Goal: Task Accomplishment & Management: Use online tool/utility

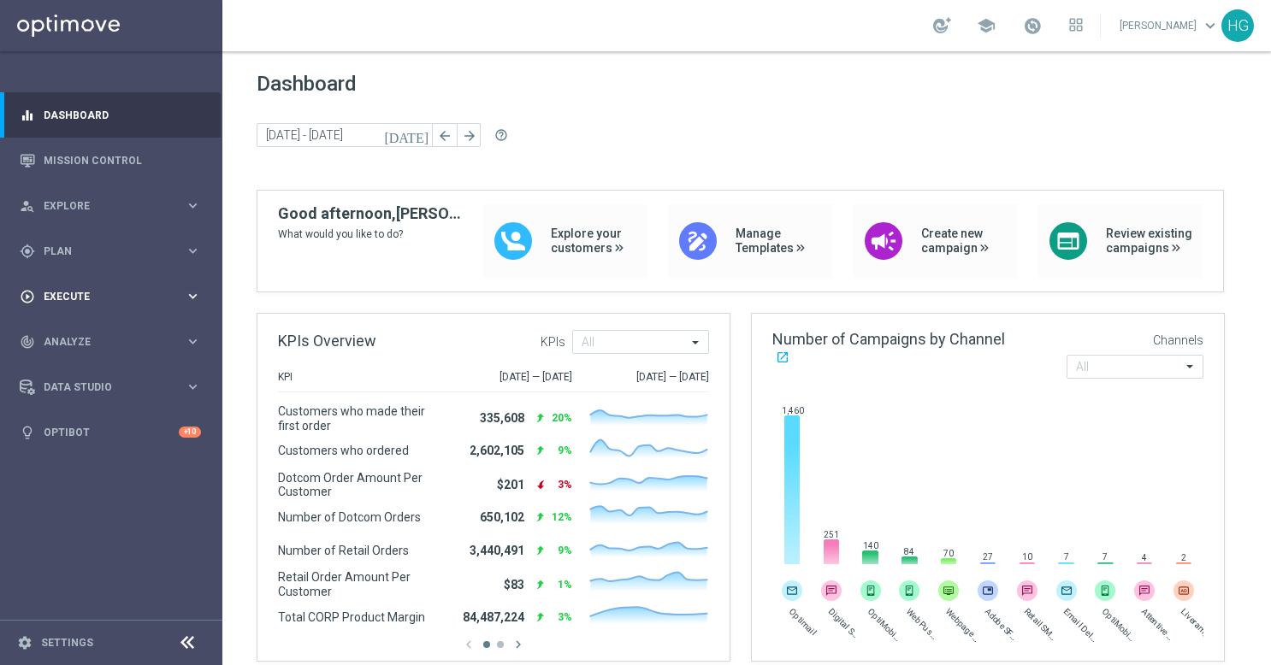
click at [125, 303] on div "play_circle_outline Execute" at bounding box center [102, 296] width 165 height 15
click at [125, 253] on span "Plan" at bounding box center [114, 251] width 141 height 10
click at [70, 337] on span "Templates" at bounding box center [106, 338] width 122 height 10
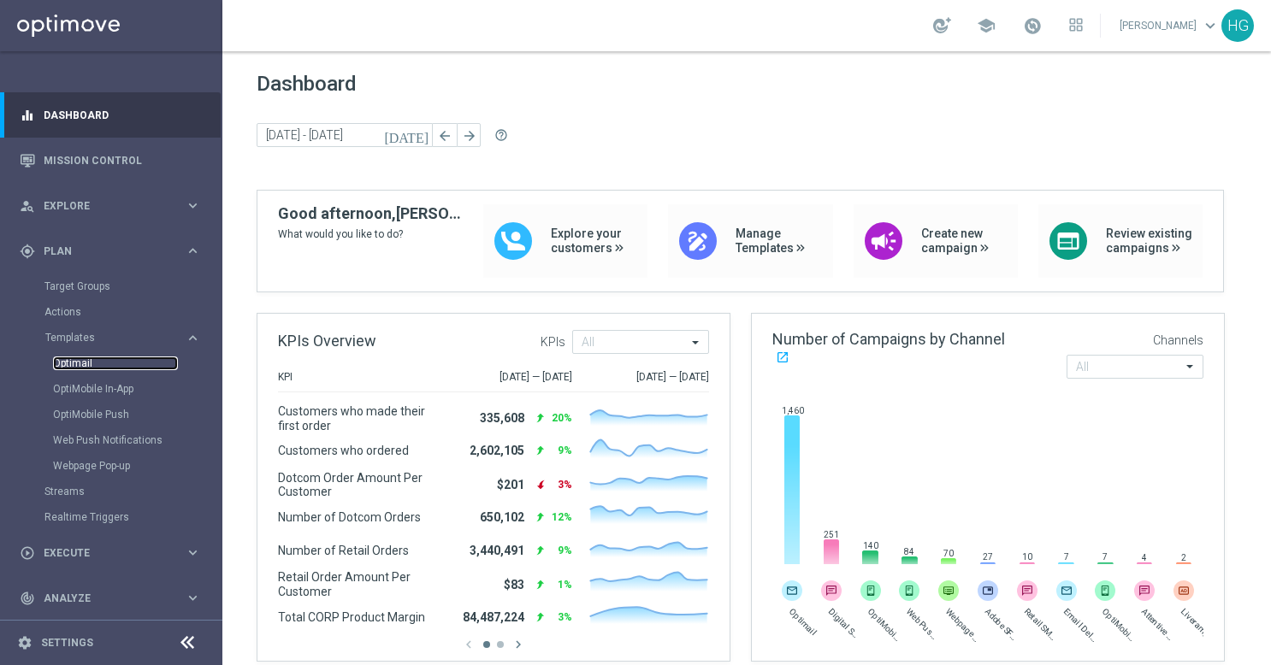
click at [89, 369] on link "Optimail" at bounding box center [115, 364] width 125 height 14
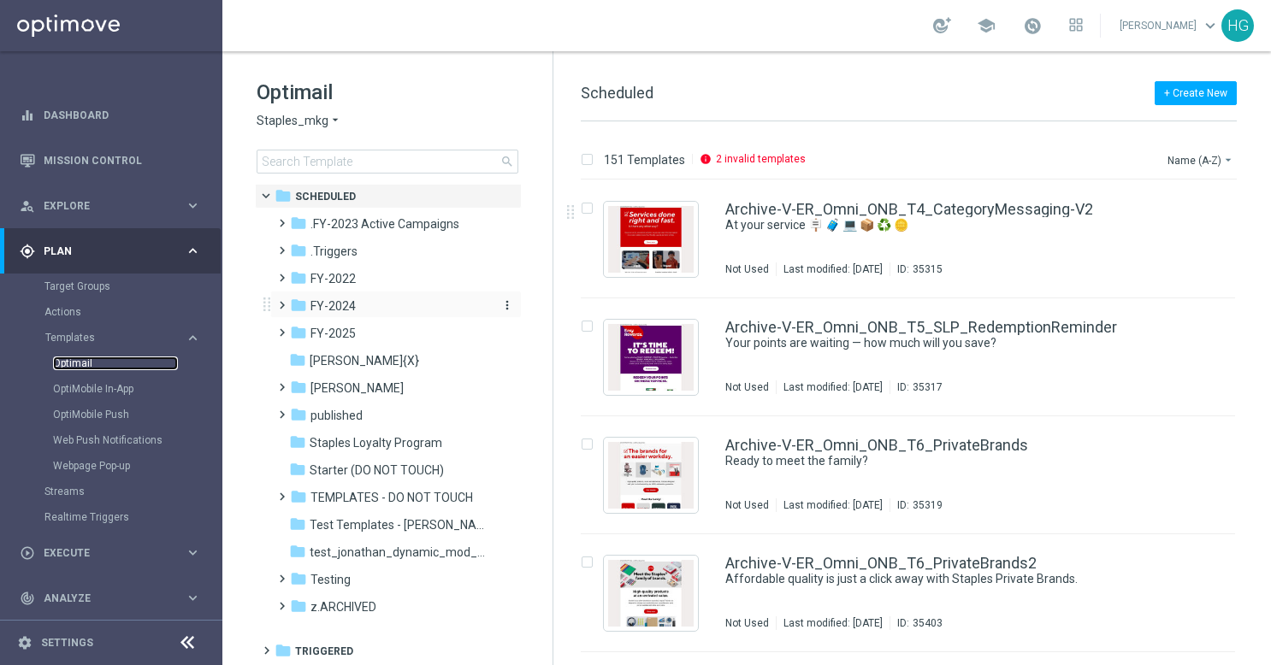
scroll to position [5, 0]
click at [282, 409] on span at bounding box center [278, 405] width 8 height 7
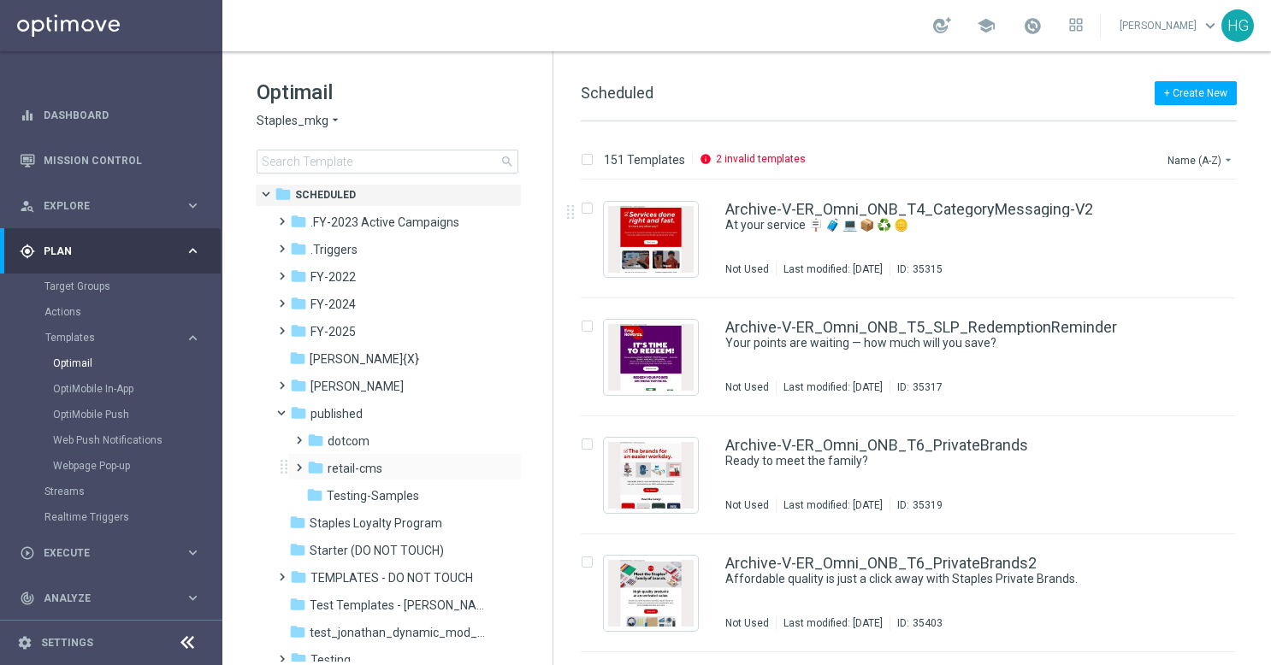
click at [299, 463] on span at bounding box center [296, 460] width 8 height 7
click at [316, 573] on span at bounding box center [313, 569] width 8 height 7
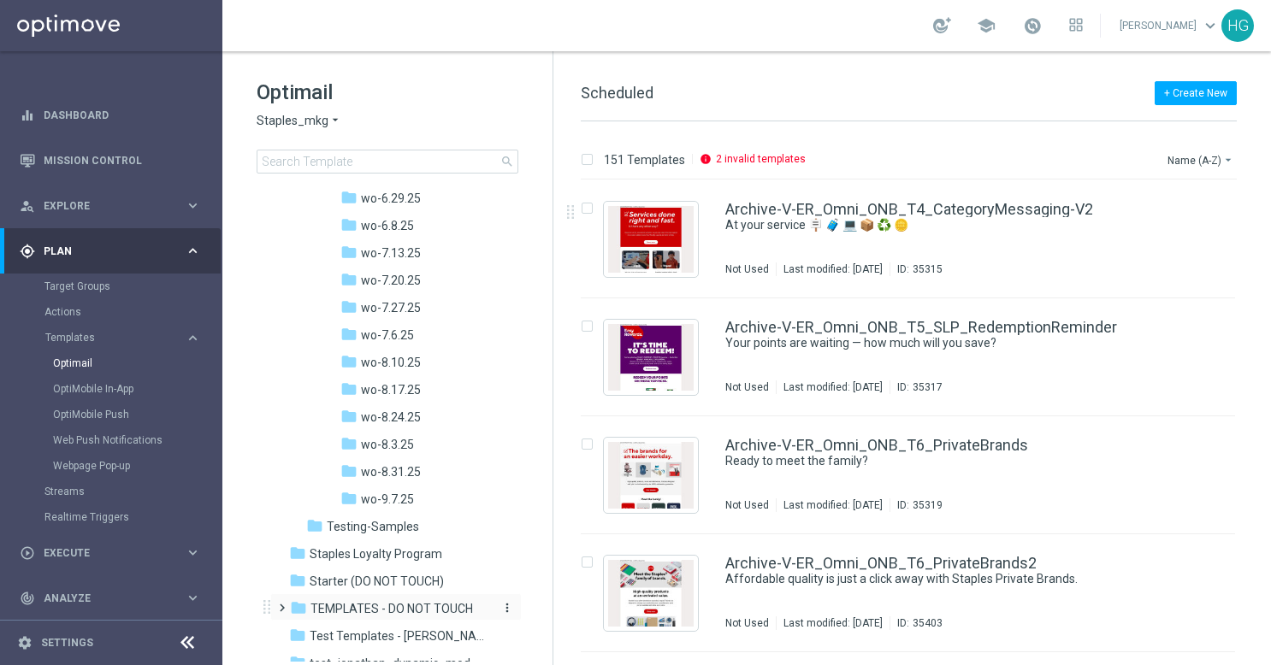
scroll to position [1202, 0]
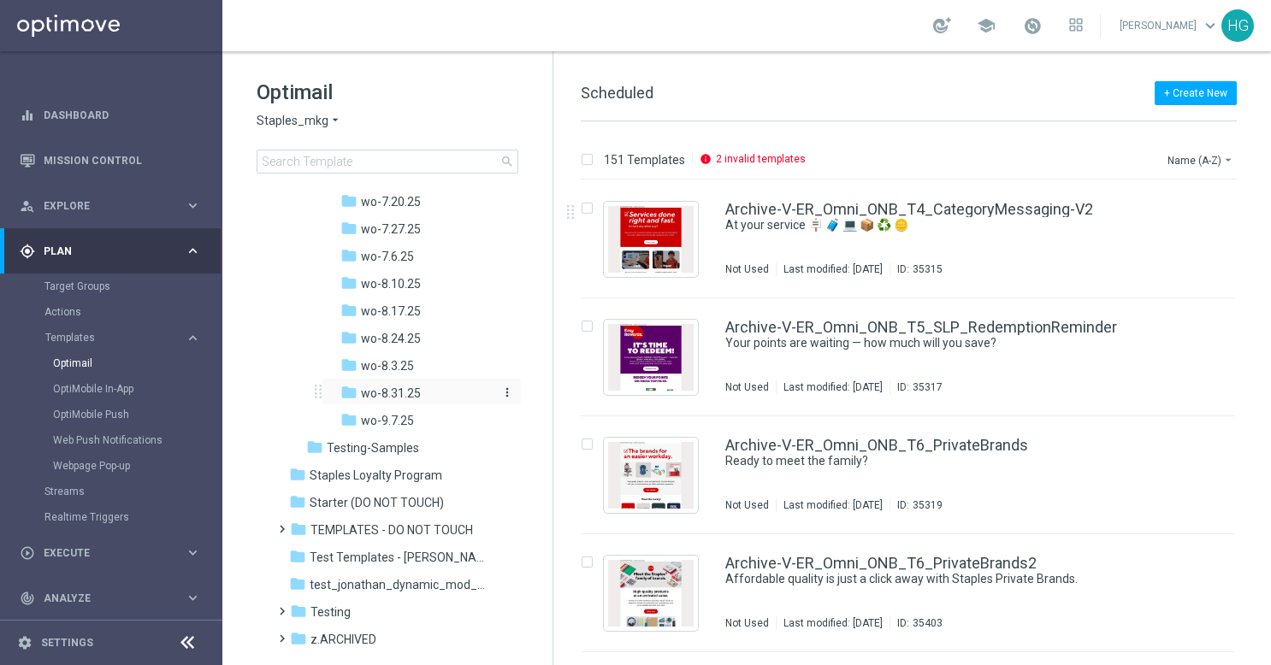
click at [374, 394] on span "wo-8.31.25" at bounding box center [391, 393] width 60 height 15
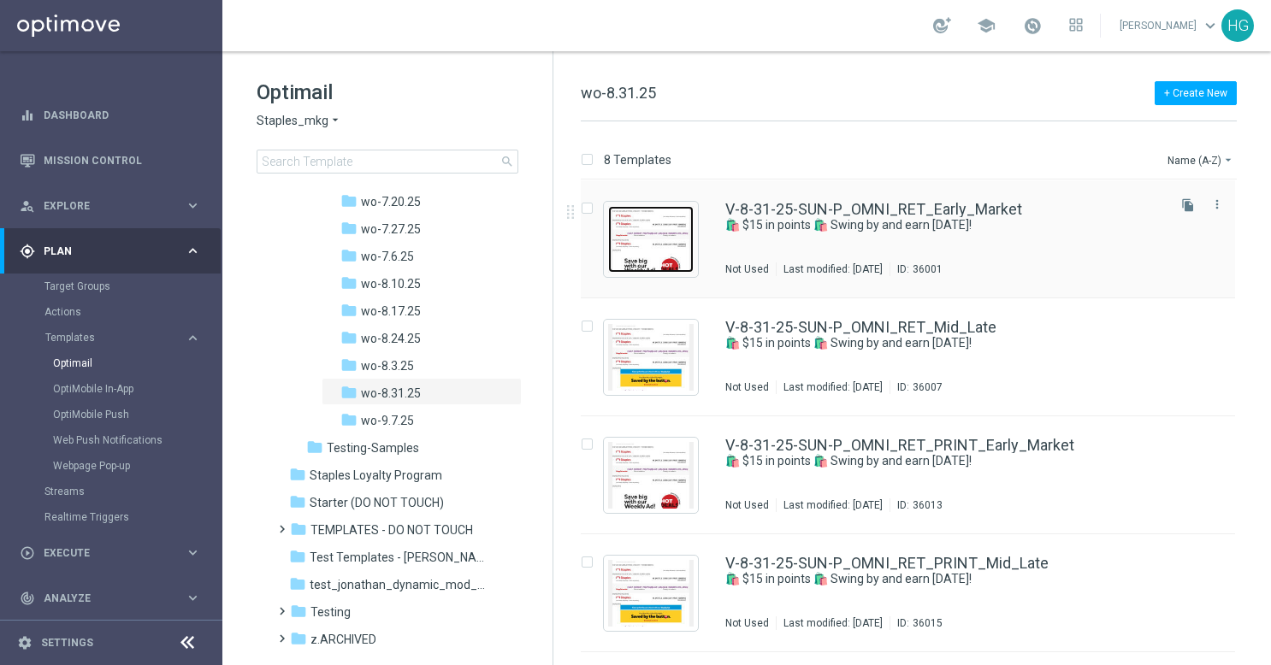
click at [653, 221] on img "Press SPACE to select this row." at bounding box center [651, 239] width 86 height 67
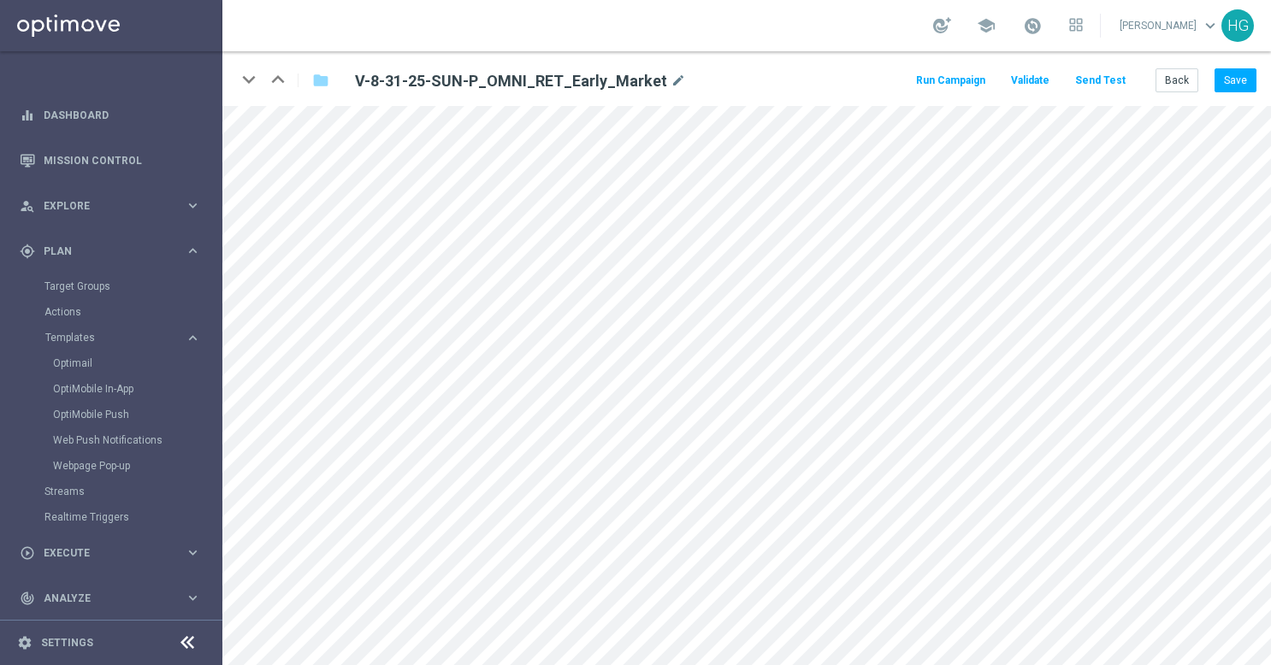
click at [1117, 84] on button "Send Test" at bounding box center [1100, 80] width 56 height 23
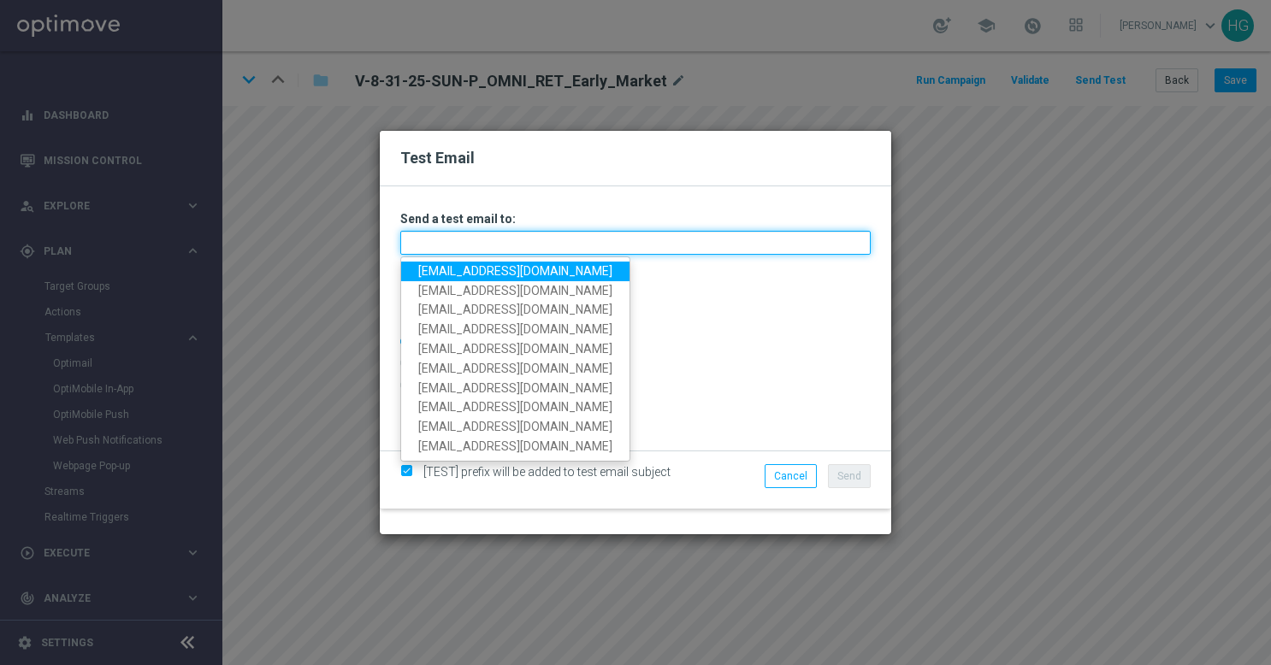
click at [604, 241] on input "text" at bounding box center [635, 243] width 470 height 24
paste input "[EMAIL_ADDRESS][DOMAIN_NAME]"
type input "[EMAIL_ADDRESS][DOMAIN_NAME]"
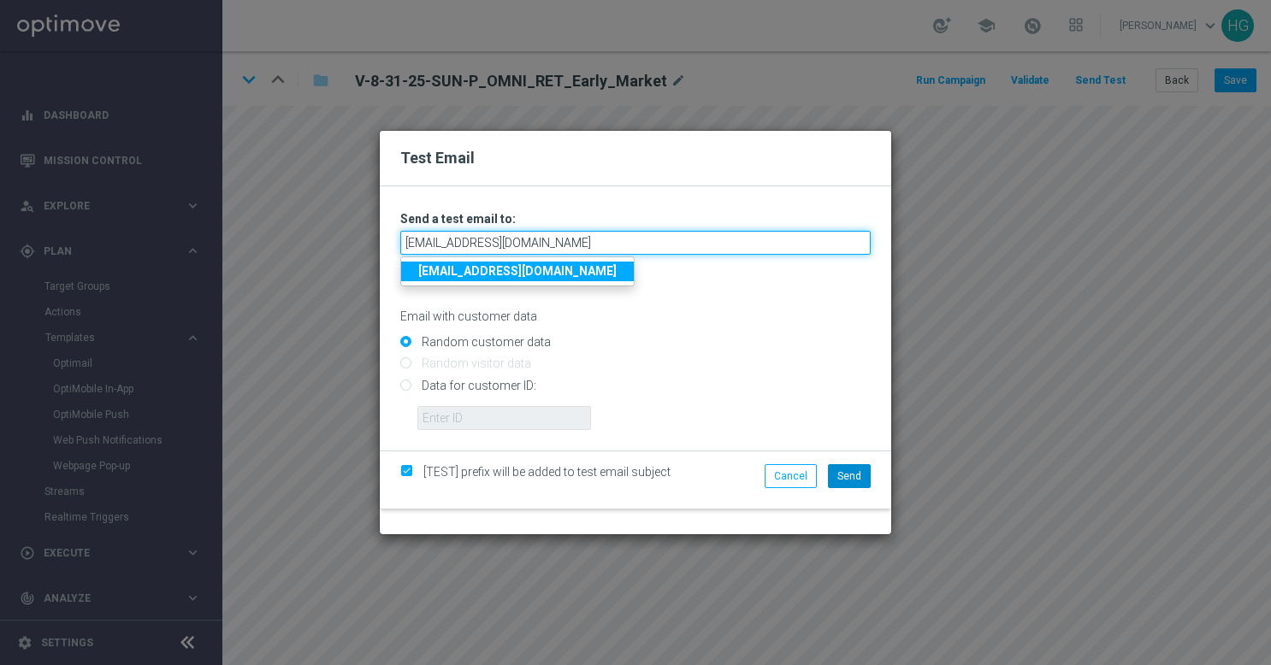
type input "[EMAIL_ADDRESS][DOMAIN_NAME]"
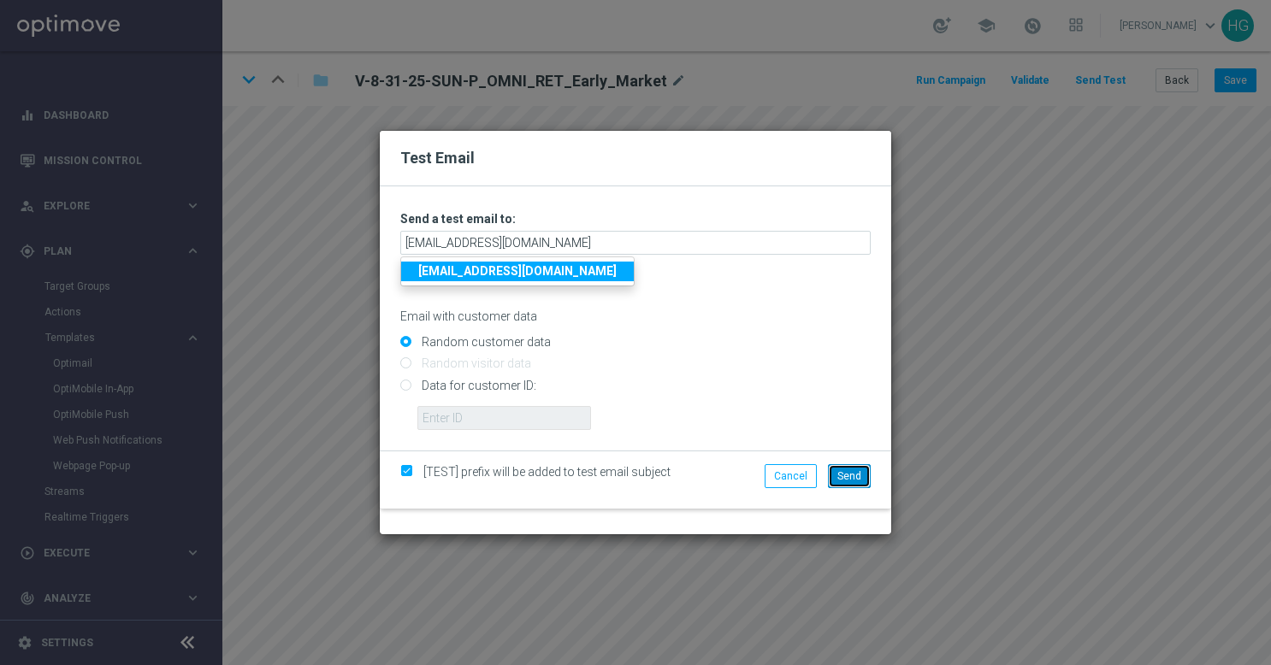
click at [846, 481] on span "Send" at bounding box center [849, 476] width 24 height 12
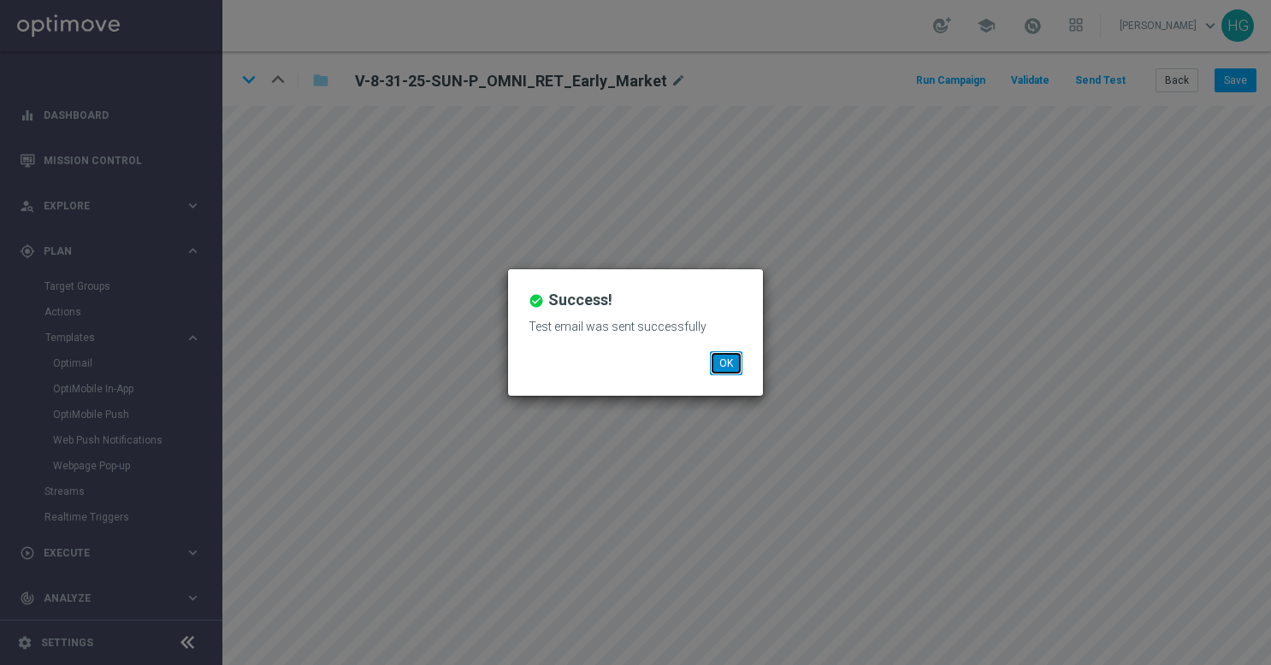
click at [735, 360] on button "OK" at bounding box center [726, 363] width 32 height 24
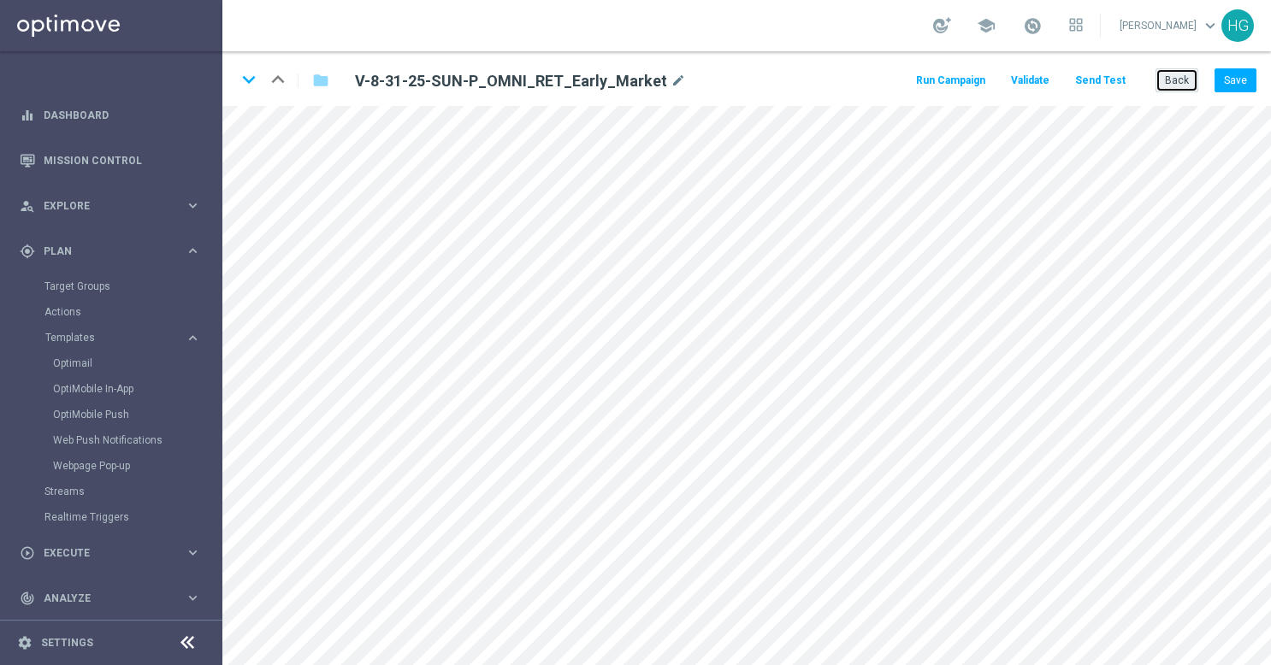
click at [1174, 70] on button "Back" at bounding box center [1176, 80] width 43 height 24
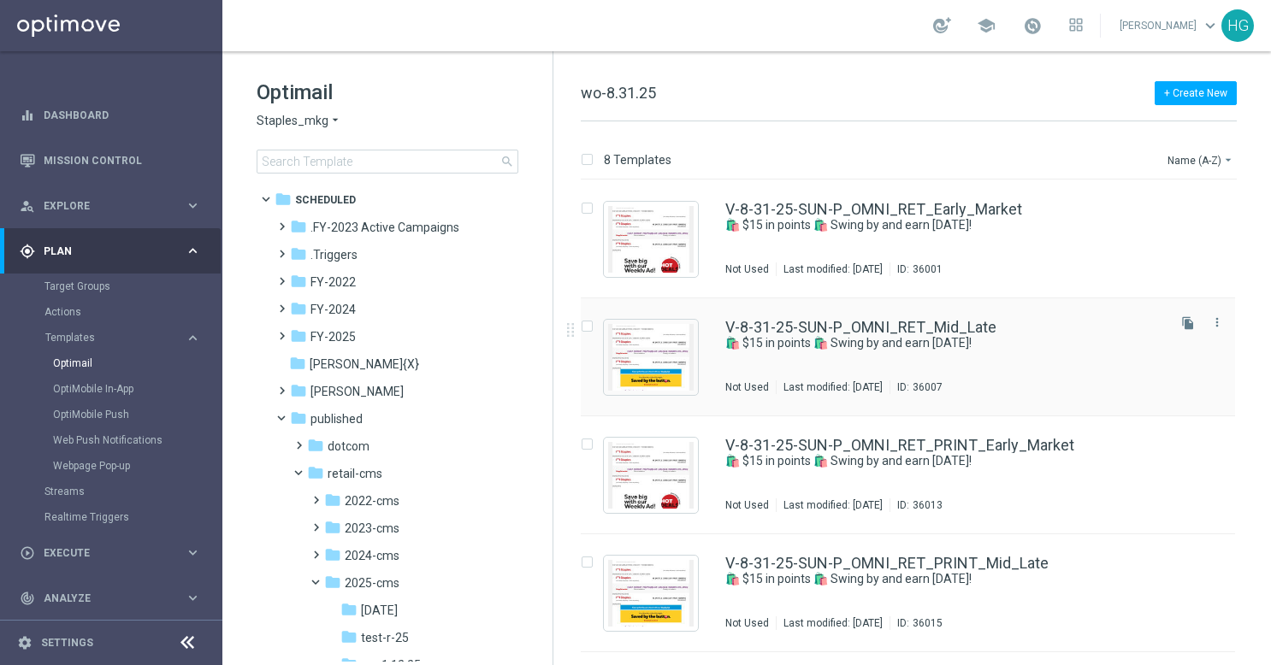
click at [1098, 351] on div "V-8-31-25-SUN-P_OMNI_RET_Mid_Late 🛍️ $15 in points 🛍️ Swing by and earn [DATE]!…" at bounding box center [944, 357] width 438 height 74
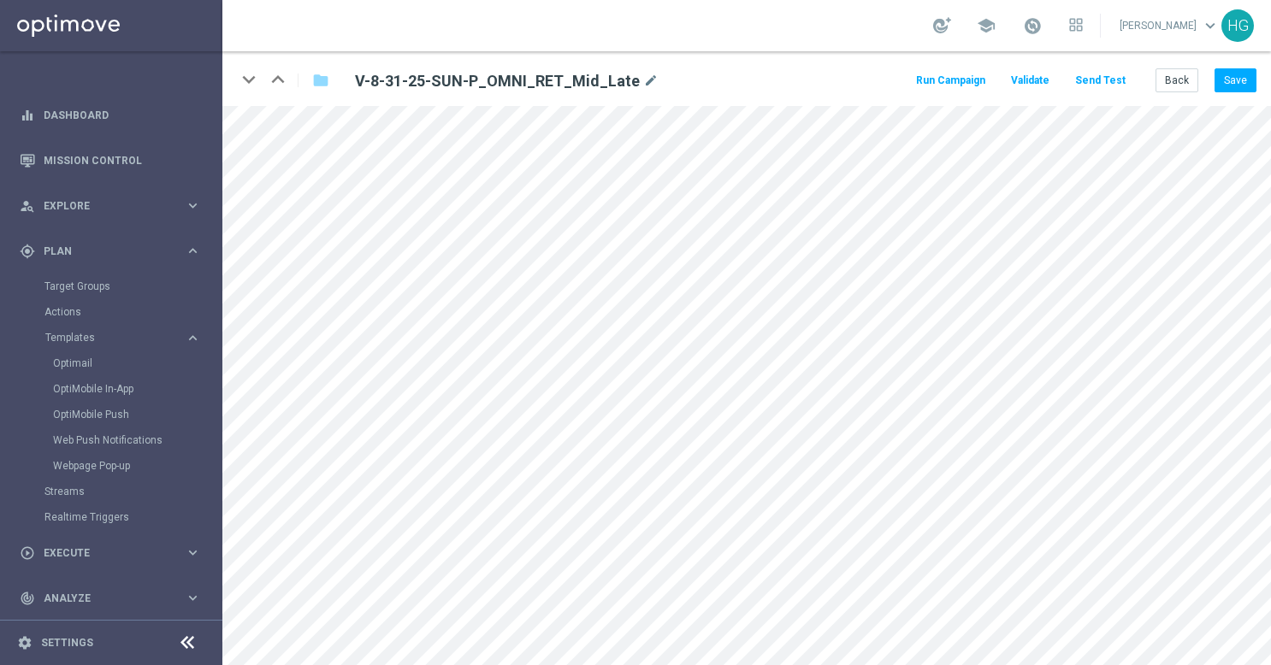
click at [1099, 78] on button "Send Test" at bounding box center [1100, 80] width 56 height 23
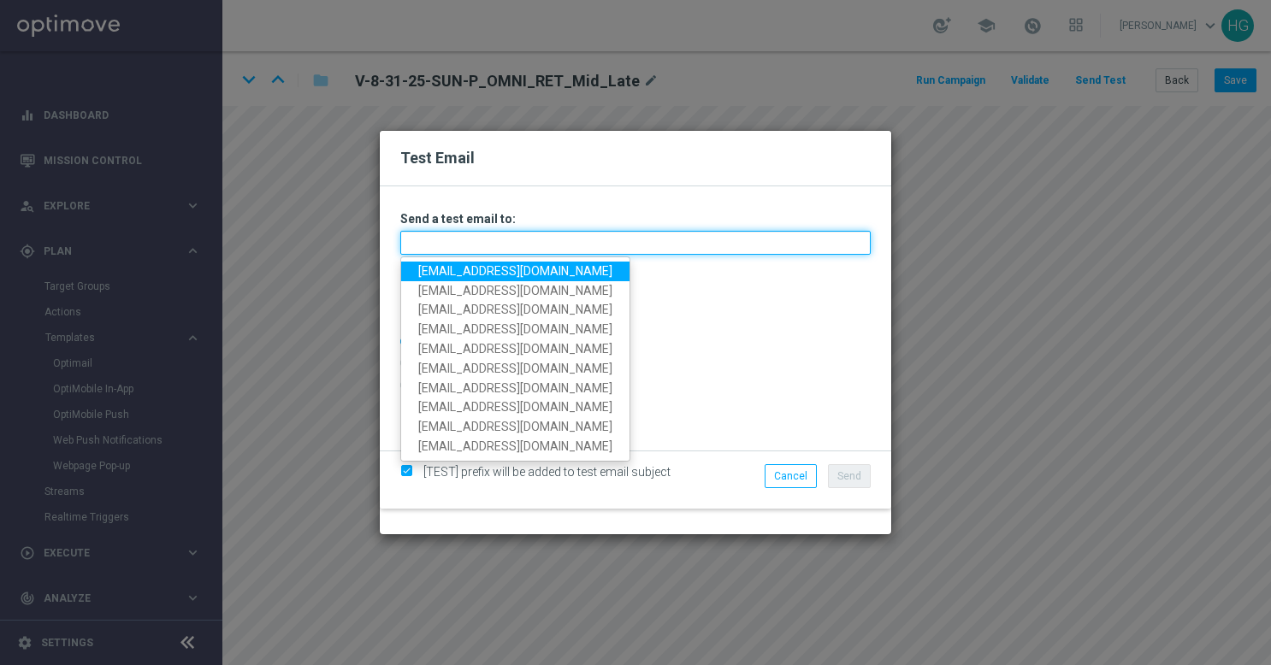
click at [730, 242] on input "text" at bounding box center [635, 243] width 470 height 24
paste input "[EMAIL_ADDRESS][DOMAIN_NAME]"
type input "[EMAIL_ADDRESS][DOMAIN_NAME]"
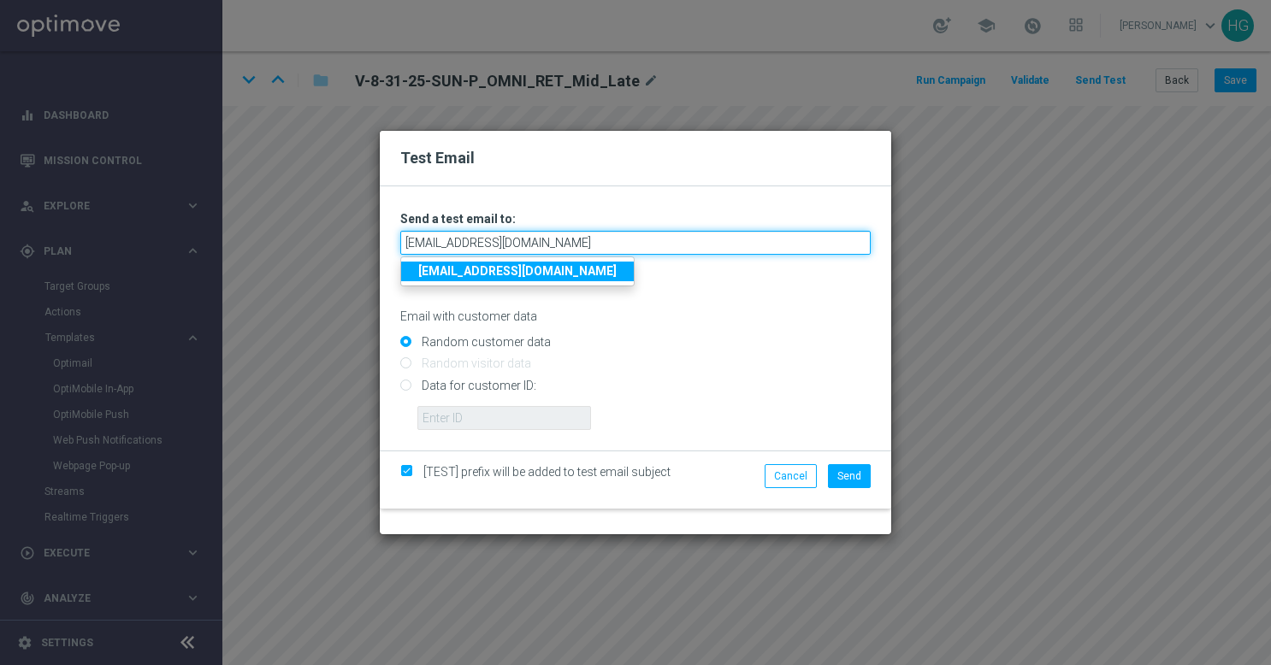
type input "[EMAIL_ADDRESS][DOMAIN_NAME]"
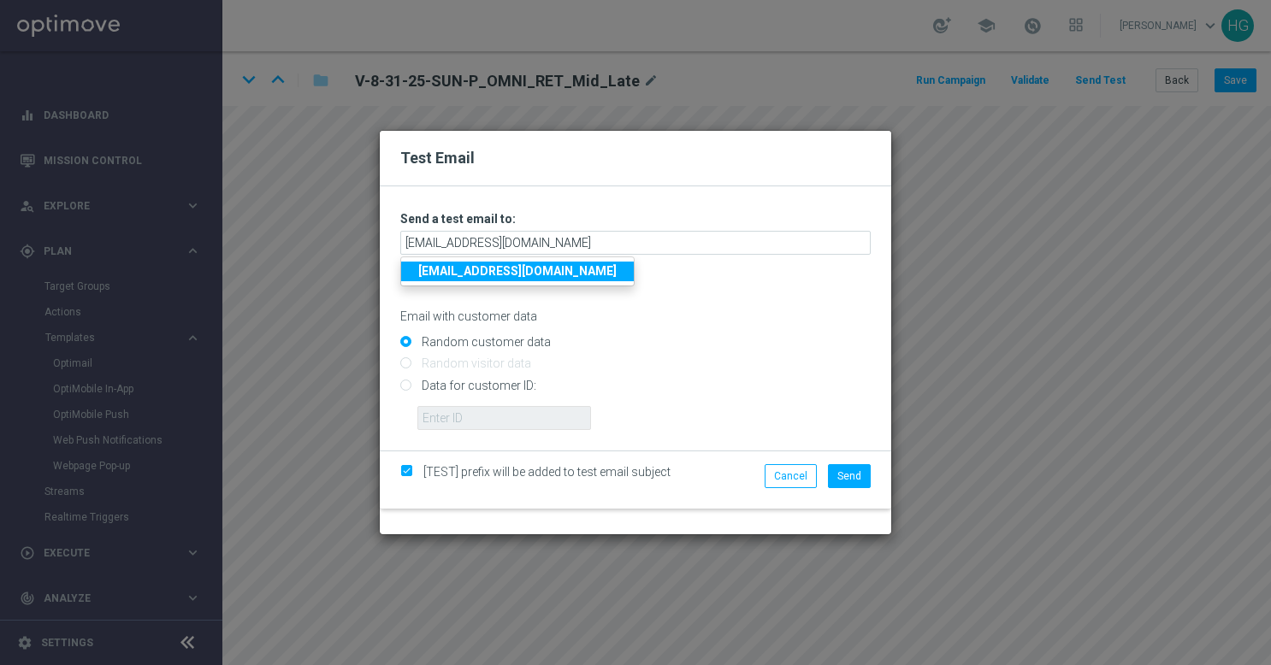
click at [509, 382] on input "Data for customer ID:" at bounding box center [635, 393] width 470 height 24
radio input "true"
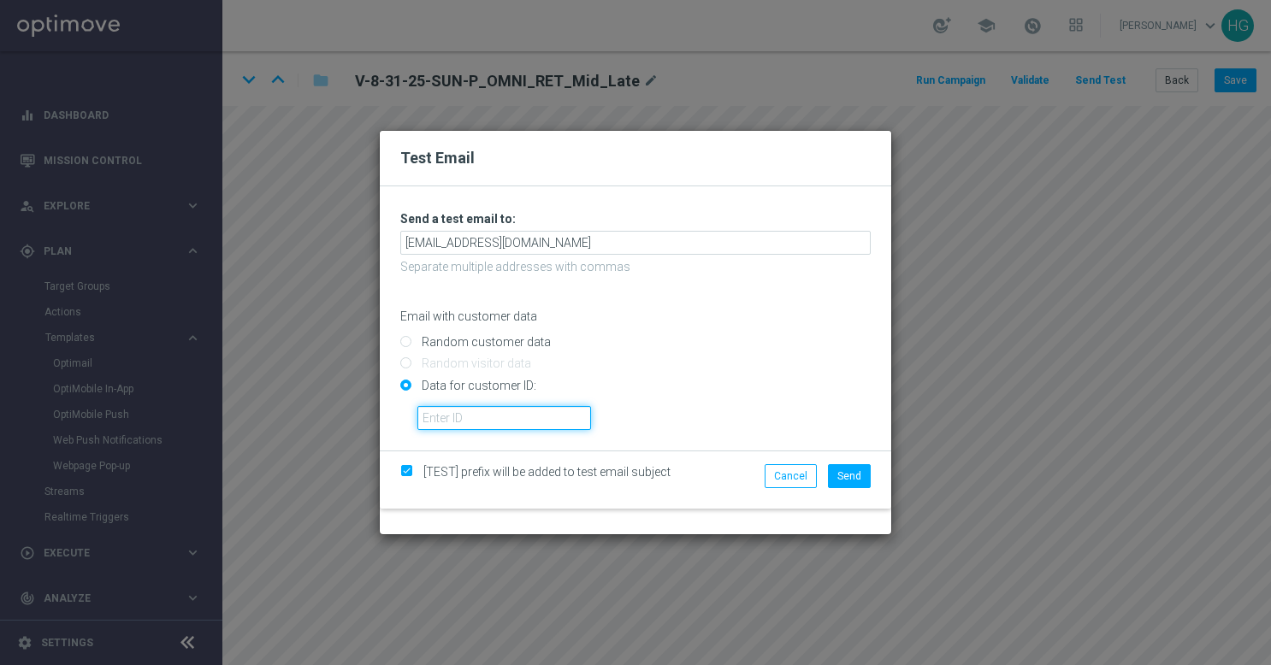
click at [506, 413] on input "text" at bounding box center [504, 418] width 174 height 24
paste input "10002564155"
type input "10002564155"
click at [861, 470] on span "Send" at bounding box center [849, 476] width 24 height 12
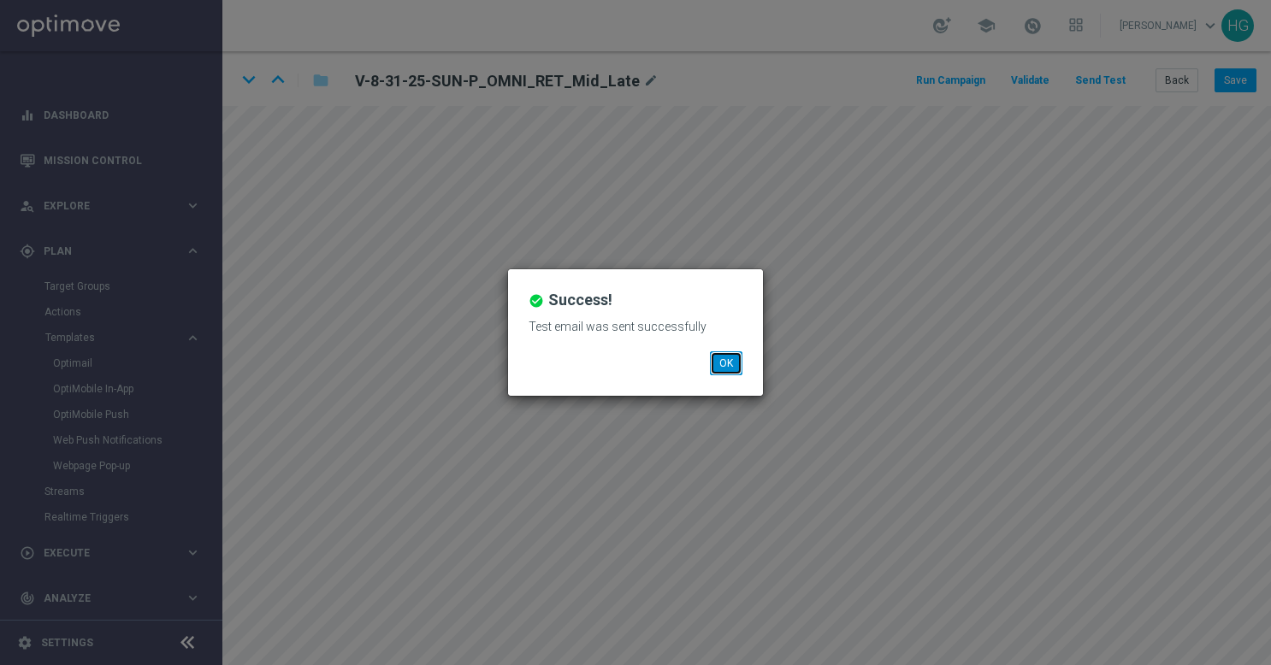
click at [721, 359] on button "OK" at bounding box center [726, 363] width 32 height 24
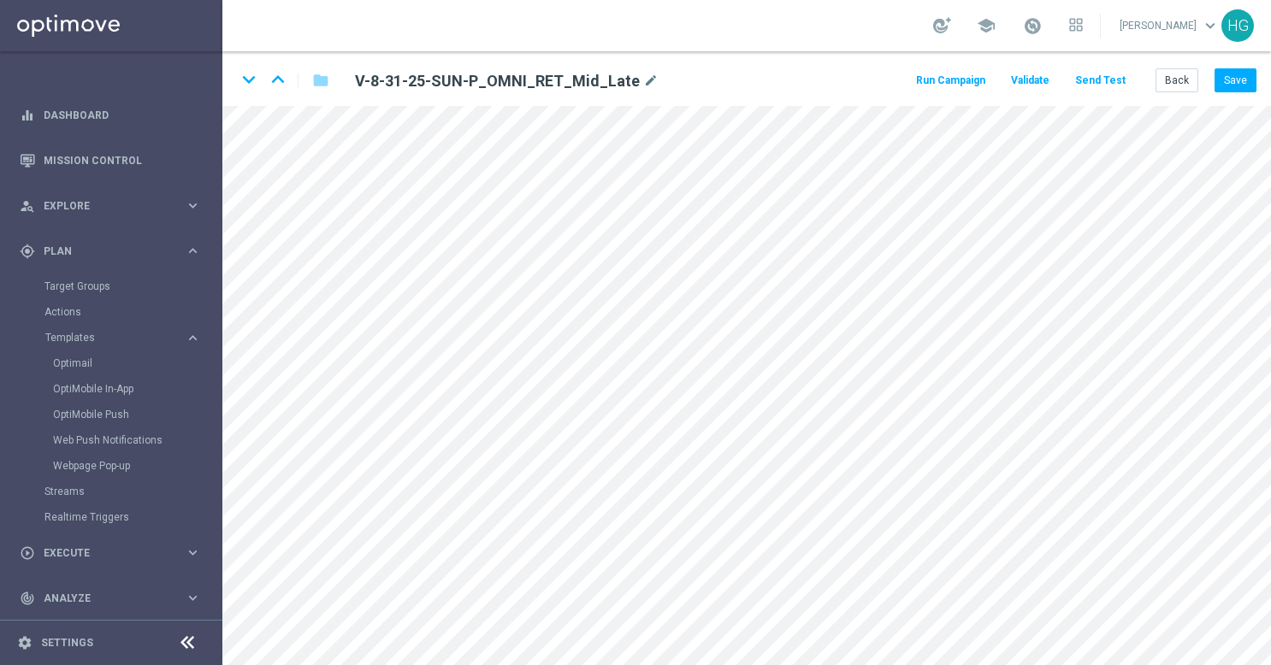
click at [1106, 79] on button "Send Test" at bounding box center [1100, 80] width 56 height 23
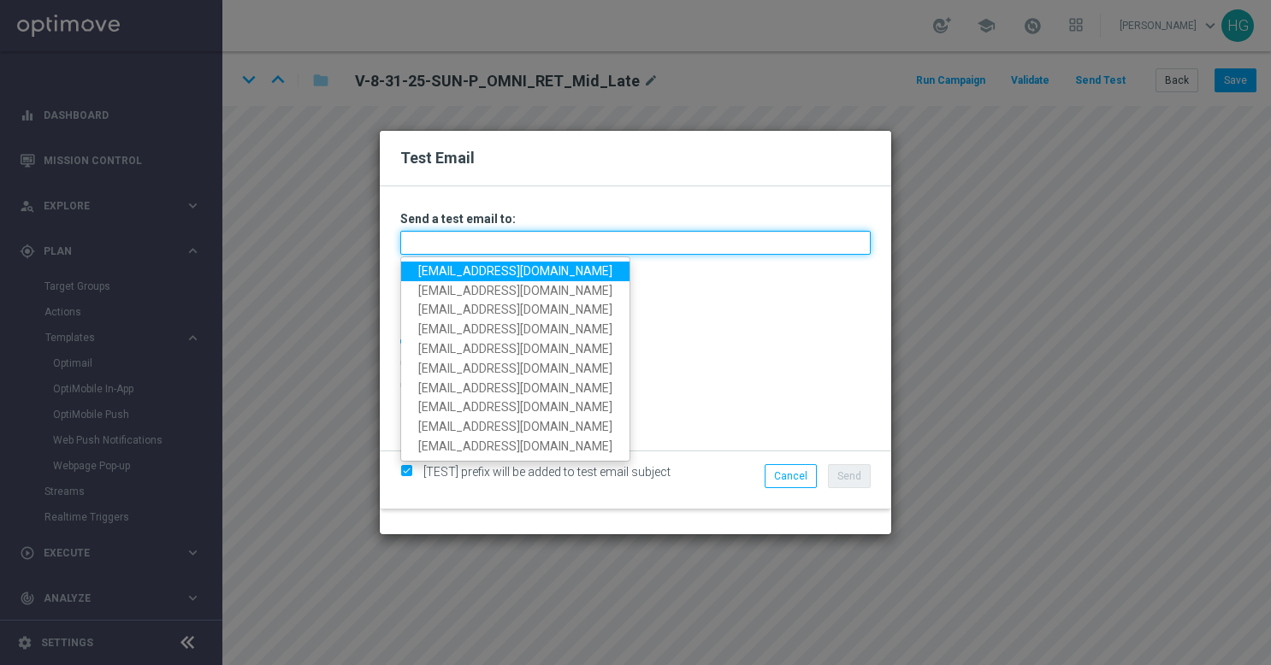
click at [636, 240] on input "text" at bounding box center [635, 243] width 470 height 24
paste input "[EMAIL_ADDRESS][DOMAIN_NAME]"
type input "[EMAIL_ADDRESS][DOMAIN_NAME]"
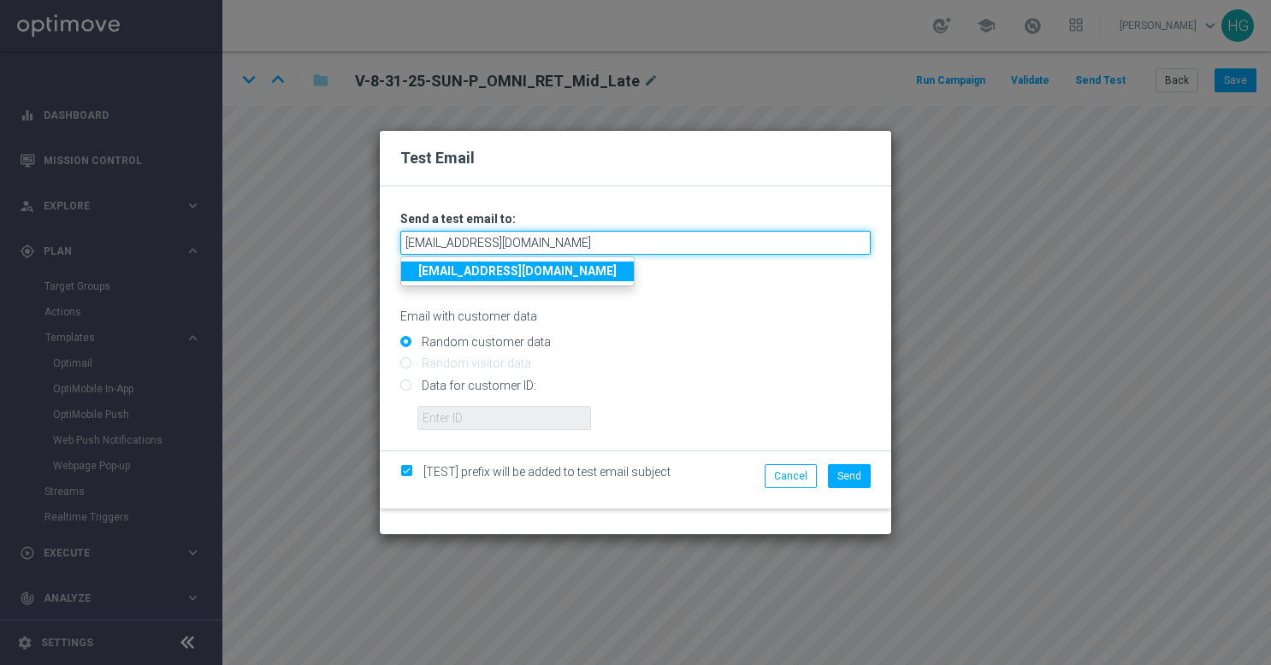
type input "[EMAIL_ADDRESS][DOMAIN_NAME]"
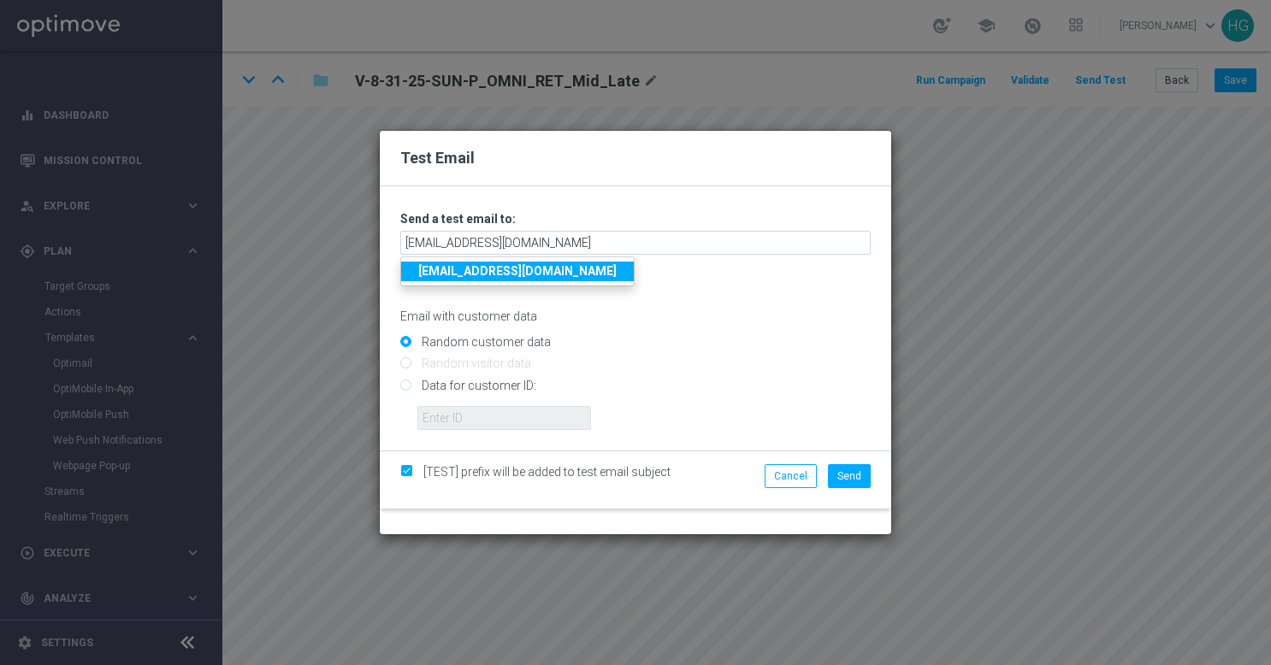
click at [506, 386] on input "Data for customer ID:" at bounding box center [635, 393] width 470 height 24
radio input "true"
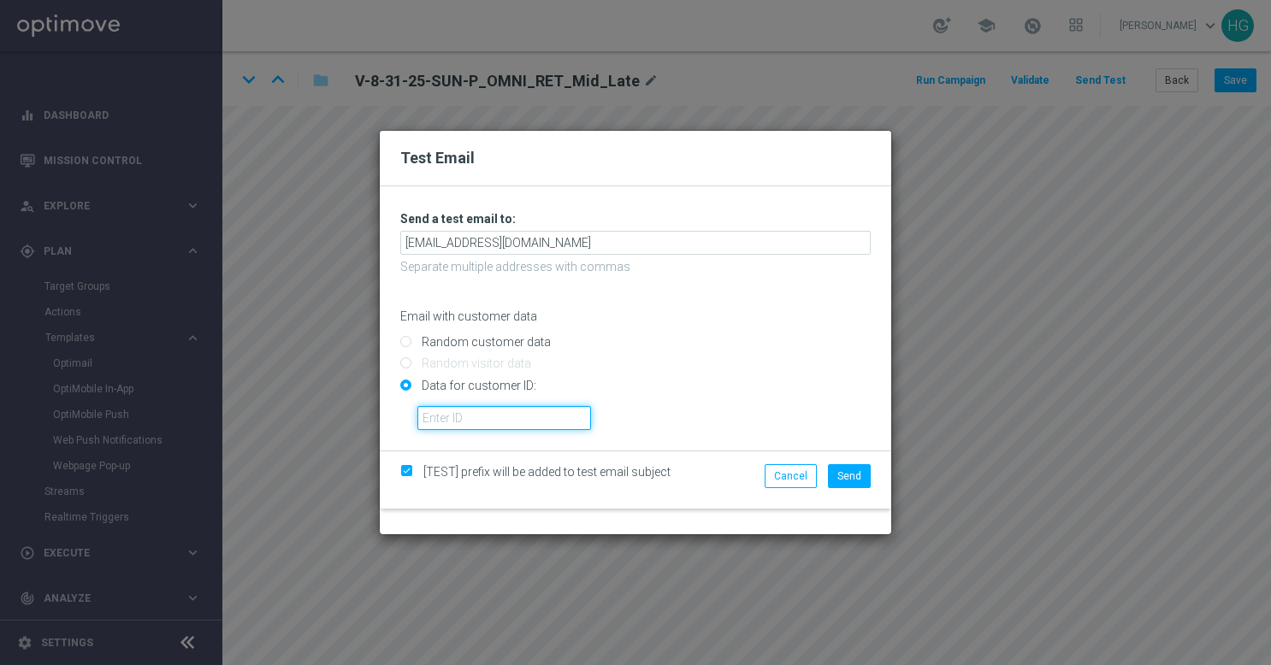
click at [503, 410] on input "text" at bounding box center [504, 418] width 174 height 24
paste input "10000024919"
type input "10000024919"
click at [853, 475] on span "Send" at bounding box center [849, 476] width 24 height 12
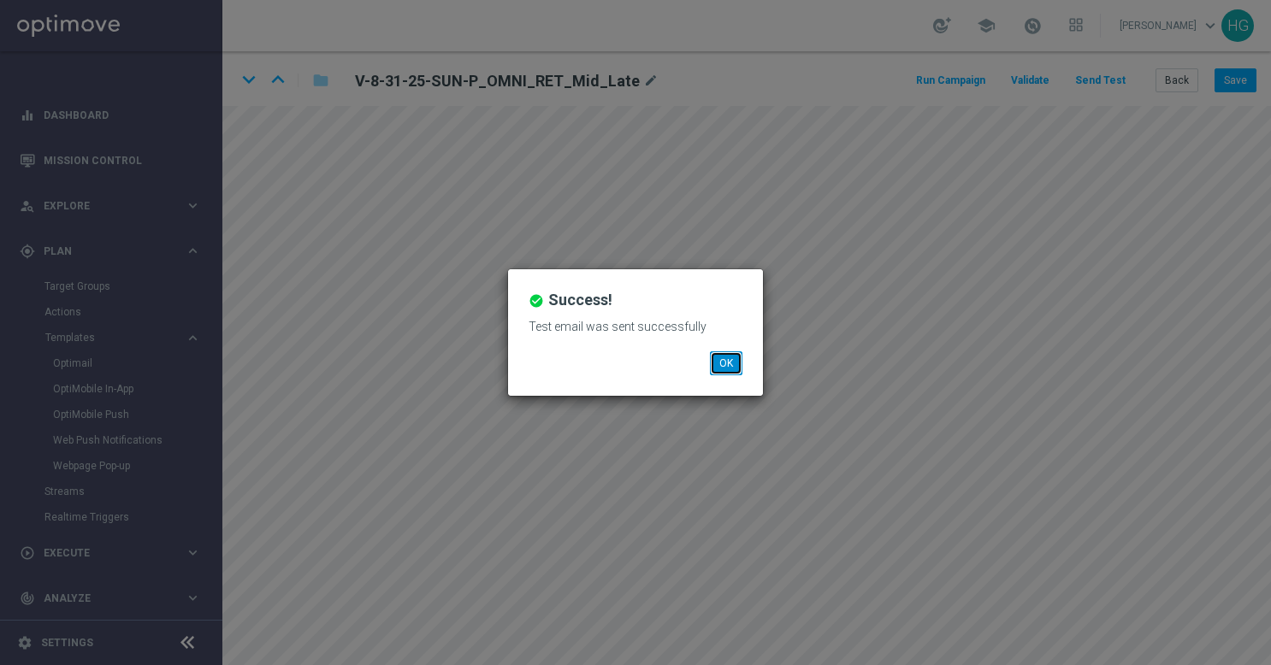
click at [723, 361] on button "OK" at bounding box center [726, 363] width 32 height 24
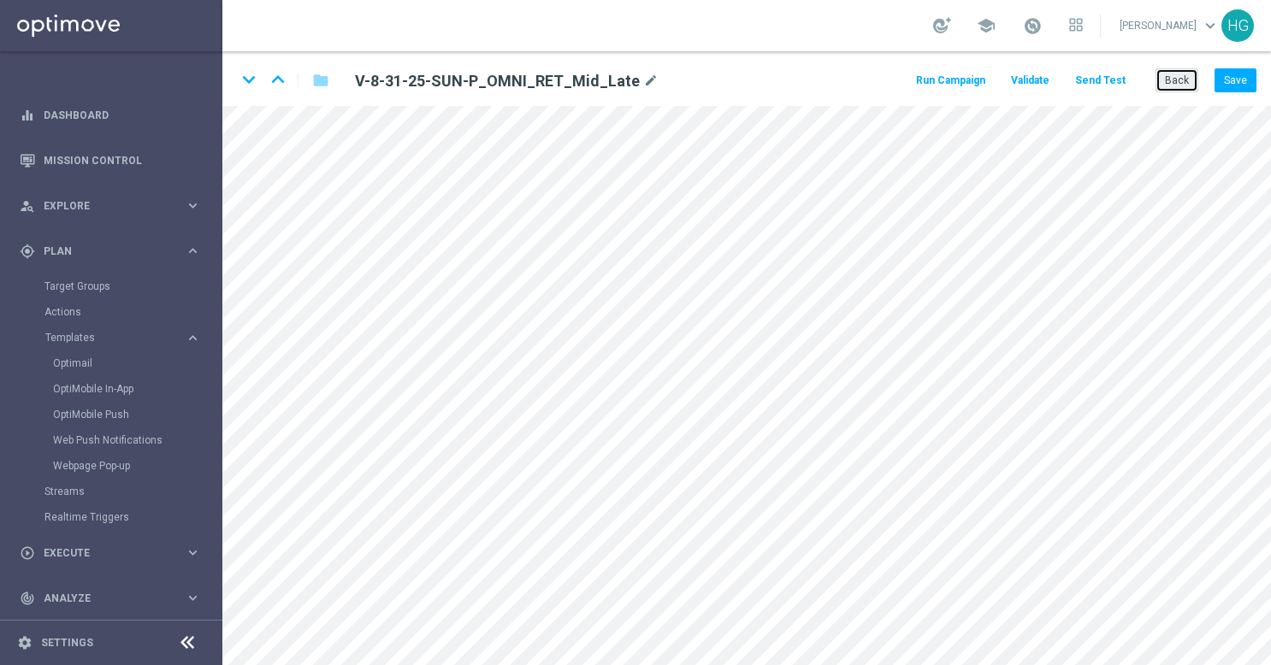
click at [1165, 79] on button "Back" at bounding box center [1176, 80] width 43 height 24
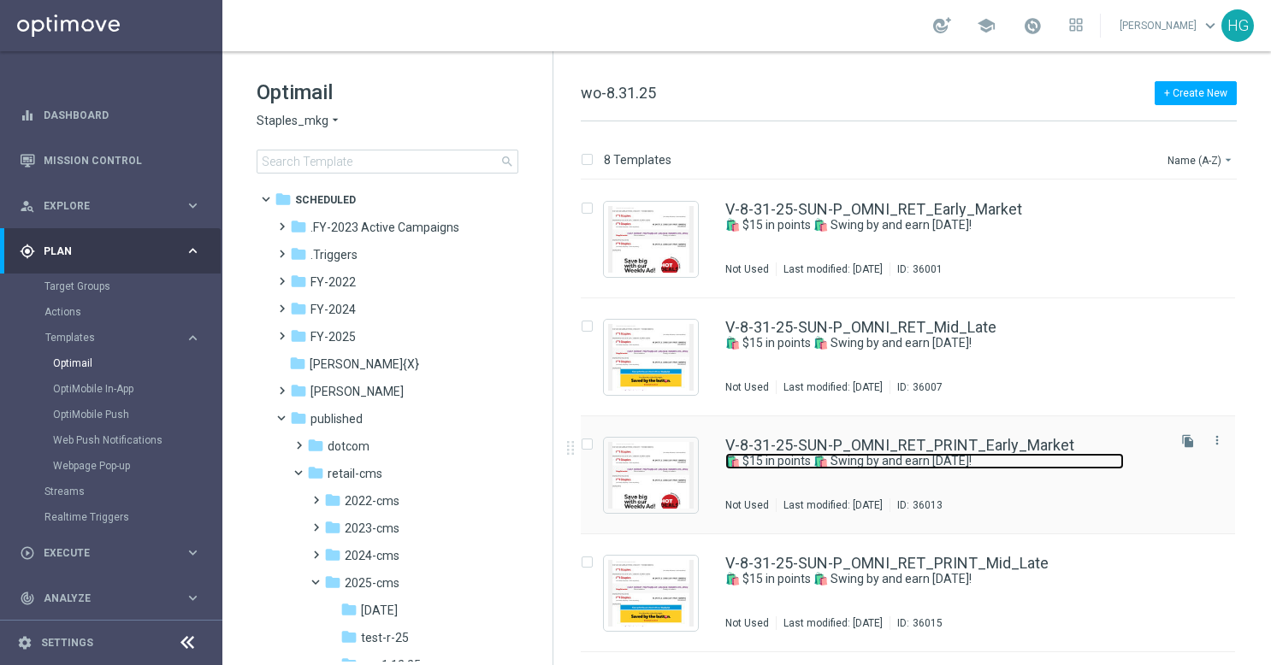
click at [1096, 463] on link "🛍️ $15 in points 🛍️ Swing by and earn [DATE]!" at bounding box center [924, 461] width 398 height 16
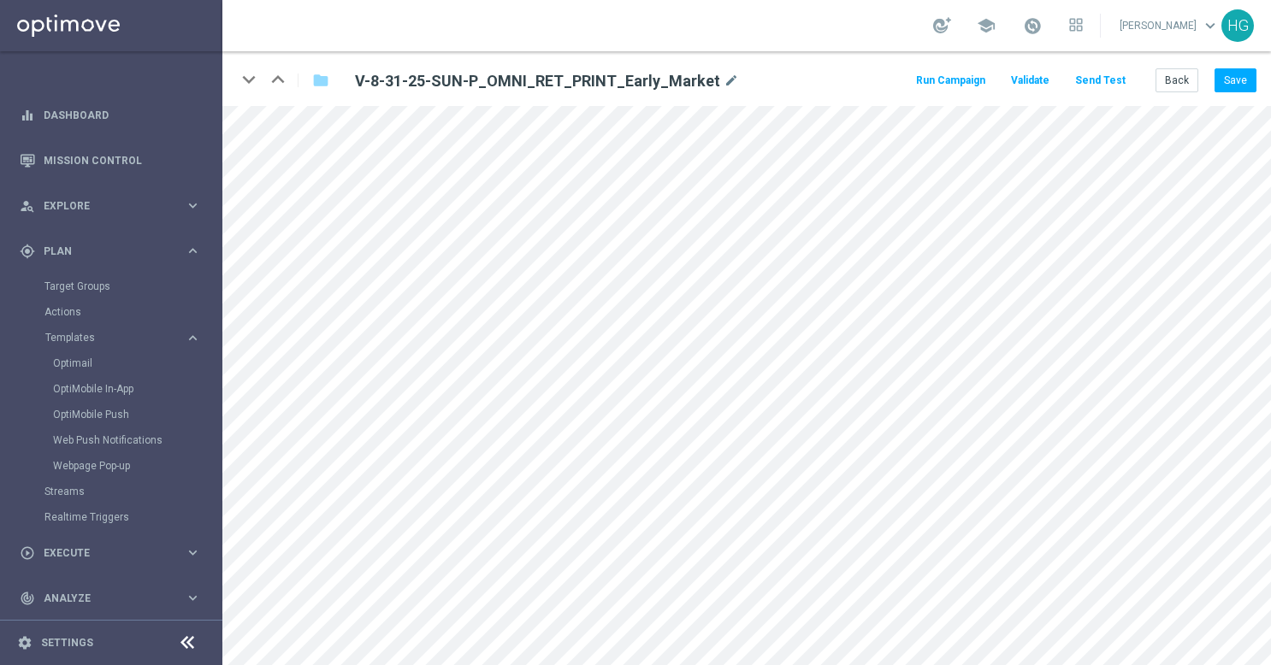
click at [1118, 80] on button "Send Test" at bounding box center [1100, 80] width 56 height 23
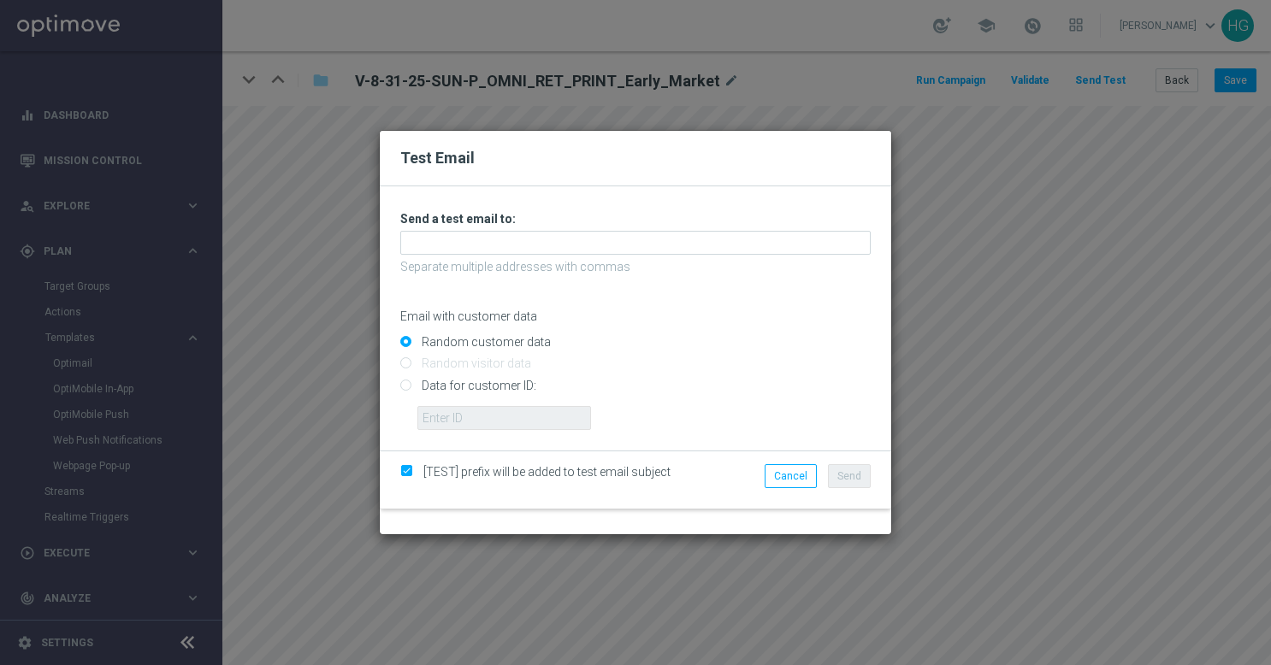
click at [564, 259] on p "Separate multiple addresses with commas" at bounding box center [635, 266] width 470 height 15
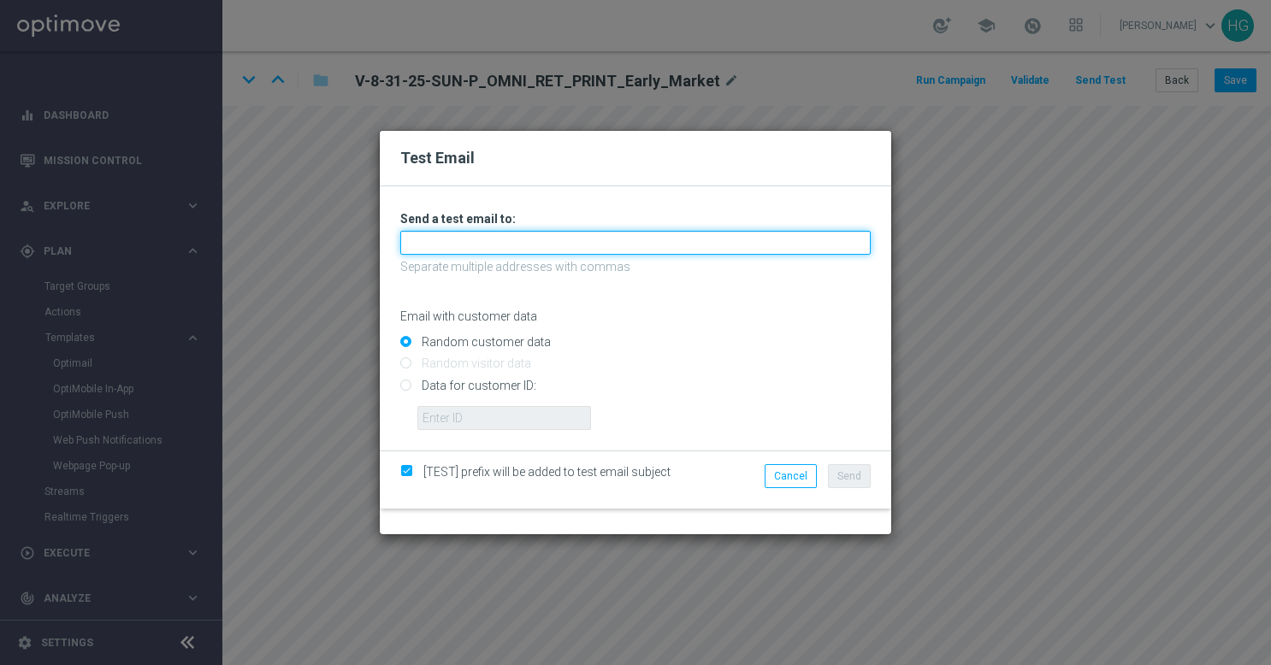
click at [569, 247] on input "text" at bounding box center [635, 243] width 470 height 24
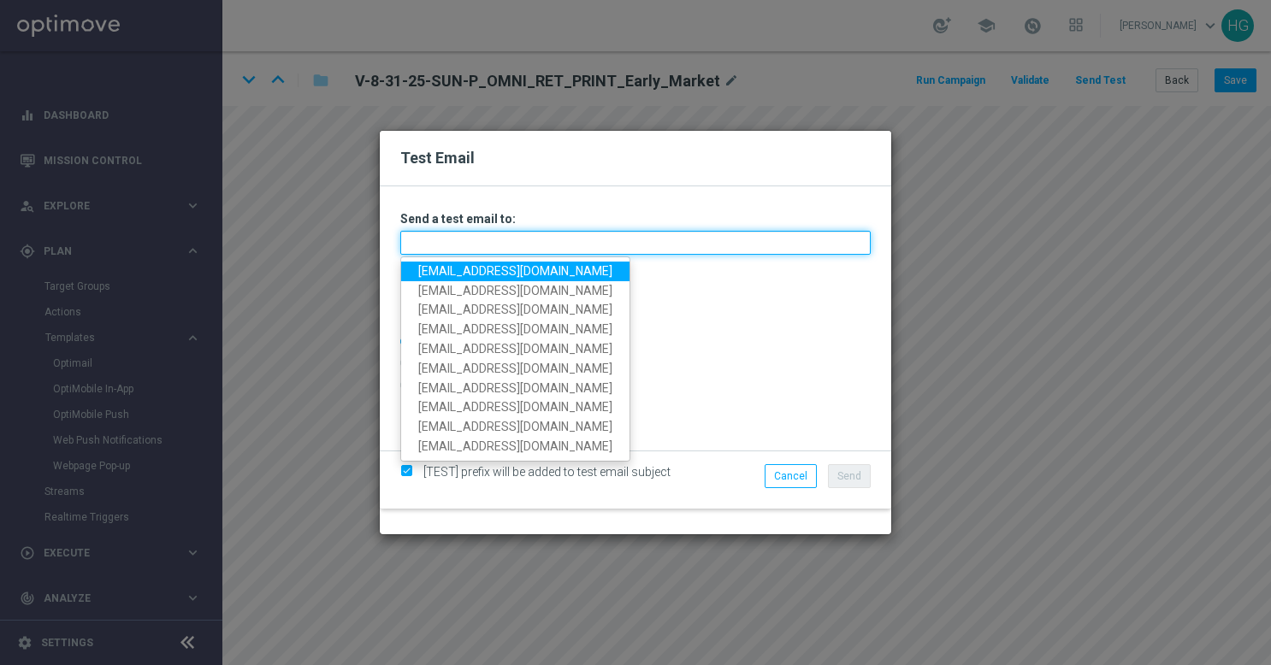
paste input "[EMAIL_ADDRESS][DOMAIN_NAME]"
type input "[EMAIL_ADDRESS][DOMAIN_NAME]"
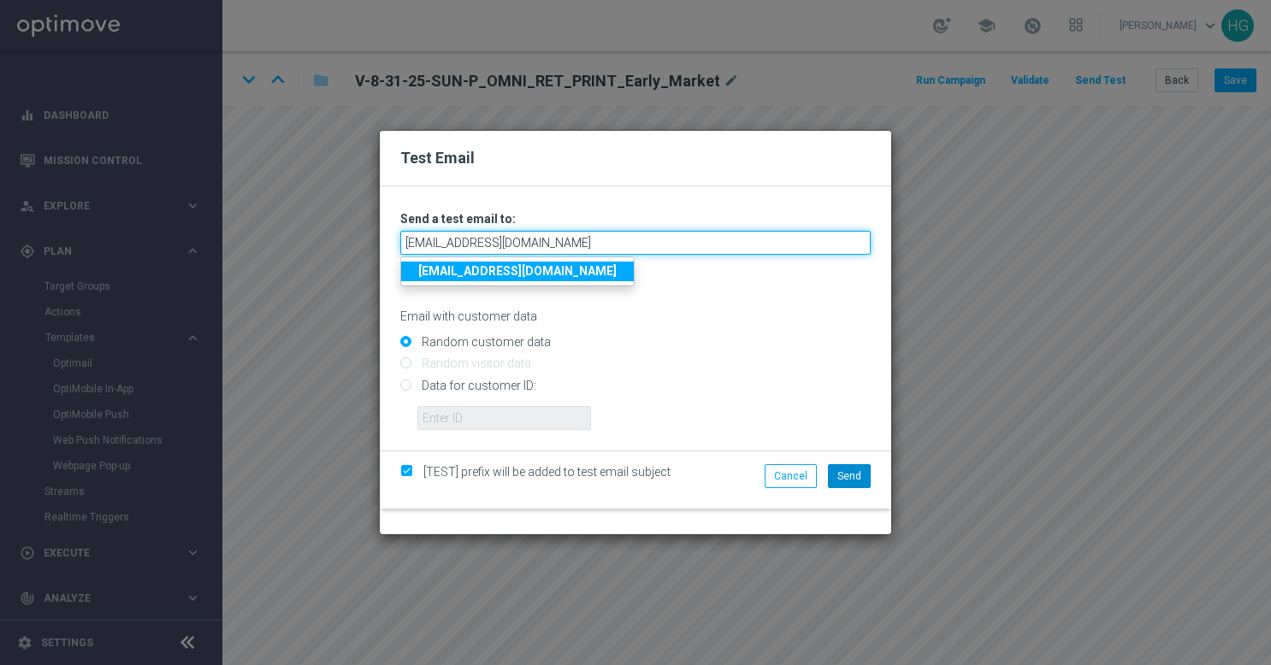
type input "[EMAIL_ADDRESS][DOMAIN_NAME]"
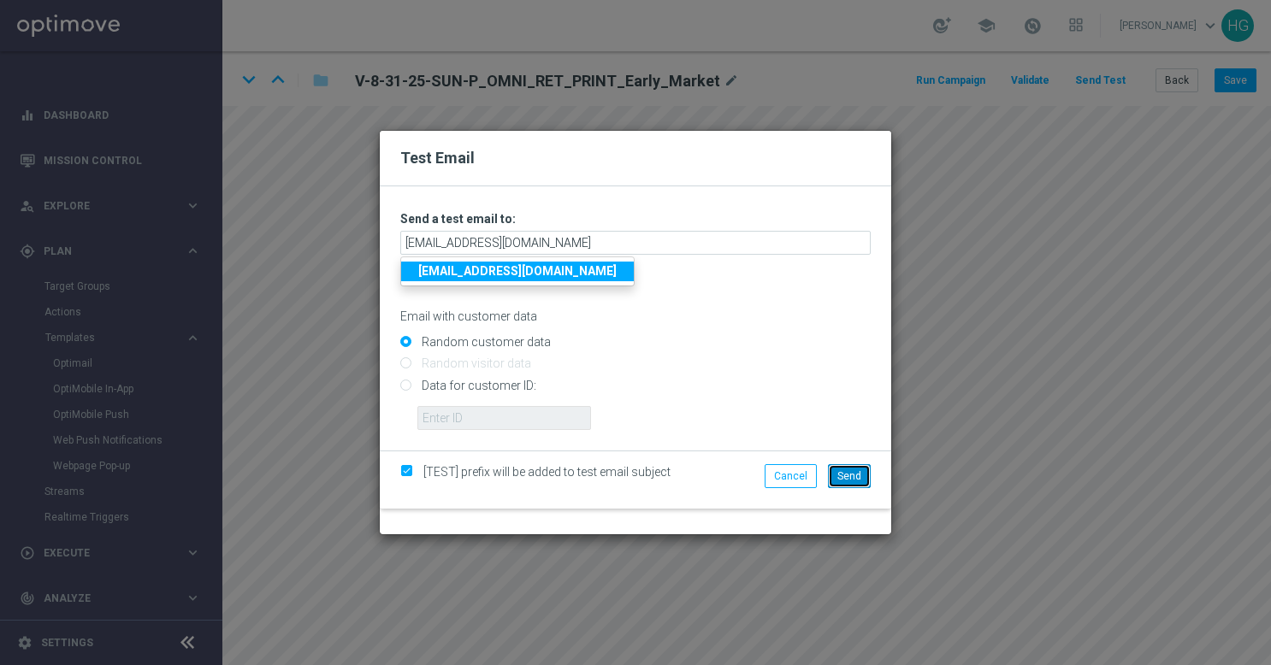
click at [848, 475] on span "Send" at bounding box center [849, 476] width 24 height 12
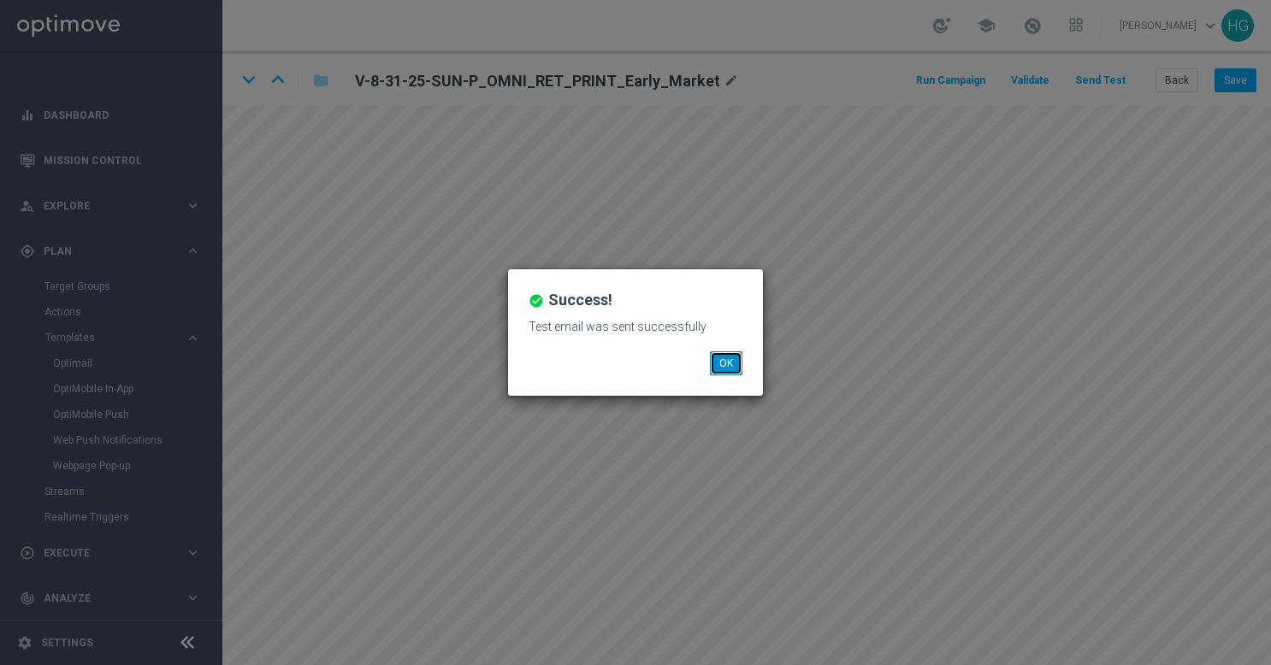
click at [734, 369] on button "OK" at bounding box center [726, 363] width 32 height 24
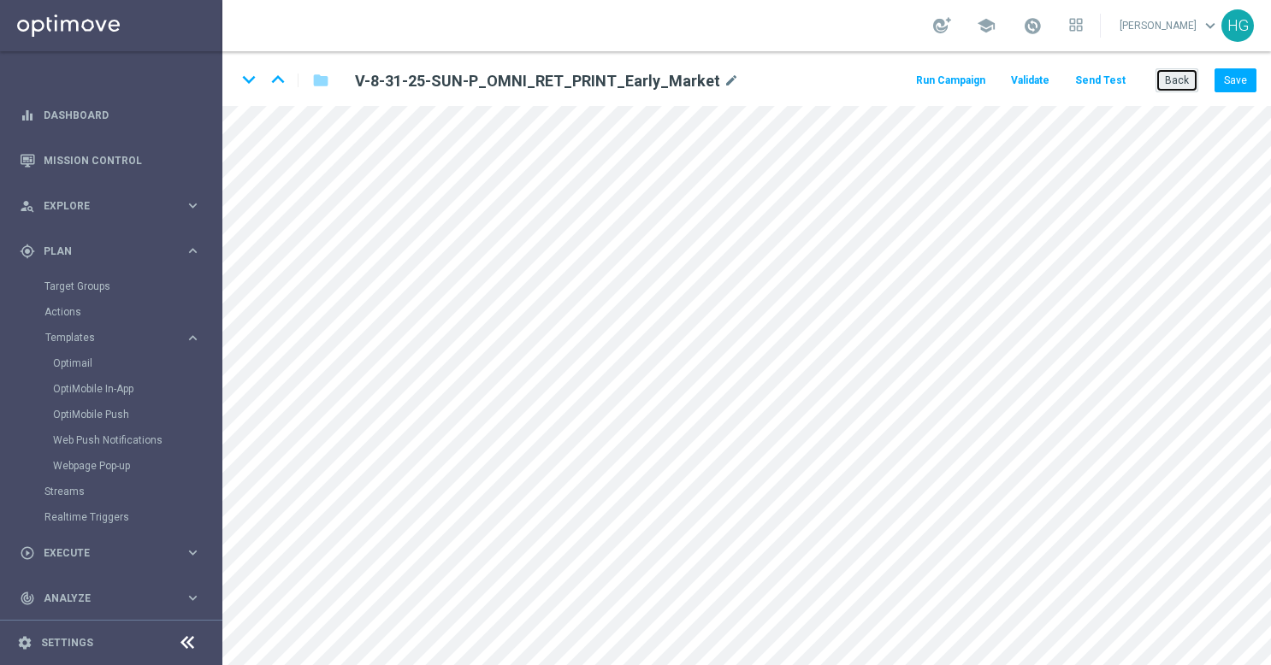
click at [1177, 75] on button "Back" at bounding box center [1176, 80] width 43 height 24
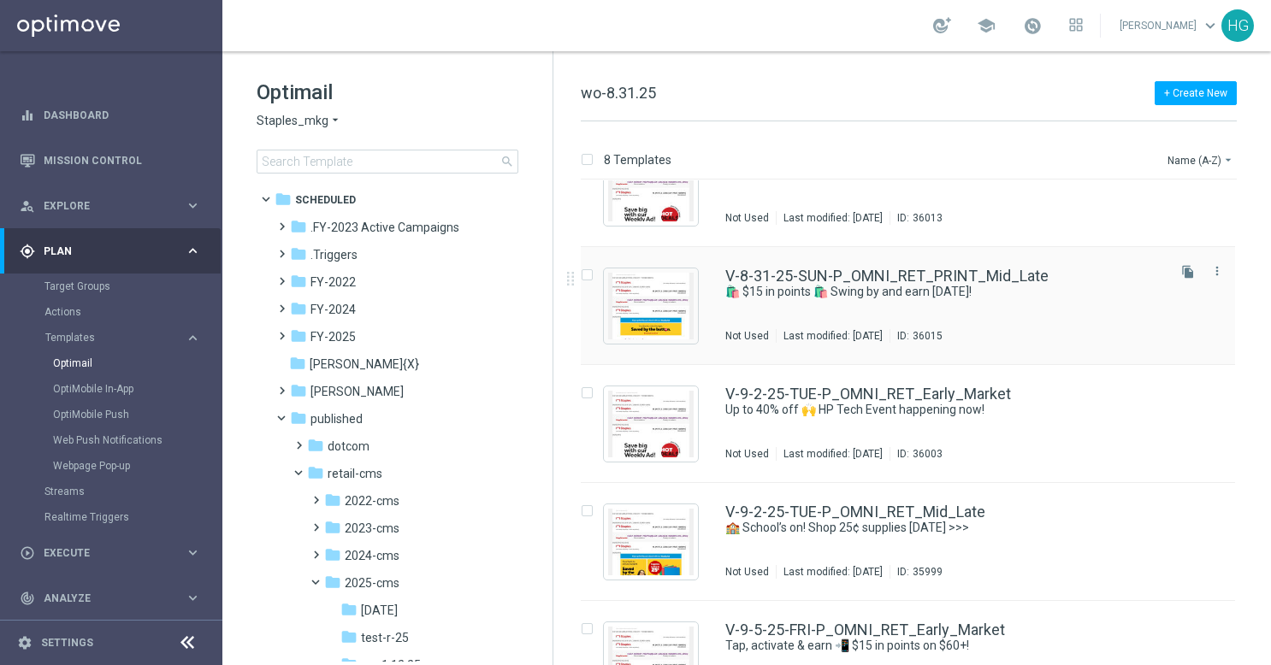
scroll to position [257, 0]
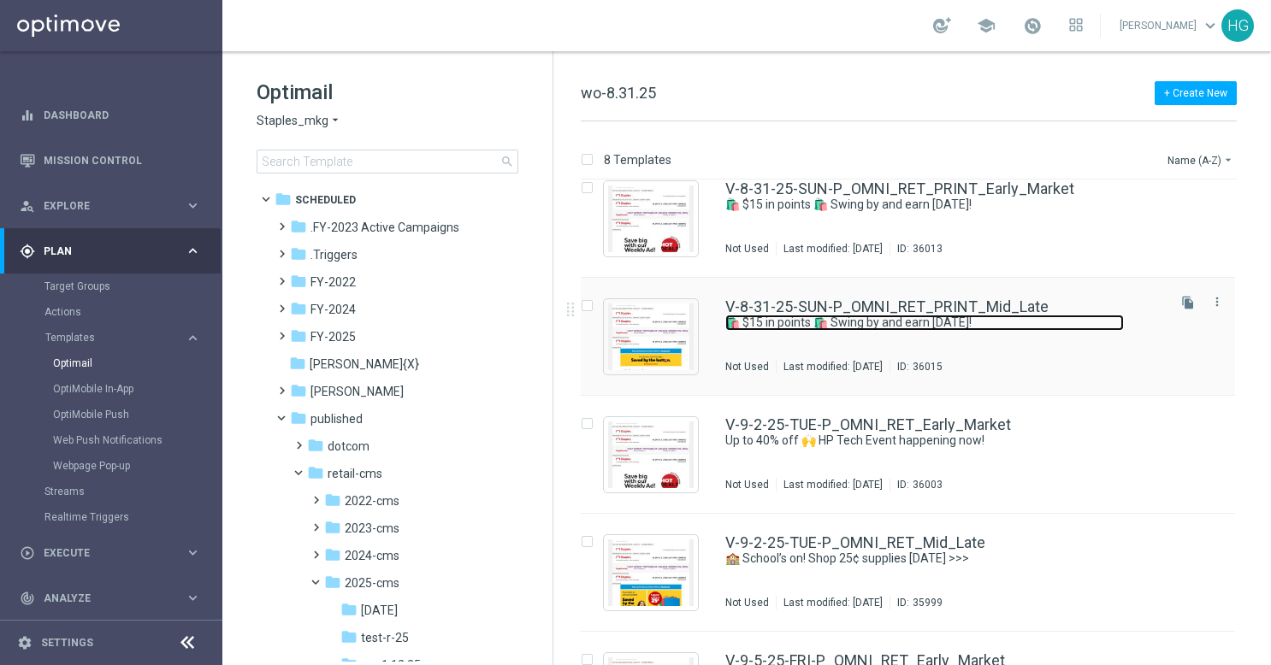
click at [1038, 317] on link "🛍️ $15 in points 🛍️ Swing by and earn [DATE]!" at bounding box center [924, 323] width 398 height 16
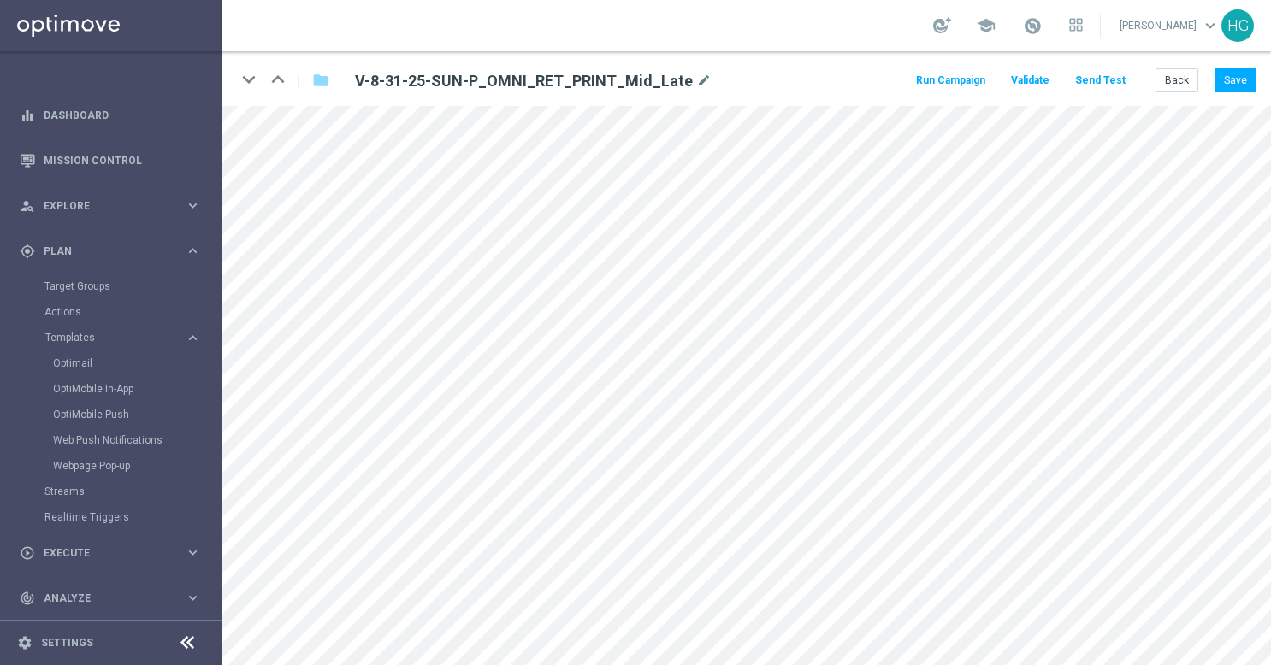
click at [1115, 85] on button "Send Test" at bounding box center [1100, 80] width 56 height 23
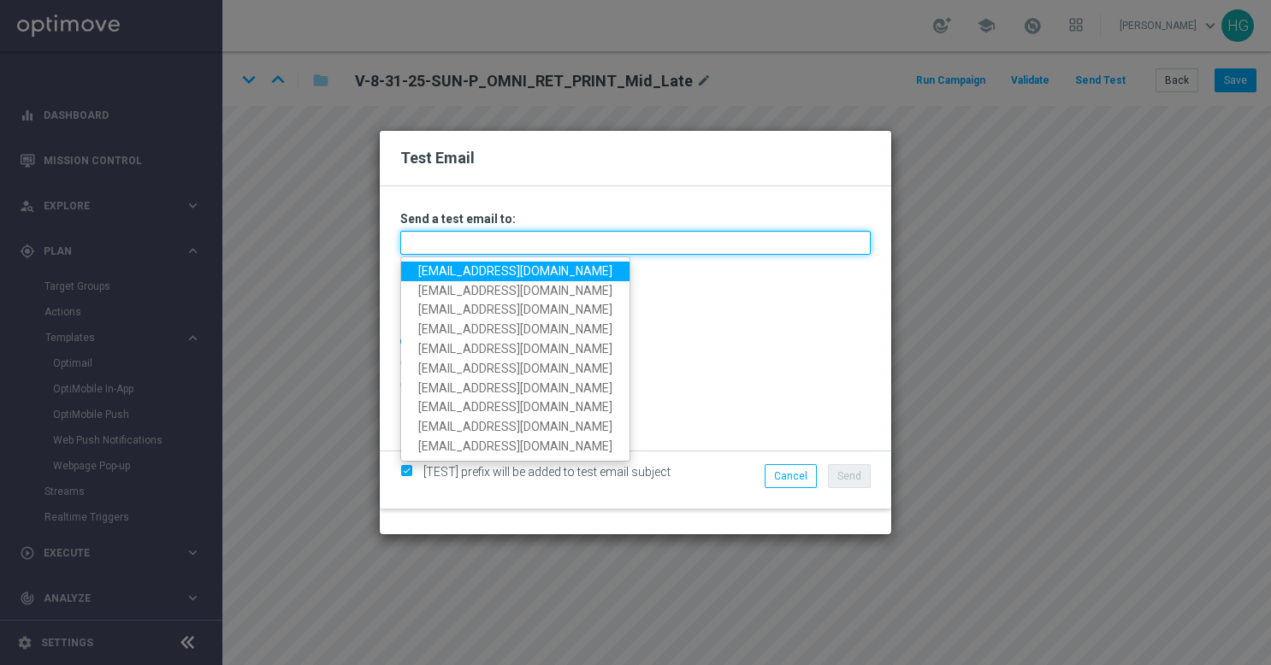
click at [616, 238] on input "text" at bounding box center [635, 243] width 470 height 24
paste input "[EMAIL_ADDRESS][DOMAIN_NAME]"
type input "[EMAIL_ADDRESS][DOMAIN_NAME]"
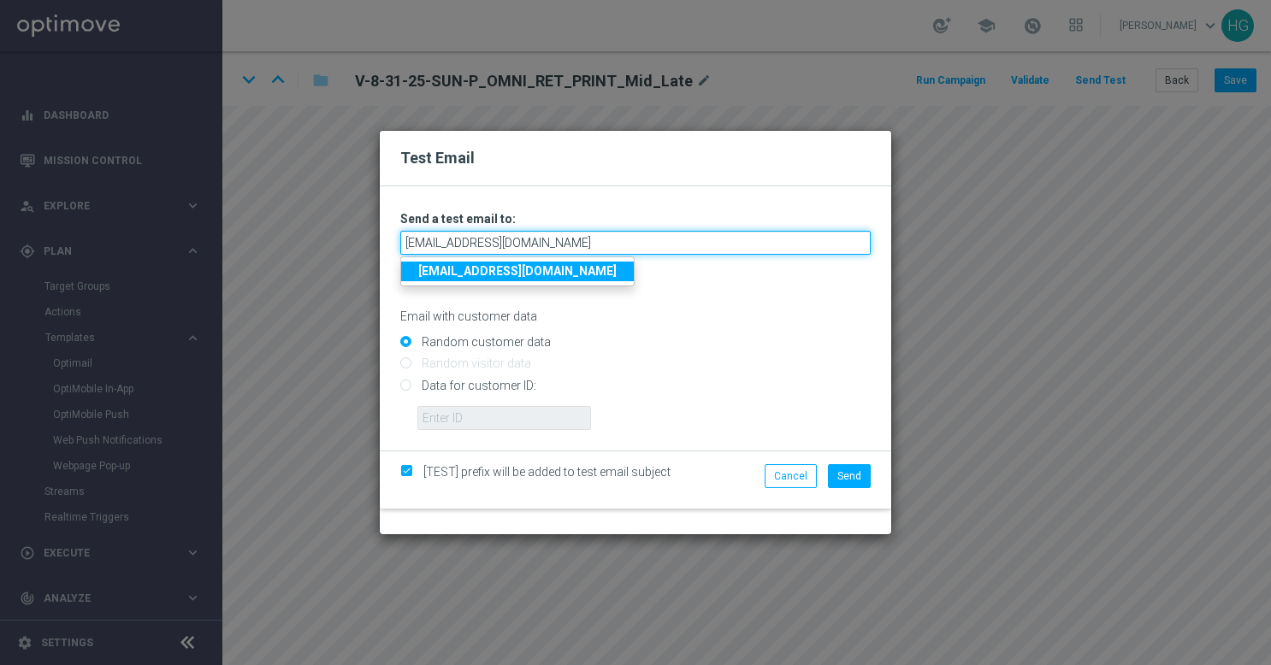
type input "[EMAIL_ADDRESS][DOMAIN_NAME]"
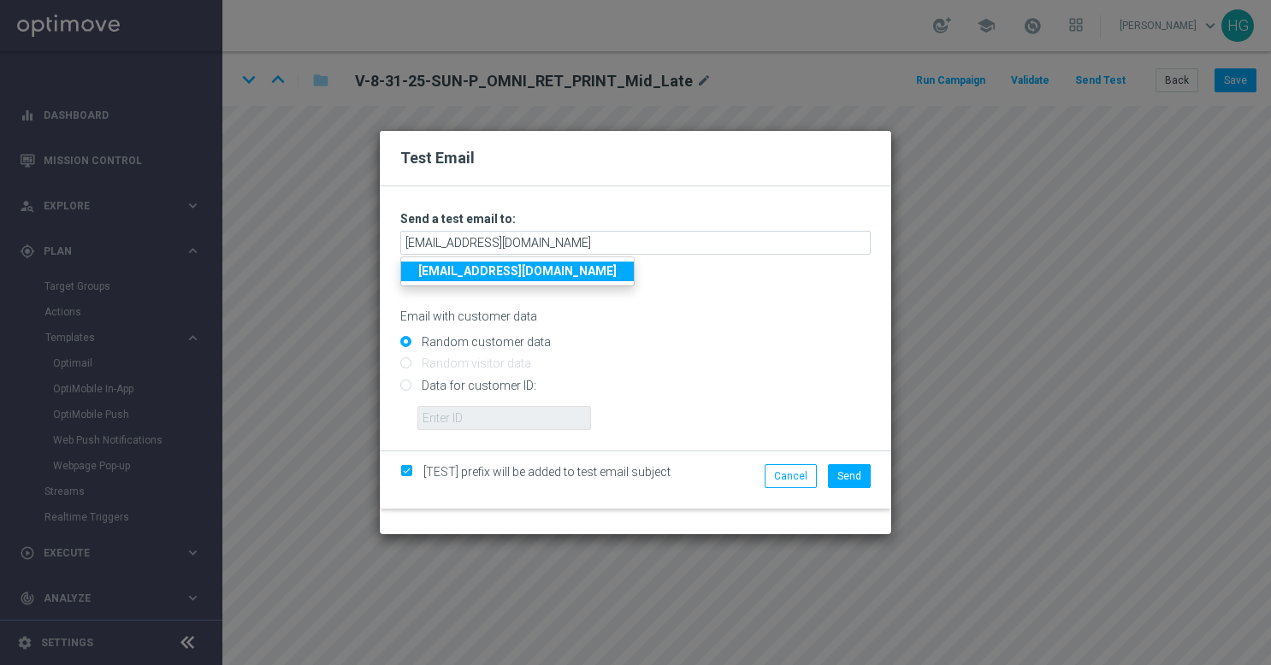
click at [498, 386] on input "Data for customer ID:" at bounding box center [635, 393] width 470 height 24
radio input "true"
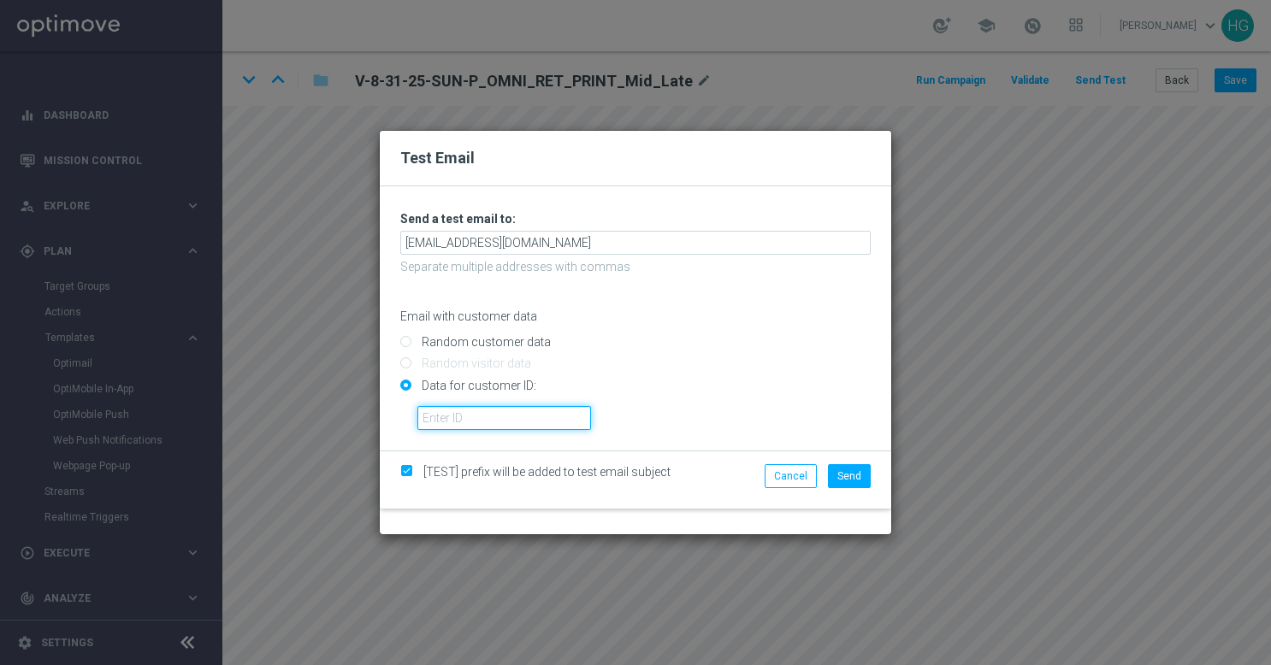
click at [546, 426] on input "text" at bounding box center [504, 418] width 174 height 24
paste input "10002564155"
type input "10002564155"
click at [840, 475] on span "Send" at bounding box center [849, 476] width 24 height 12
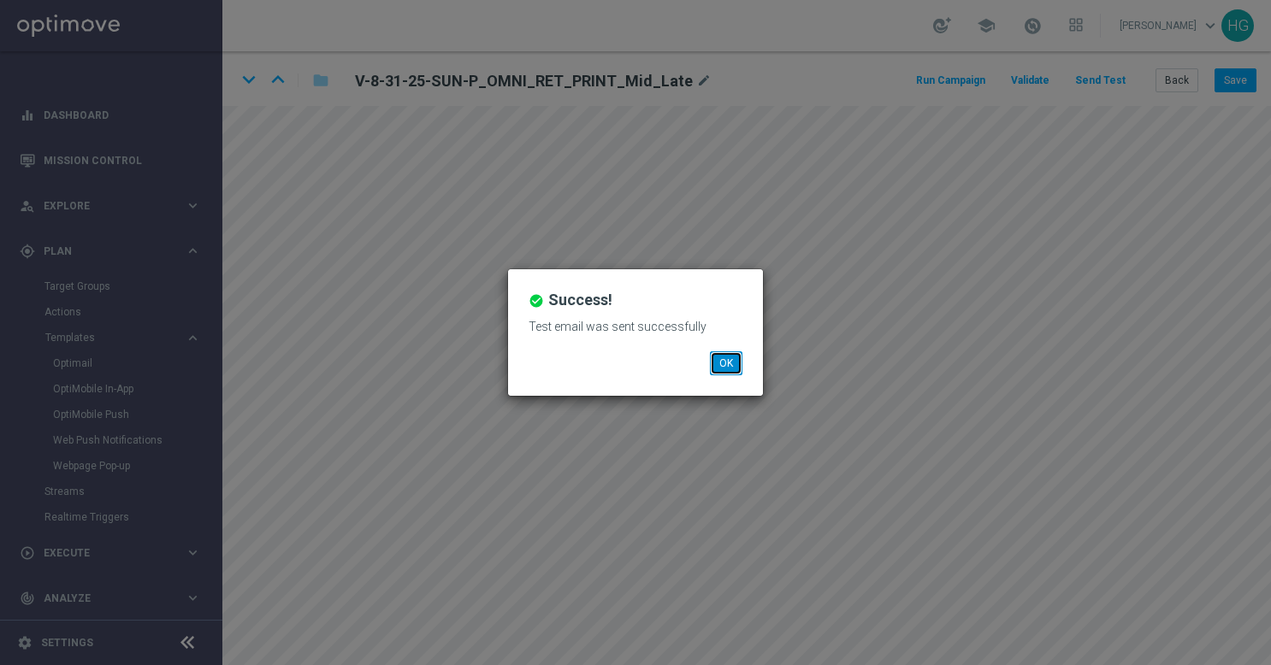
click at [736, 369] on button "OK" at bounding box center [726, 363] width 32 height 24
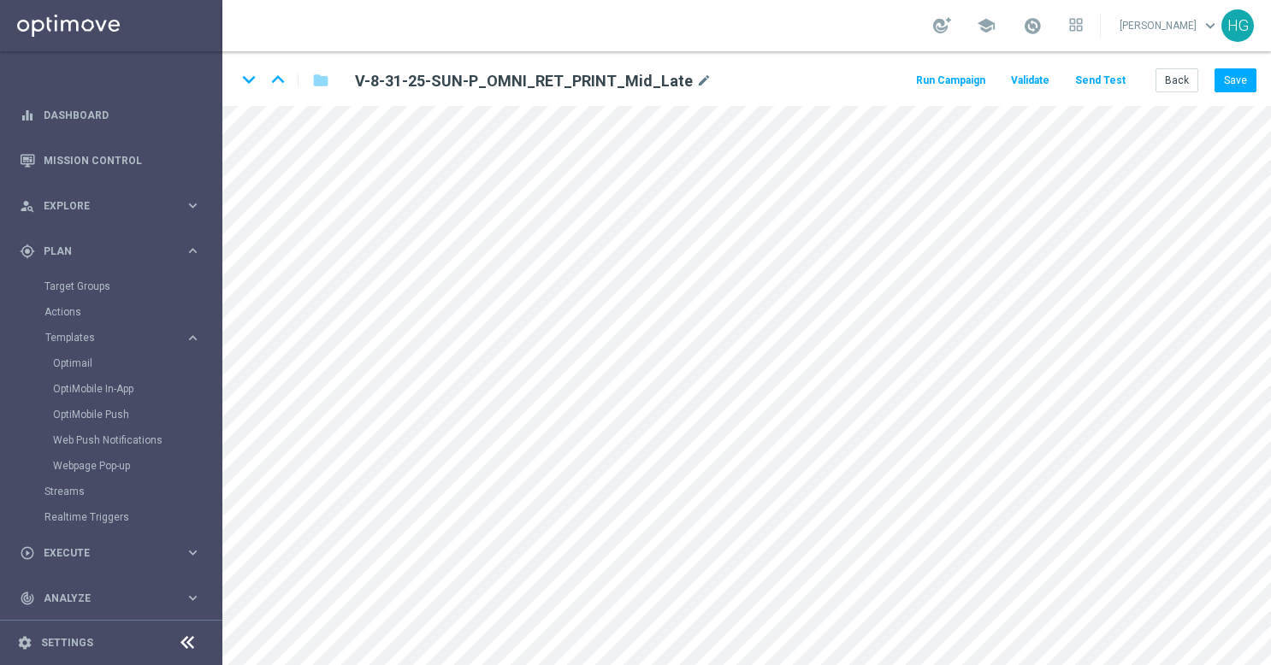
click at [1103, 80] on button "Send Test" at bounding box center [1100, 80] width 56 height 23
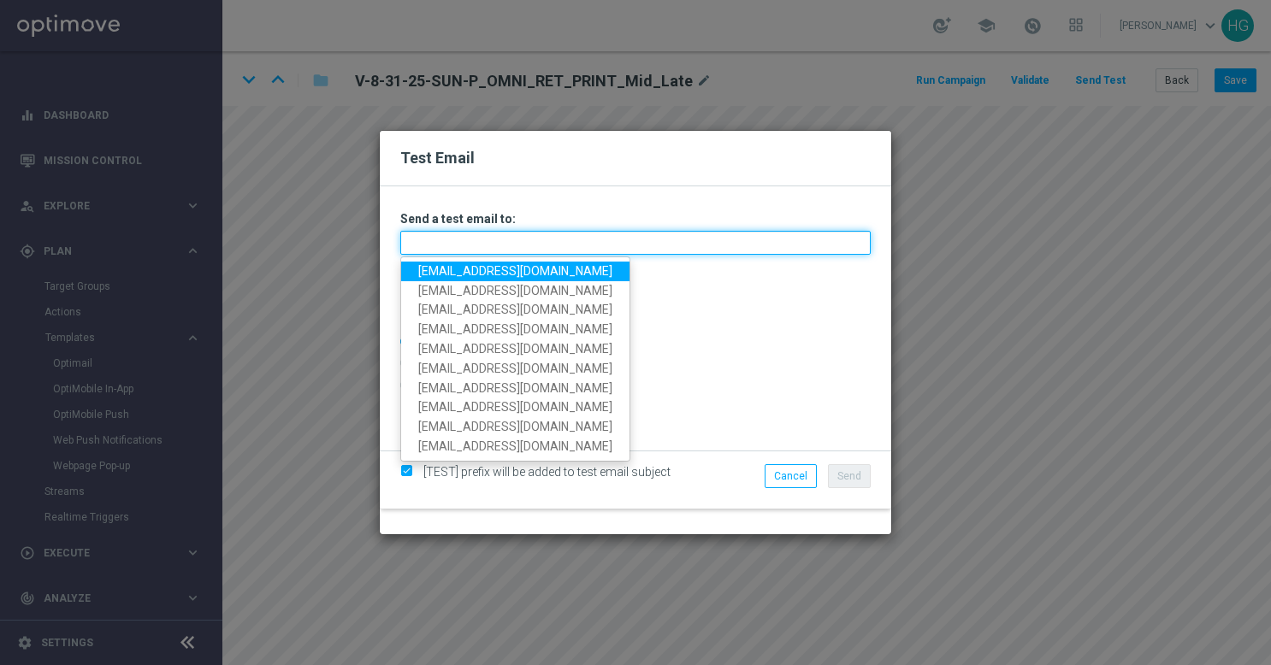
click at [660, 248] on input "text" at bounding box center [635, 243] width 470 height 24
paste input "[EMAIL_ADDRESS][DOMAIN_NAME]"
type input "[EMAIL_ADDRESS][DOMAIN_NAME]"
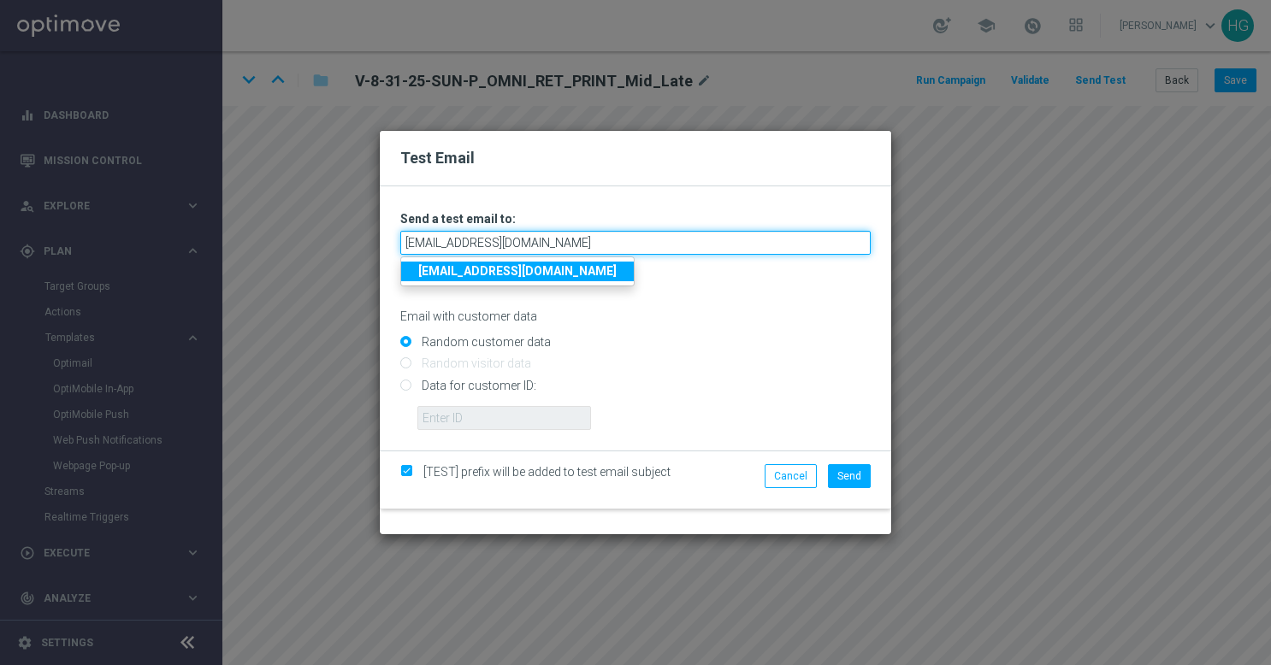
type input "[EMAIL_ADDRESS][DOMAIN_NAME]"
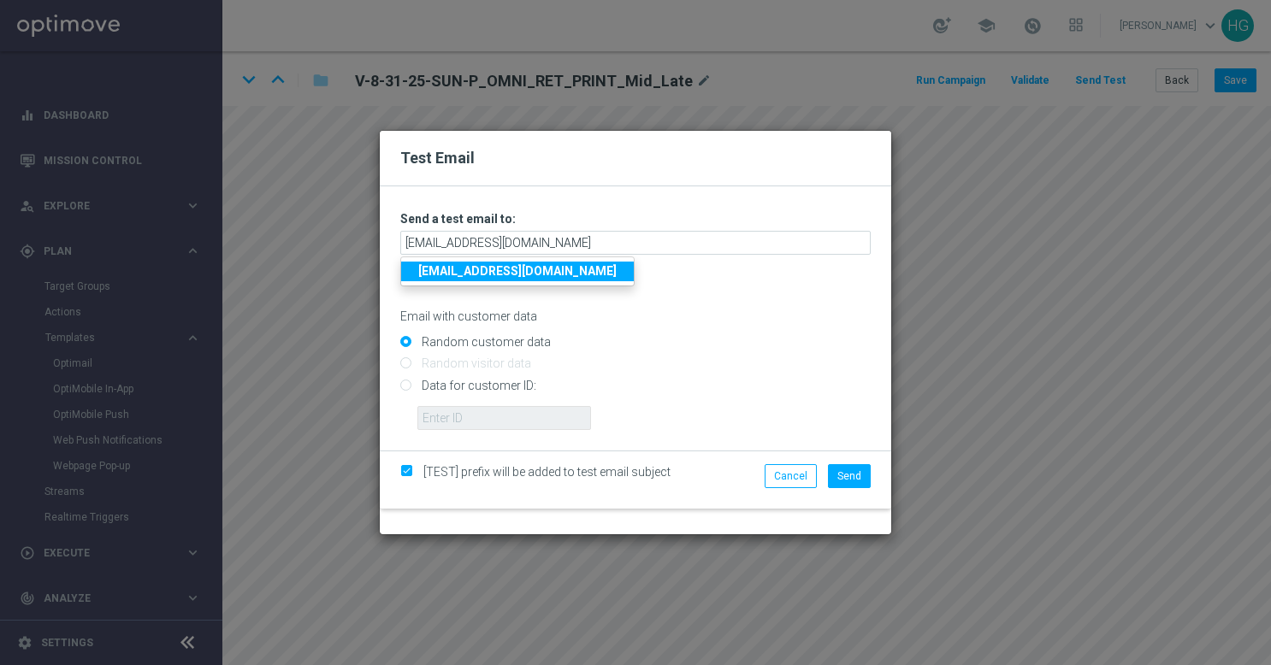
click at [516, 392] on input "Data for customer ID:" at bounding box center [635, 393] width 470 height 24
radio input "true"
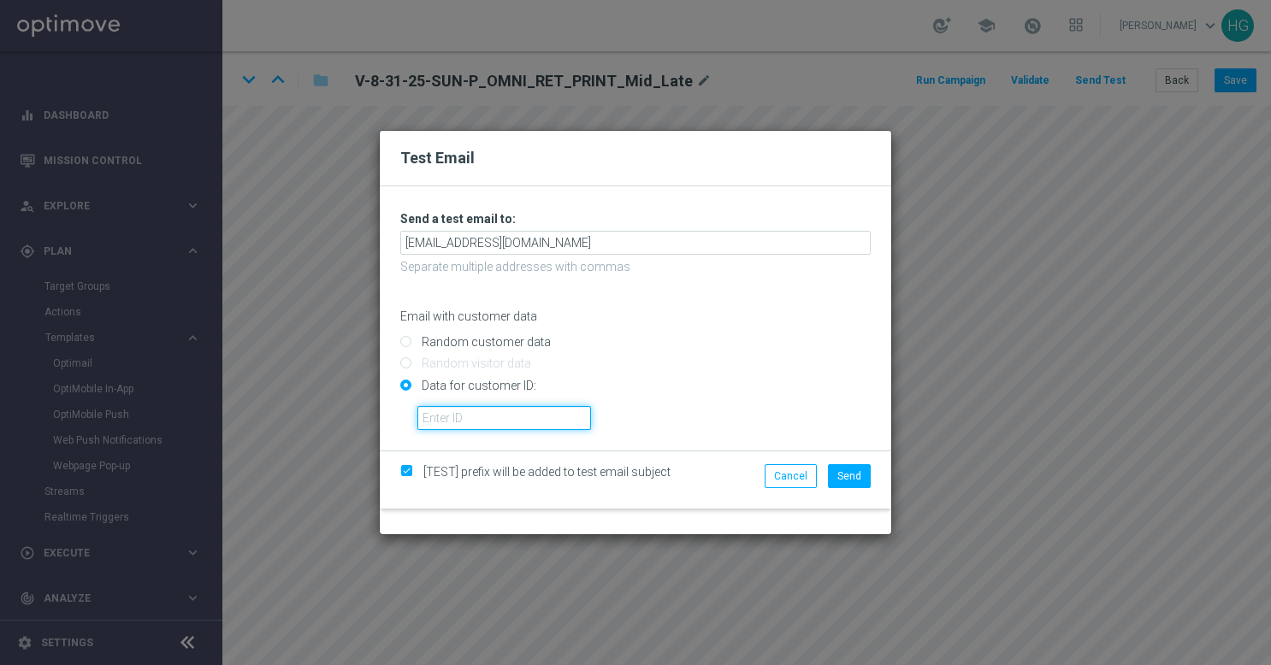
click at [470, 420] on input "text" at bounding box center [504, 418] width 174 height 24
paste input "10000024919"
type input "10000024919"
click at [870, 482] on button "Send" at bounding box center [849, 476] width 43 height 24
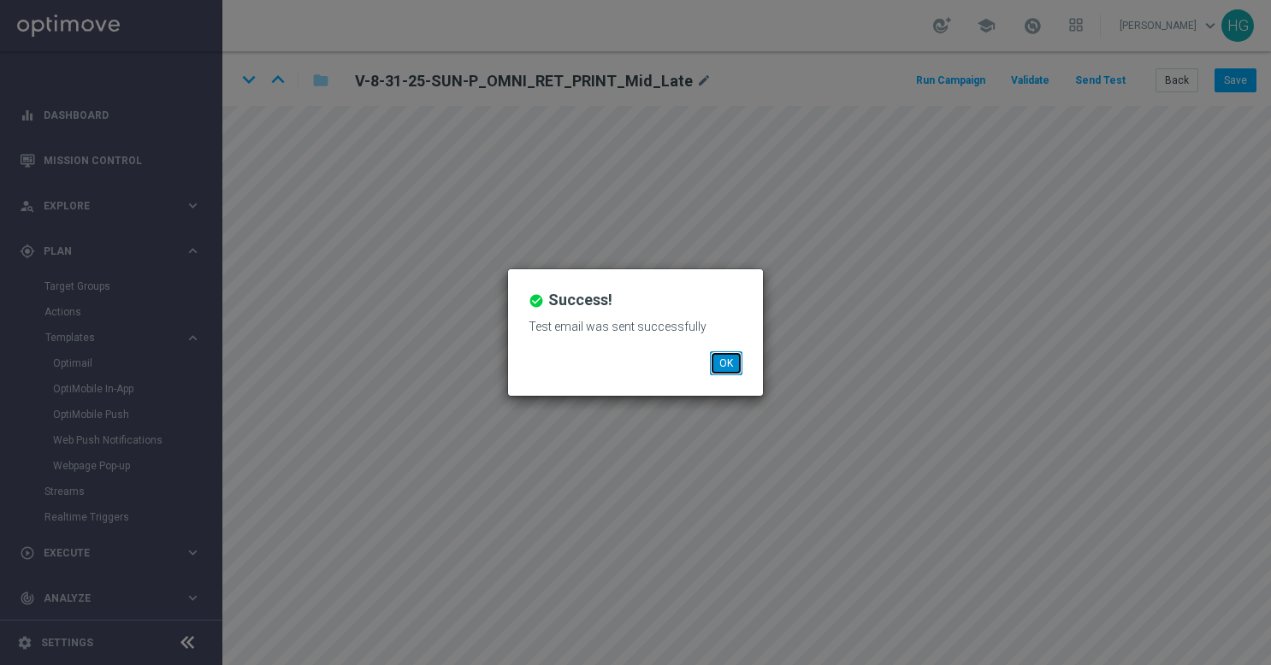
click at [717, 363] on button "OK" at bounding box center [726, 363] width 32 height 24
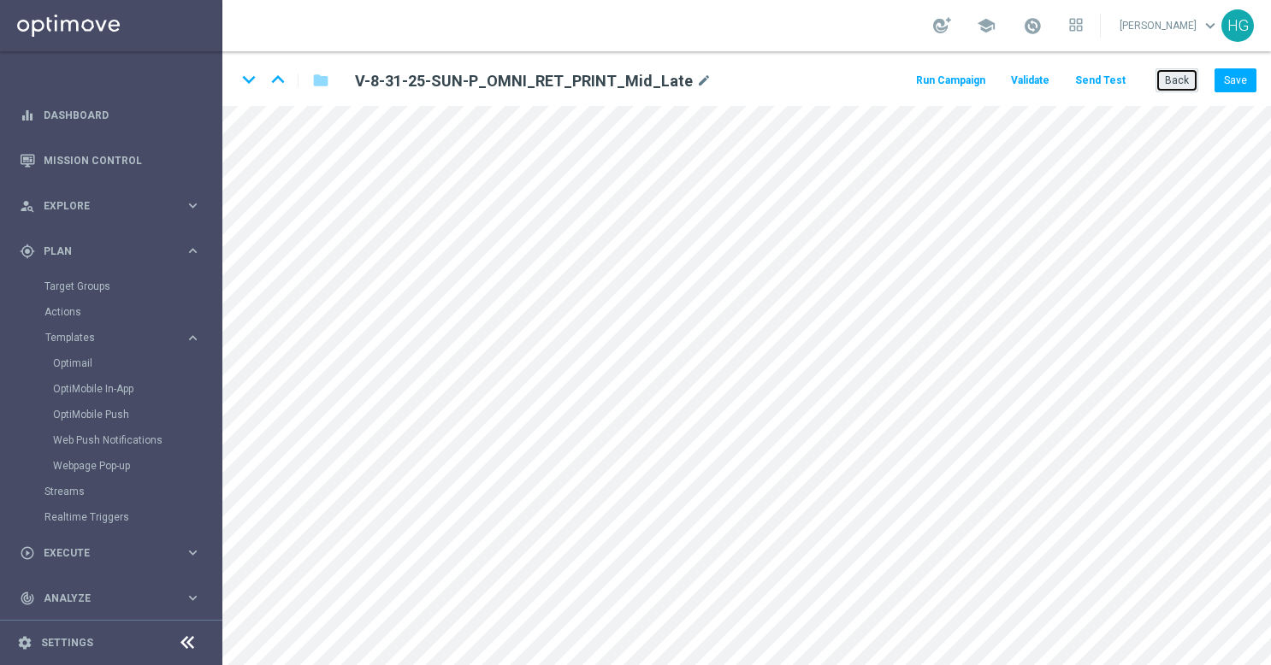
click at [1173, 81] on button "Back" at bounding box center [1176, 80] width 43 height 24
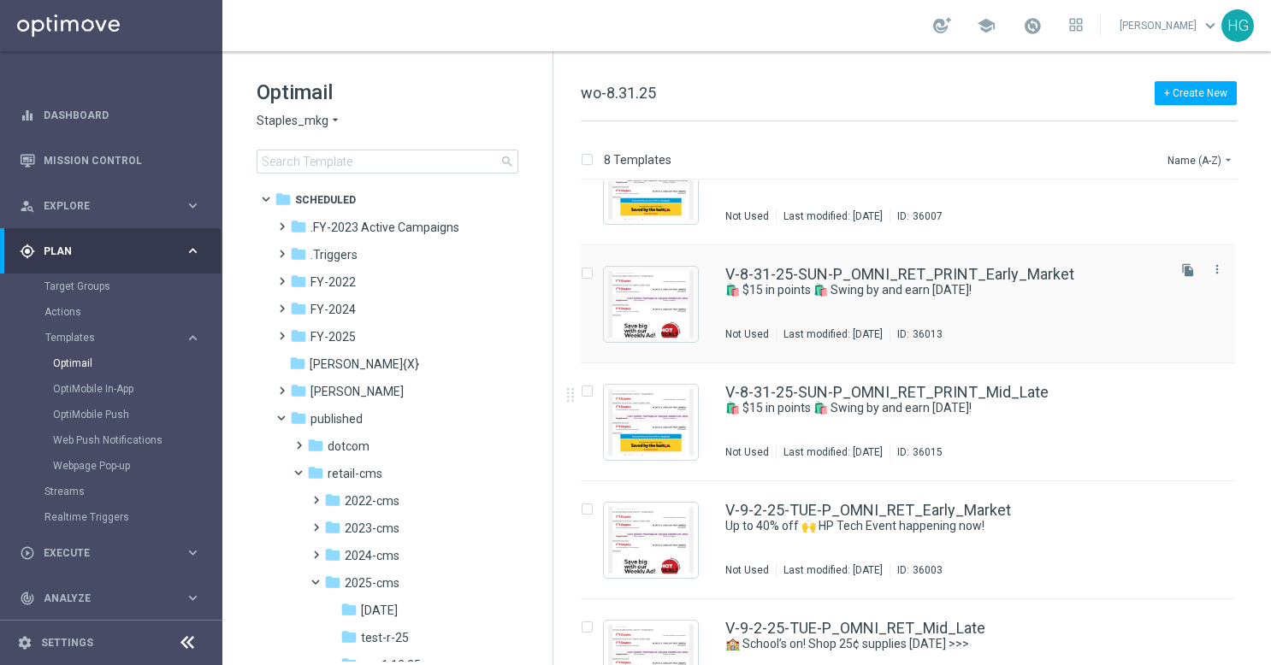
scroll to position [257, 0]
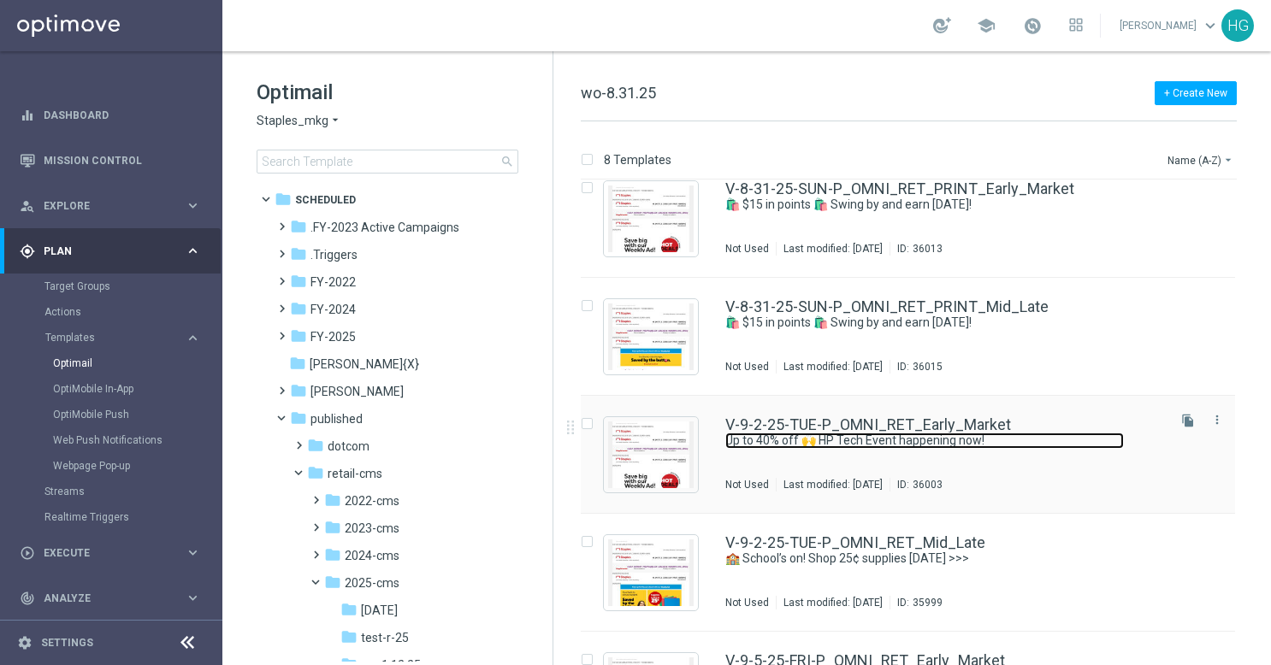
click at [1072, 446] on link "Up to 40% off 🙌 HP Tech Event happening now!" at bounding box center [924, 441] width 398 height 16
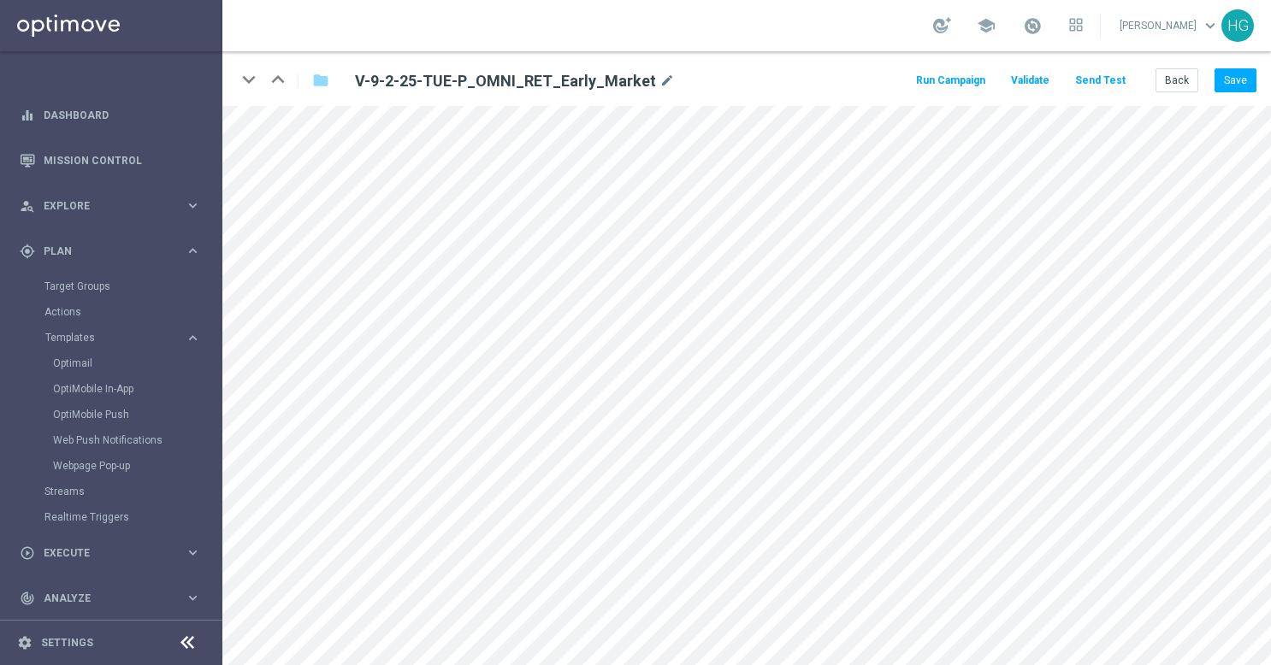
click at [1118, 83] on button "Send Test" at bounding box center [1100, 80] width 56 height 23
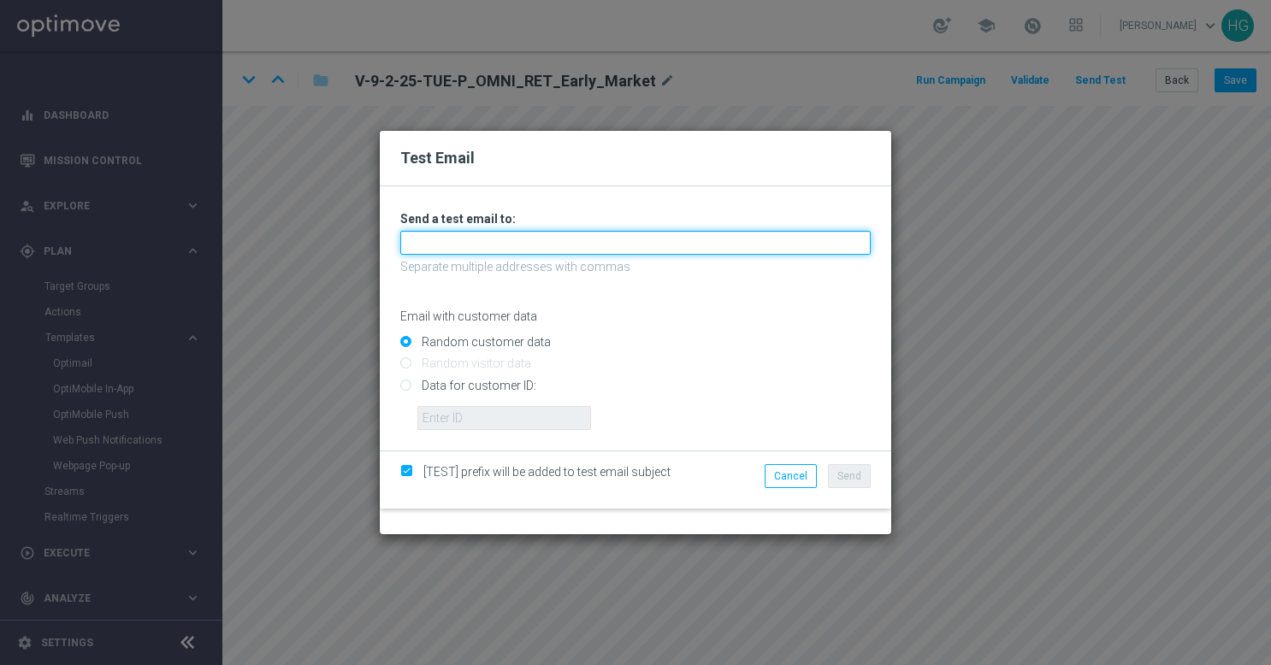
click at [623, 246] on input "text" at bounding box center [635, 243] width 470 height 24
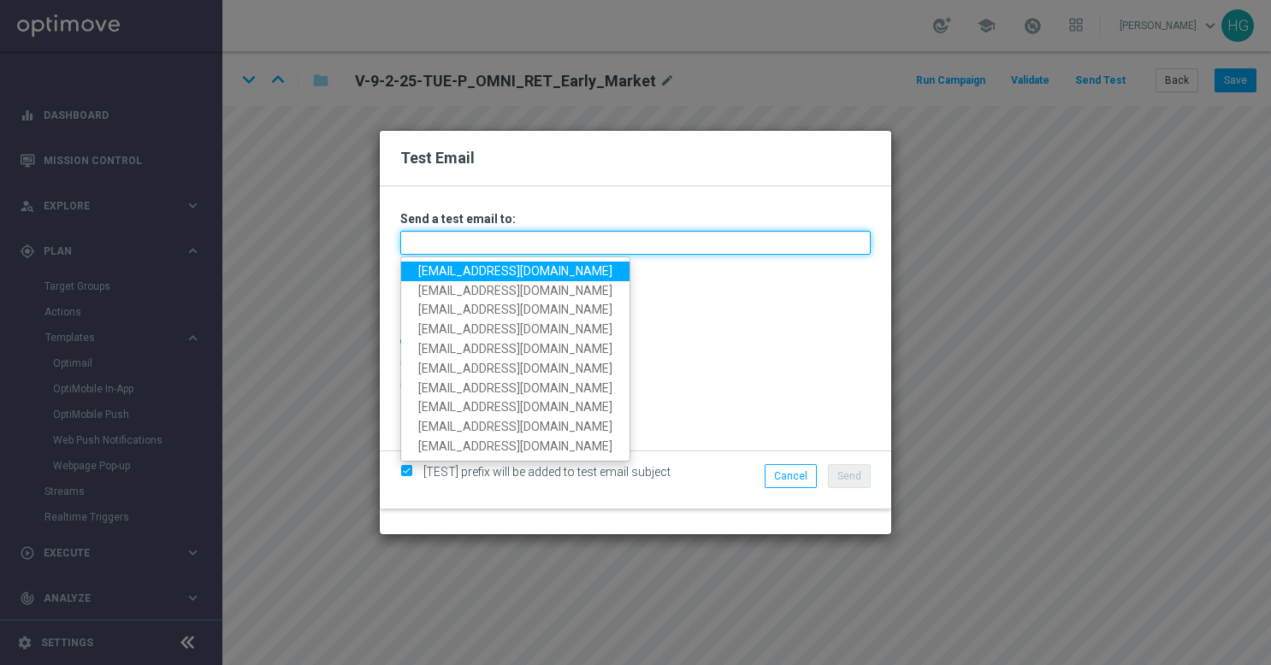
paste input "[EMAIL_ADDRESS][DOMAIN_NAME]"
type input "[EMAIL_ADDRESS][DOMAIN_NAME]"
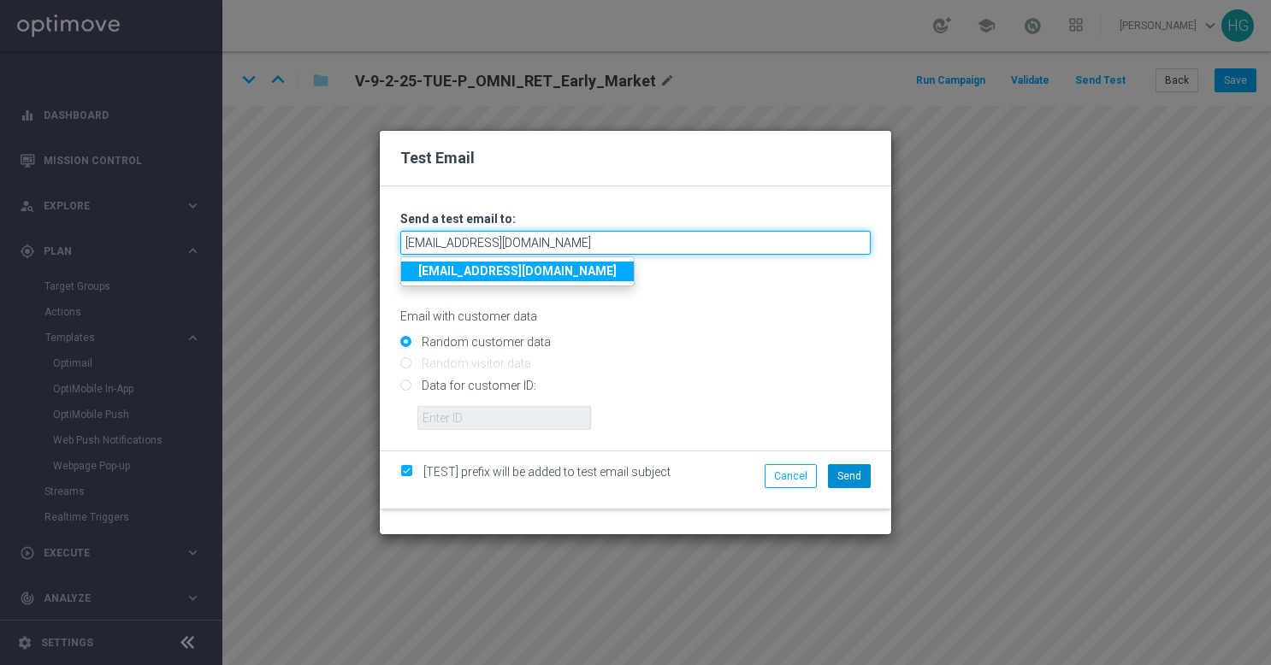
type input "[EMAIL_ADDRESS][DOMAIN_NAME]"
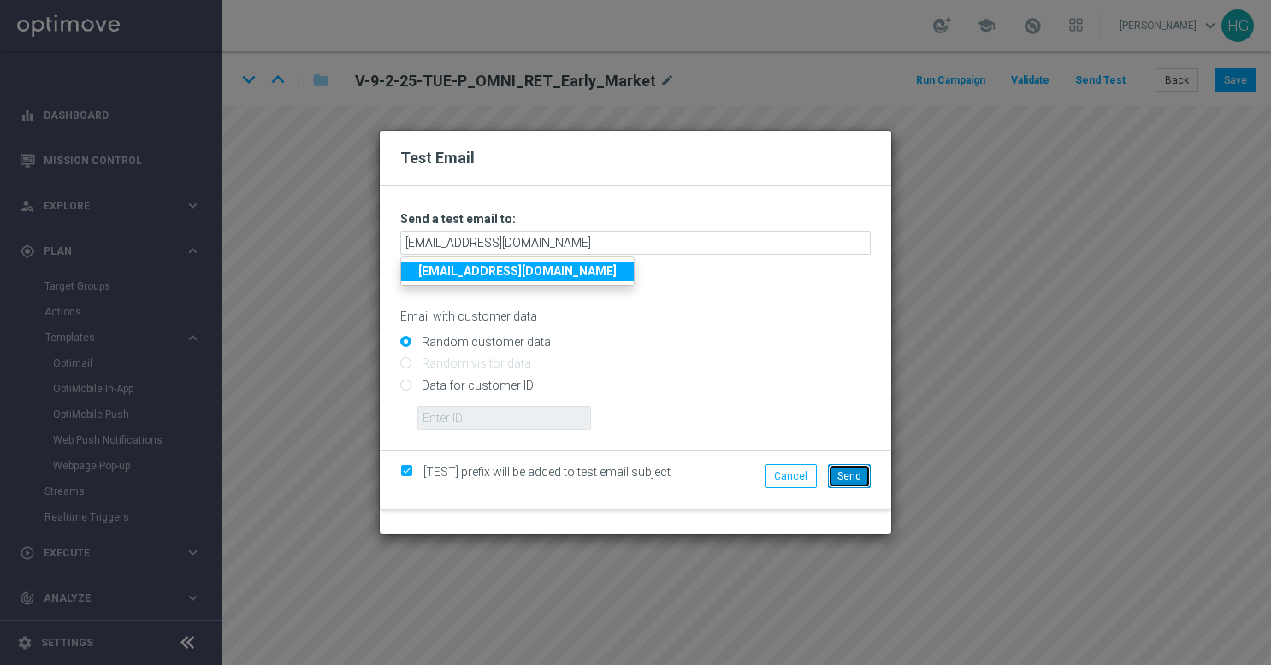
click at [839, 474] on span "Send" at bounding box center [849, 476] width 24 height 12
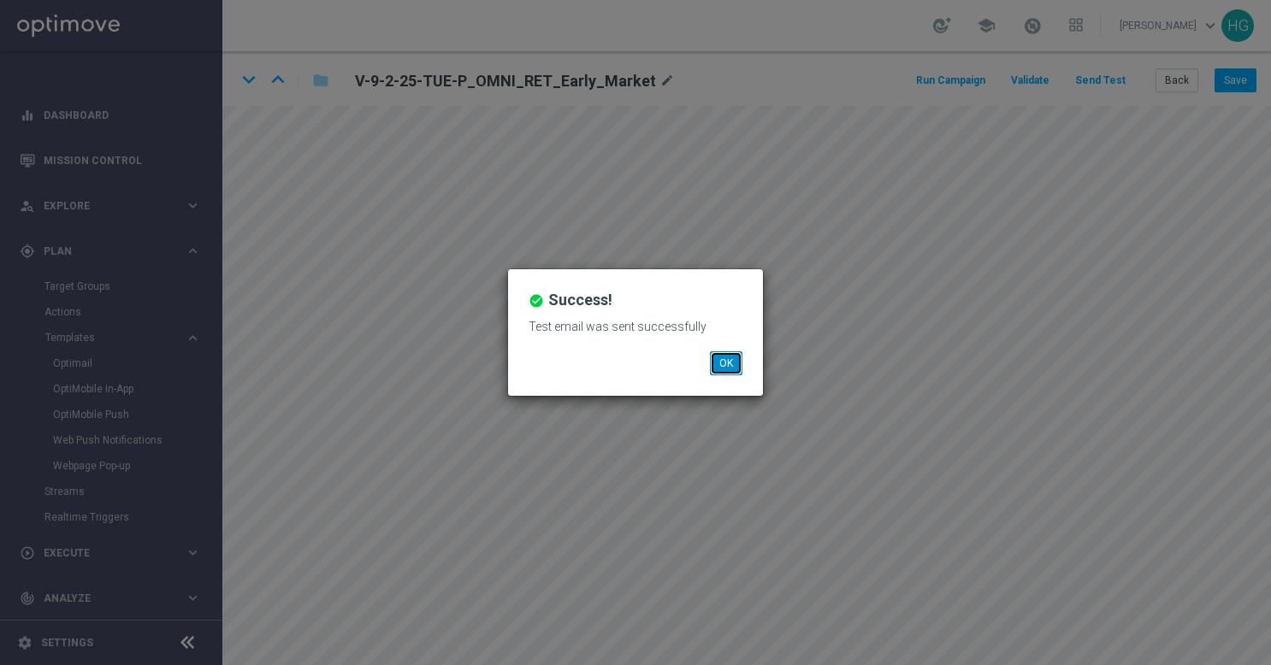
click at [729, 360] on button "OK" at bounding box center [726, 363] width 32 height 24
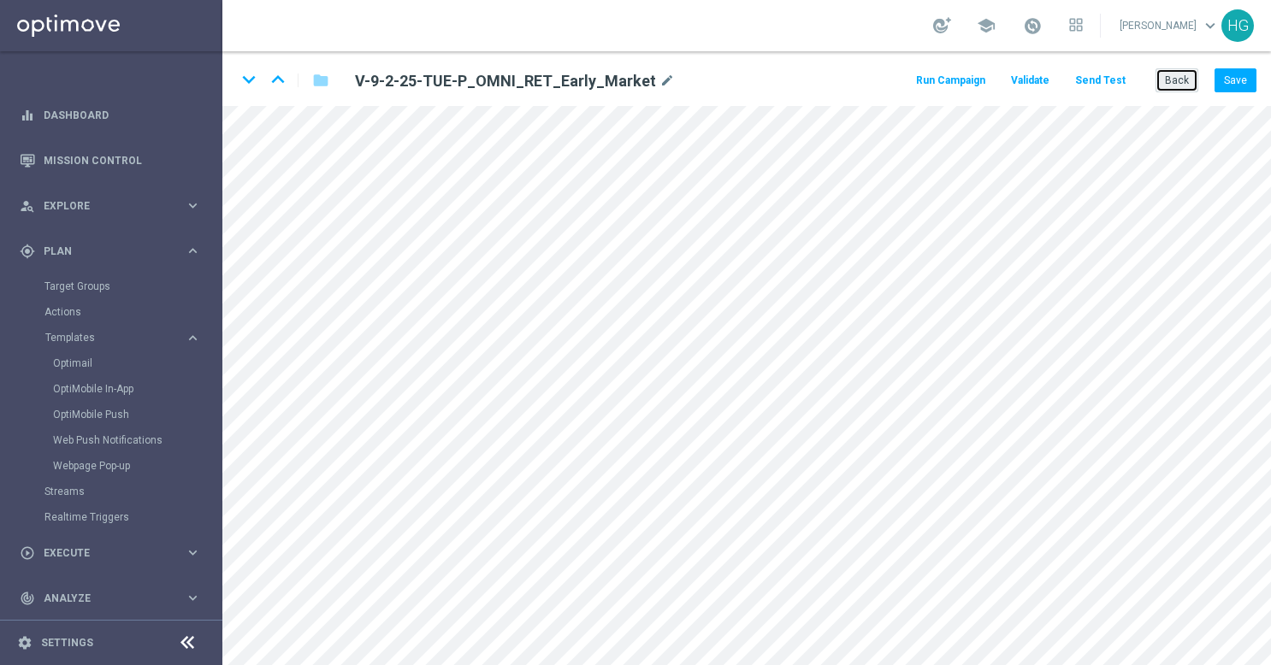
click at [1170, 74] on button "Back" at bounding box center [1176, 80] width 43 height 24
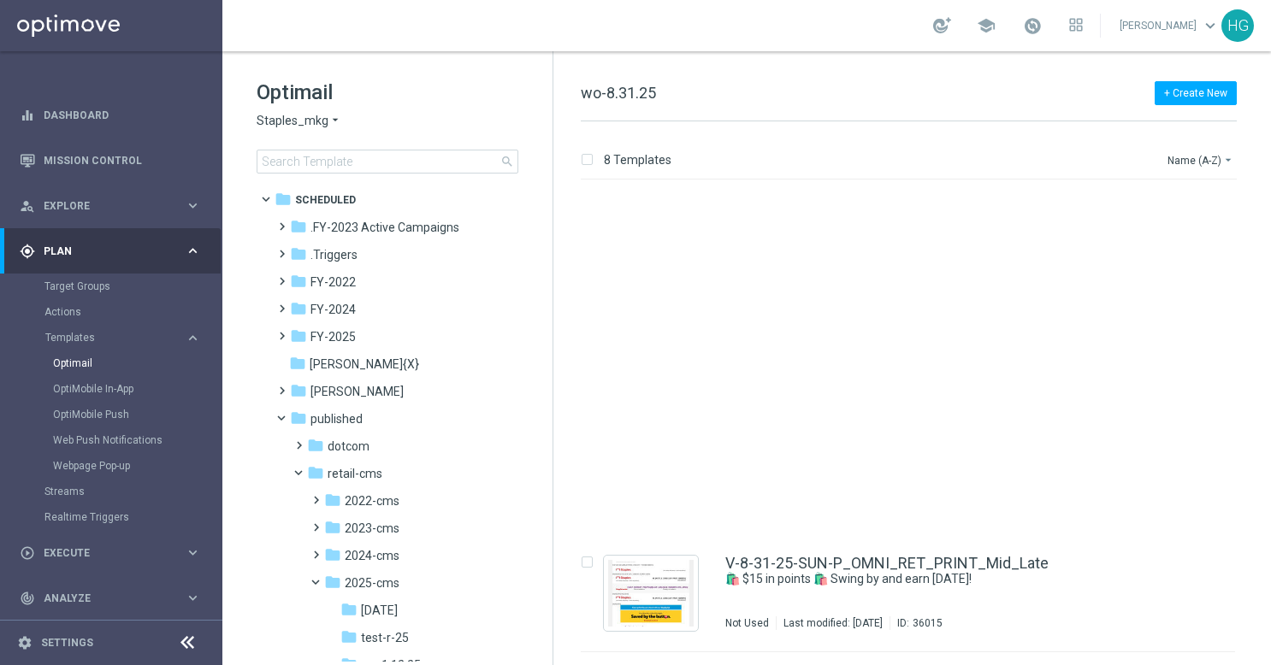
scroll to position [428, 0]
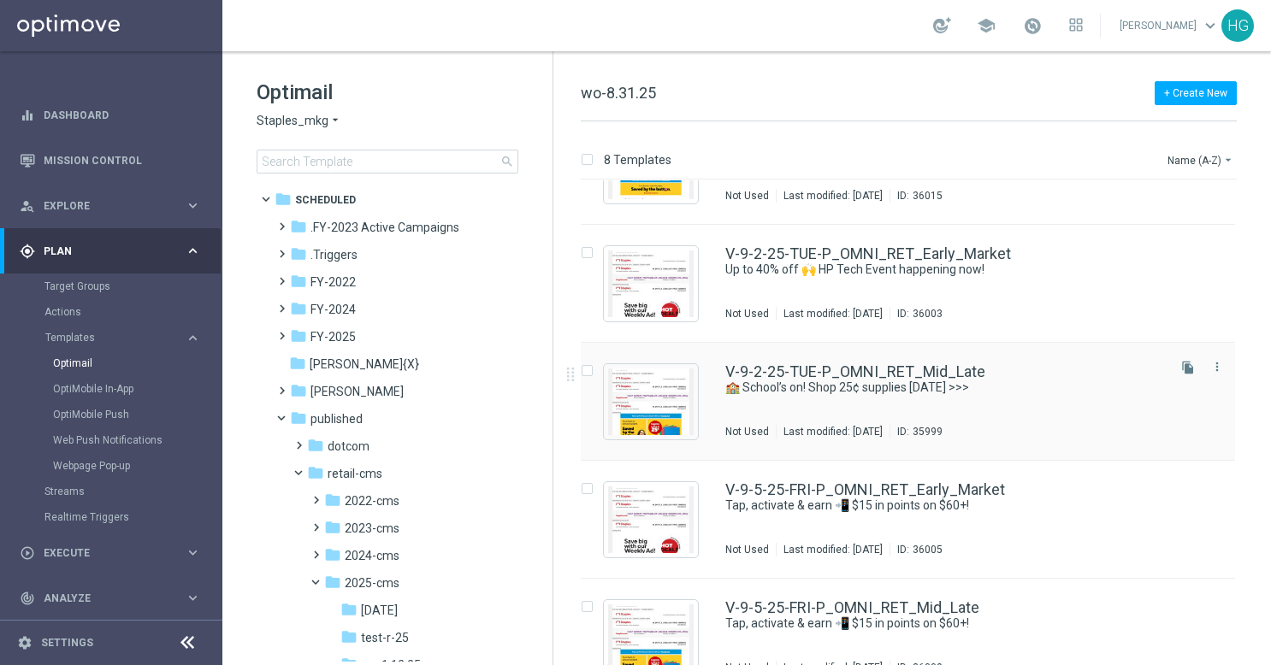
click at [1019, 377] on div "V-9-2-25-TUE-P_OMNI_RET_Mid_Late" at bounding box center [944, 371] width 438 height 15
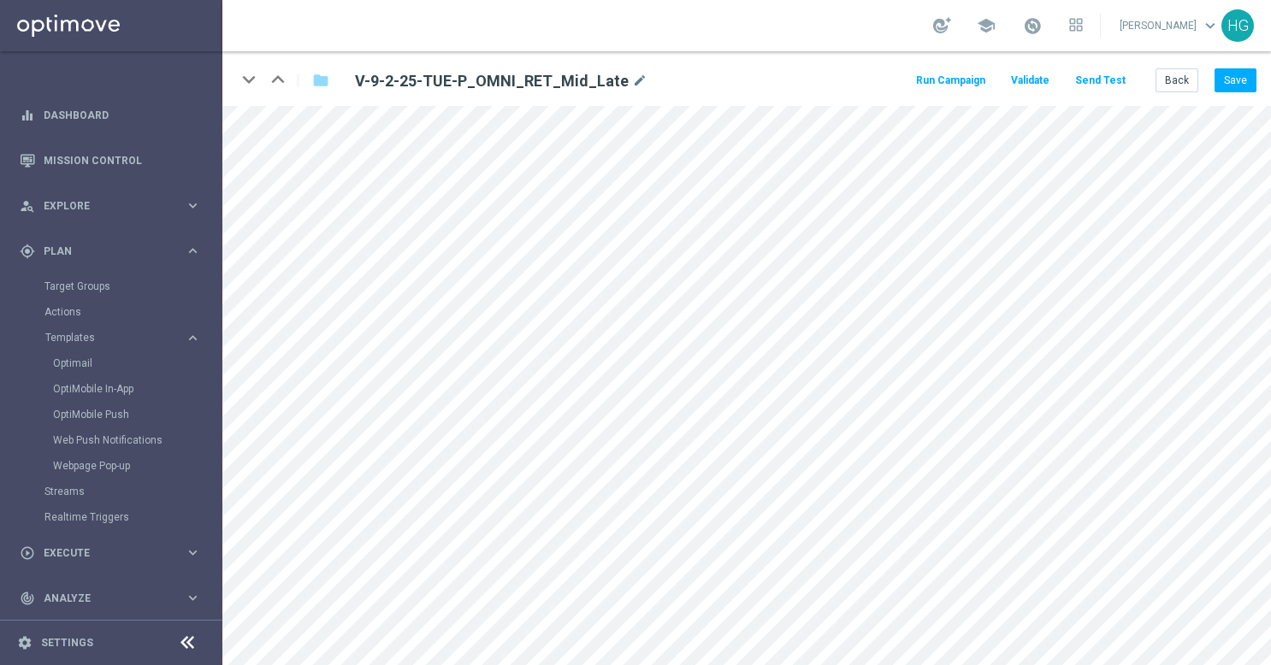
click at [1115, 86] on button "Send Test" at bounding box center [1100, 80] width 56 height 23
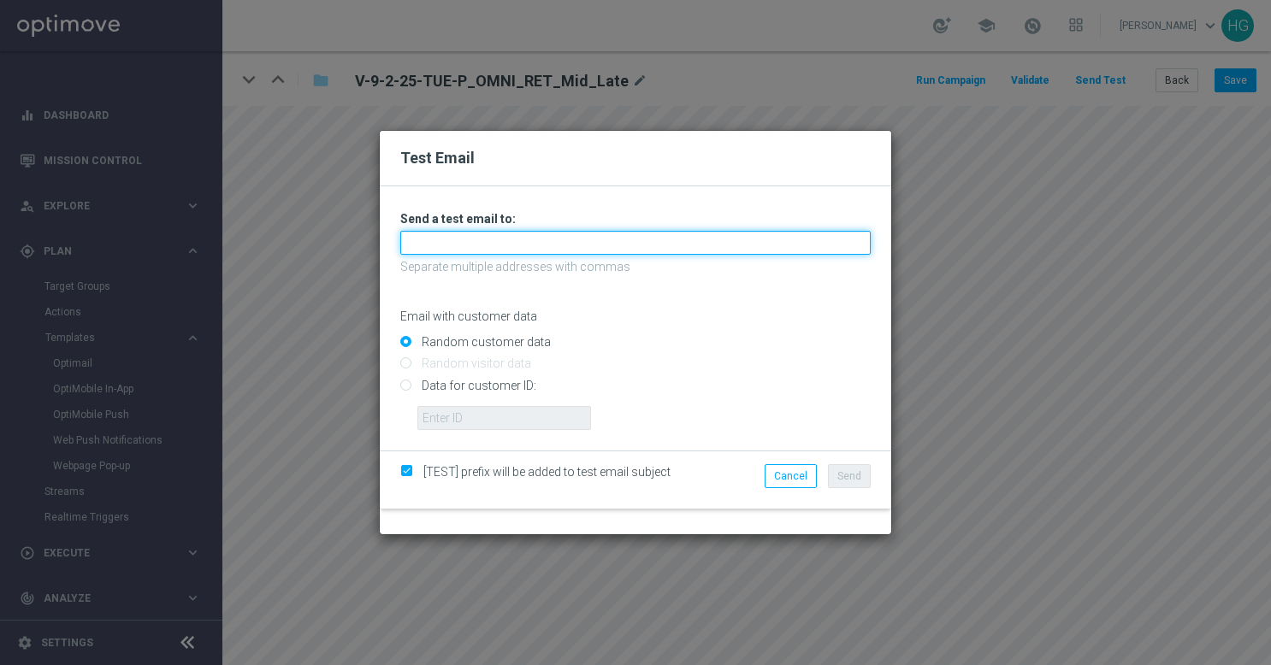
click at [603, 238] on input "text" at bounding box center [635, 243] width 470 height 24
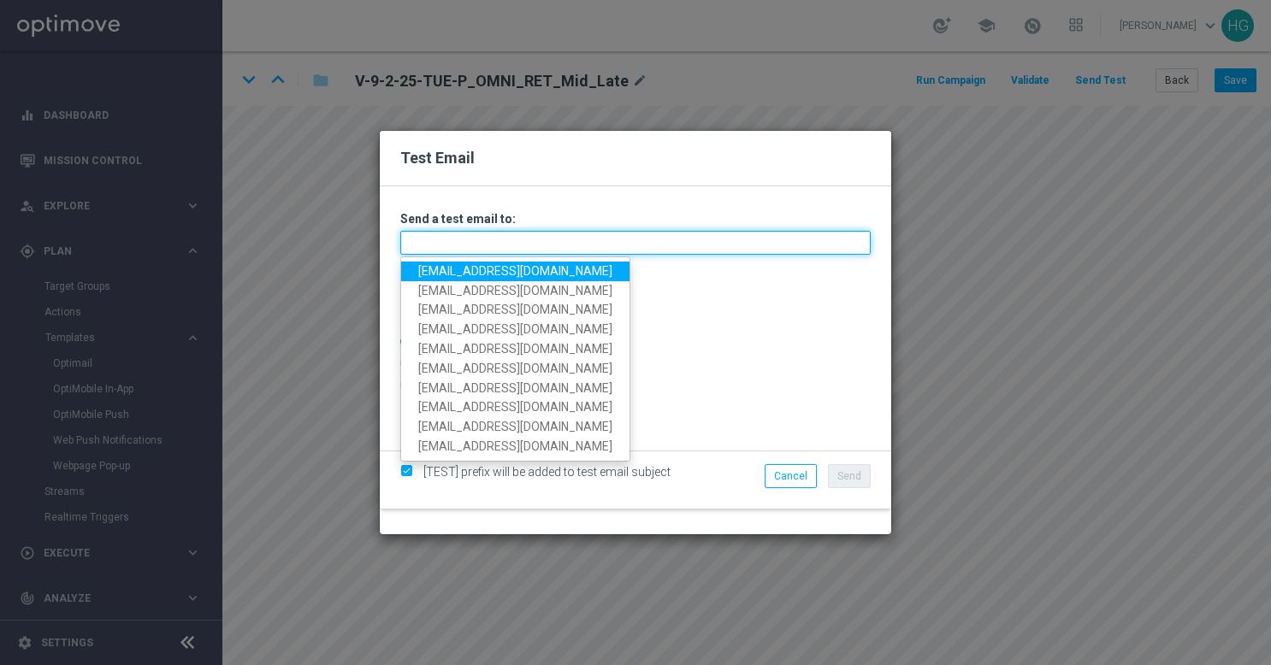
paste input "[EMAIL_ADDRESS][DOMAIN_NAME]"
type input "[EMAIL_ADDRESS][DOMAIN_NAME]"
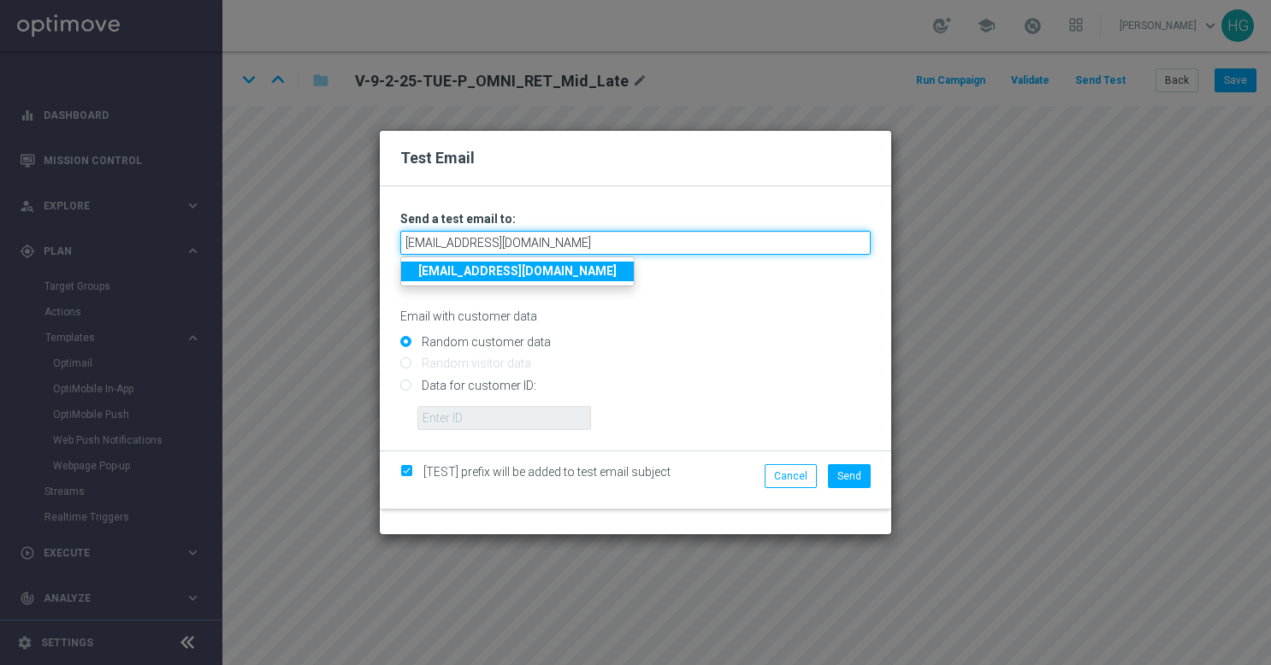
type input "[EMAIL_ADDRESS][DOMAIN_NAME]"
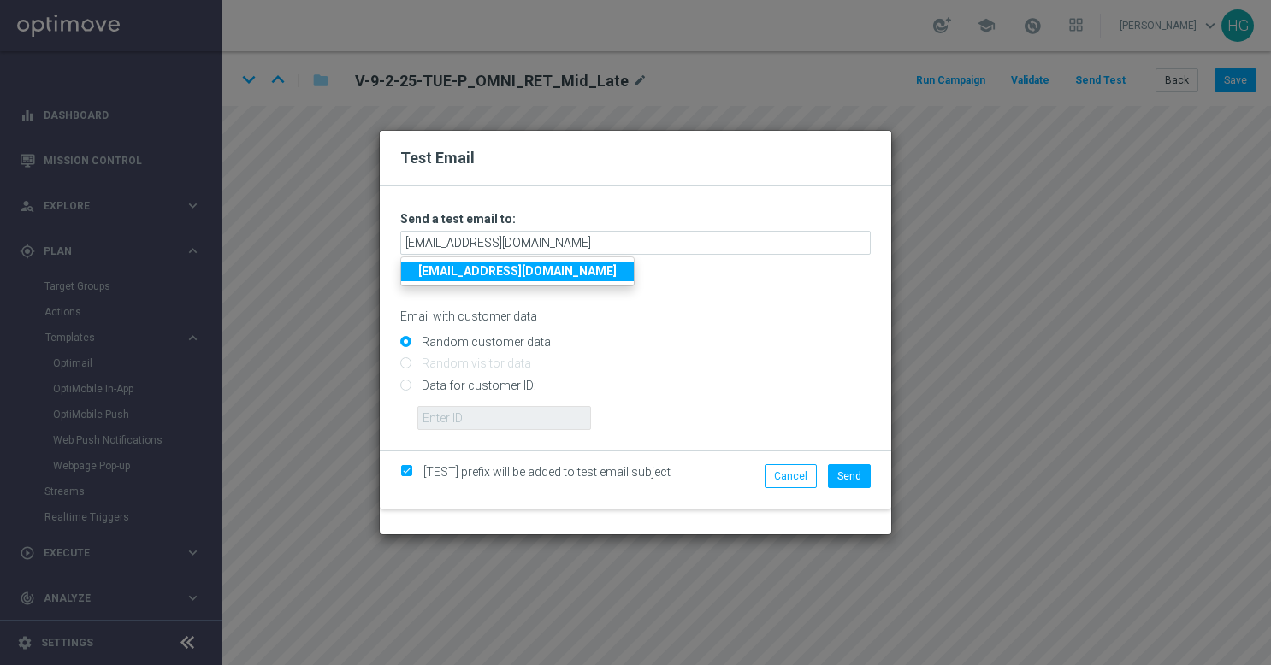
click at [504, 386] on input "Data for customer ID:" at bounding box center [635, 393] width 470 height 24
radio input "true"
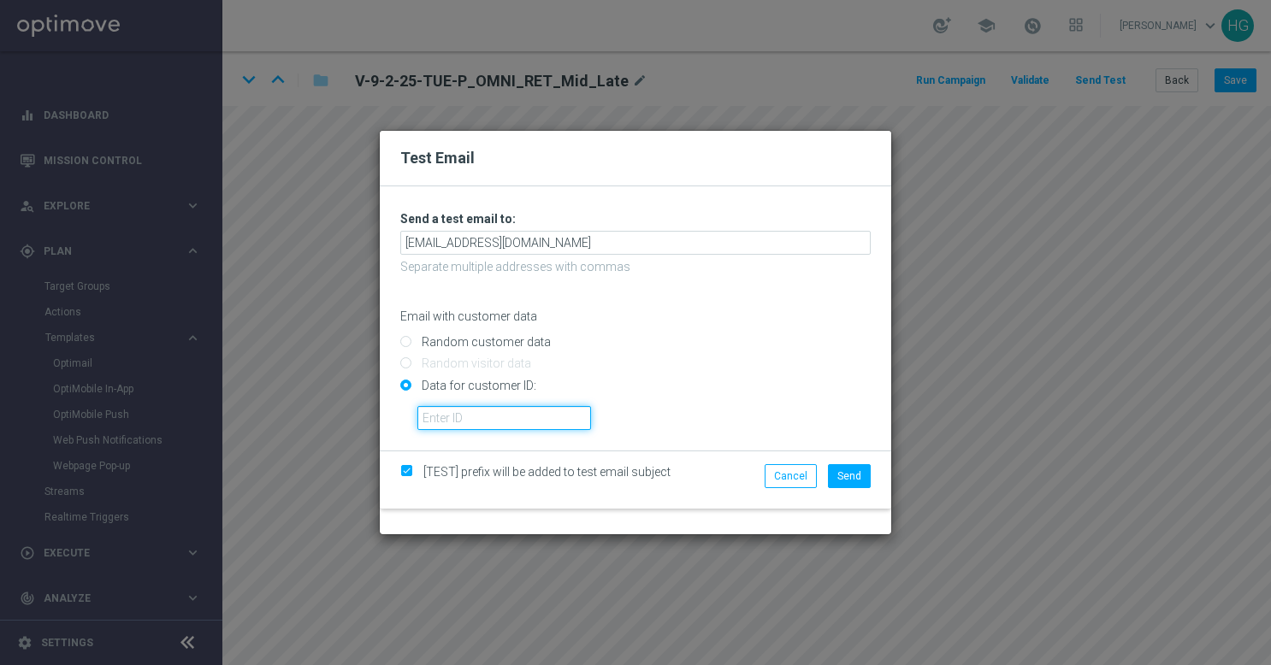
click at [504, 410] on input "text" at bounding box center [504, 418] width 174 height 24
paste input "10002564155"
type input "10002564155"
click at [850, 470] on span "Send" at bounding box center [849, 476] width 24 height 12
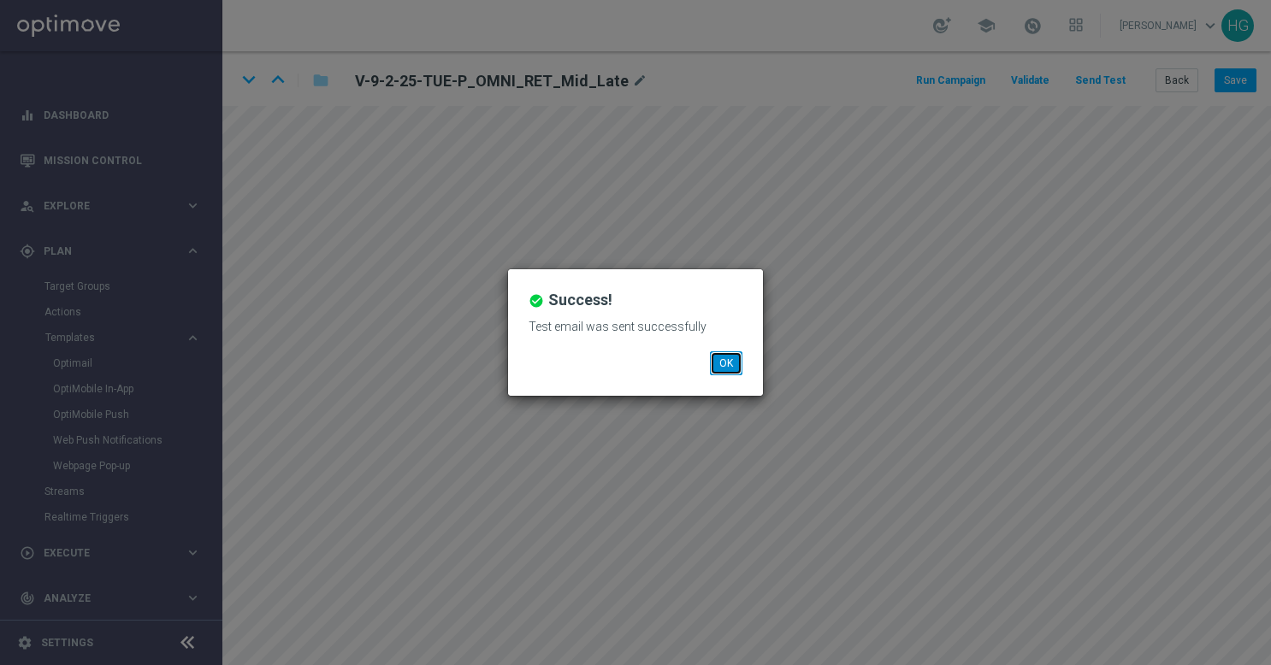
click at [739, 358] on button "OK" at bounding box center [726, 363] width 32 height 24
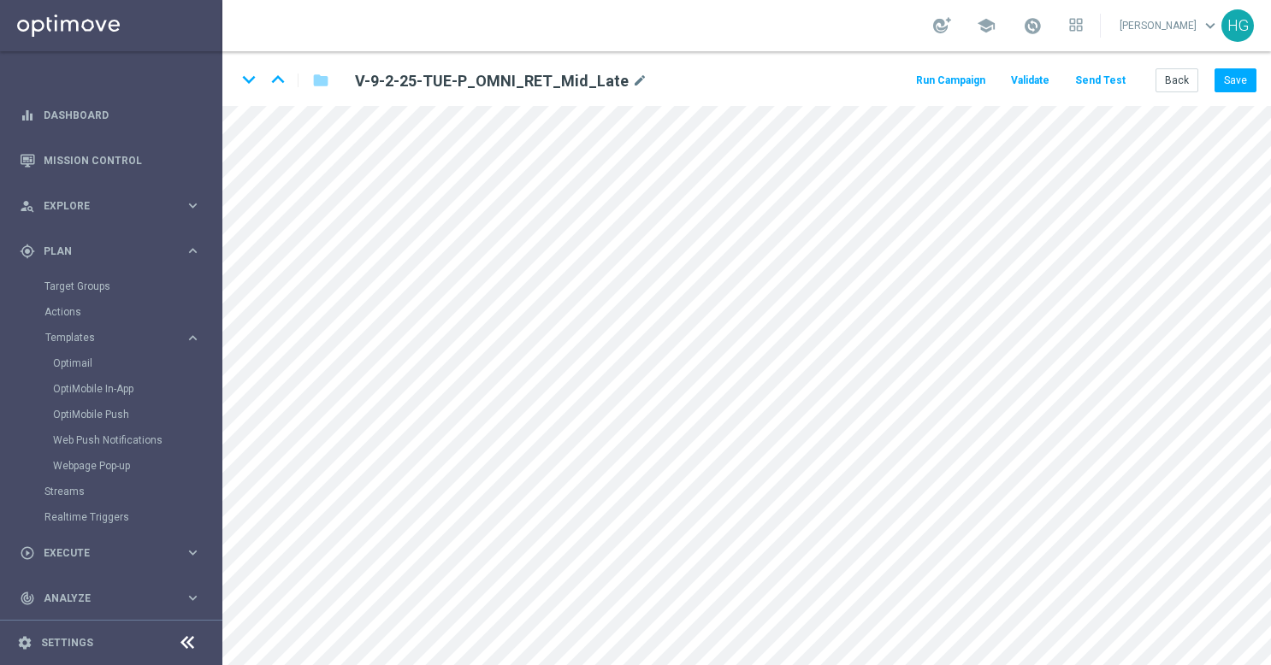
click at [1096, 80] on button "Send Test" at bounding box center [1100, 80] width 56 height 23
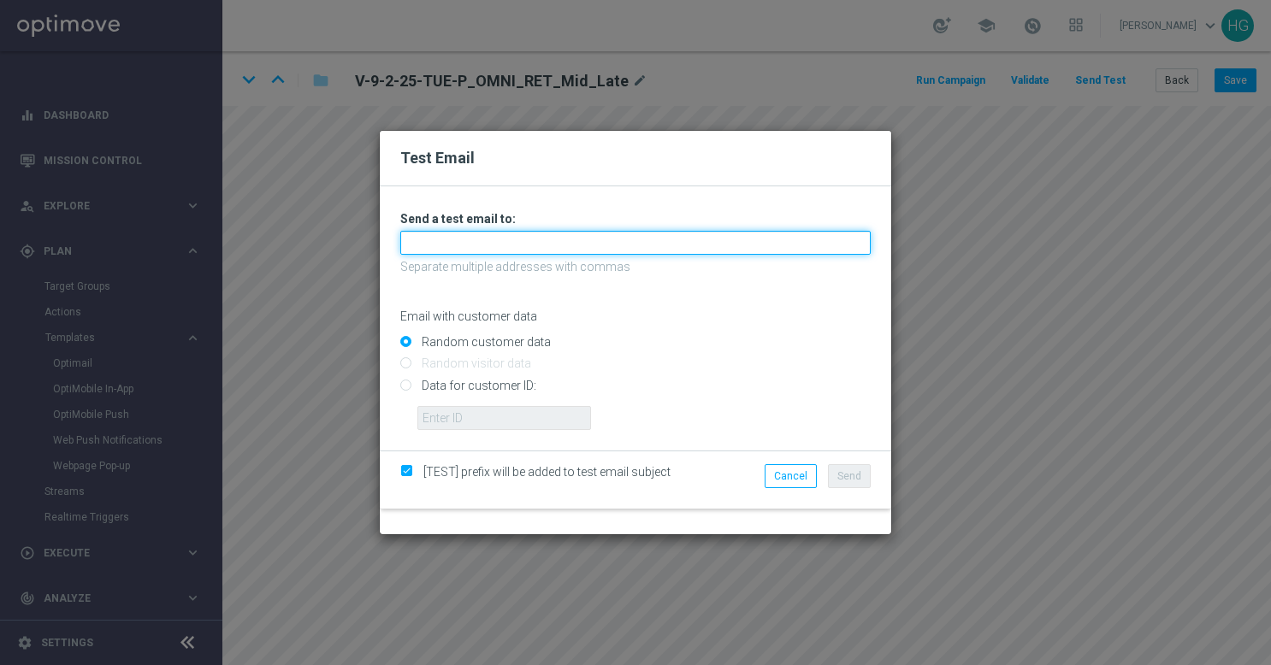
click at [726, 240] on input "text" at bounding box center [635, 243] width 470 height 24
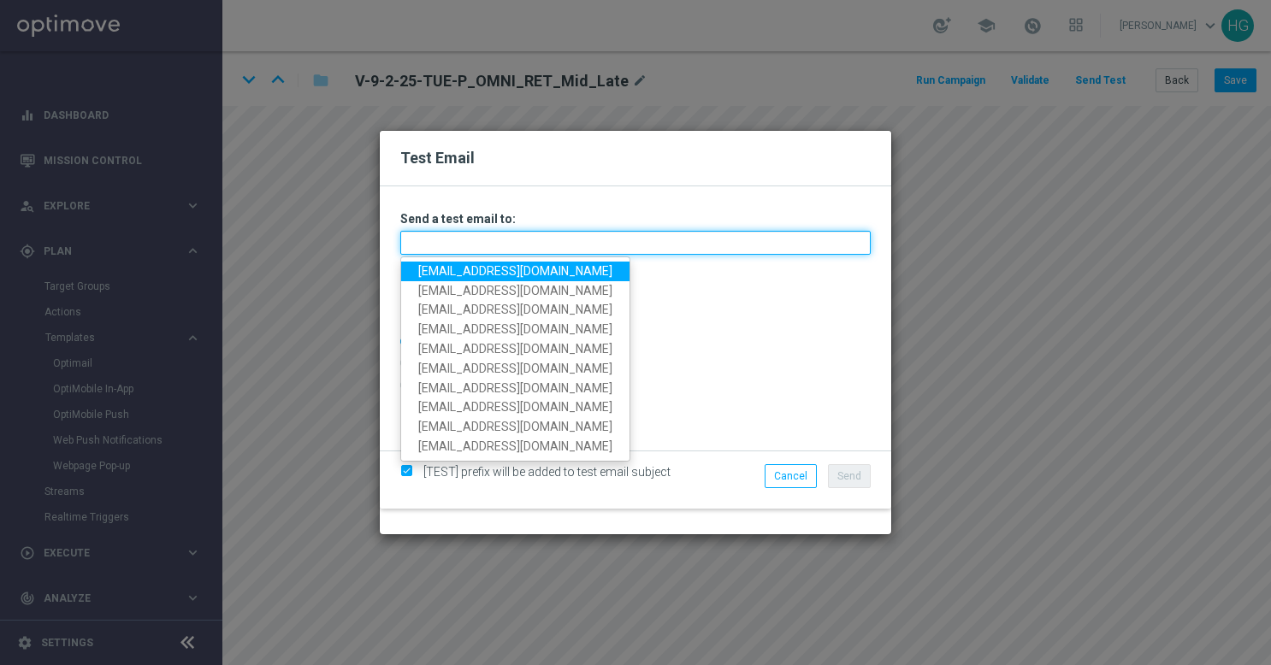
paste input "[EMAIL_ADDRESS][DOMAIN_NAME]"
type input "[EMAIL_ADDRESS][DOMAIN_NAME]"
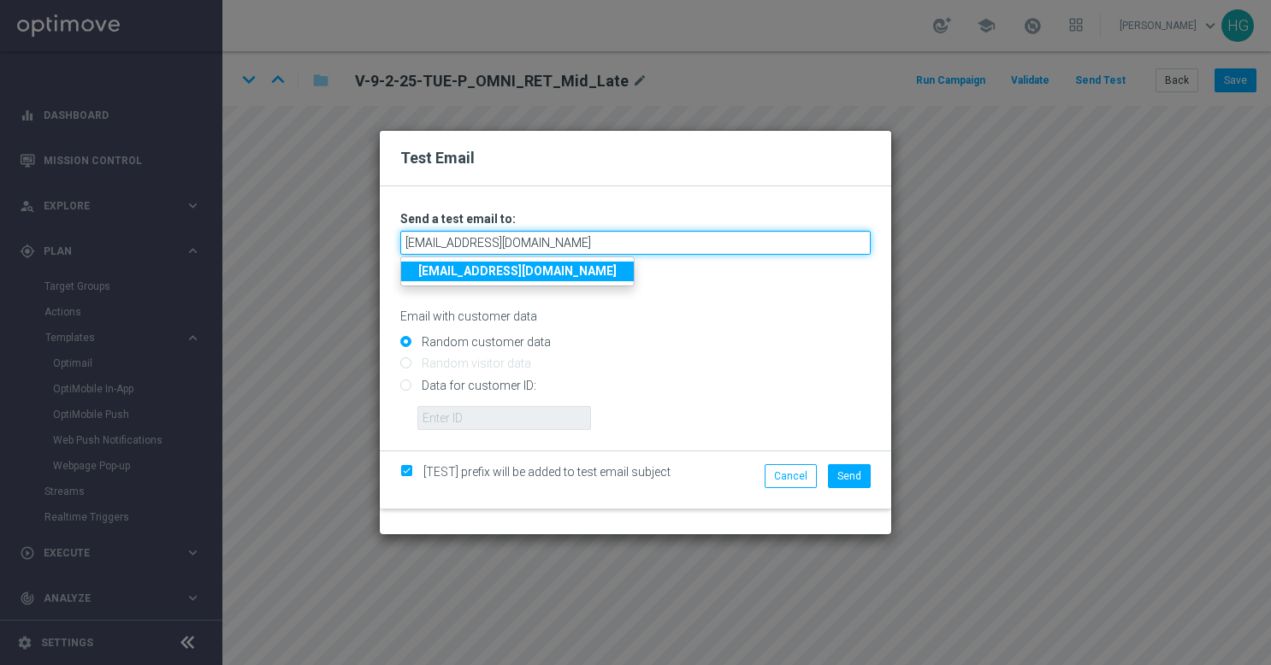
type input "[EMAIL_ADDRESS][DOMAIN_NAME]"
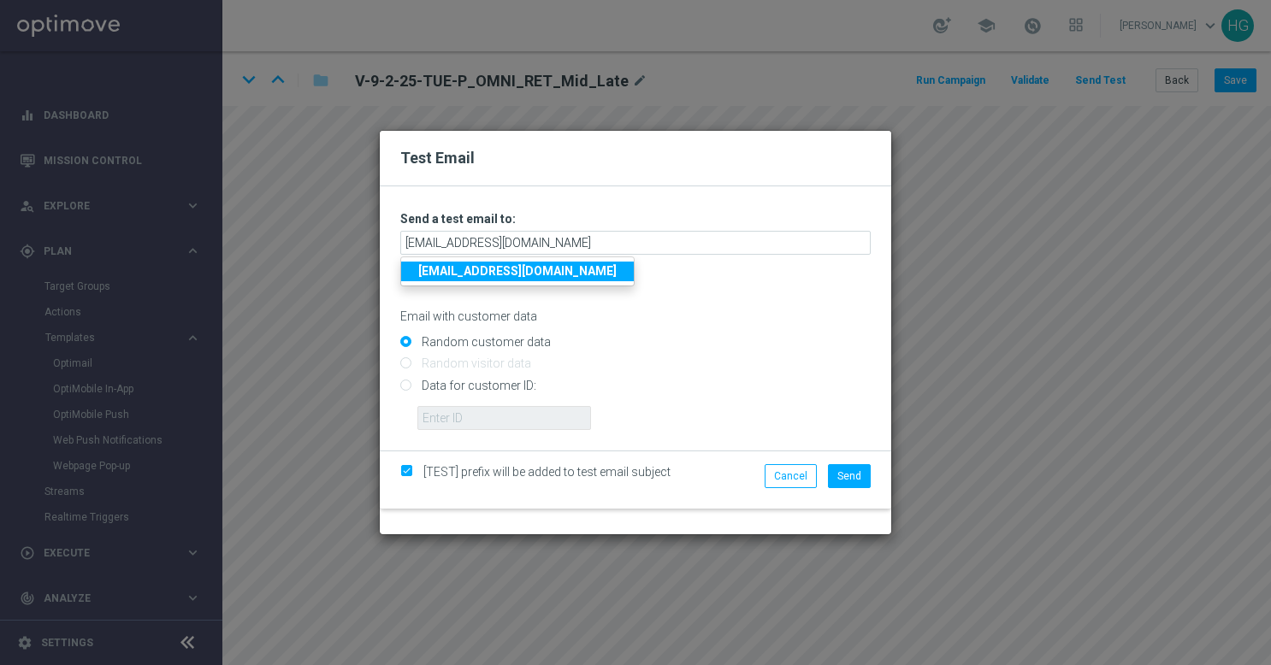
click at [616, 272] on strong "[EMAIL_ADDRESS][DOMAIN_NAME]" at bounding box center [517, 271] width 198 height 14
click at [460, 386] on input "Data for customer ID:" at bounding box center [635, 393] width 470 height 24
radio input "true"
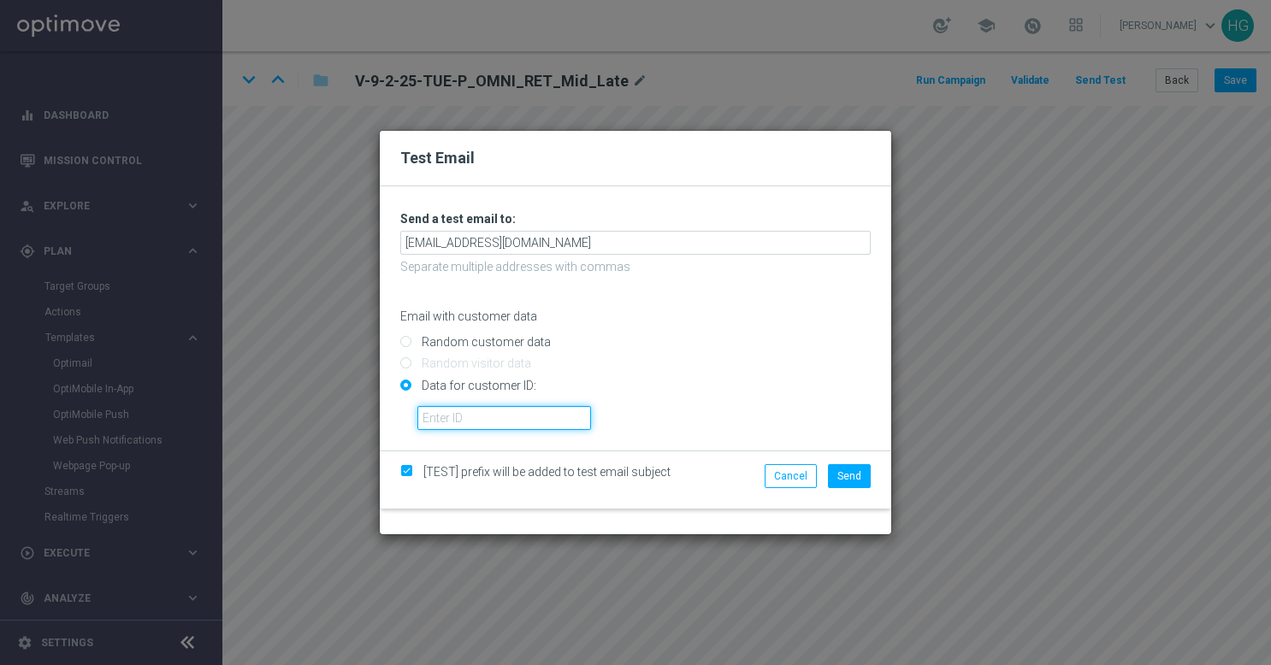
click at [462, 409] on input "text" at bounding box center [504, 418] width 174 height 24
paste input "10000024919"
type input "10000024919"
click at [855, 483] on button "Send" at bounding box center [849, 476] width 43 height 24
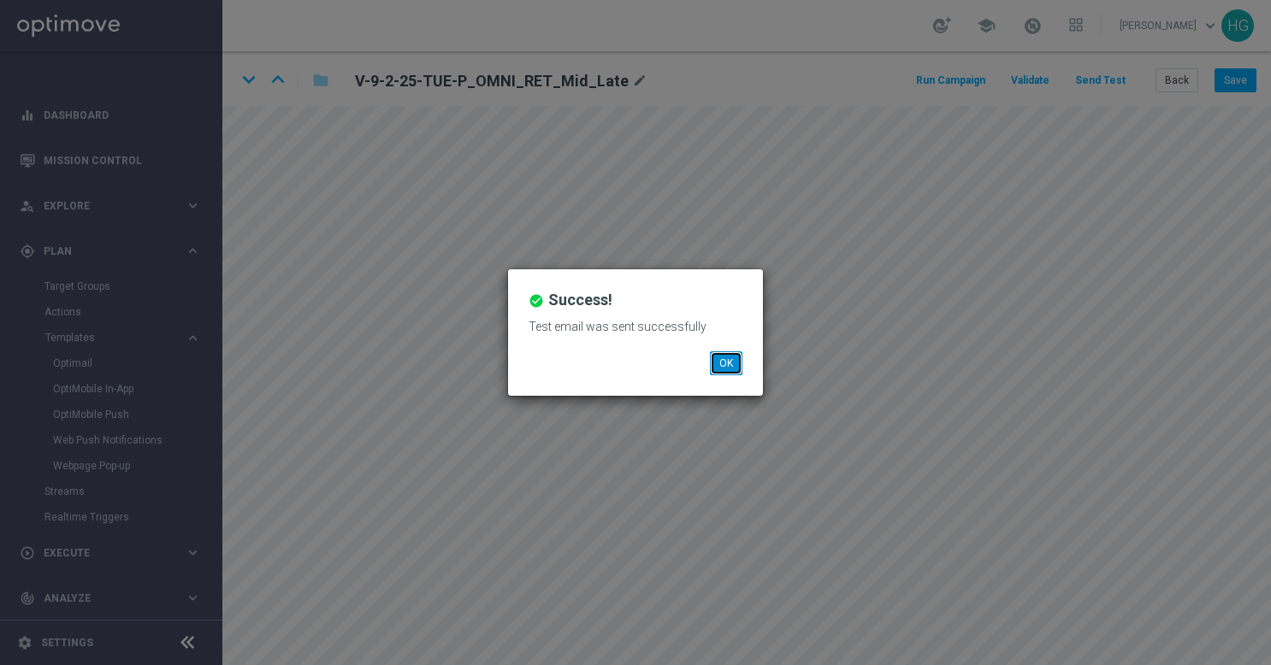
click at [727, 368] on button "OK" at bounding box center [726, 363] width 32 height 24
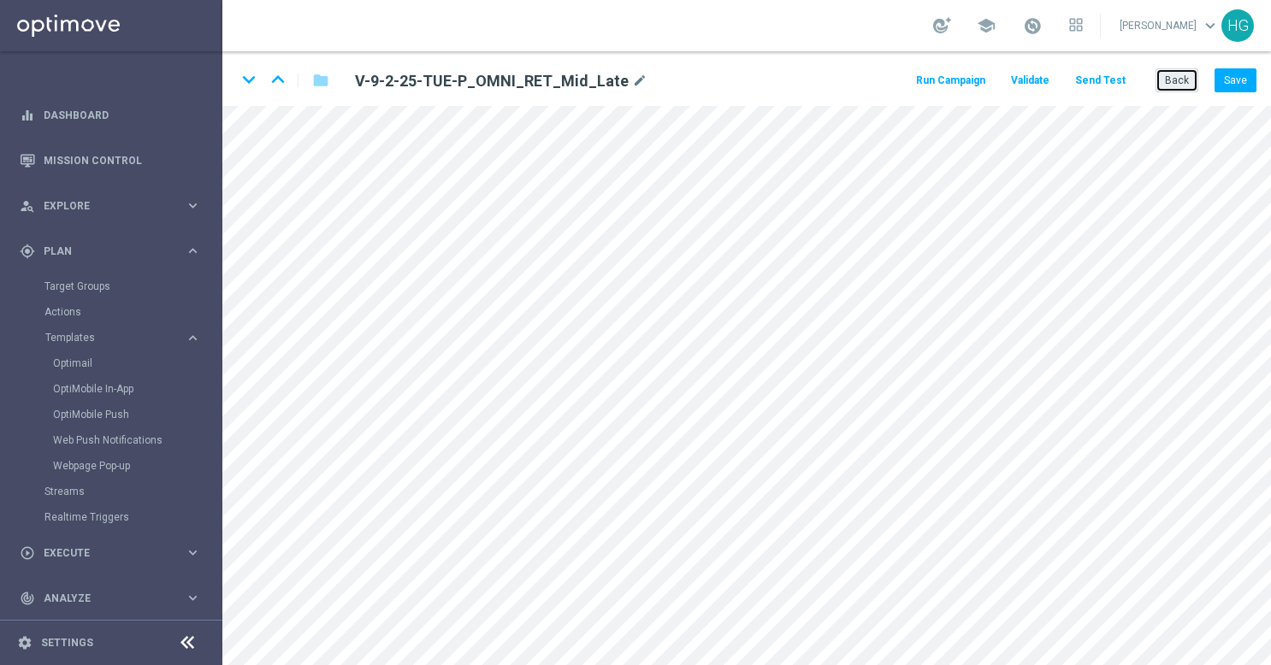
click at [1183, 85] on button "Back" at bounding box center [1176, 80] width 43 height 24
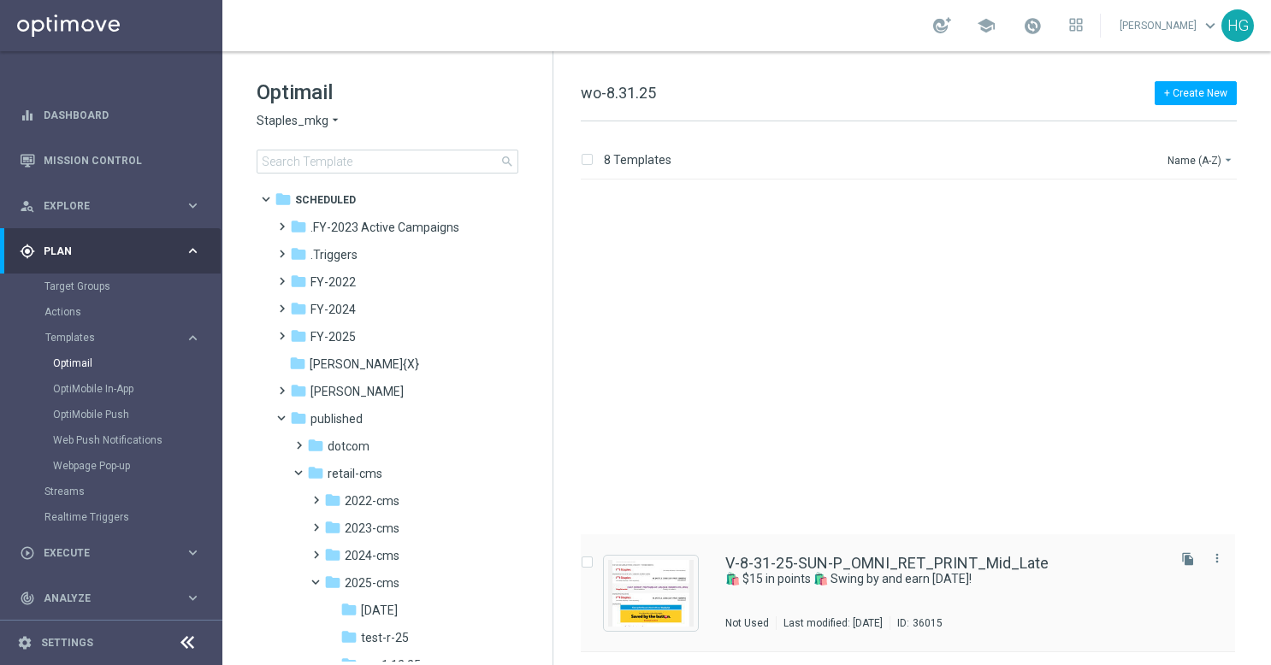
scroll to position [458, 0]
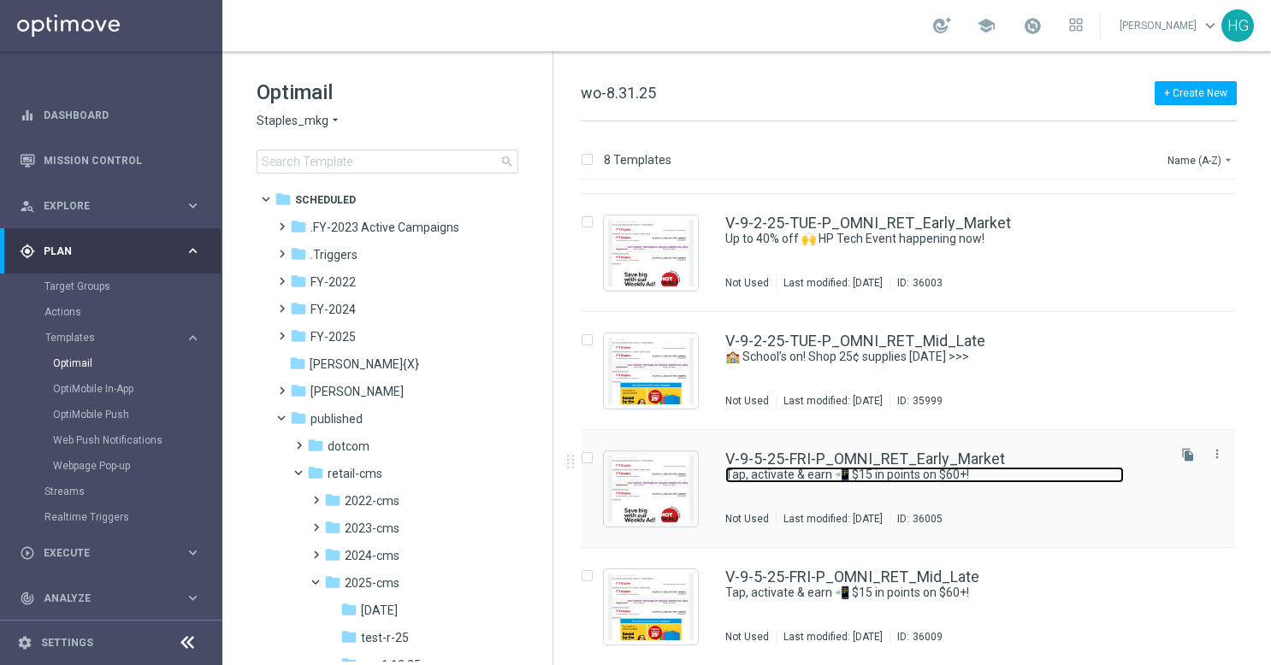
click at [1055, 469] on link "Tap, activate & earn 📲 $15 in points on $60+!" at bounding box center [924, 475] width 398 height 16
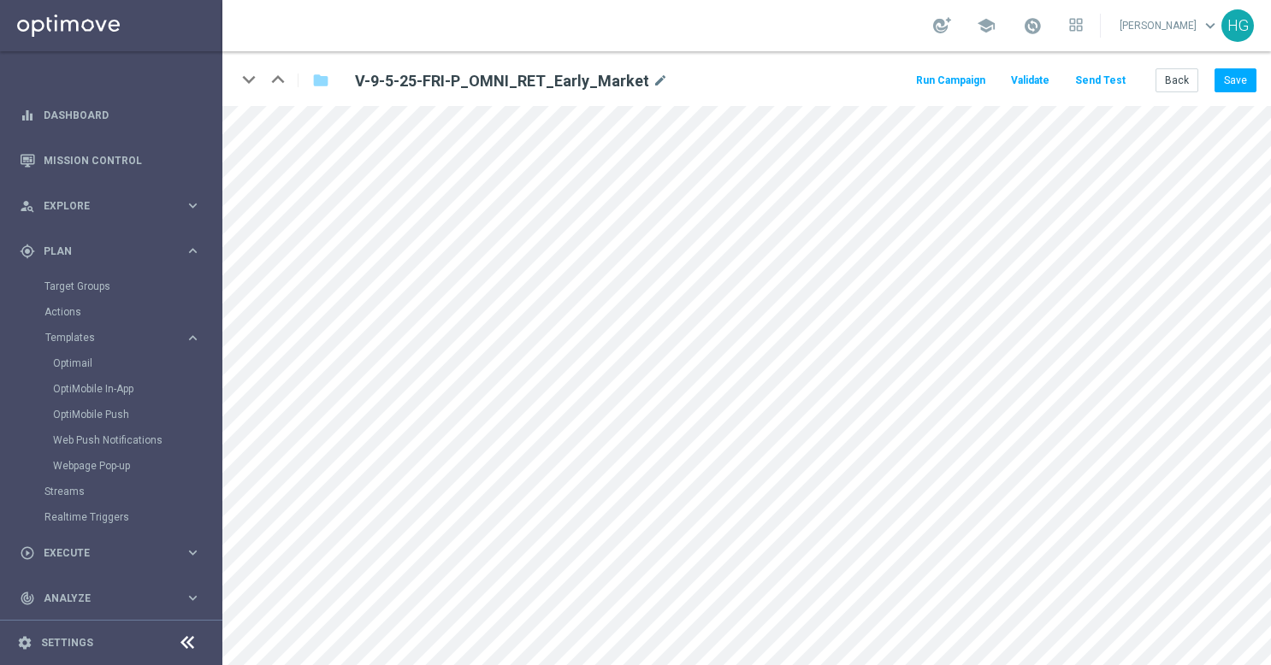
click at [1112, 85] on button "Send Test" at bounding box center [1100, 80] width 56 height 23
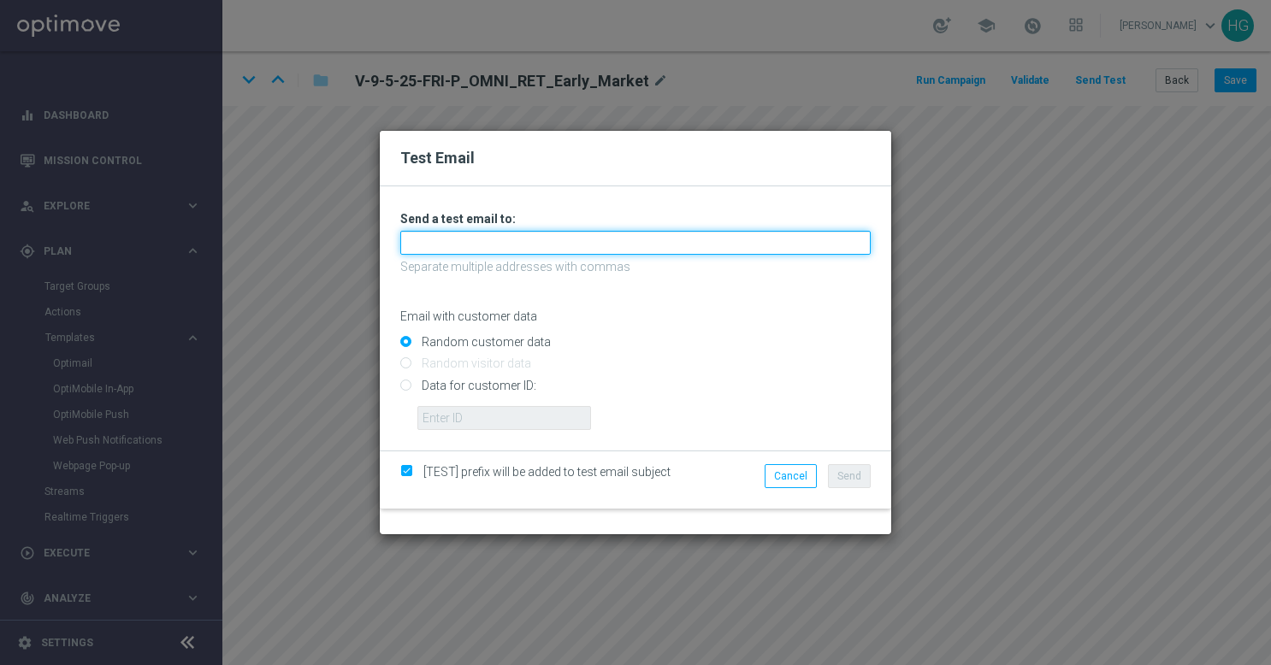
click at [675, 251] on input "text" at bounding box center [635, 243] width 470 height 24
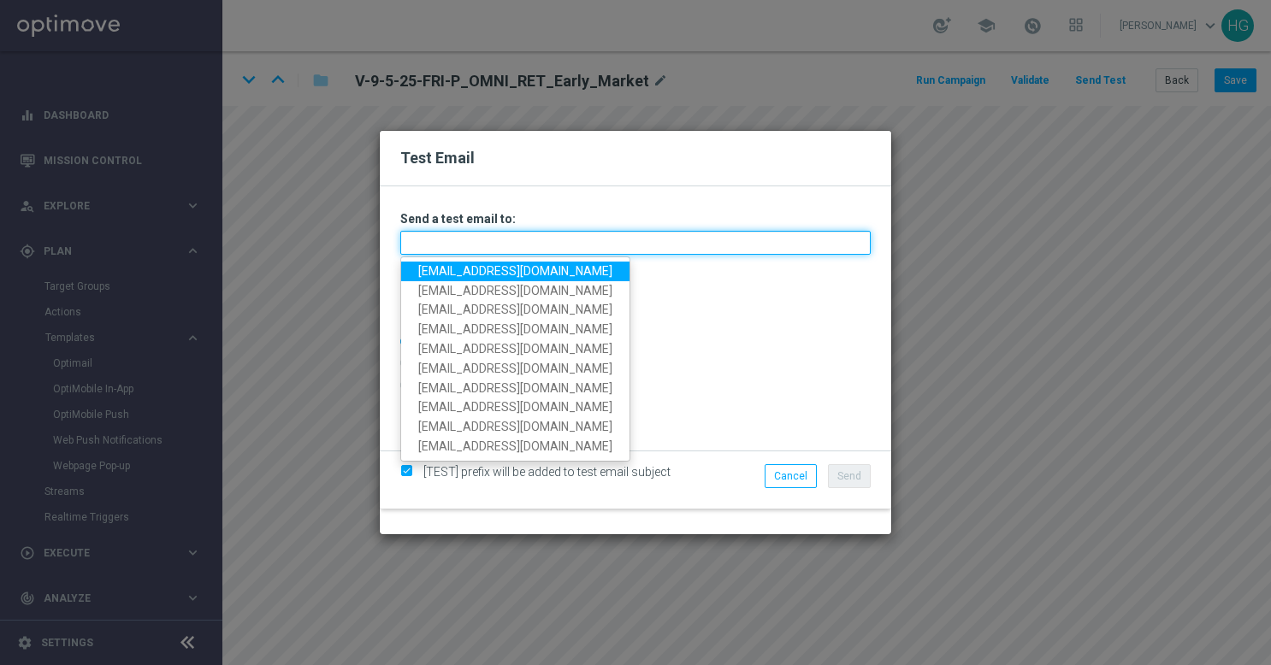
paste input "[EMAIL_ADDRESS][DOMAIN_NAME]"
type input "[EMAIL_ADDRESS][DOMAIN_NAME]"
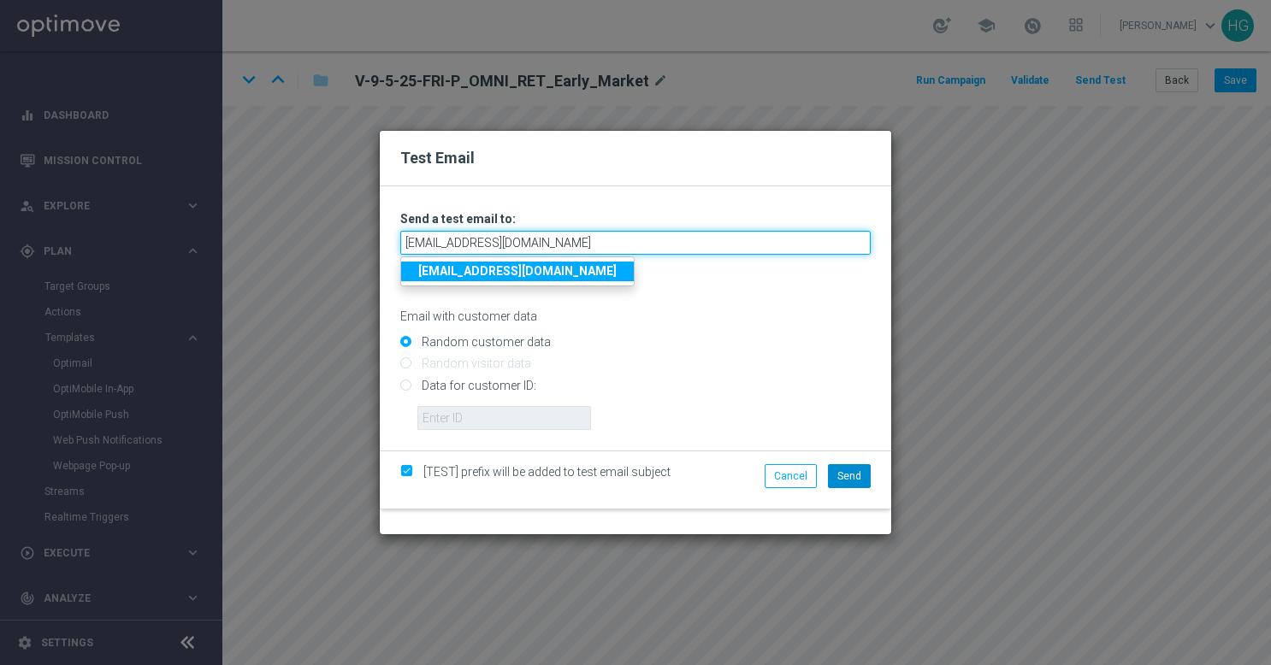
type input "[EMAIL_ADDRESS][DOMAIN_NAME]"
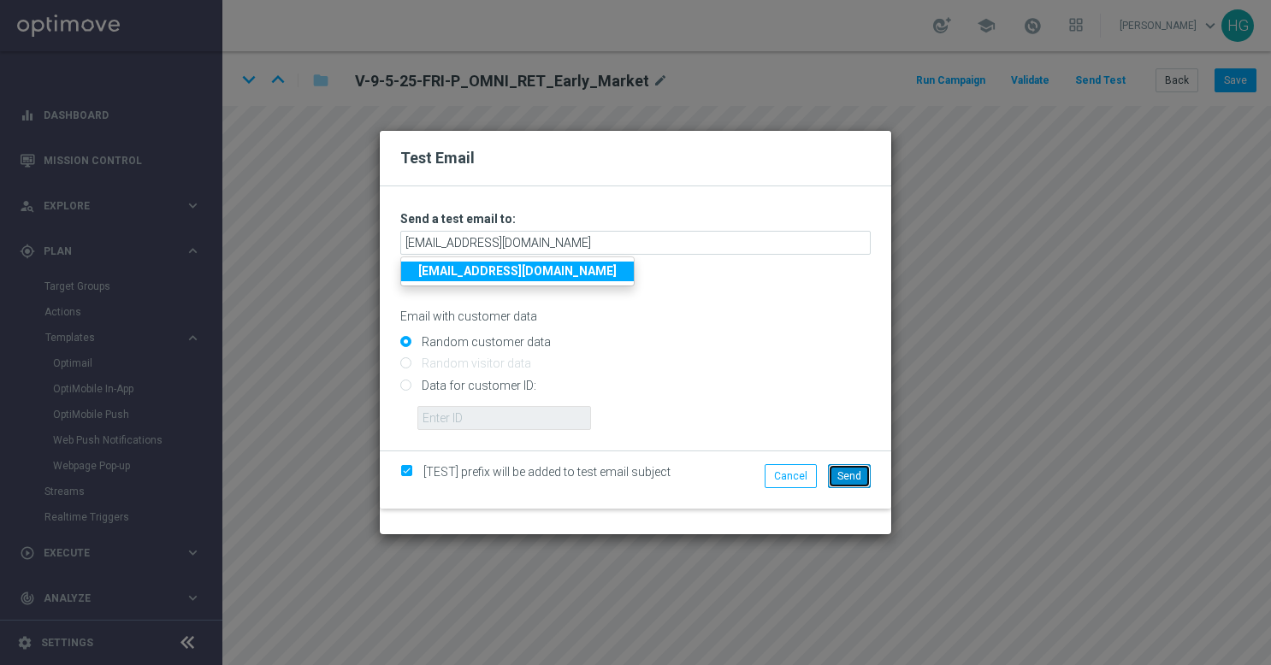
click at [845, 475] on span "Send" at bounding box center [849, 476] width 24 height 12
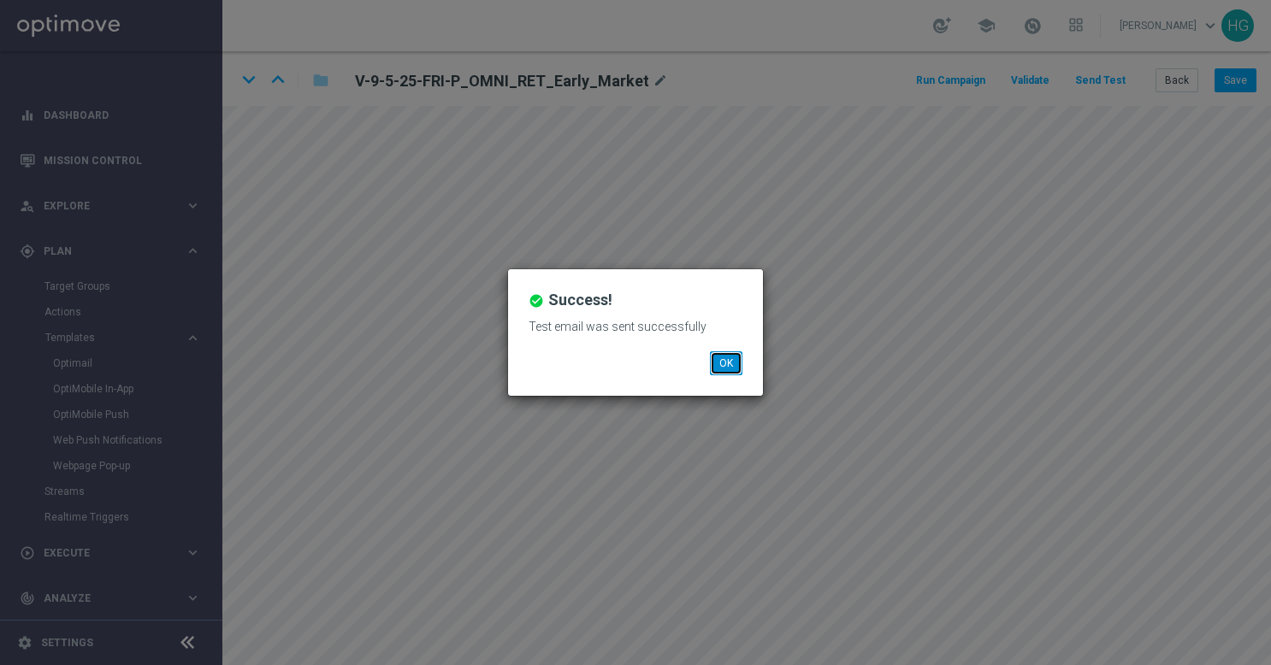
click at [719, 361] on button "OK" at bounding box center [726, 363] width 32 height 24
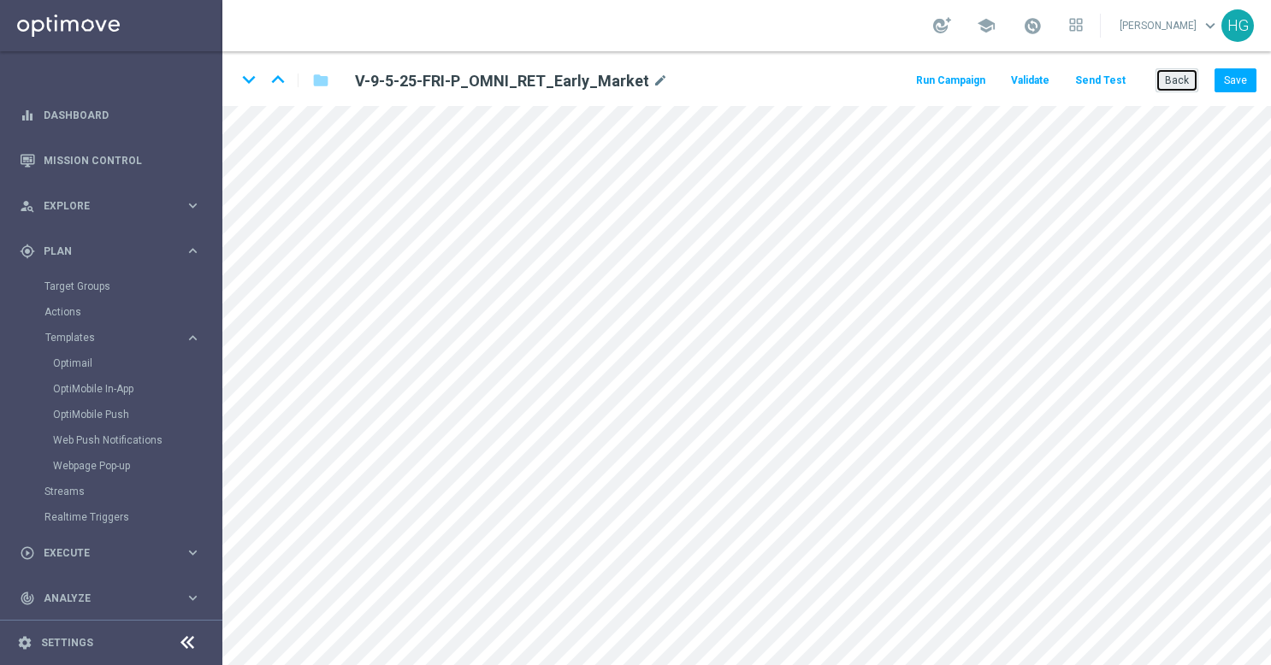
click at [1165, 75] on button "Back" at bounding box center [1176, 80] width 43 height 24
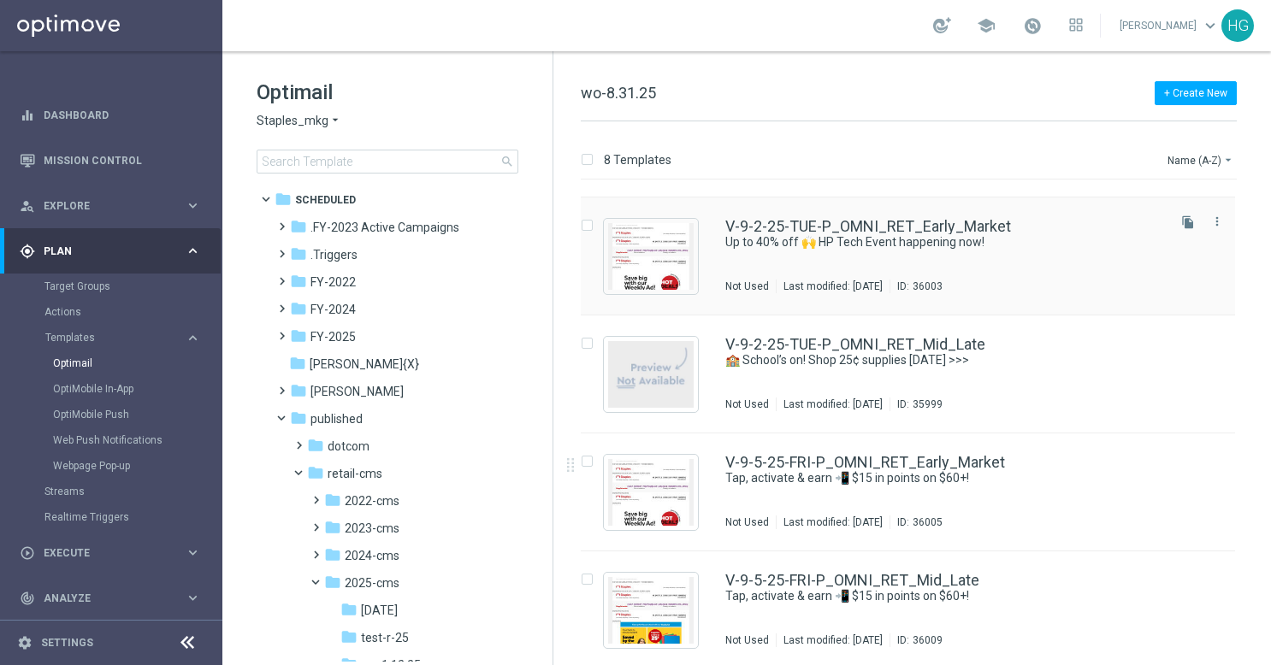
scroll to position [458, 0]
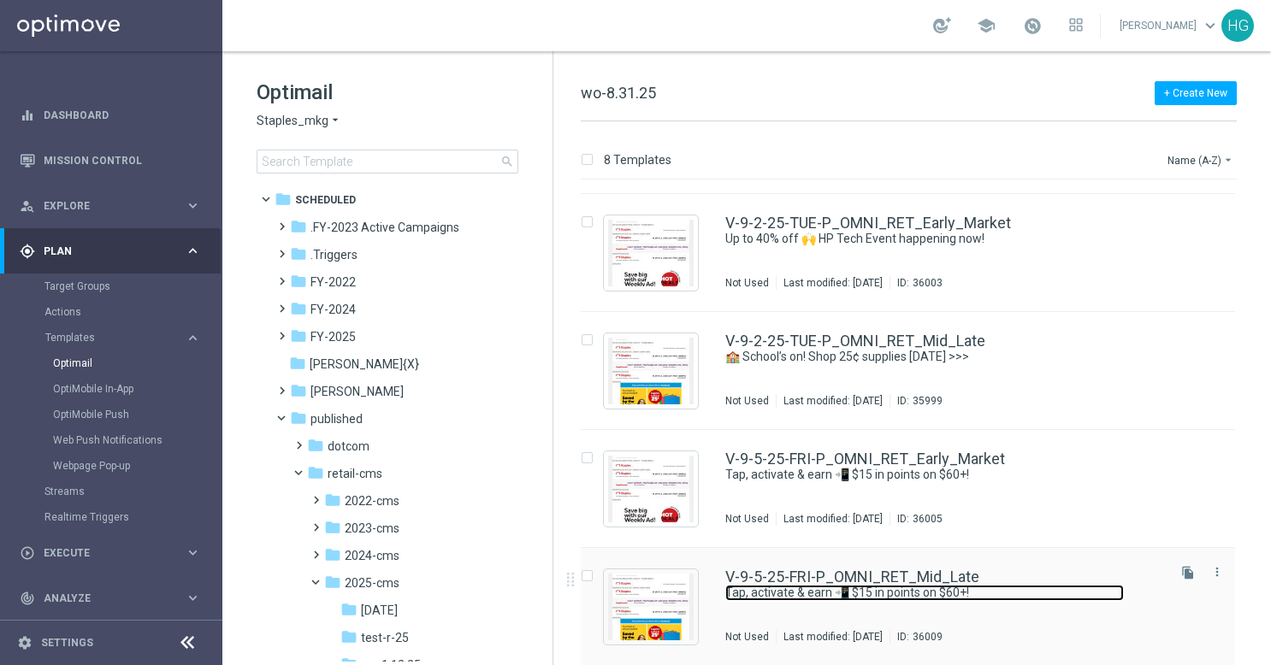
click at [1041, 587] on link "Tap, activate & earn 📲 $15 in points on $60+!" at bounding box center [924, 593] width 398 height 16
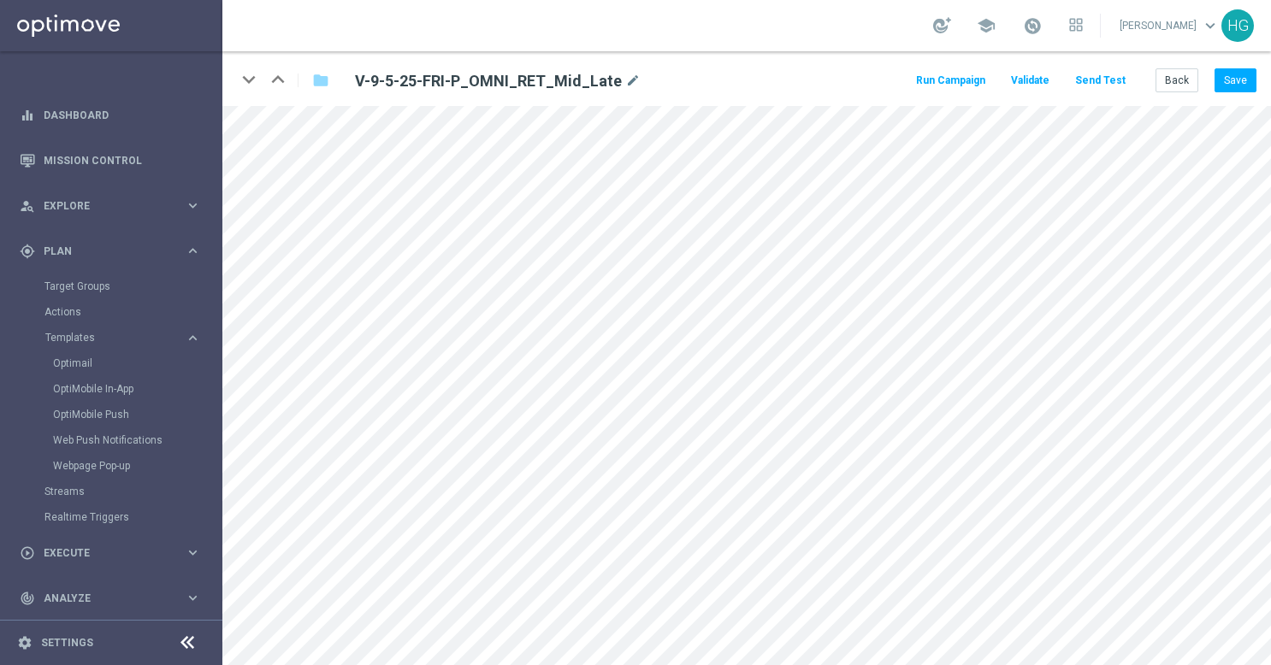
click at [1122, 80] on button "Send Test" at bounding box center [1100, 80] width 56 height 23
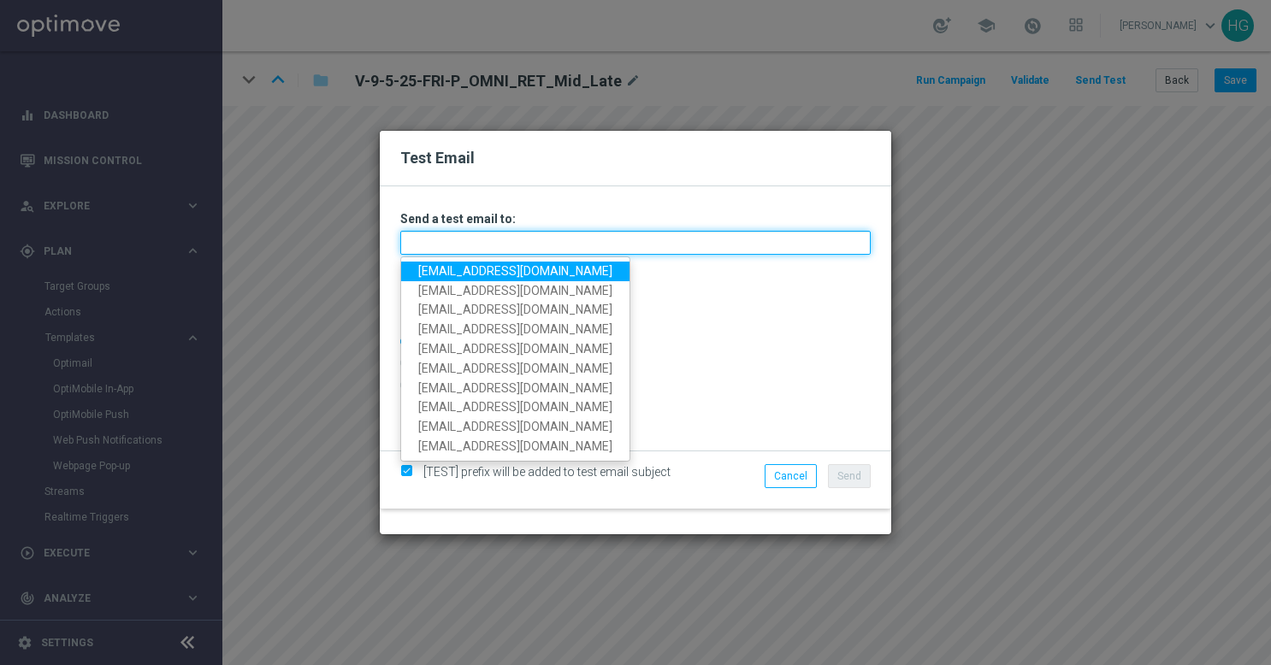
click at [766, 248] on input "text" at bounding box center [635, 243] width 470 height 24
paste input "[EMAIL_ADDRESS][DOMAIN_NAME]"
type input "[EMAIL_ADDRESS][DOMAIN_NAME]"
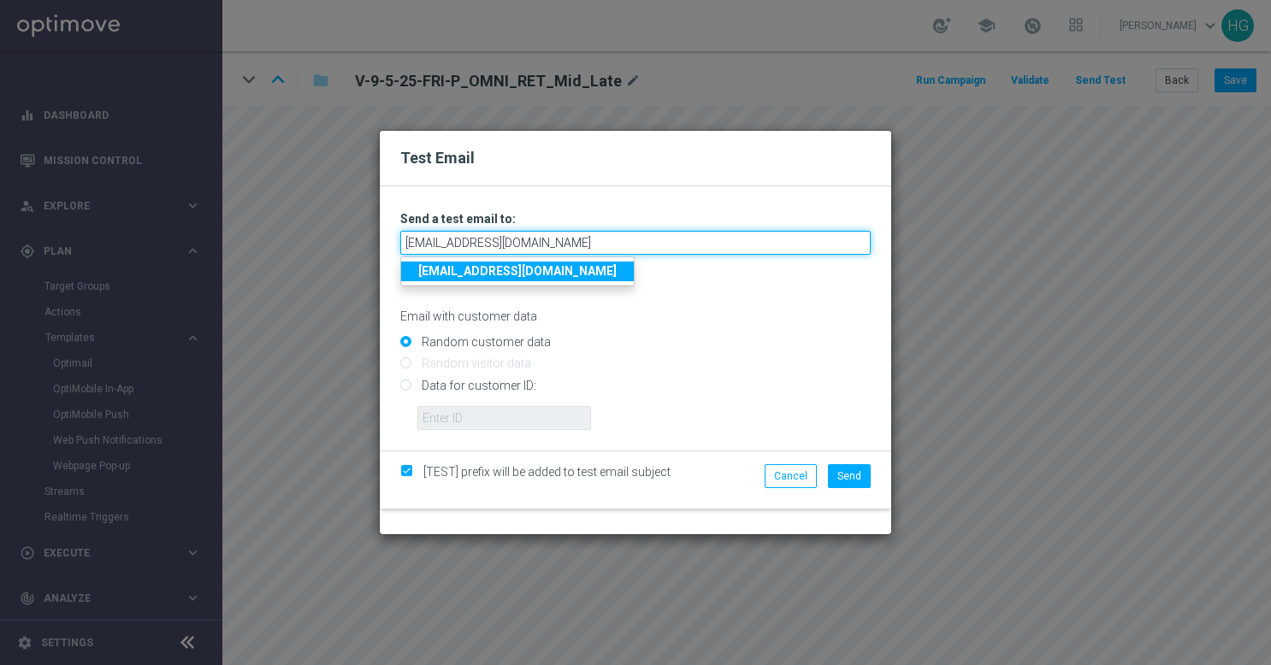
type input "[EMAIL_ADDRESS][DOMAIN_NAME]"
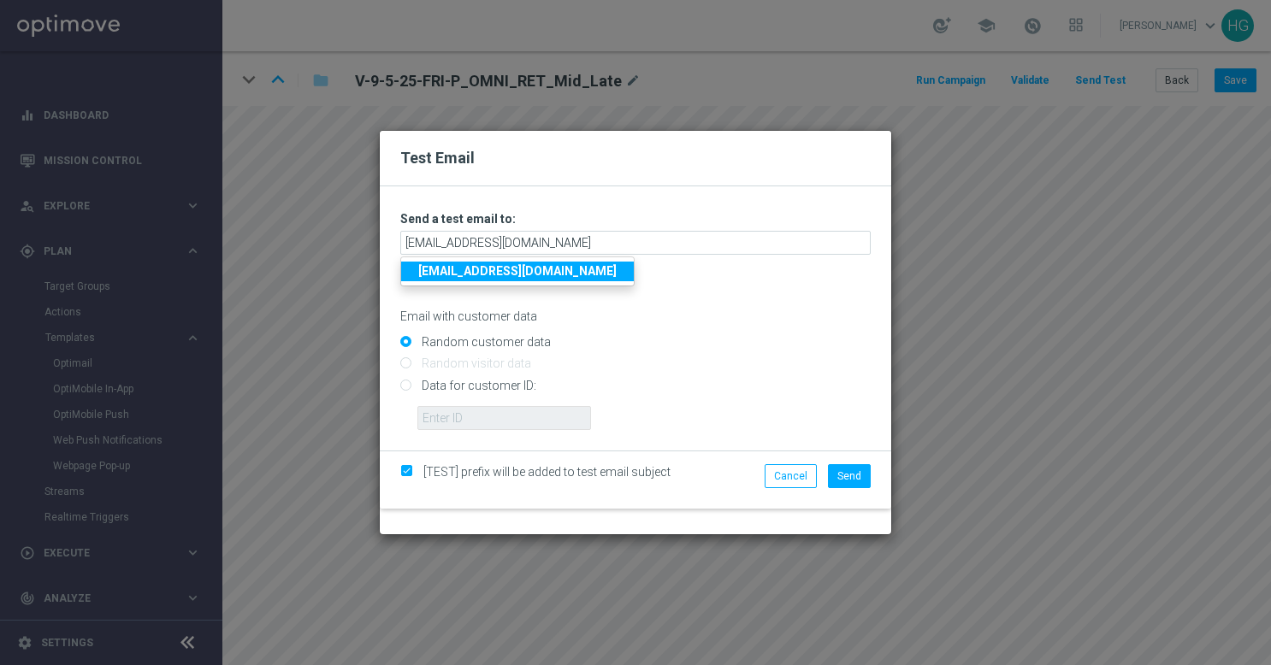
click at [491, 392] on input "Data for customer ID:" at bounding box center [635, 393] width 470 height 24
radio input "true"
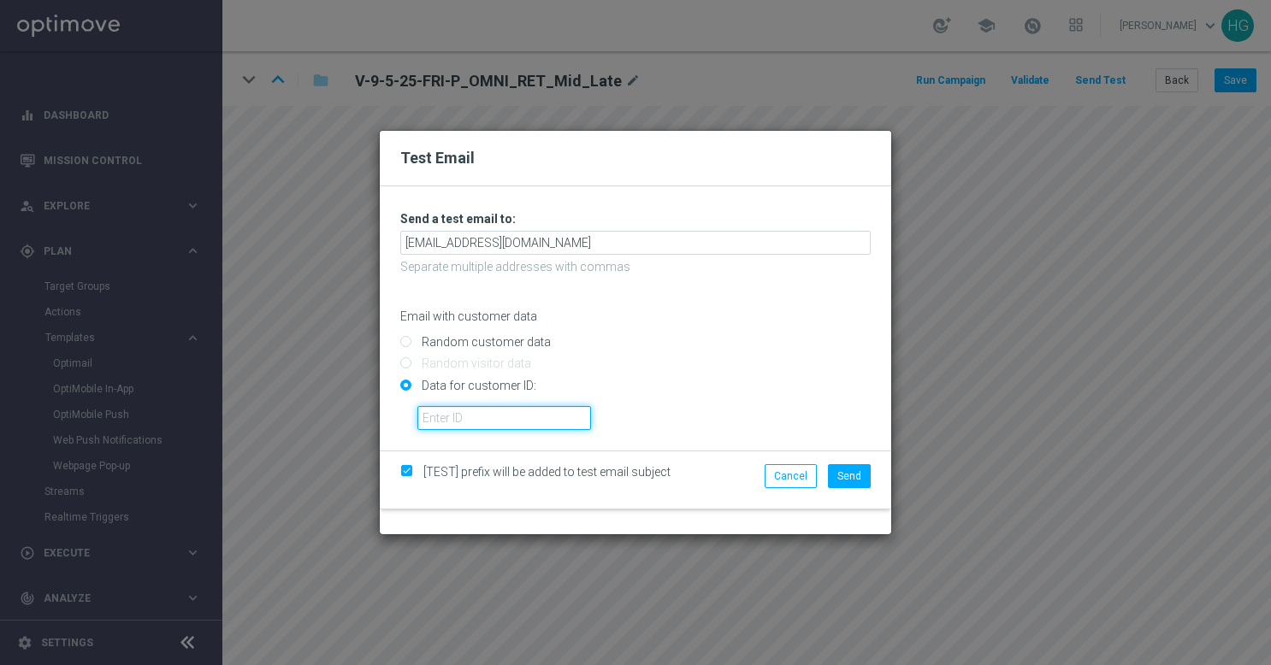
click at [494, 429] on input "text" at bounding box center [504, 418] width 174 height 24
paste input "10002564155"
type input "10002564155"
click at [843, 479] on span "Send" at bounding box center [849, 476] width 24 height 12
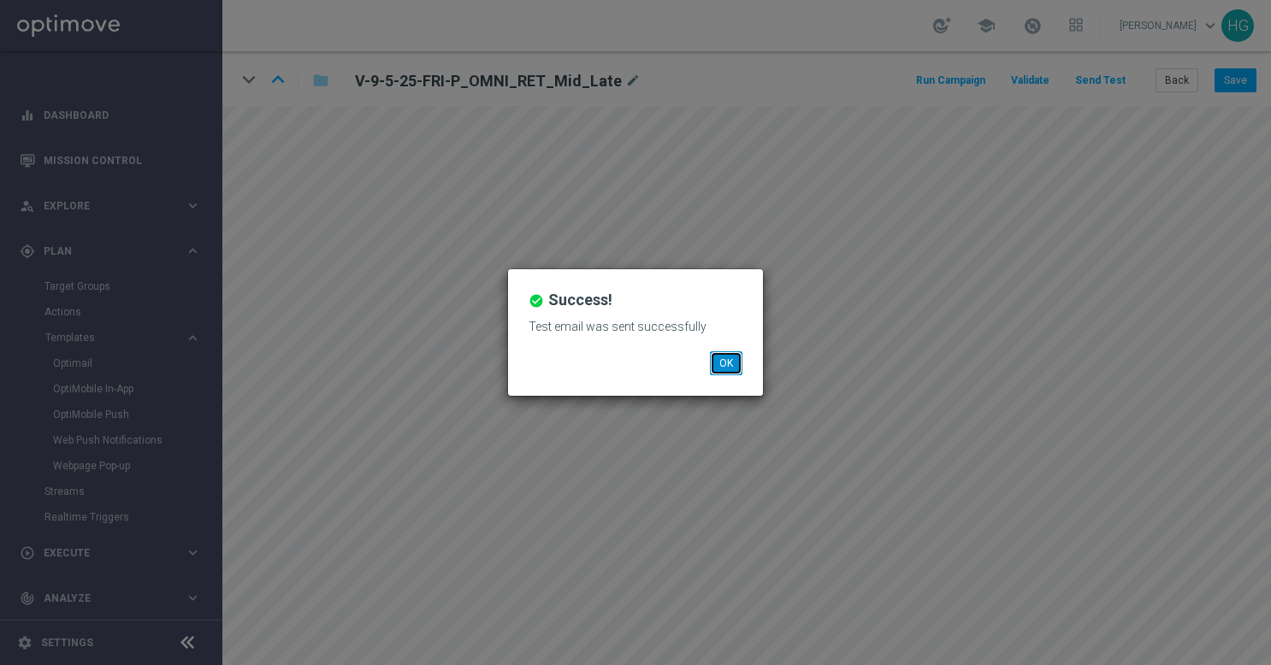
click at [729, 359] on button "OK" at bounding box center [726, 363] width 32 height 24
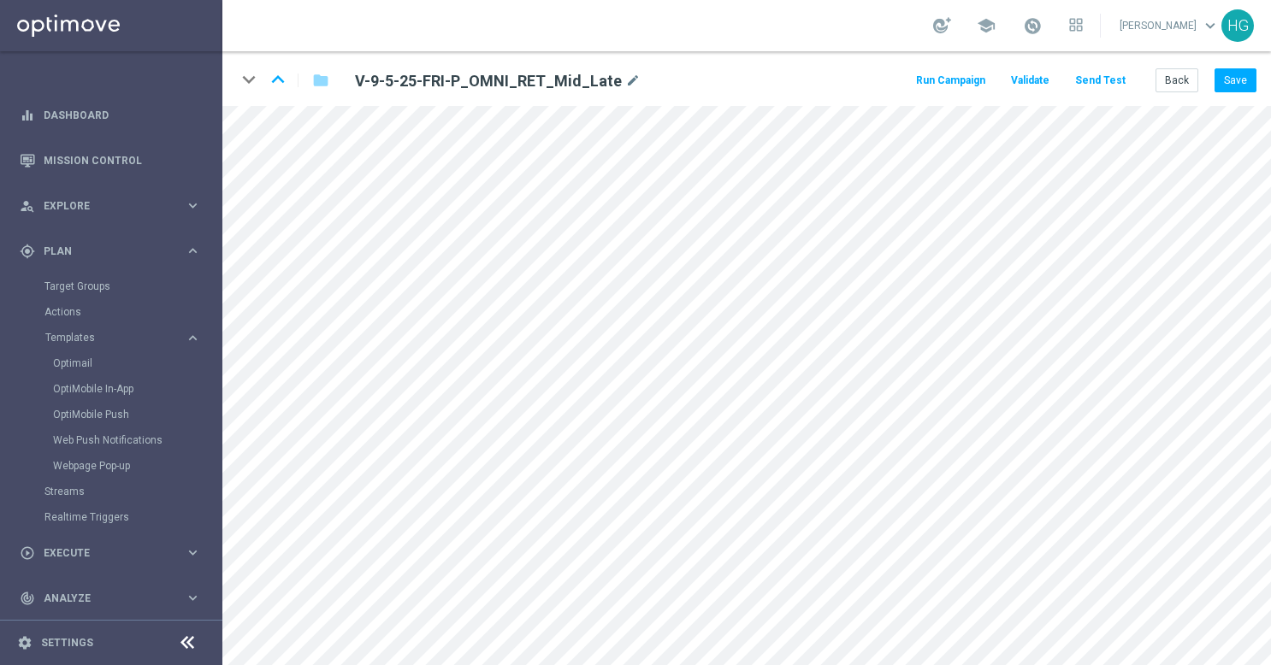
click at [1128, 70] on button "Send Test" at bounding box center [1100, 80] width 56 height 23
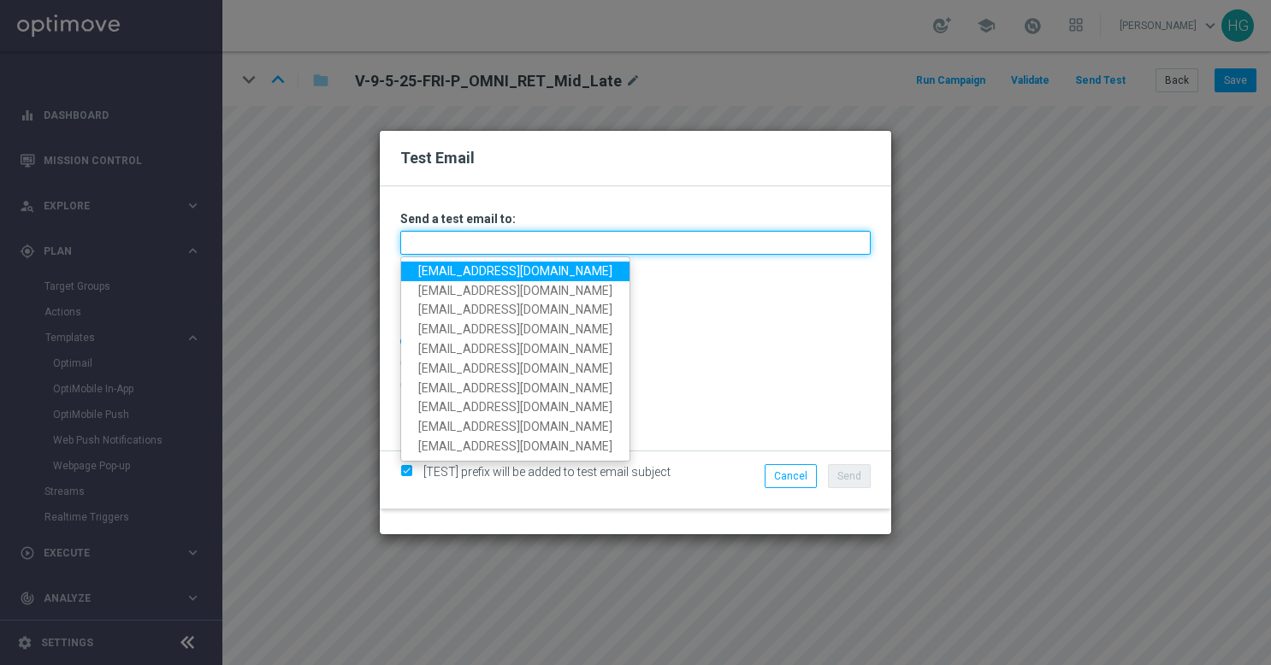
click at [701, 245] on input "text" at bounding box center [635, 243] width 470 height 24
paste input "[EMAIL_ADDRESS][DOMAIN_NAME]"
type input "[EMAIL_ADDRESS][DOMAIN_NAME]"
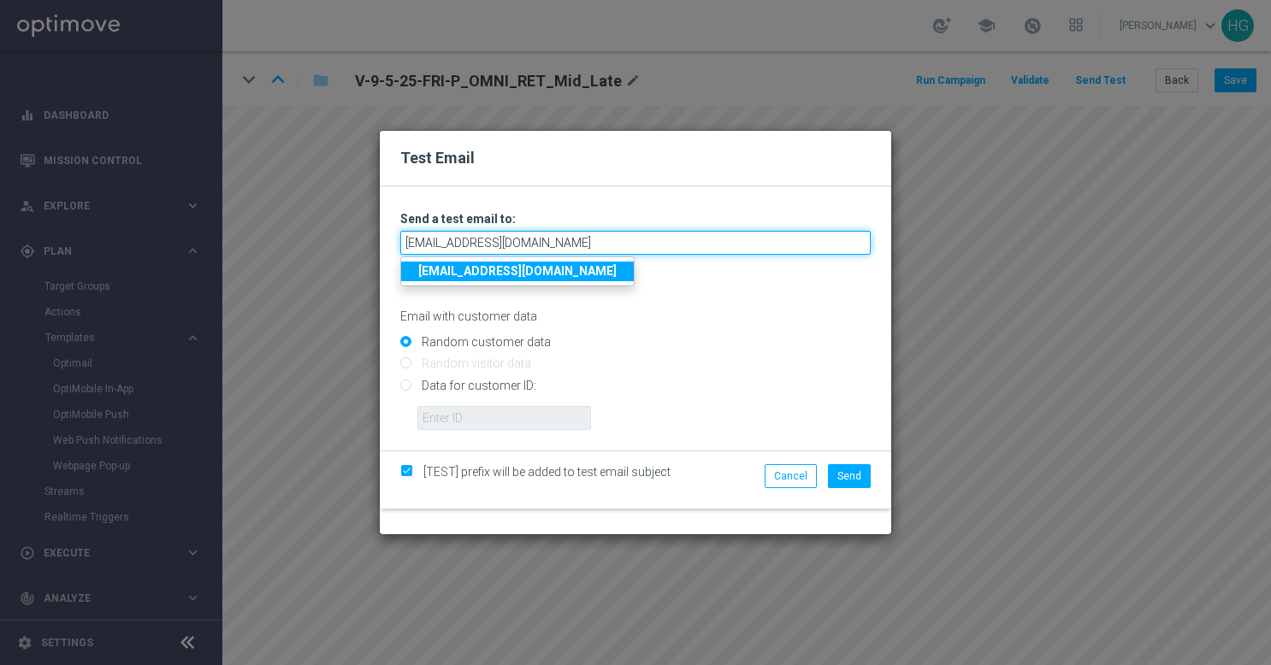
type input "[EMAIL_ADDRESS][DOMAIN_NAME]"
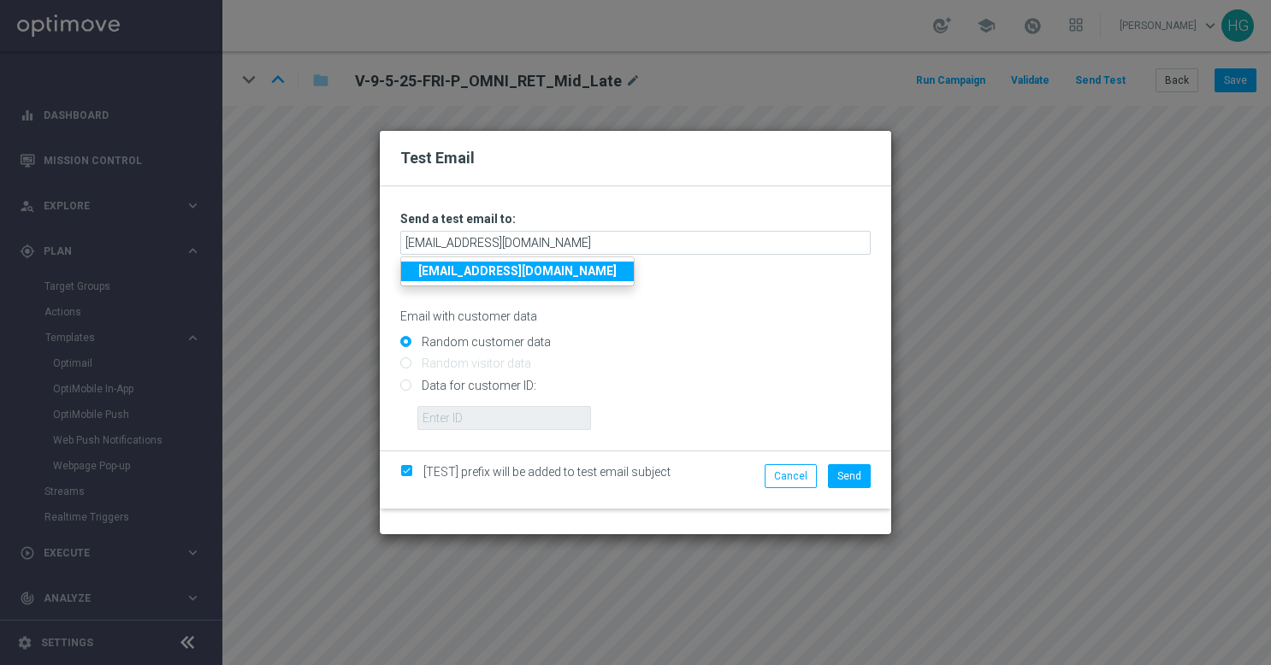
click at [523, 395] on input "Data for customer ID:" at bounding box center [635, 393] width 470 height 24
radio input "true"
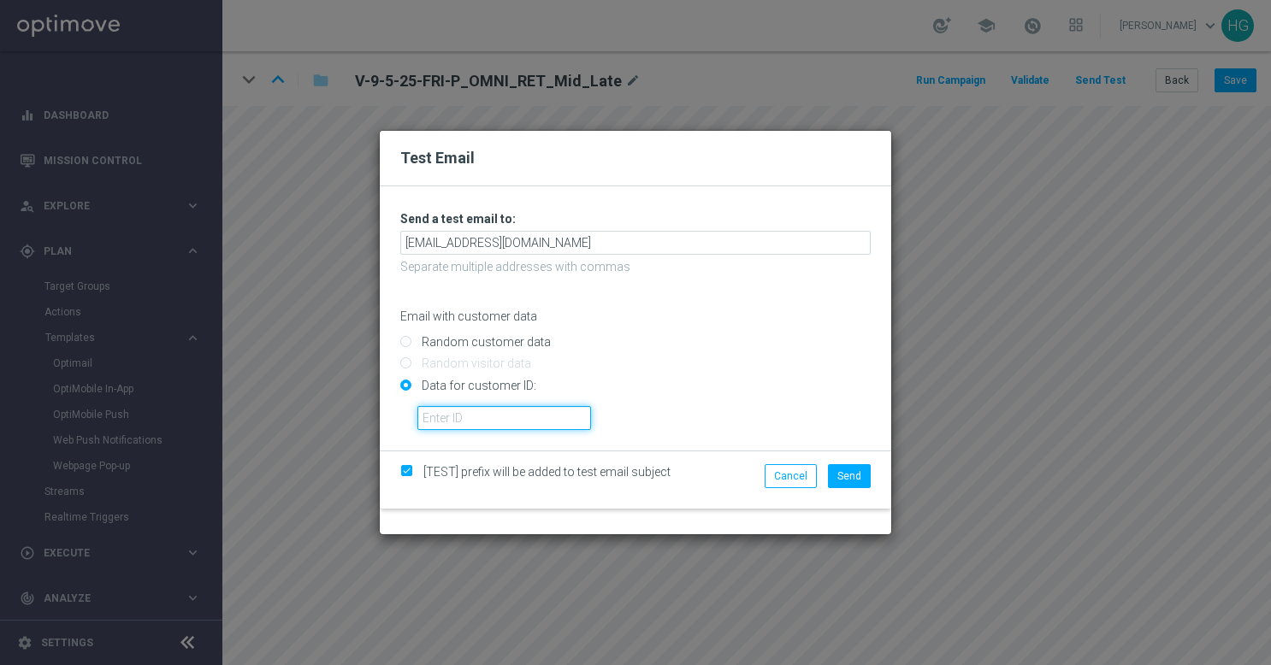
click at [524, 425] on input "text" at bounding box center [504, 418] width 174 height 24
paste input "10000024919"
type input "10000024919"
click at [863, 485] on button "Send" at bounding box center [849, 476] width 43 height 24
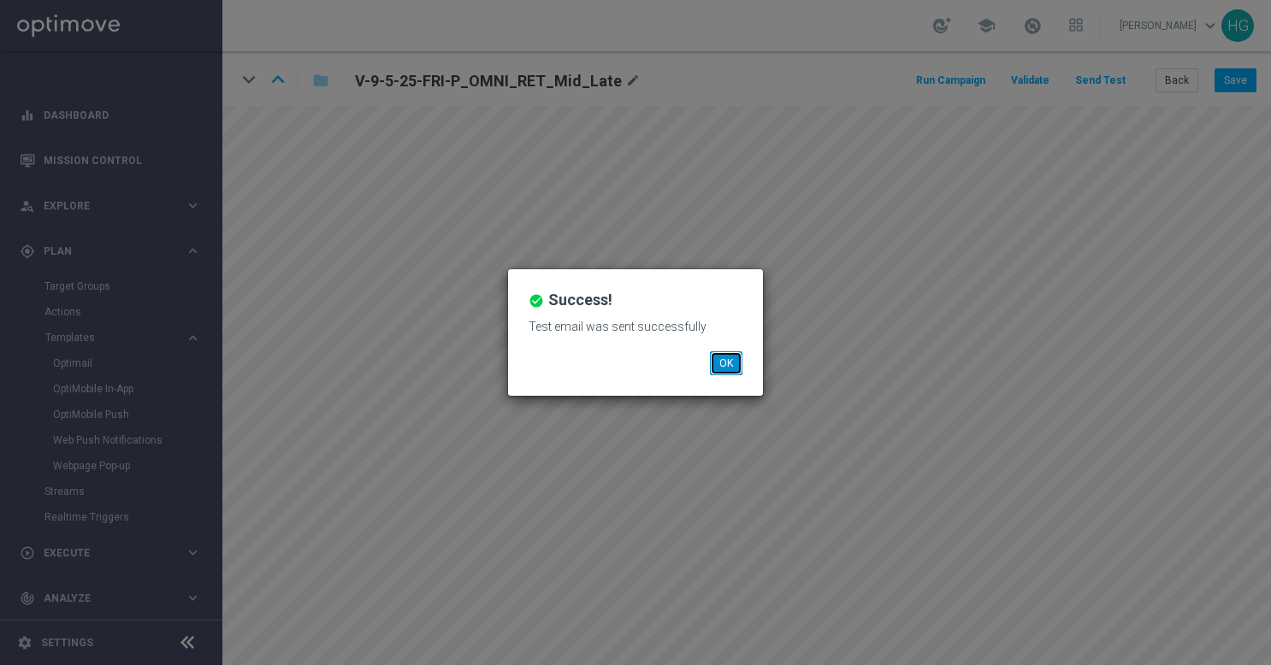
click at [730, 364] on button "OK" at bounding box center [726, 363] width 32 height 24
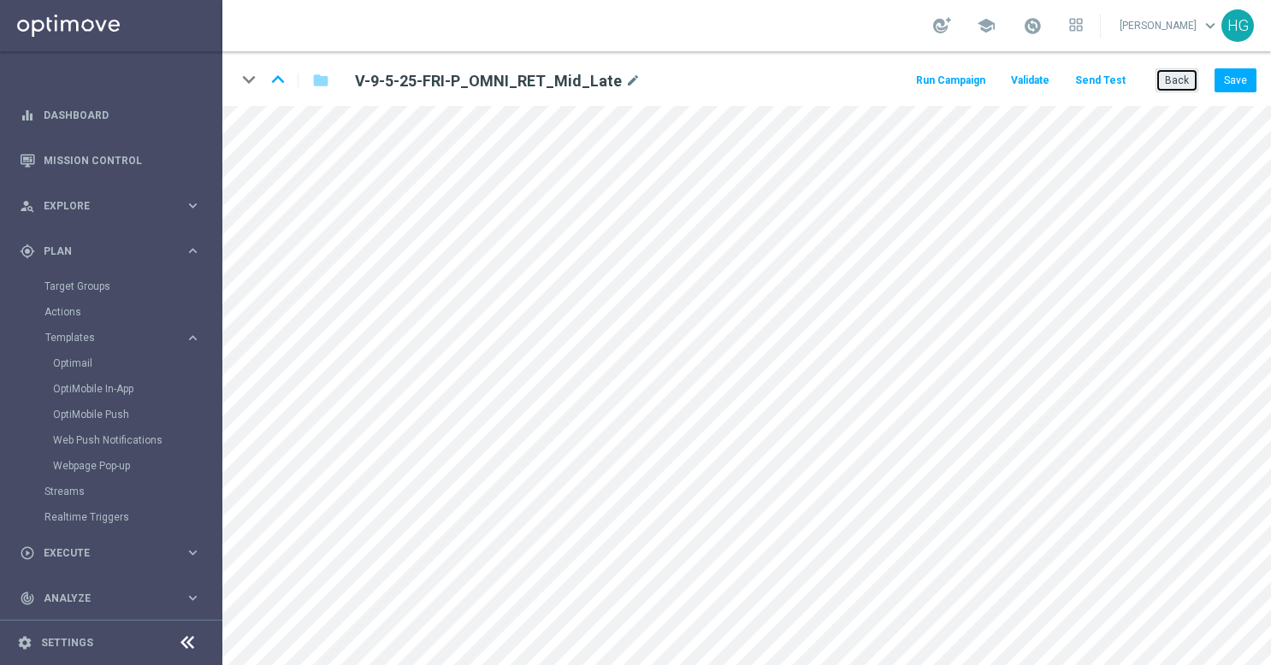
click at [1189, 82] on button "Back" at bounding box center [1176, 80] width 43 height 24
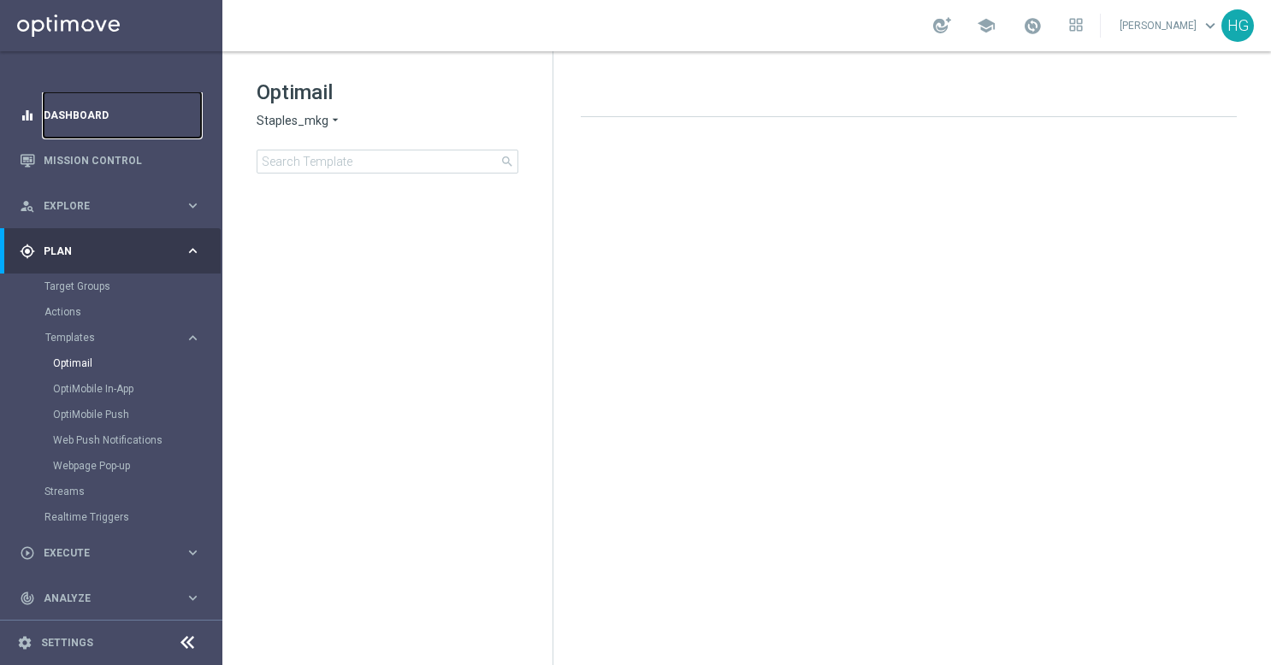
click at [109, 105] on link "Dashboard" at bounding box center [122, 114] width 157 height 45
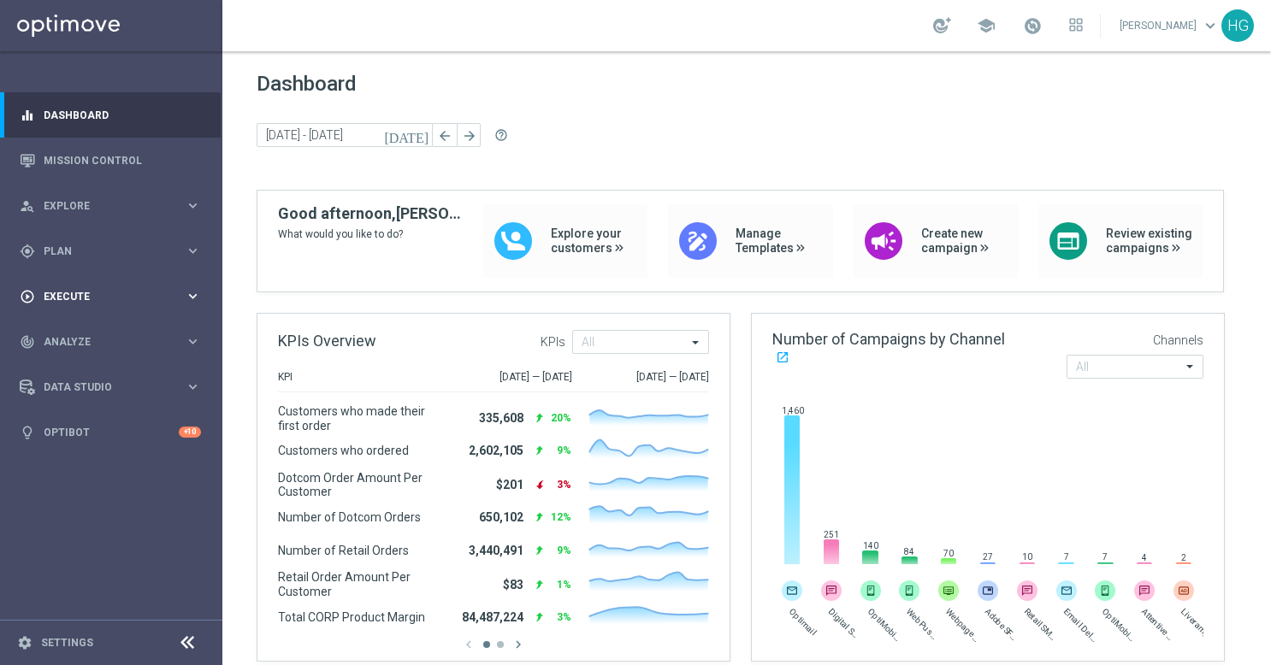
click at [98, 289] on div "play_circle_outline Execute" at bounding box center [102, 296] width 165 height 15
click at [91, 248] on span "Plan" at bounding box center [114, 251] width 141 height 10
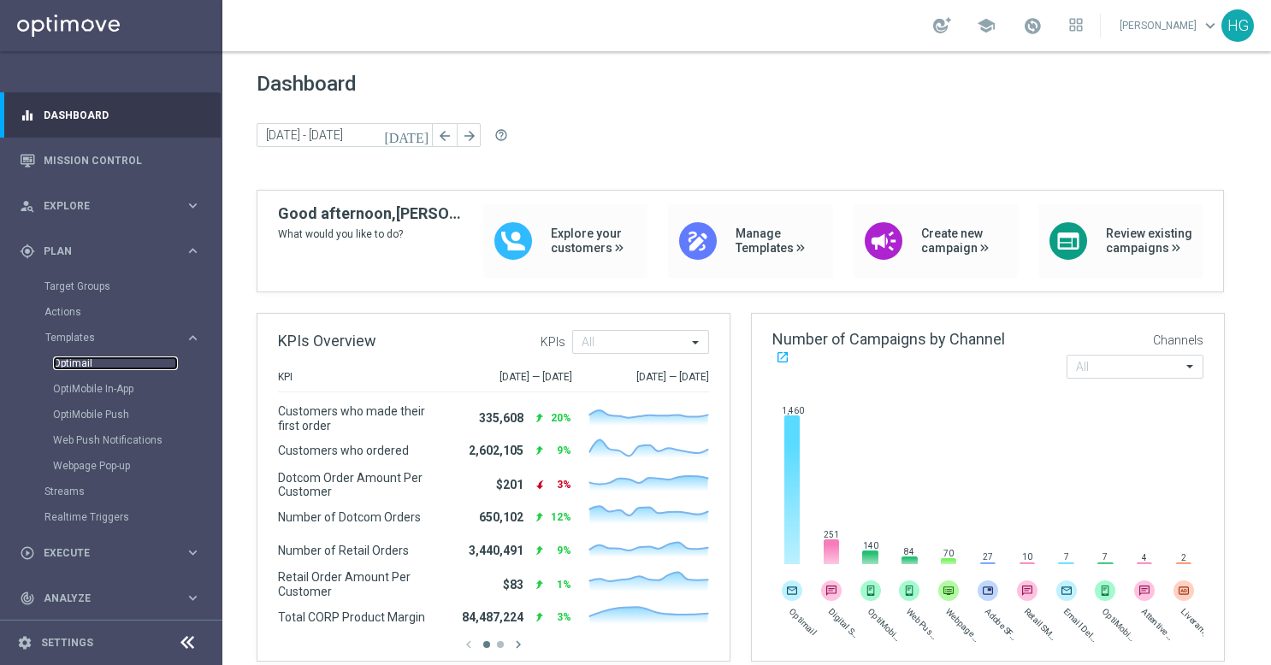
click at [81, 363] on link "Optimail" at bounding box center [115, 364] width 125 height 14
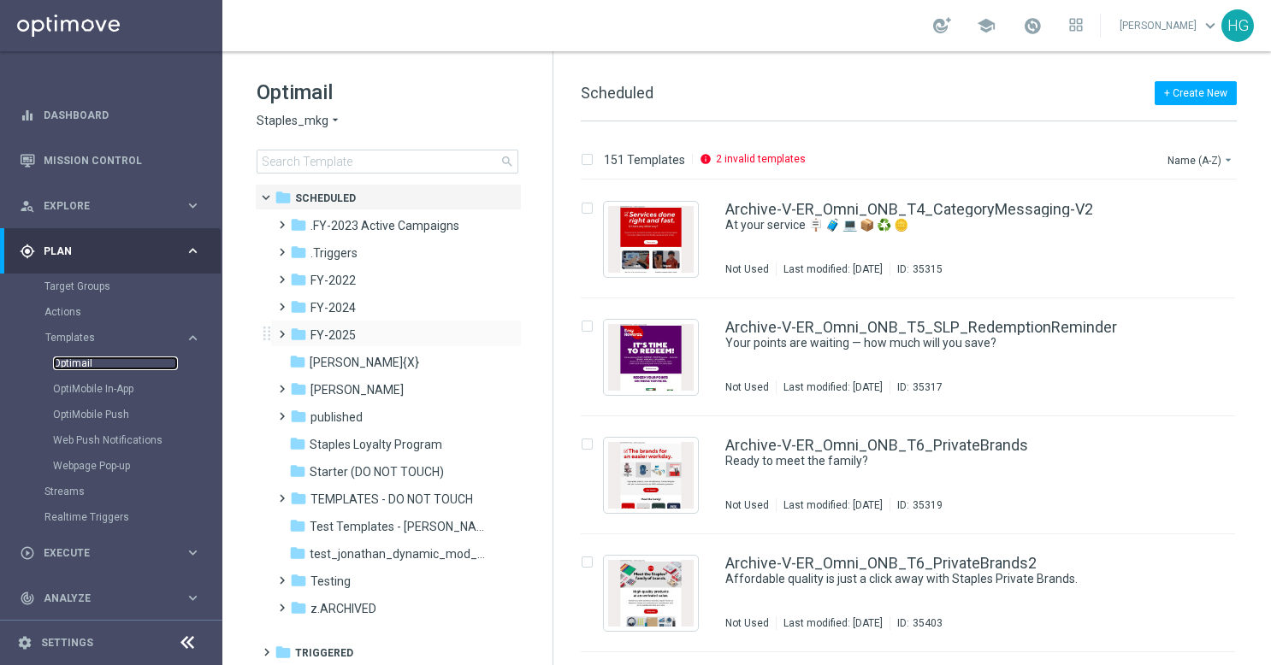
scroll to position [5, 0]
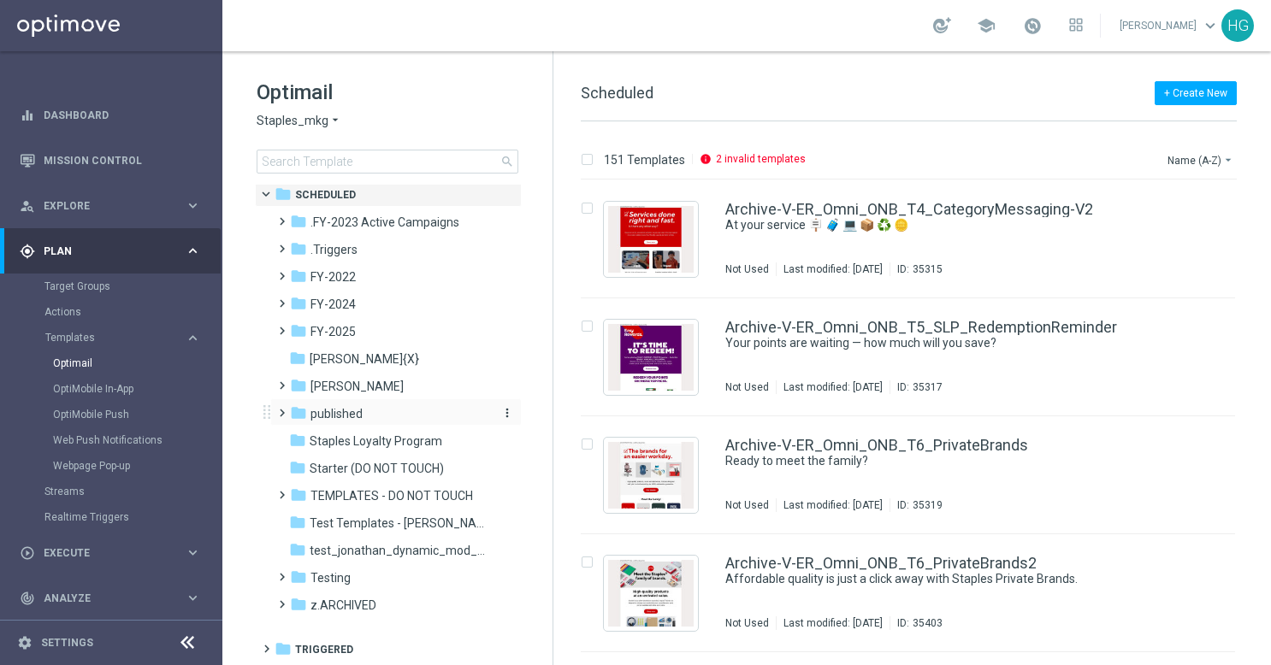
click at [325, 418] on span "published" at bounding box center [336, 413] width 52 height 15
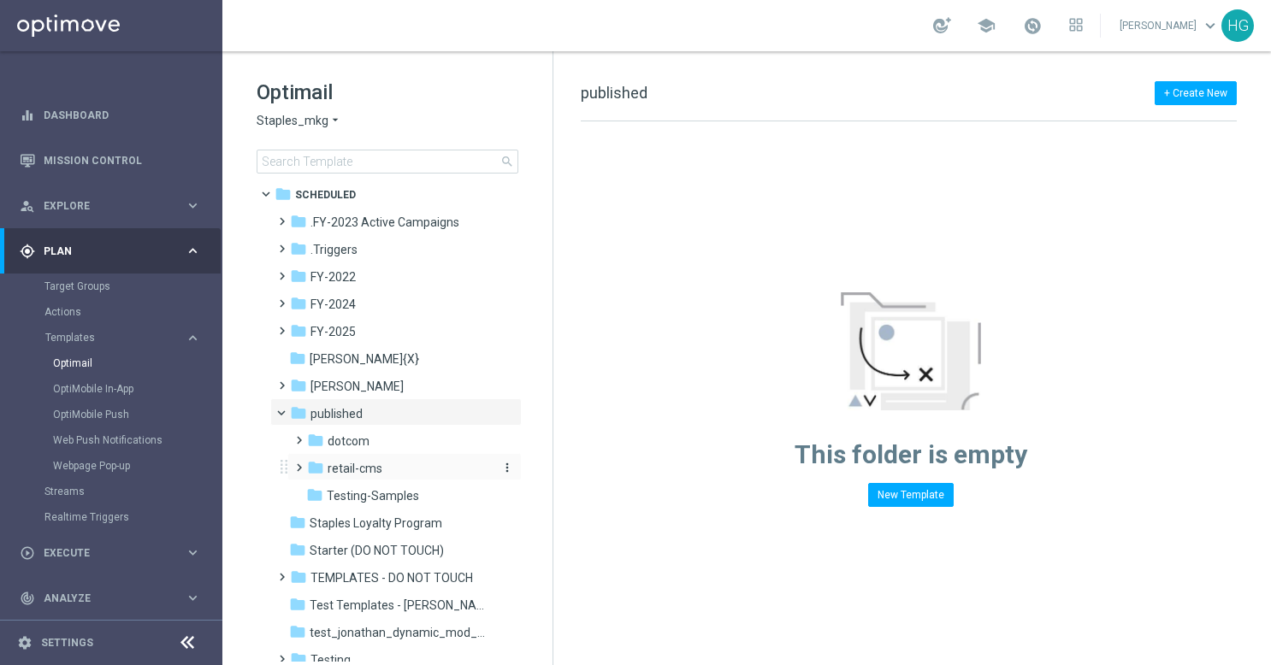
click at [381, 465] on div "folder retail-cms" at bounding box center [398, 469] width 182 height 20
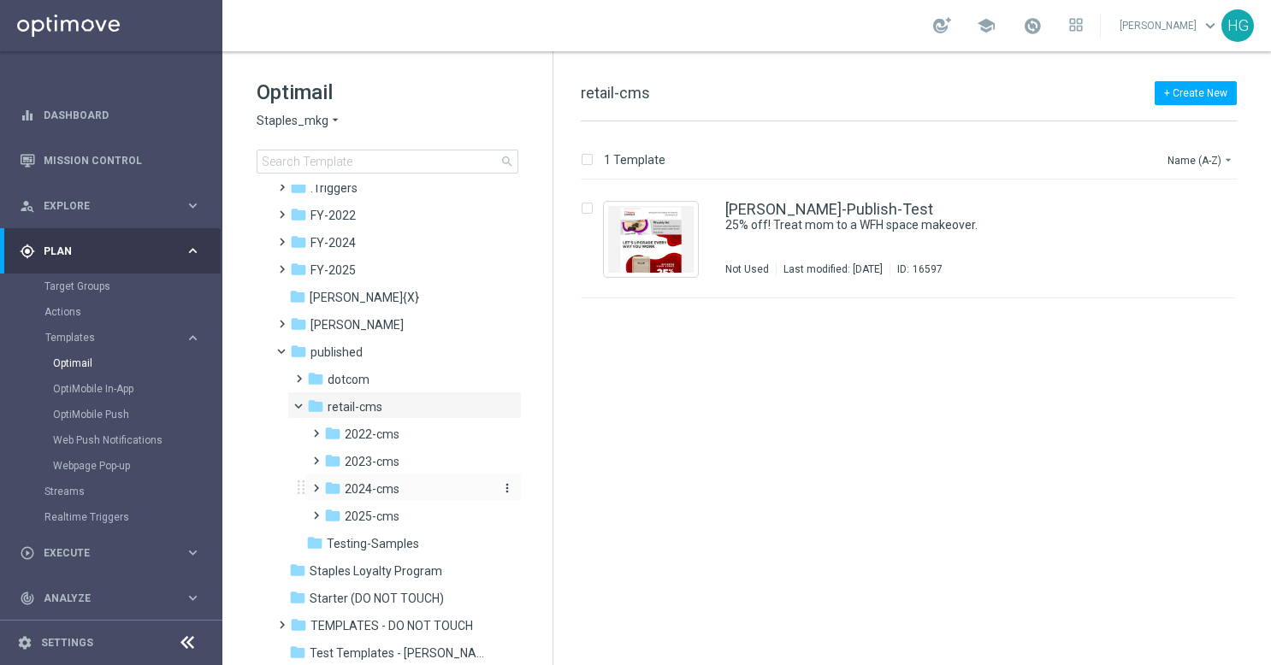
scroll to position [176, 0]
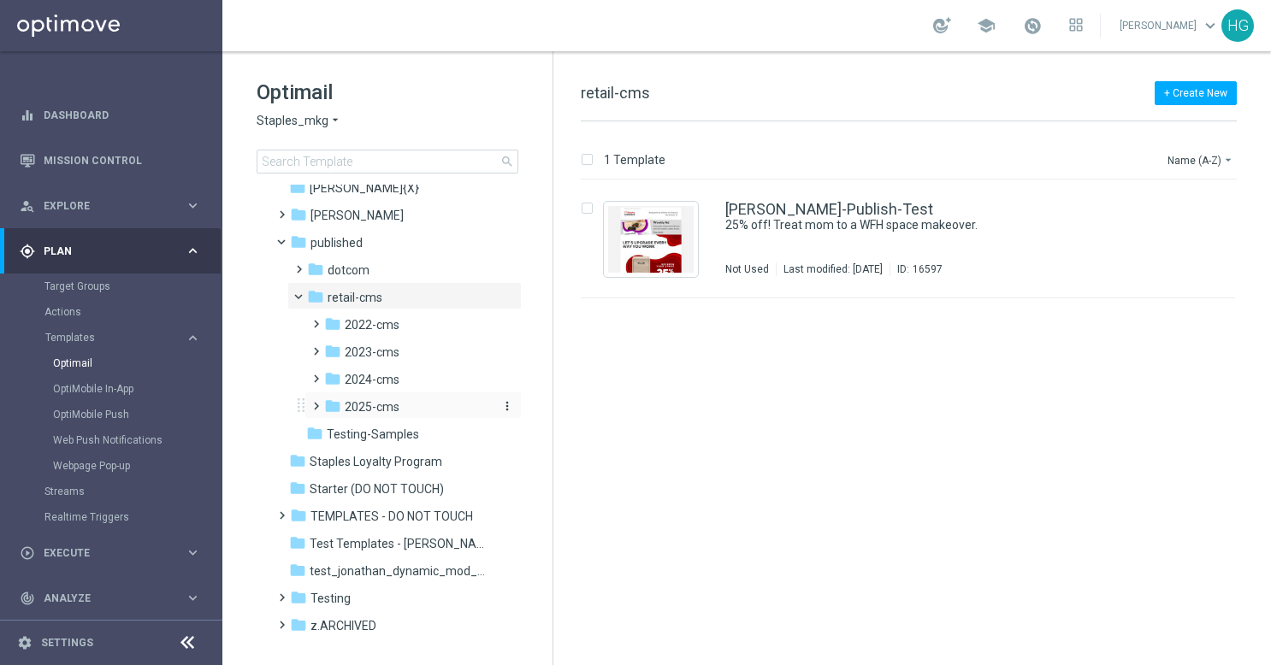
click at [392, 407] on span "2025-cms" at bounding box center [372, 406] width 55 height 15
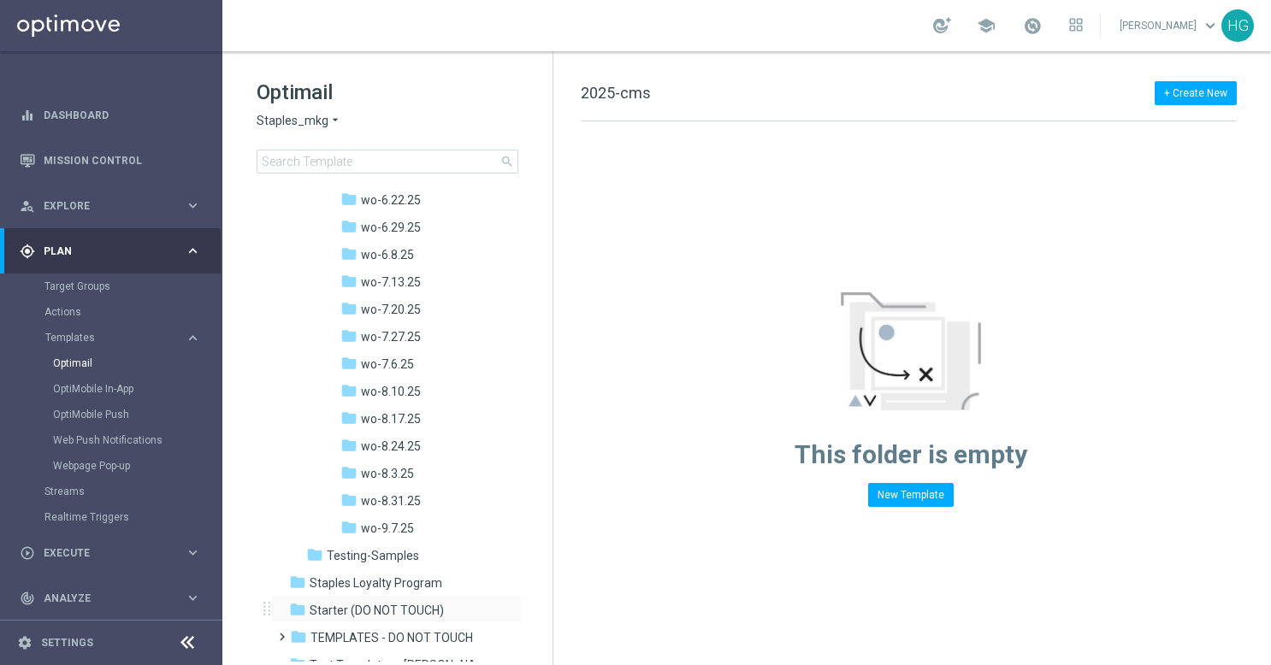
scroll to position [1117, 0]
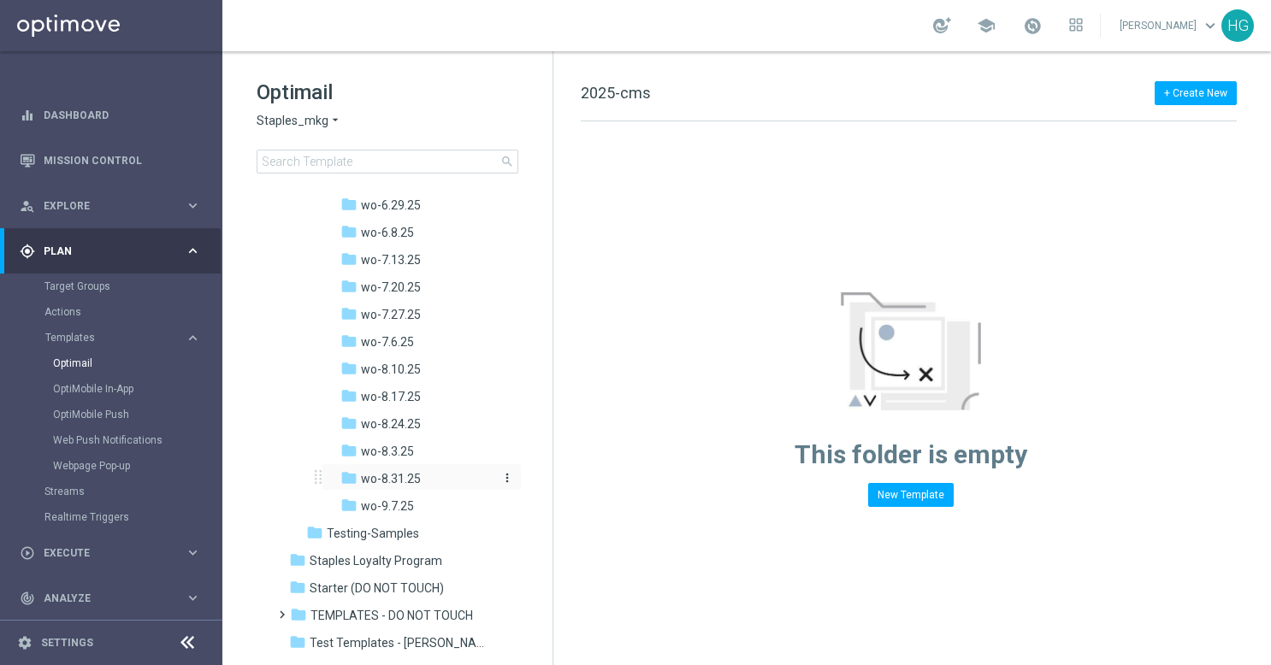
click at [407, 477] on span "wo-8.31.25" at bounding box center [391, 478] width 60 height 15
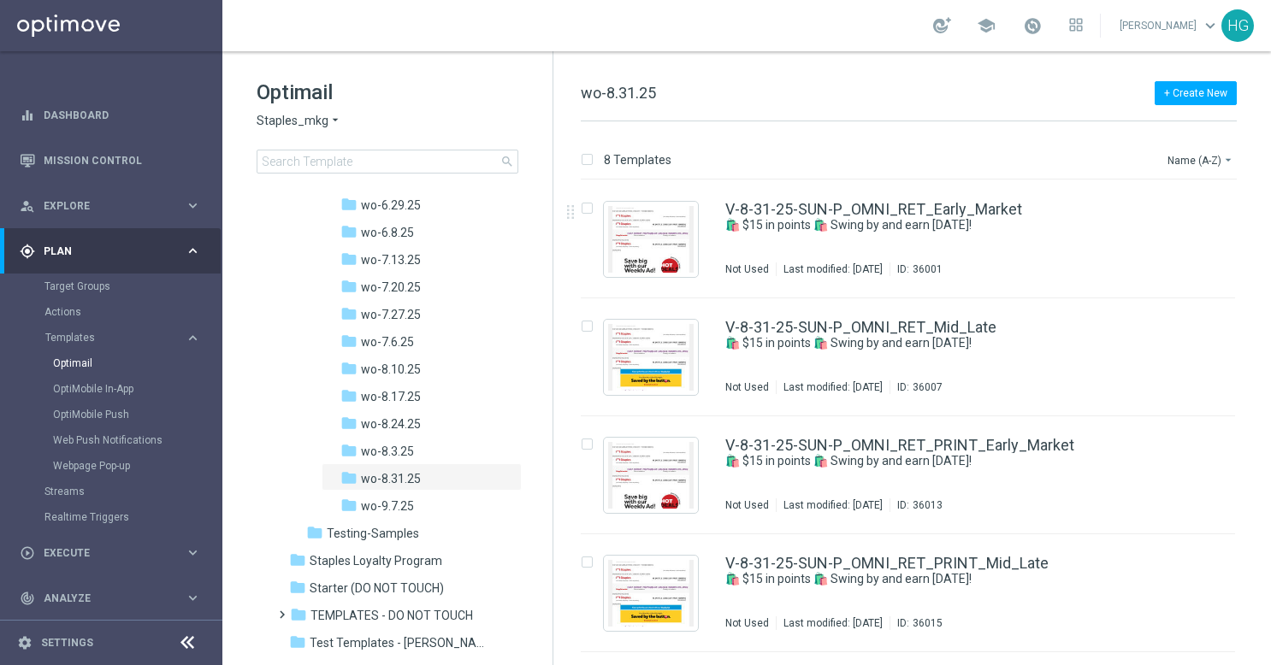
click at [1055, 210] on div "V-8-31-25-SUN-P_OMNI_RET_Early_Market" at bounding box center [944, 209] width 438 height 15
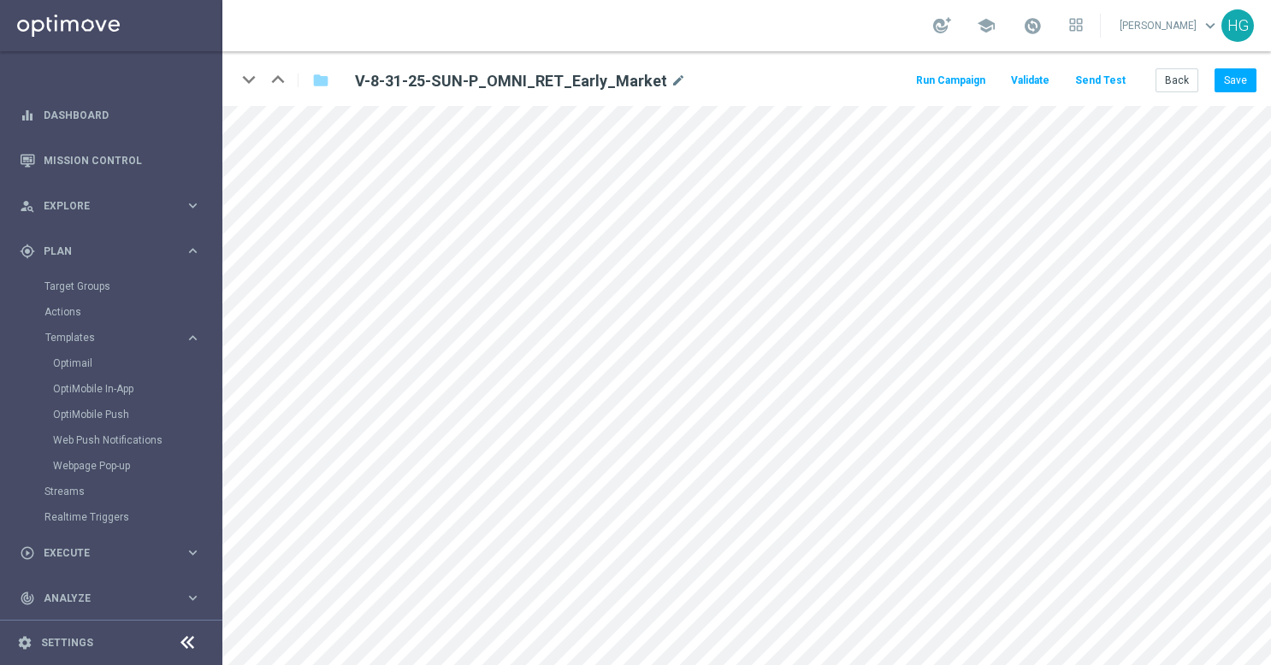
click at [1114, 79] on button "Send Test" at bounding box center [1100, 80] width 56 height 23
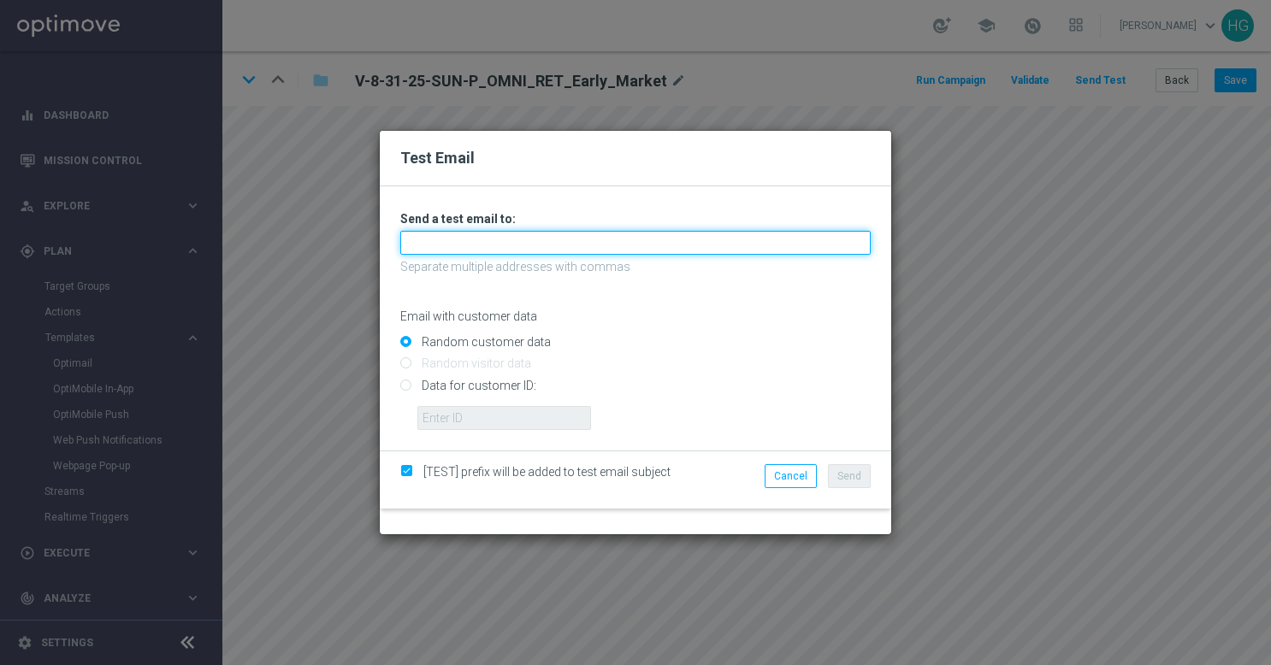
click at [625, 245] on input "text" at bounding box center [635, 243] width 470 height 24
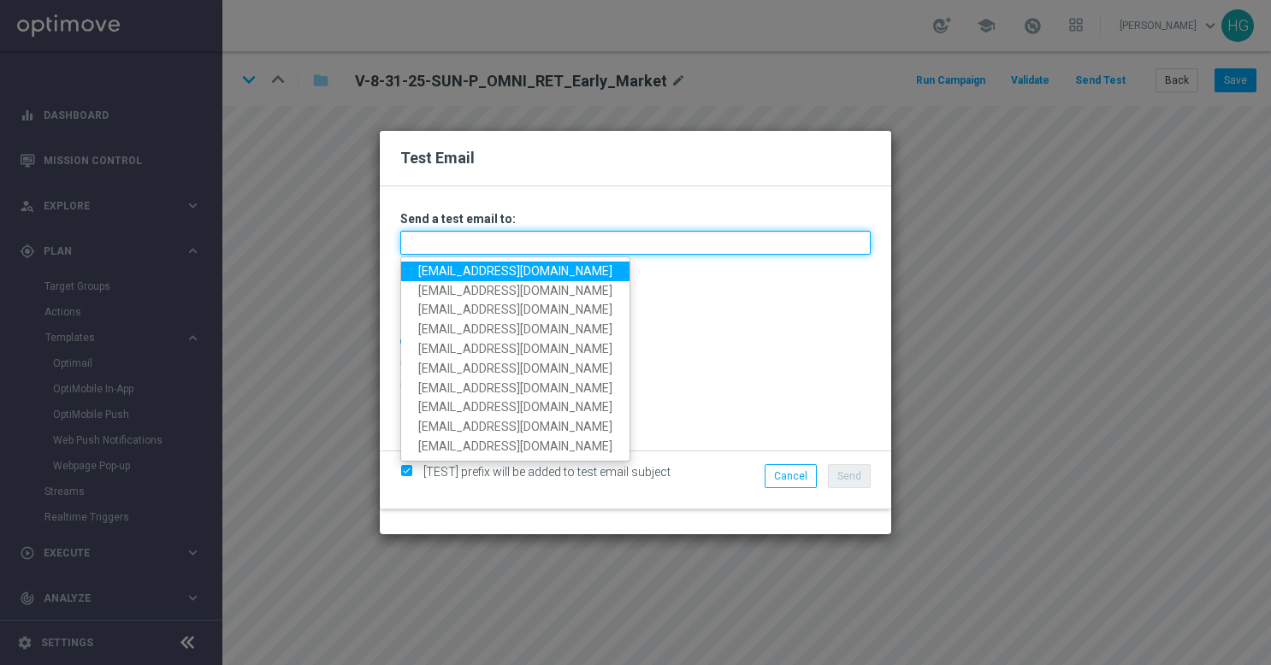
paste input "[EMAIL_ADDRESS][DOMAIN_NAME]"
type input "[EMAIL_ADDRESS][DOMAIN_NAME]"
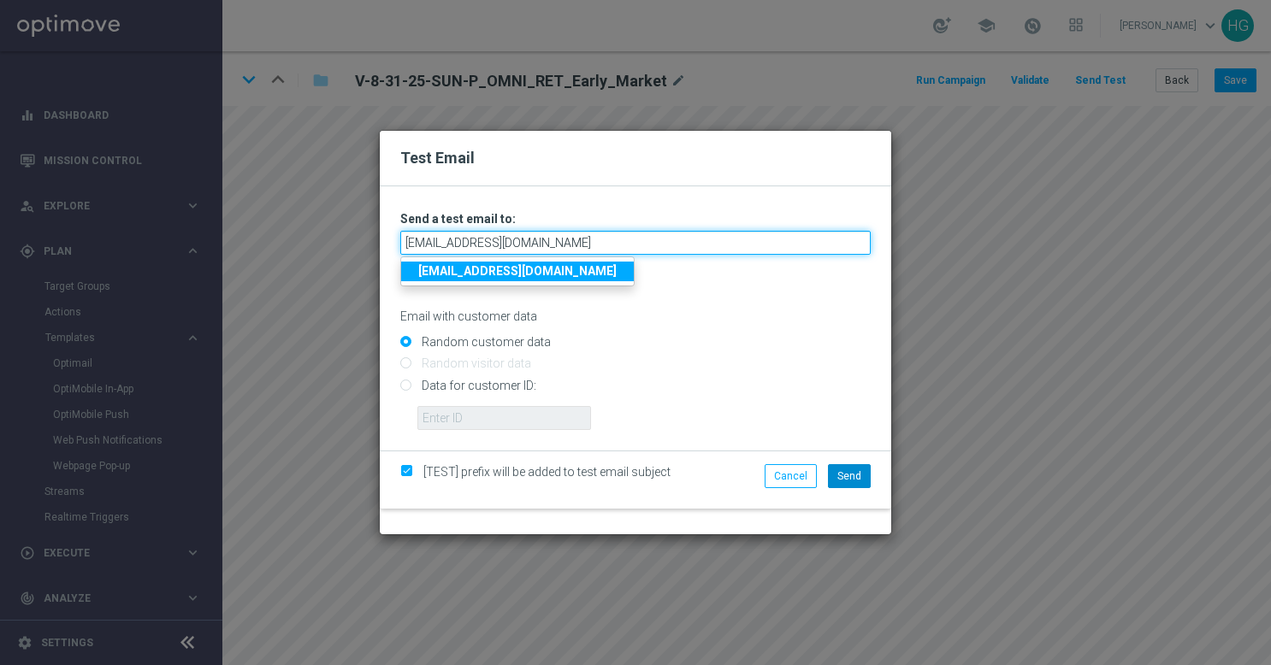
type input "[EMAIL_ADDRESS][DOMAIN_NAME]"
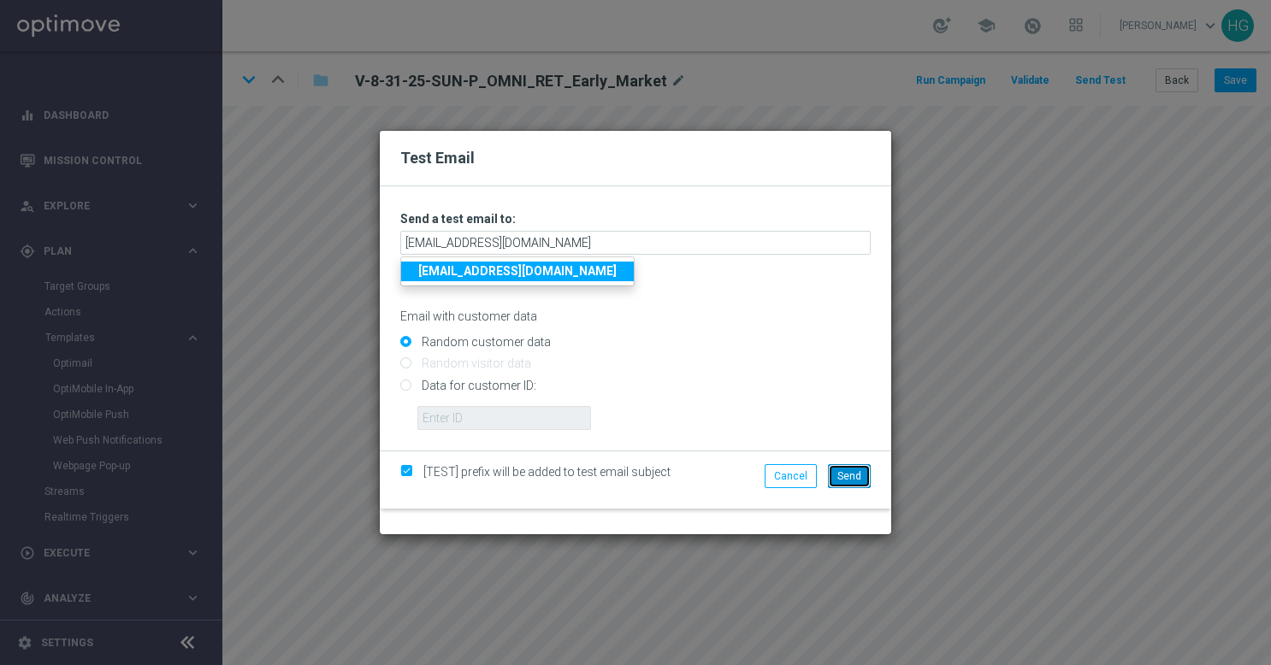
click at [854, 481] on span "Send" at bounding box center [849, 476] width 24 height 12
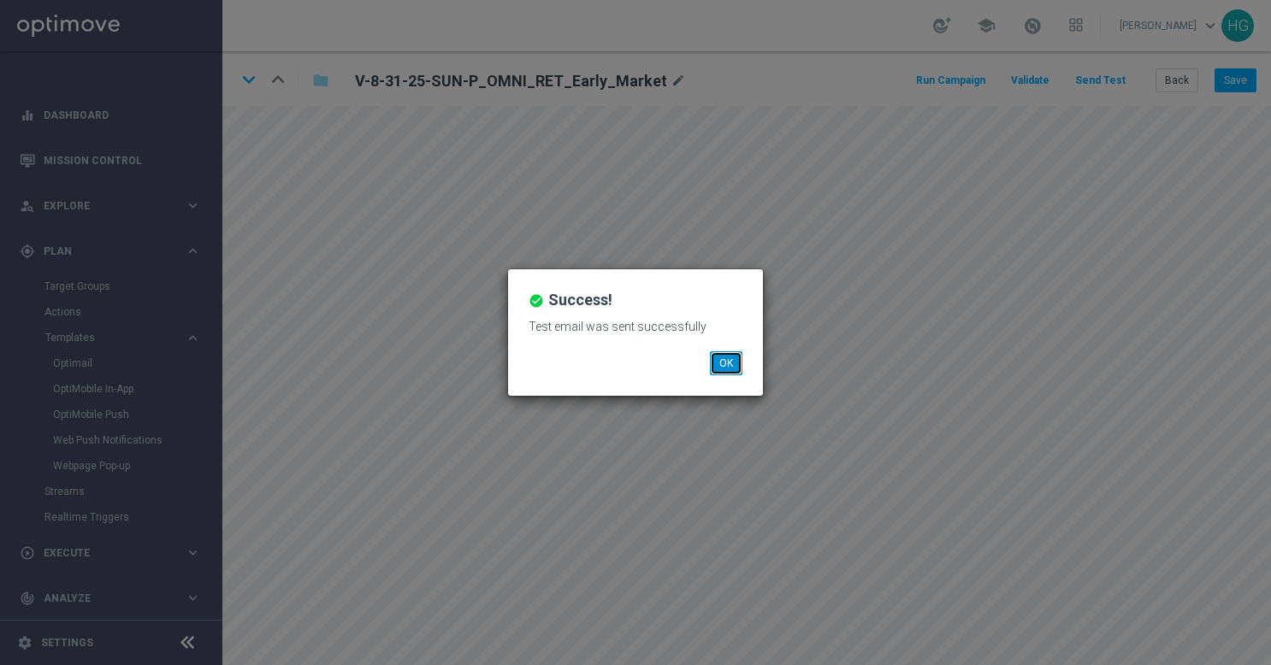
click at [727, 368] on button "OK" at bounding box center [726, 363] width 32 height 24
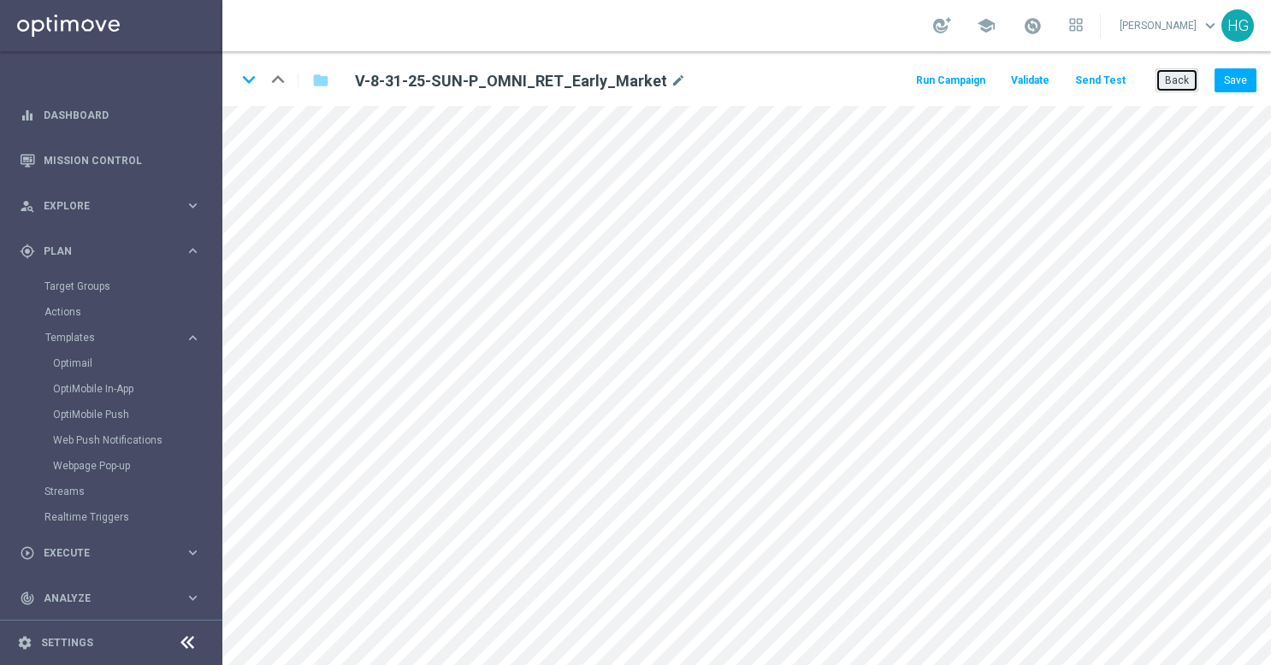
click at [1185, 86] on button "Back" at bounding box center [1176, 80] width 43 height 24
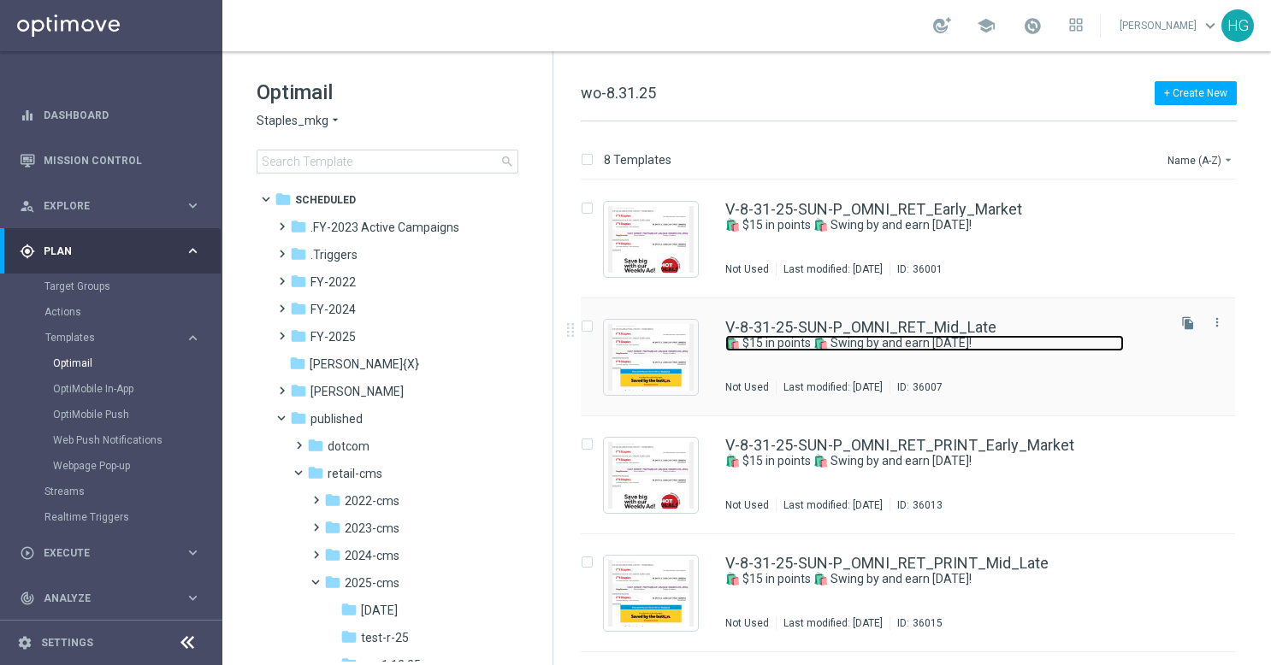
click at [1071, 347] on link "🛍️ $15 in points 🛍️ Swing by and earn [DATE]!" at bounding box center [924, 343] width 398 height 16
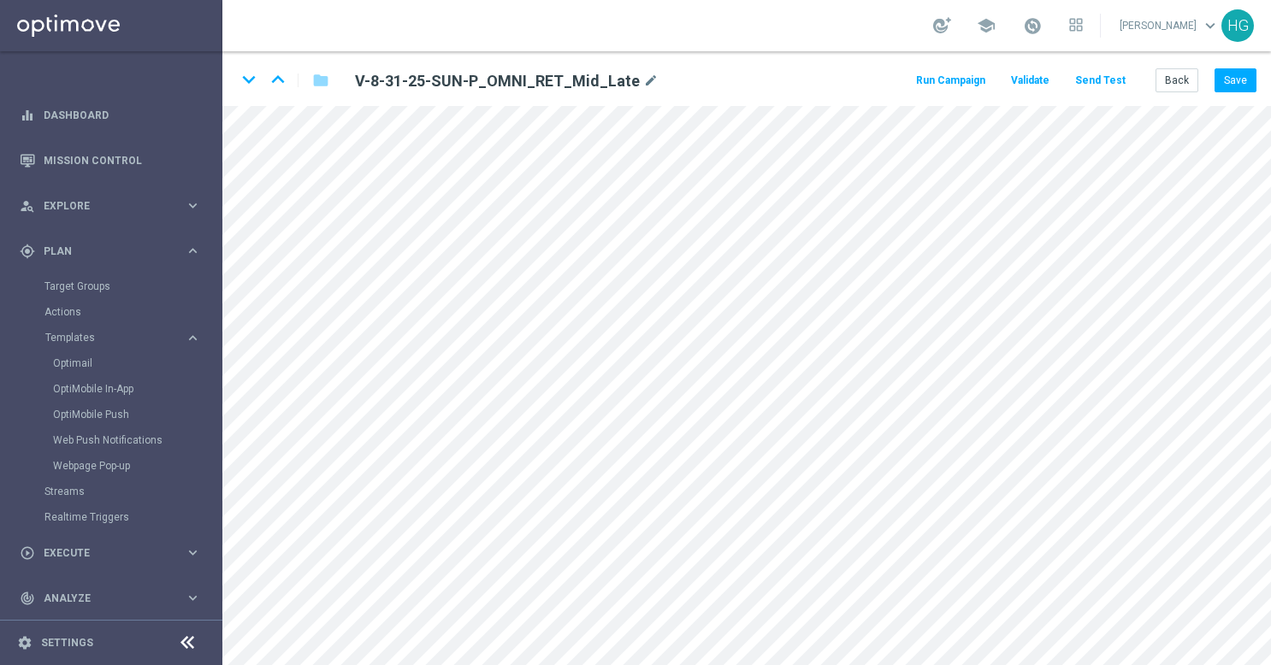
click at [1119, 77] on button "Send Test" at bounding box center [1100, 80] width 56 height 23
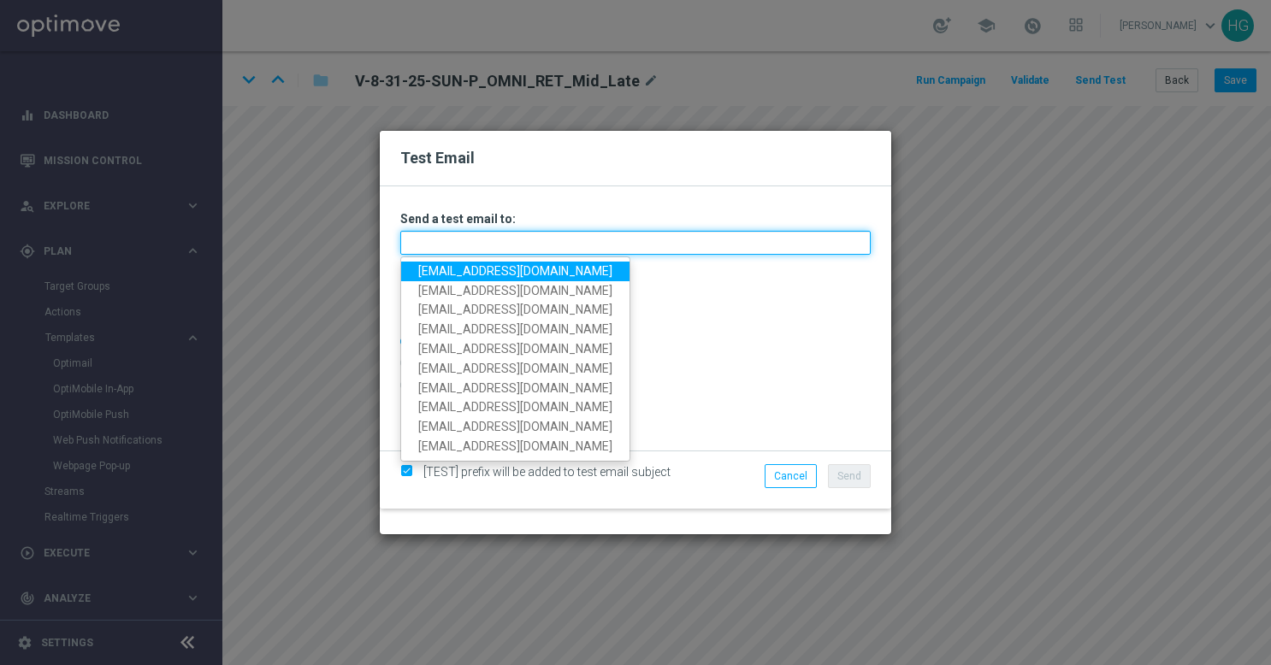
click at [624, 250] on input "text" at bounding box center [635, 243] width 470 height 24
paste input "[EMAIL_ADDRESS][DOMAIN_NAME]"
type input "[EMAIL_ADDRESS][DOMAIN_NAME]"
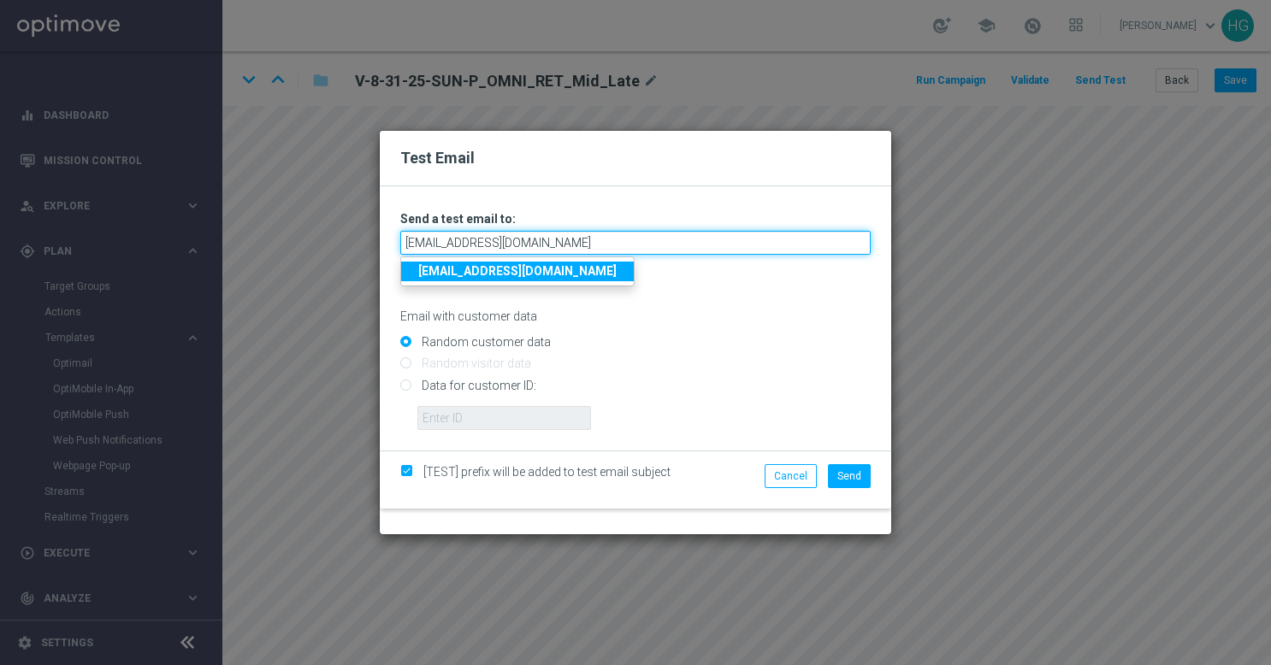
type input "[EMAIL_ADDRESS][DOMAIN_NAME]"
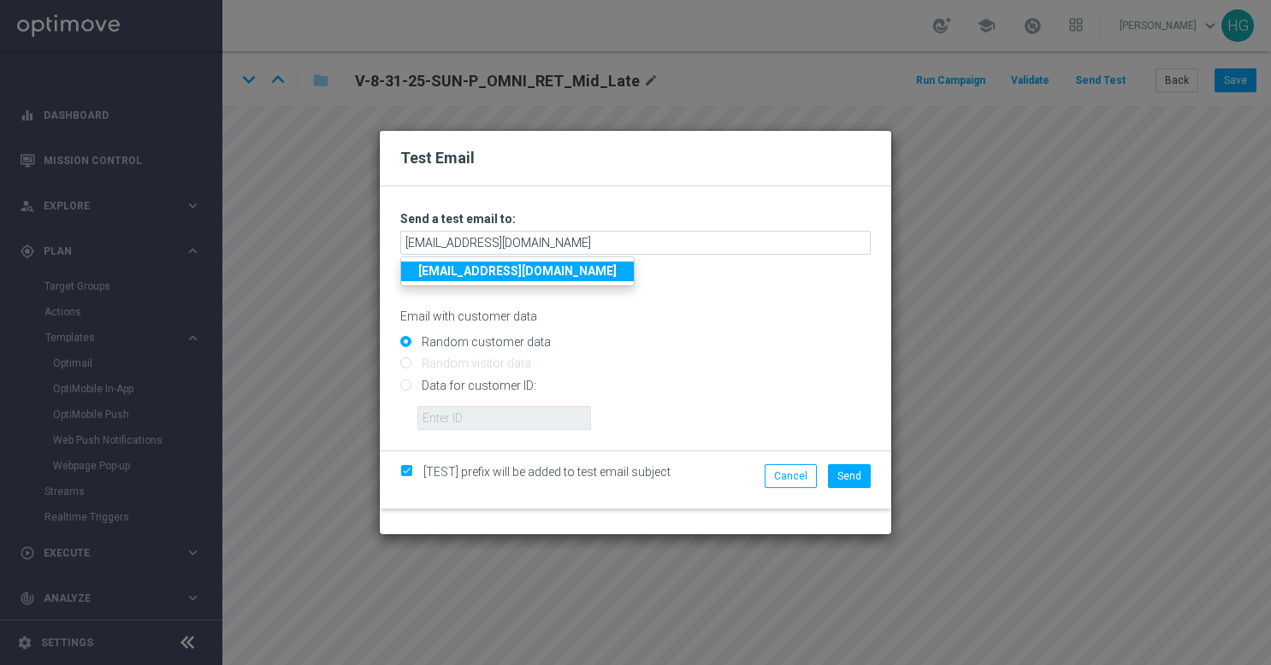
click at [519, 386] on input "Data for customer ID:" at bounding box center [635, 393] width 470 height 24
radio input "true"
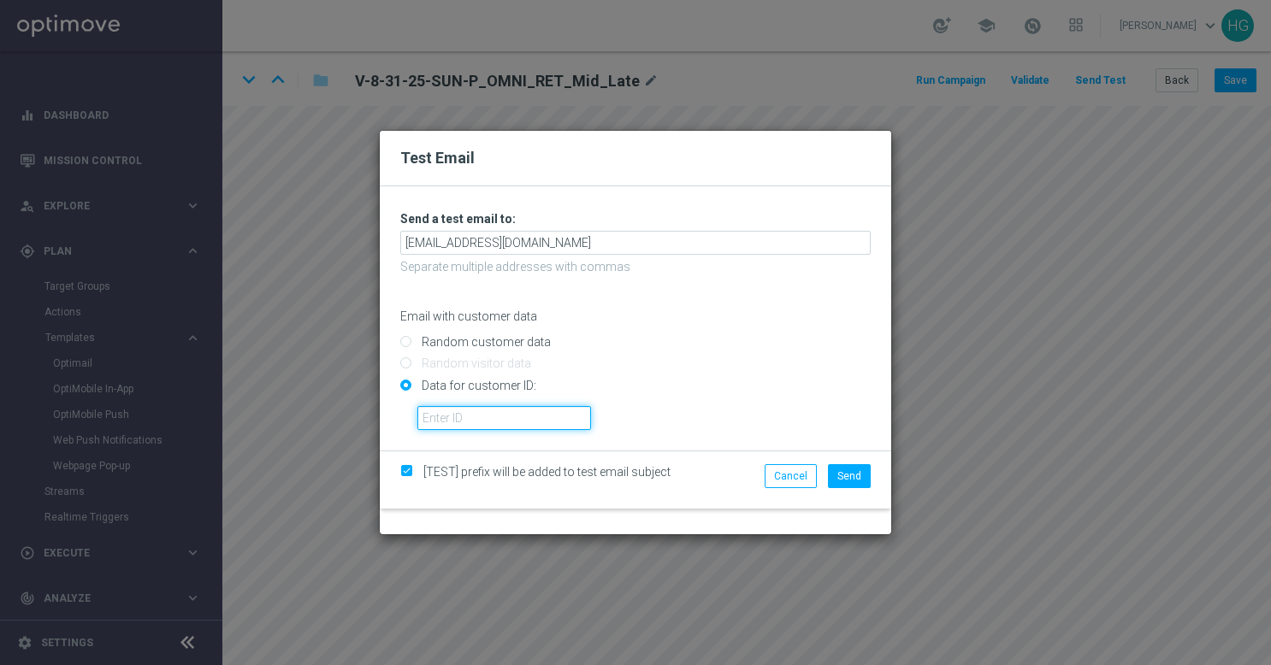
click at [506, 416] on input "text" at bounding box center [504, 418] width 174 height 24
paste input "10002564155"
type input "10002564155"
click at [852, 473] on span "Send" at bounding box center [849, 476] width 24 height 12
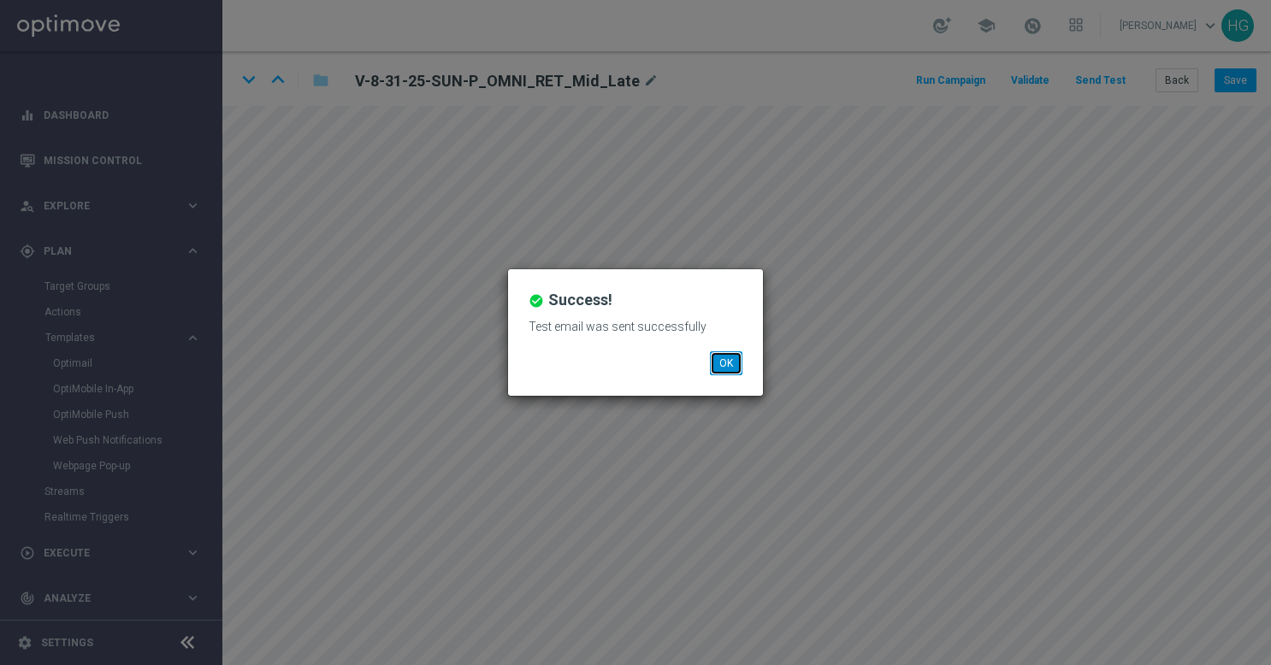
click at [726, 371] on button "OK" at bounding box center [726, 363] width 32 height 24
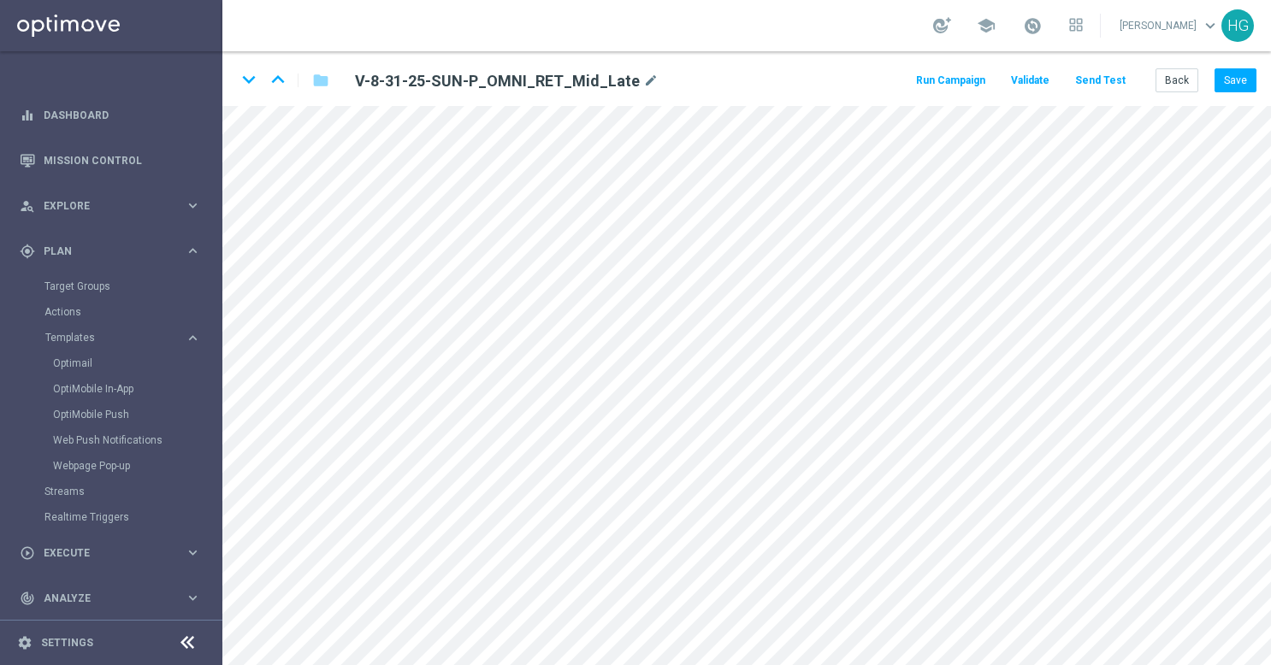
click at [1105, 76] on button "Send Test" at bounding box center [1100, 80] width 56 height 23
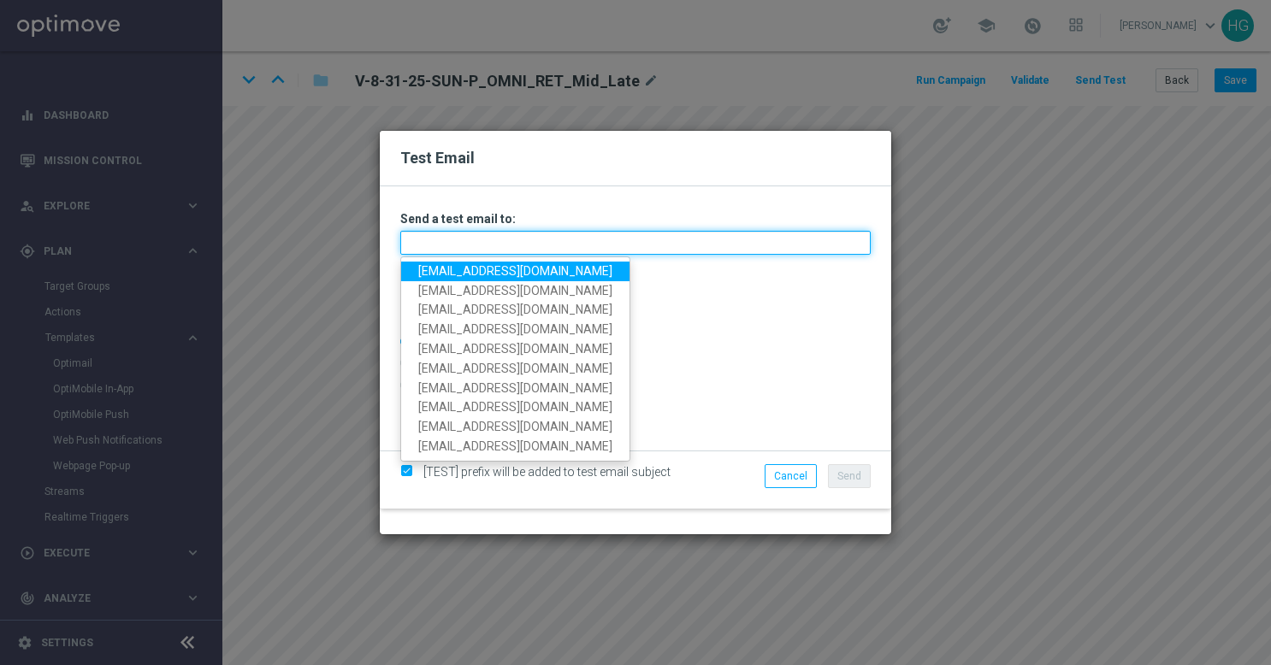
click at [656, 238] on input "text" at bounding box center [635, 243] width 470 height 24
paste input "[EMAIL_ADDRESS][DOMAIN_NAME]"
type input "[EMAIL_ADDRESS][DOMAIN_NAME]"
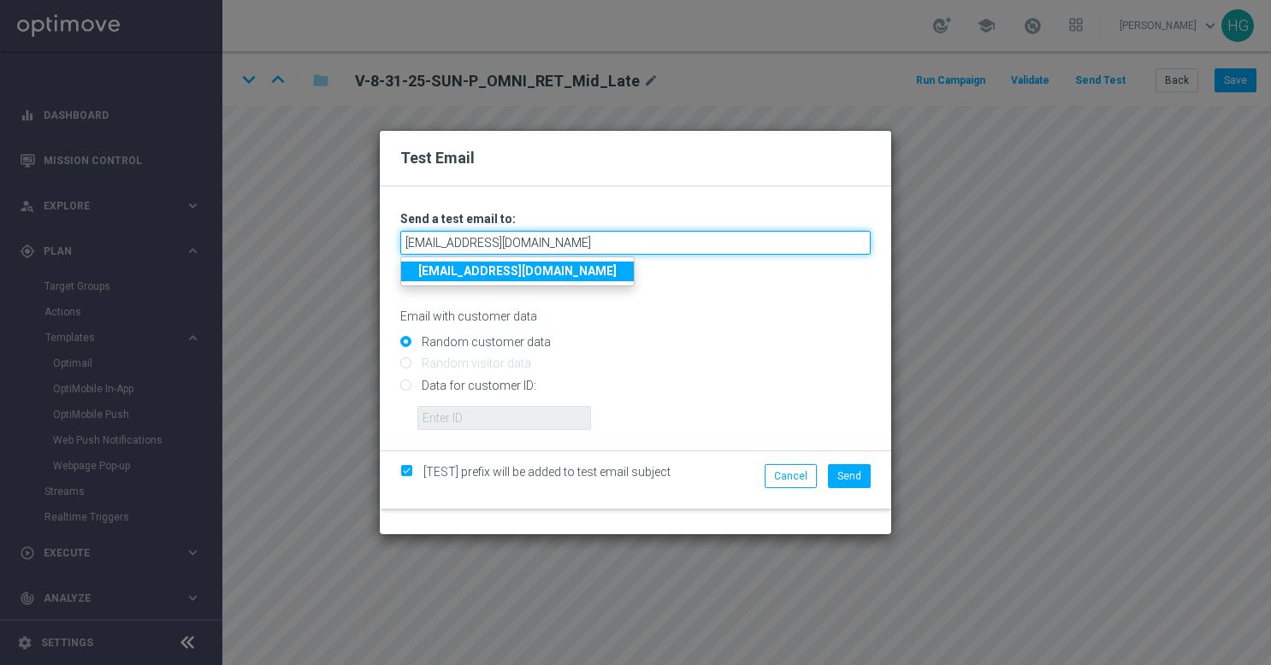
type input "[EMAIL_ADDRESS][DOMAIN_NAME]"
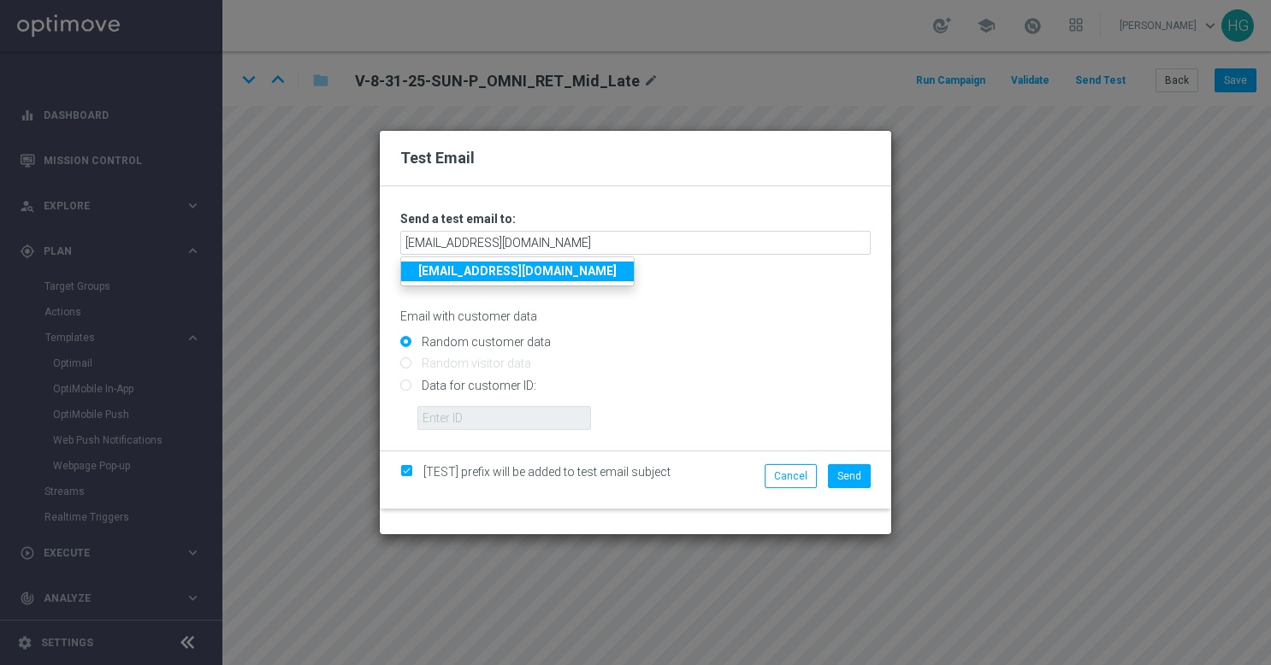
click at [616, 270] on strong "[EMAIL_ADDRESS][DOMAIN_NAME]" at bounding box center [517, 271] width 198 height 14
click at [507, 386] on input "Data for customer ID:" at bounding box center [635, 393] width 470 height 24
radio input "true"
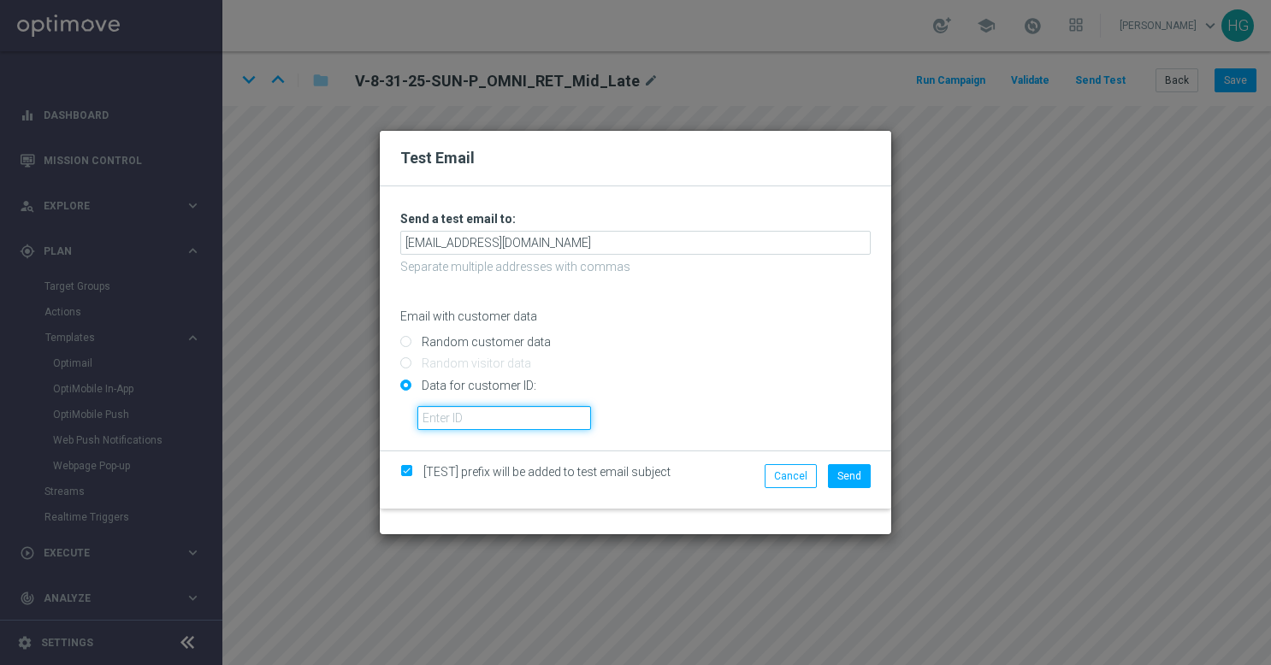
click at [530, 417] on input "text" at bounding box center [504, 418] width 174 height 24
paste input "10000024919"
click at [835, 476] on button "Send" at bounding box center [849, 476] width 43 height 24
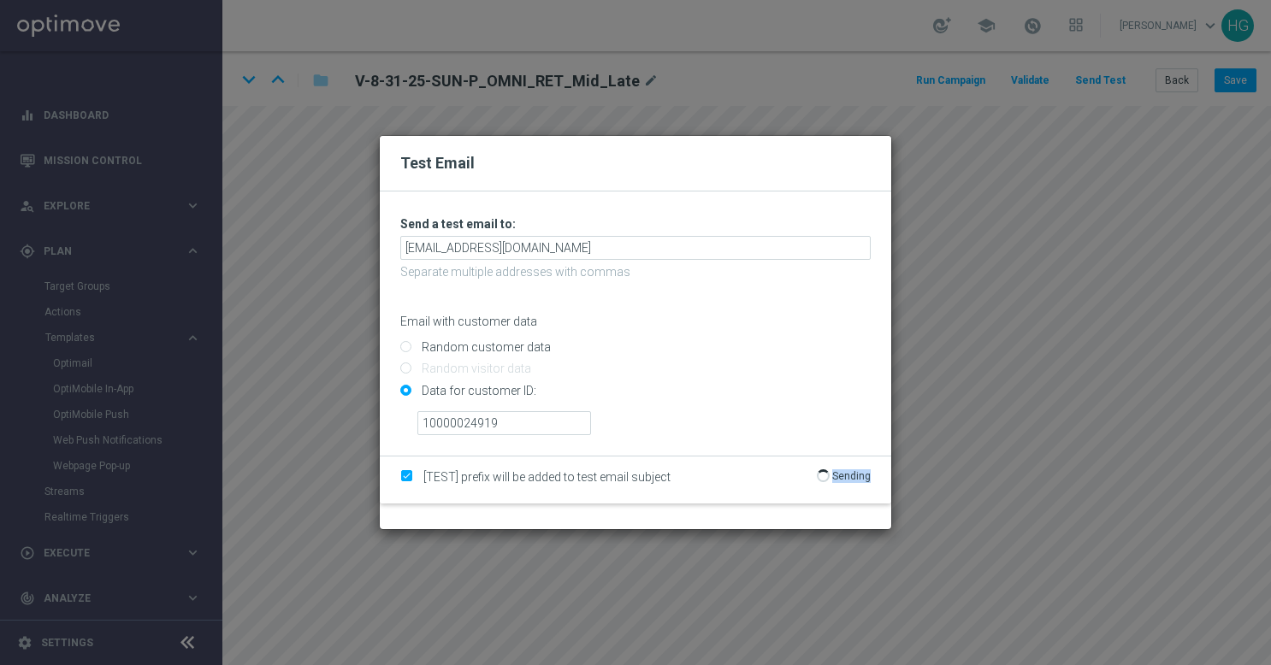
click at [835, 476] on p "Sending" at bounding box center [851, 476] width 38 height 14
click at [581, 433] on input "10000024919" at bounding box center [504, 423] width 174 height 24
type input "10000024919"
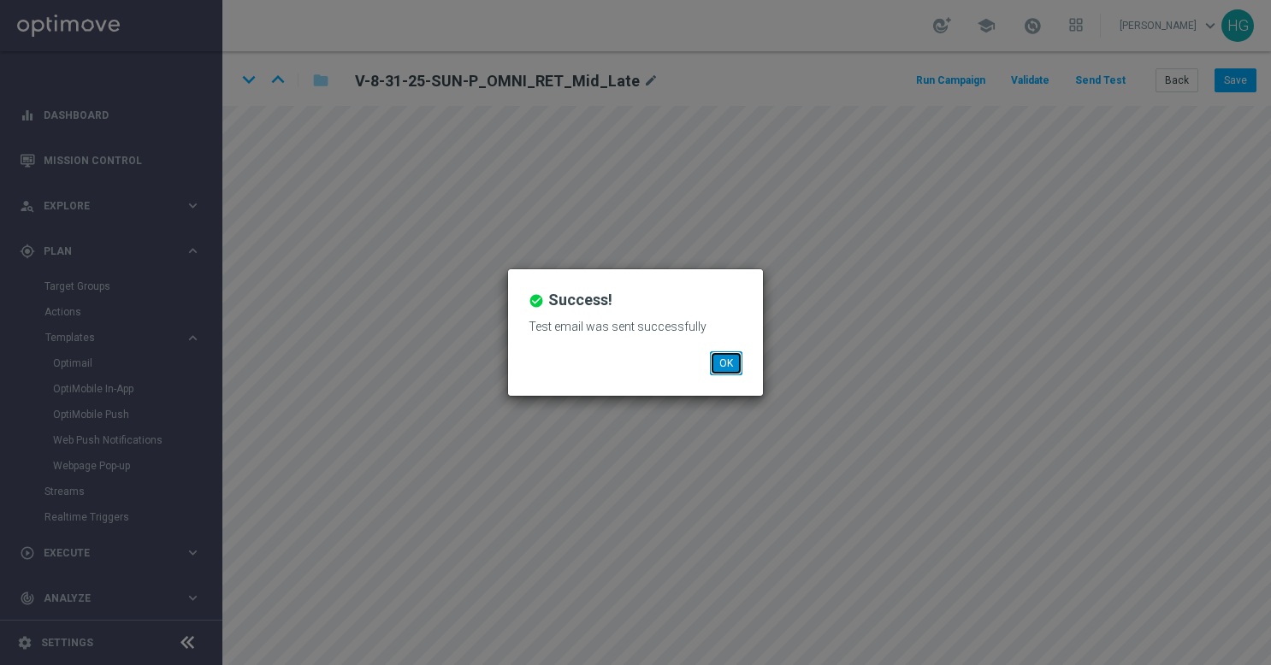
click at [723, 359] on button "OK" at bounding box center [726, 363] width 32 height 24
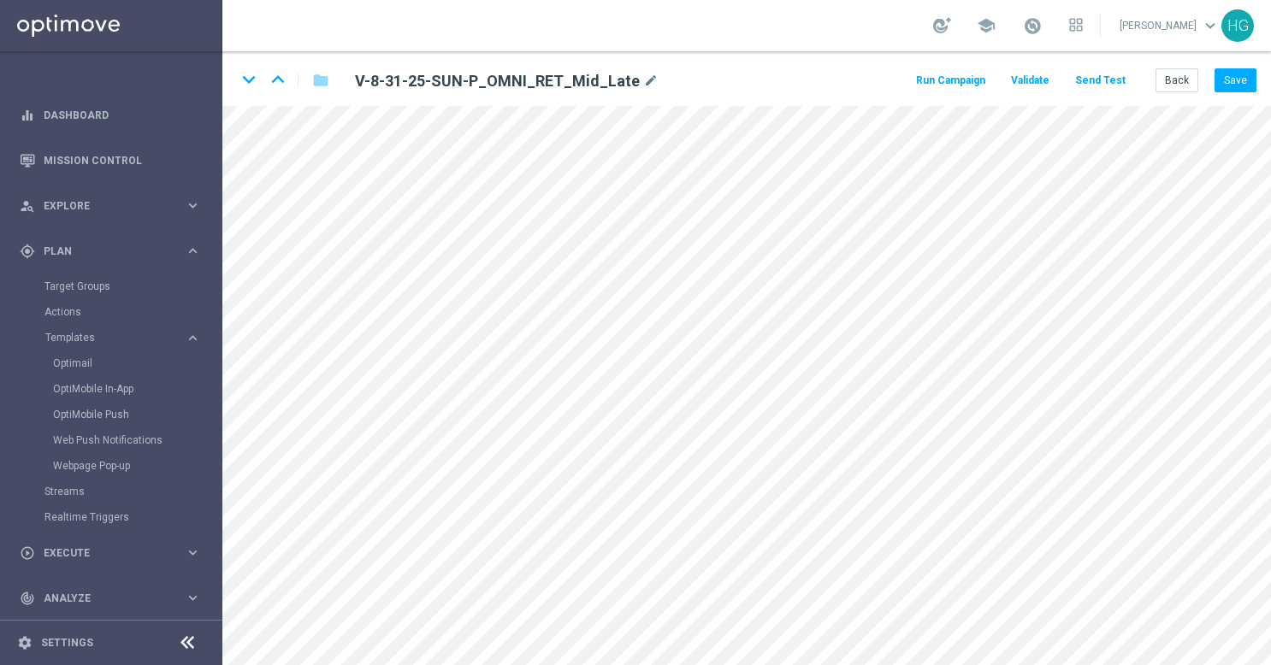
click at [1106, 82] on button "Send Test" at bounding box center [1100, 80] width 56 height 23
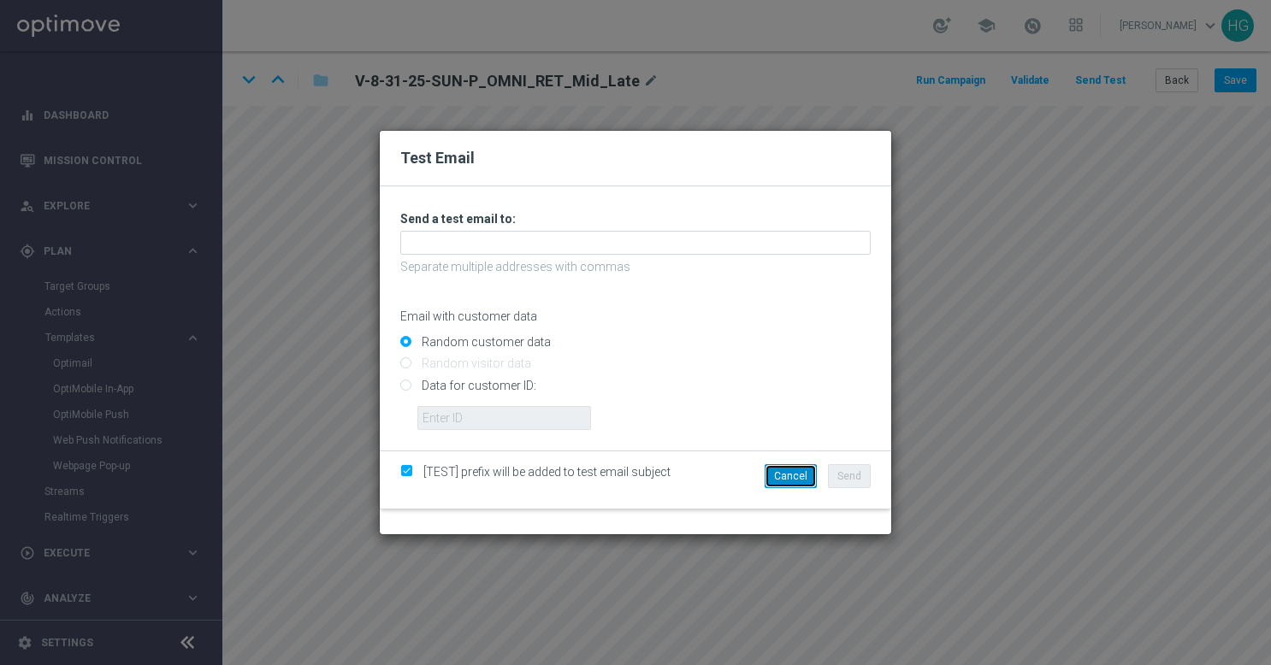
click at [770, 481] on button "Cancel" at bounding box center [790, 476] width 52 height 24
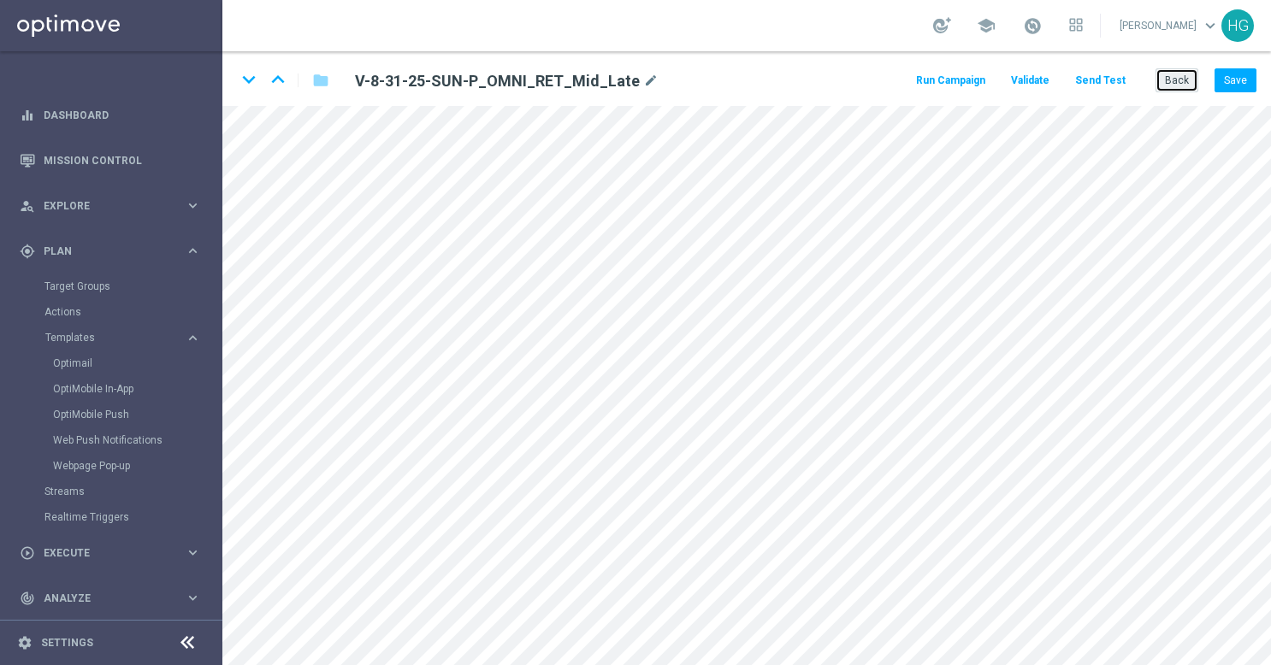
click at [1177, 74] on button "Back" at bounding box center [1176, 80] width 43 height 24
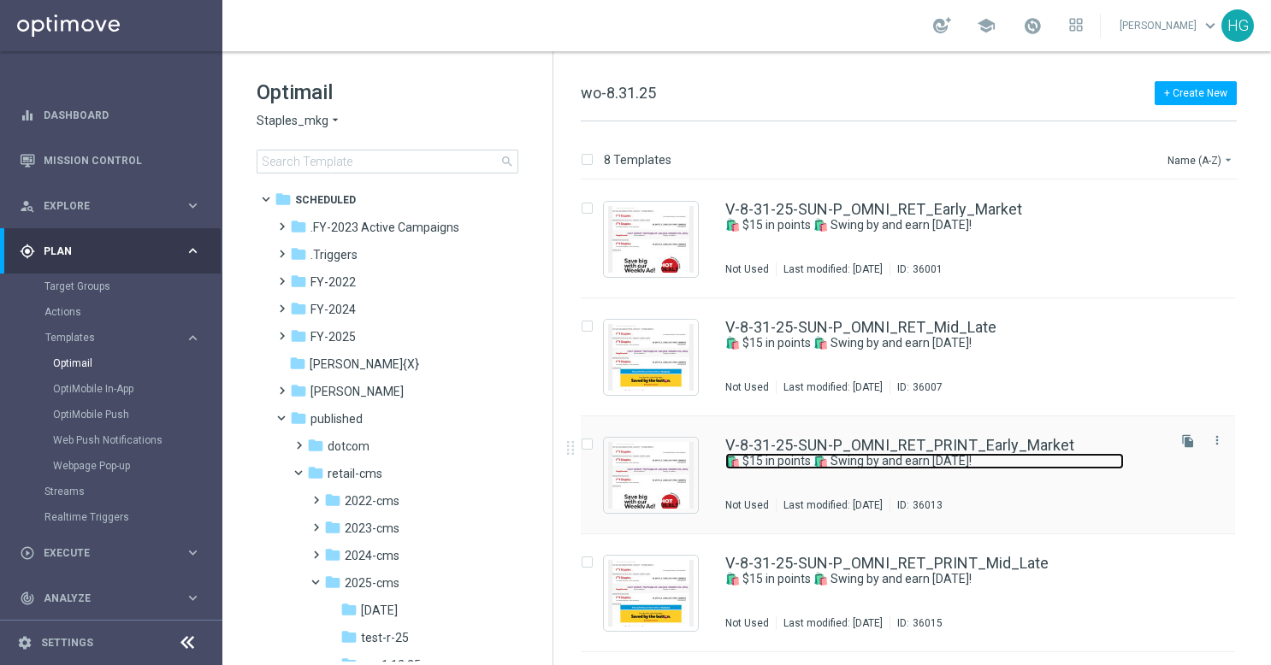
click at [1084, 457] on link "🛍️ $15 in points 🛍️ Swing by and earn [DATE]!" at bounding box center [924, 461] width 398 height 16
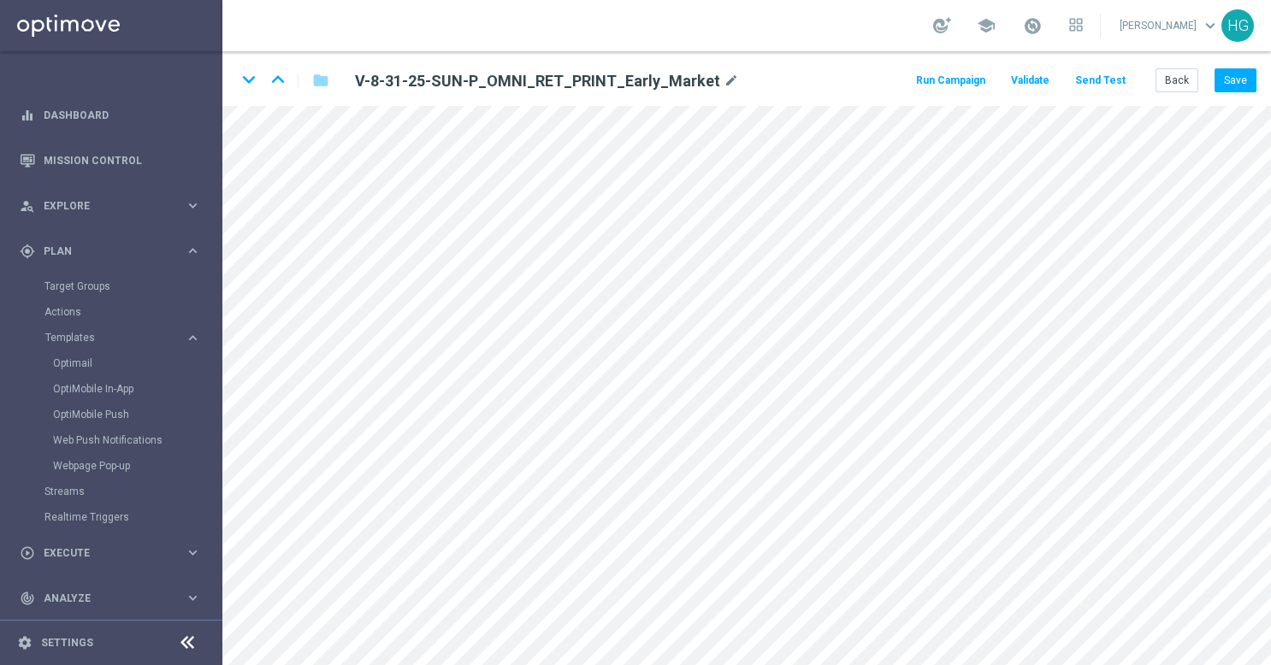
click at [1121, 79] on button "Send Test" at bounding box center [1100, 80] width 56 height 23
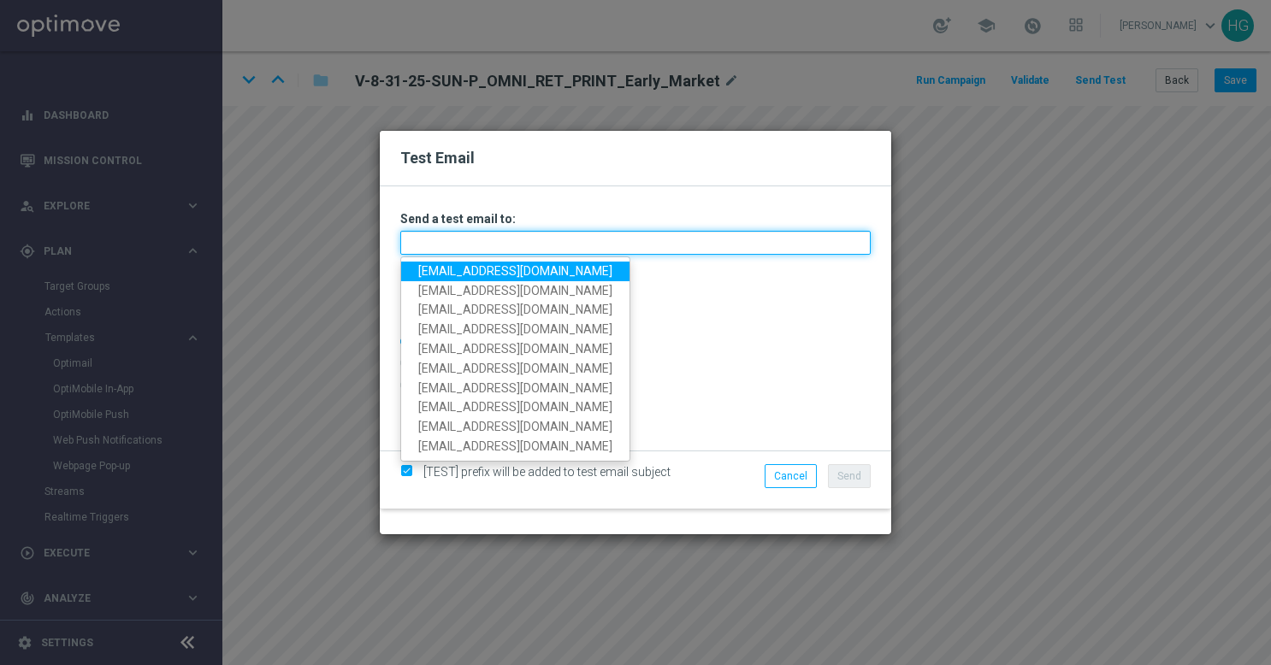
click at [612, 250] on input "text" at bounding box center [635, 243] width 470 height 24
paste input "[EMAIL_ADDRESS][DOMAIN_NAME]"
type input "[EMAIL_ADDRESS][DOMAIN_NAME]"
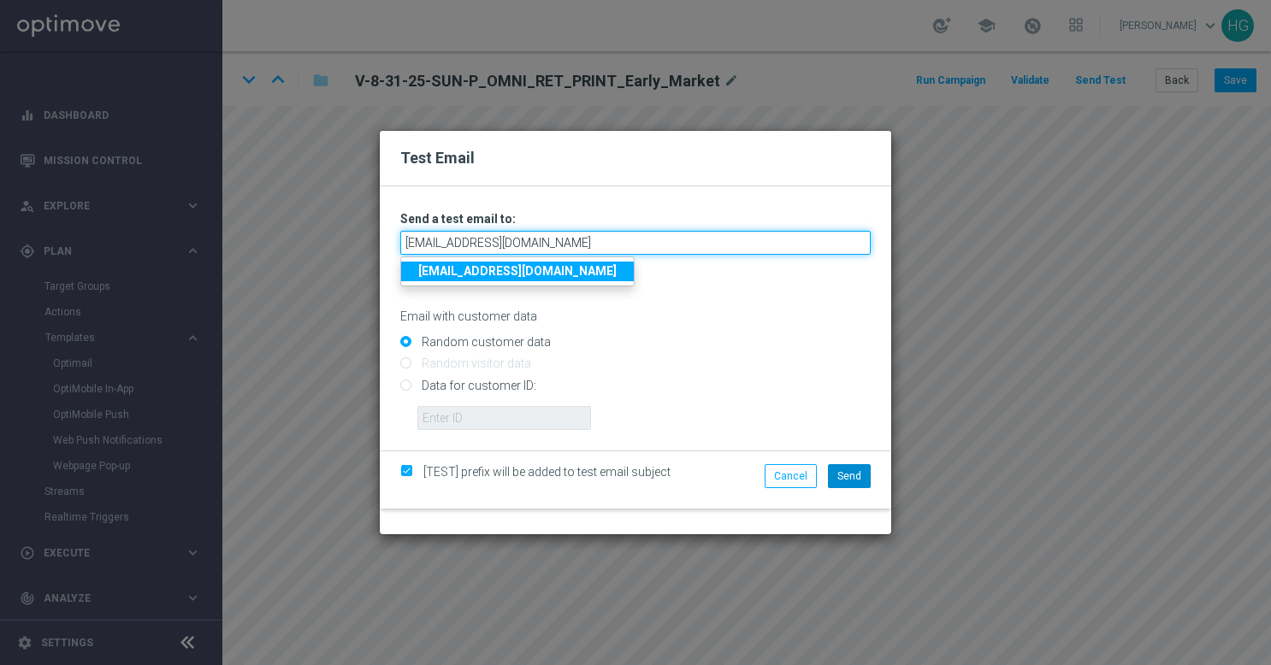
type input "[EMAIL_ADDRESS][DOMAIN_NAME]"
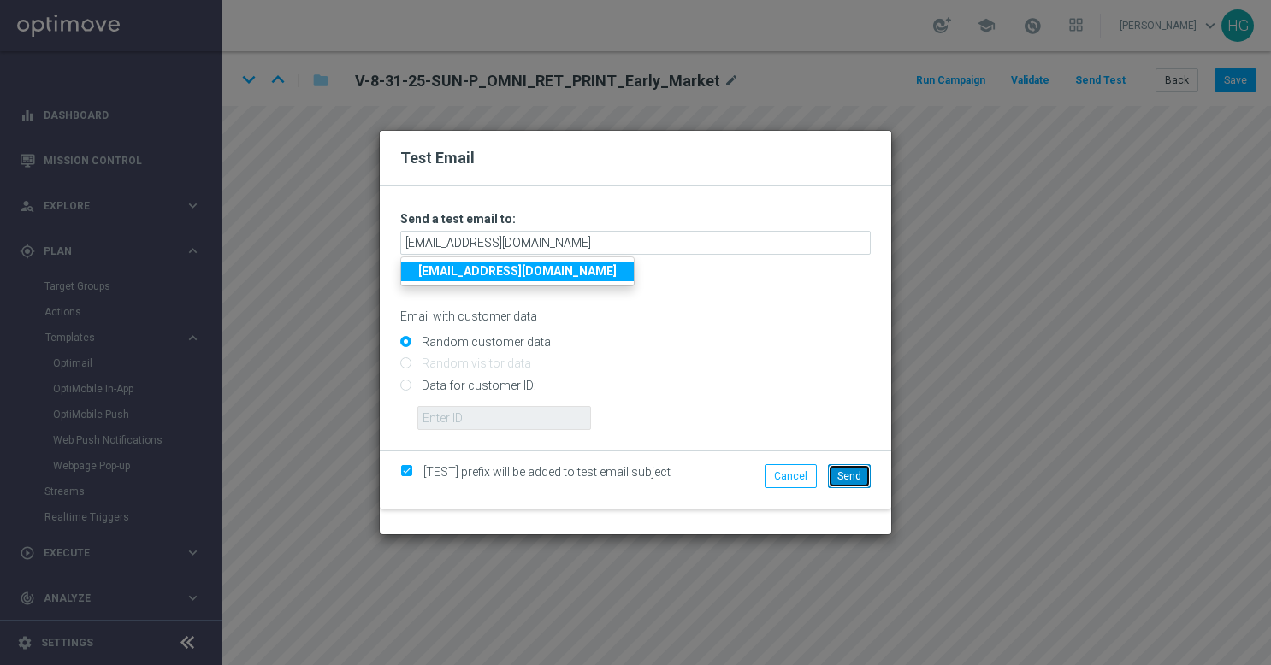
click at [852, 478] on span "Send" at bounding box center [849, 476] width 24 height 12
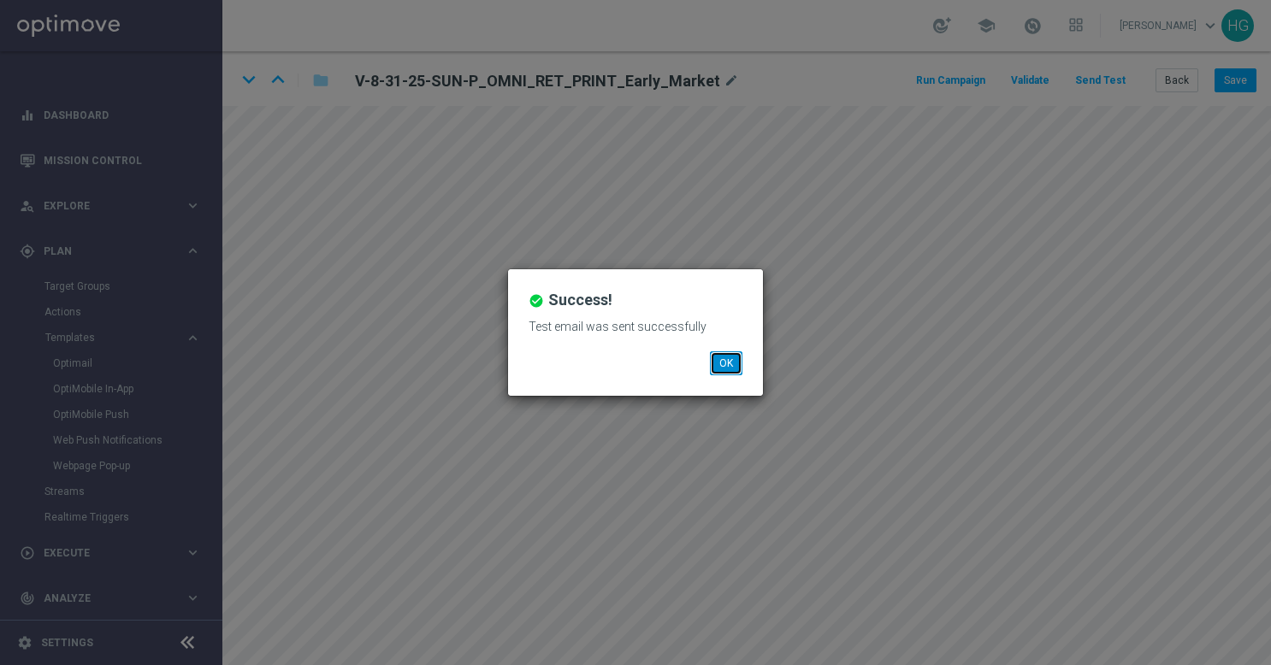
click at [732, 368] on button "OK" at bounding box center [726, 363] width 32 height 24
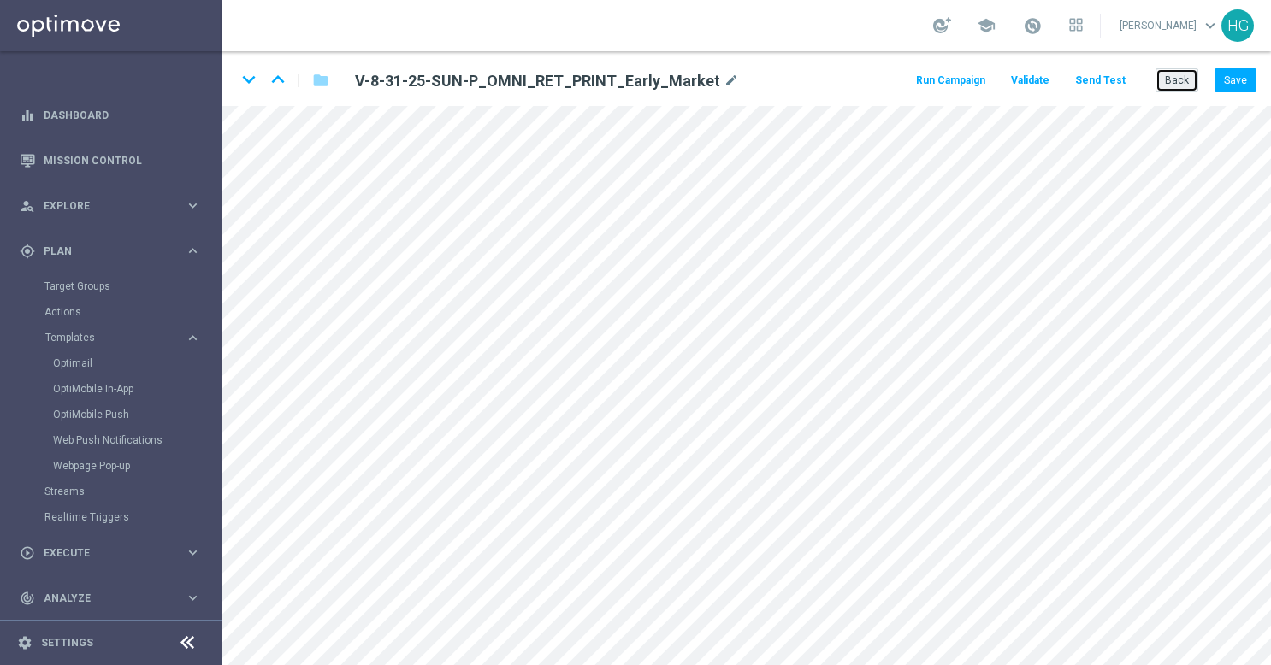
click at [1183, 79] on button "Back" at bounding box center [1176, 80] width 43 height 24
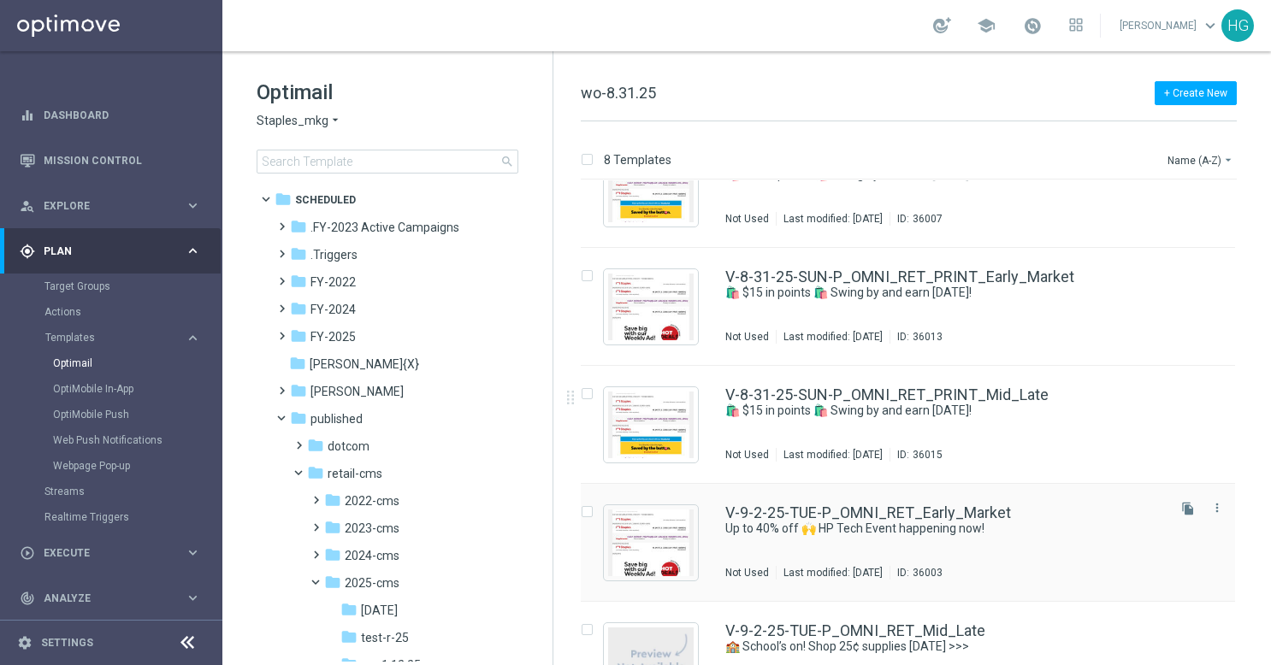
scroll to position [171, 0]
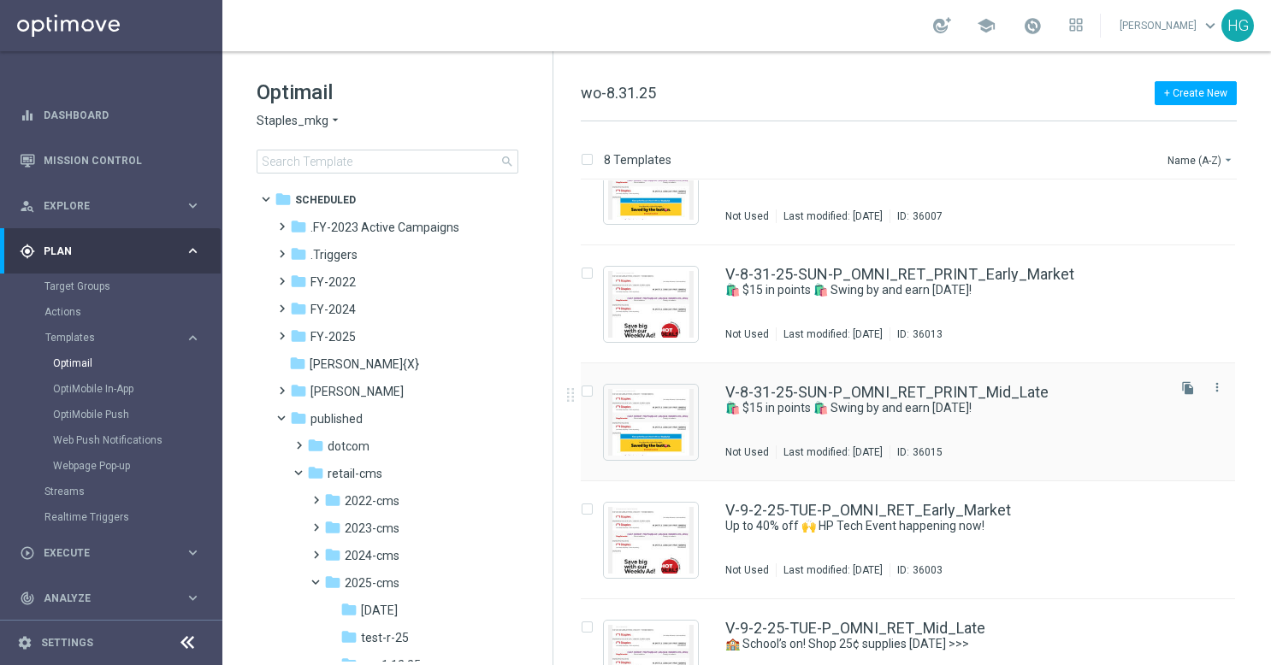
click at [1078, 420] on div "V-8-31-25-SUN-P_OMNI_RET_PRINT_Mid_Late 🛍️ $15 in points 🛍️ Swing by and earn […" at bounding box center [944, 422] width 438 height 74
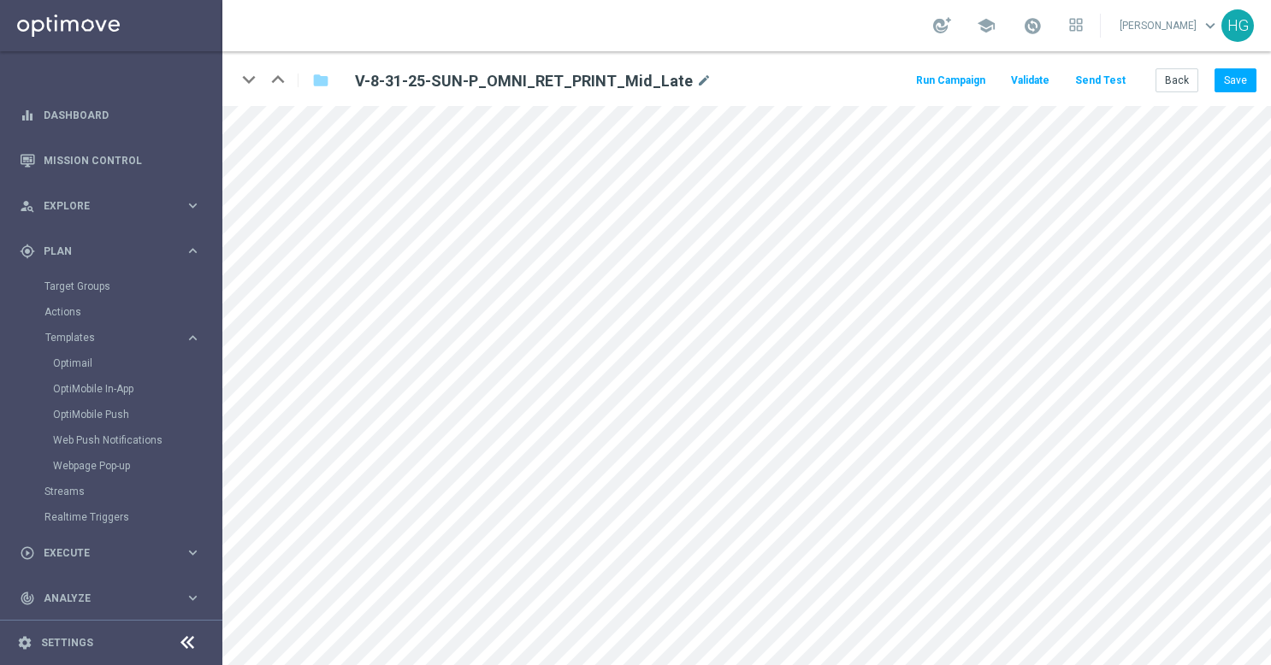
click at [1114, 79] on button "Send Test" at bounding box center [1100, 80] width 56 height 23
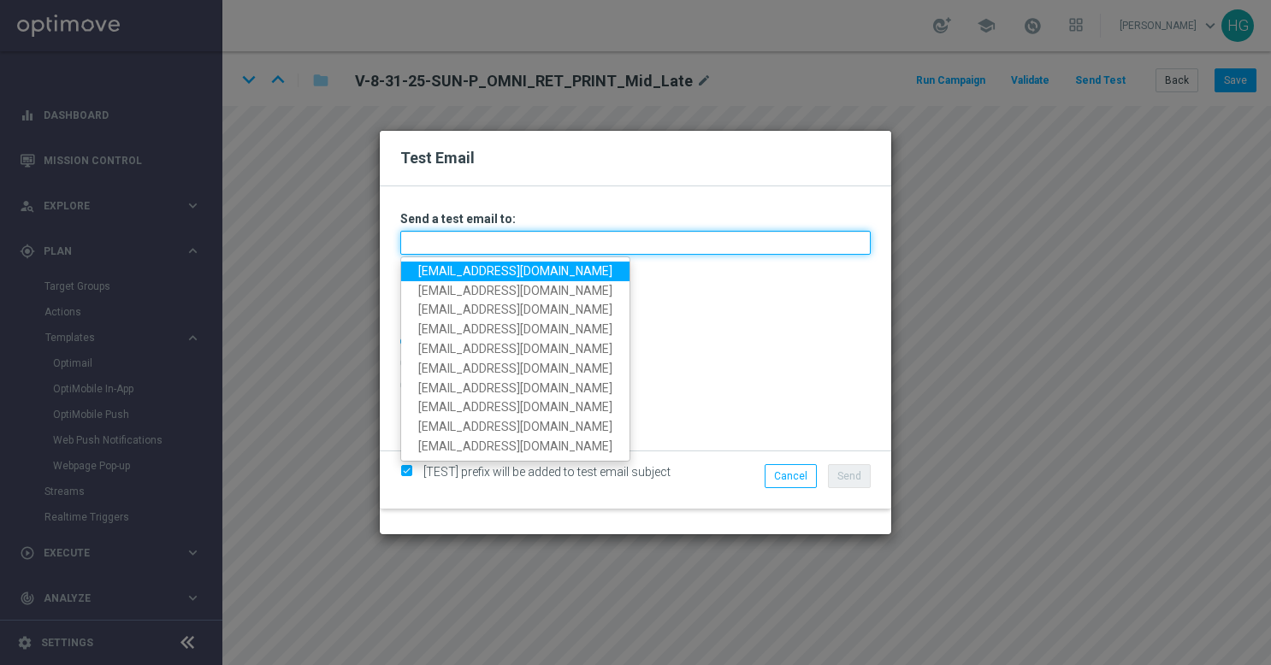
click at [597, 248] on input "text" at bounding box center [635, 243] width 470 height 24
paste input "[EMAIL_ADDRESS][DOMAIN_NAME]"
type input "[EMAIL_ADDRESS][DOMAIN_NAME]"
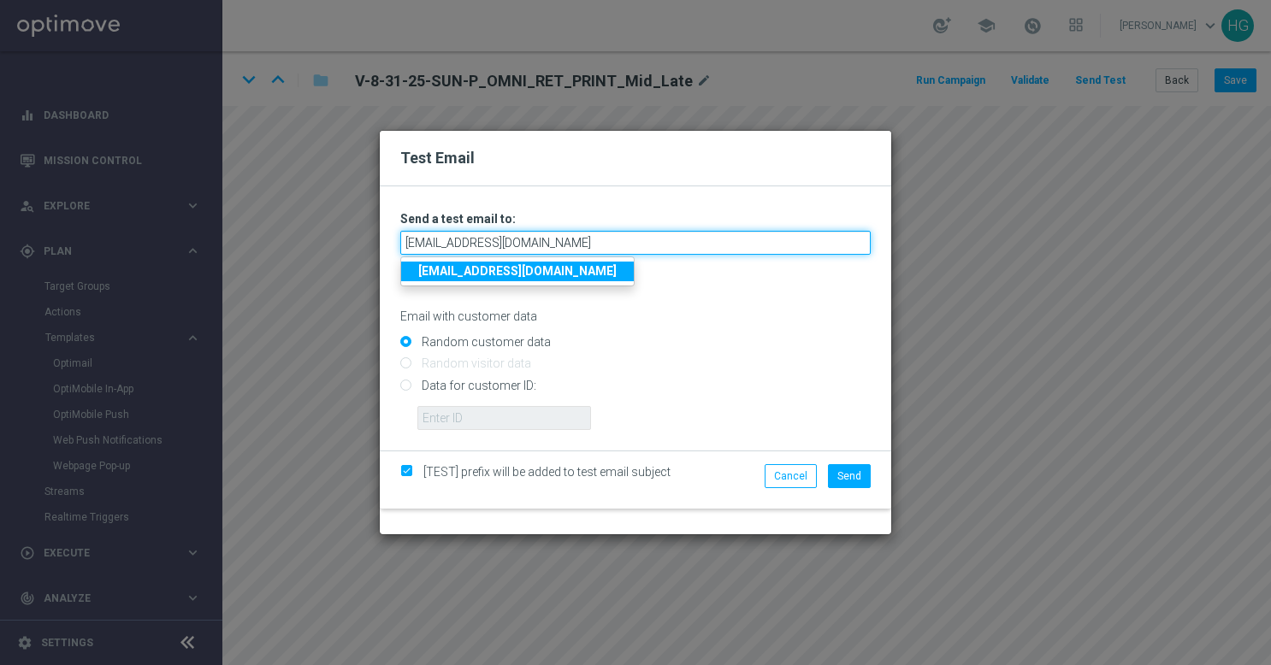
type input "[EMAIL_ADDRESS][DOMAIN_NAME]"
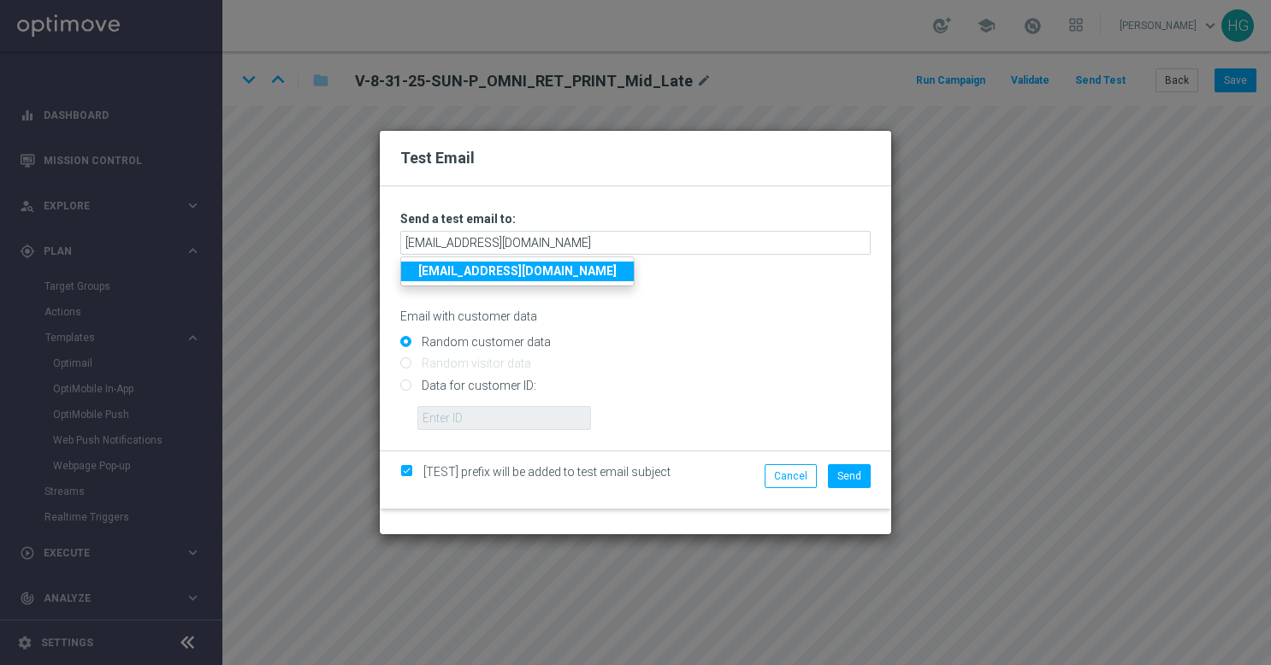
click at [497, 389] on input "Data for customer ID:" at bounding box center [635, 393] width 470 height 24
radio input "true"
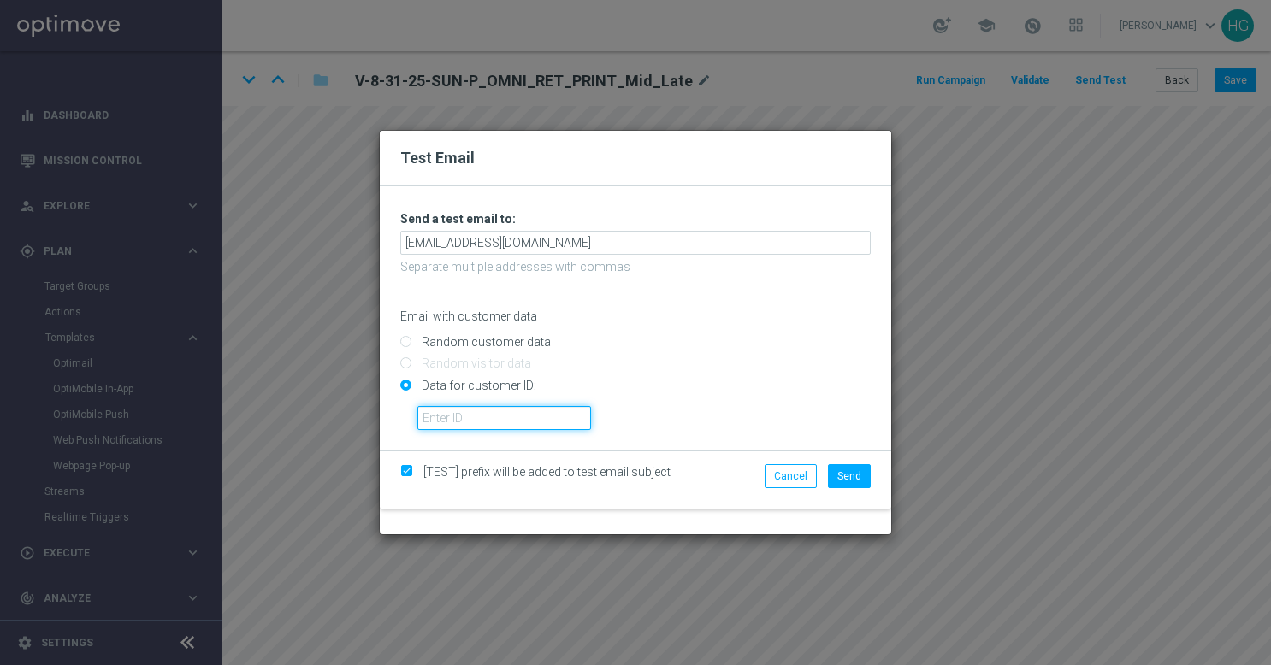
click at [544, 406] on input "text" at bounding box center [504, 418] width 174 height 24
paste input "10002564155"
type input "10002564155"
click at [838, 474] on button "Send" at bounding box center [849, 476] width 43 height 24
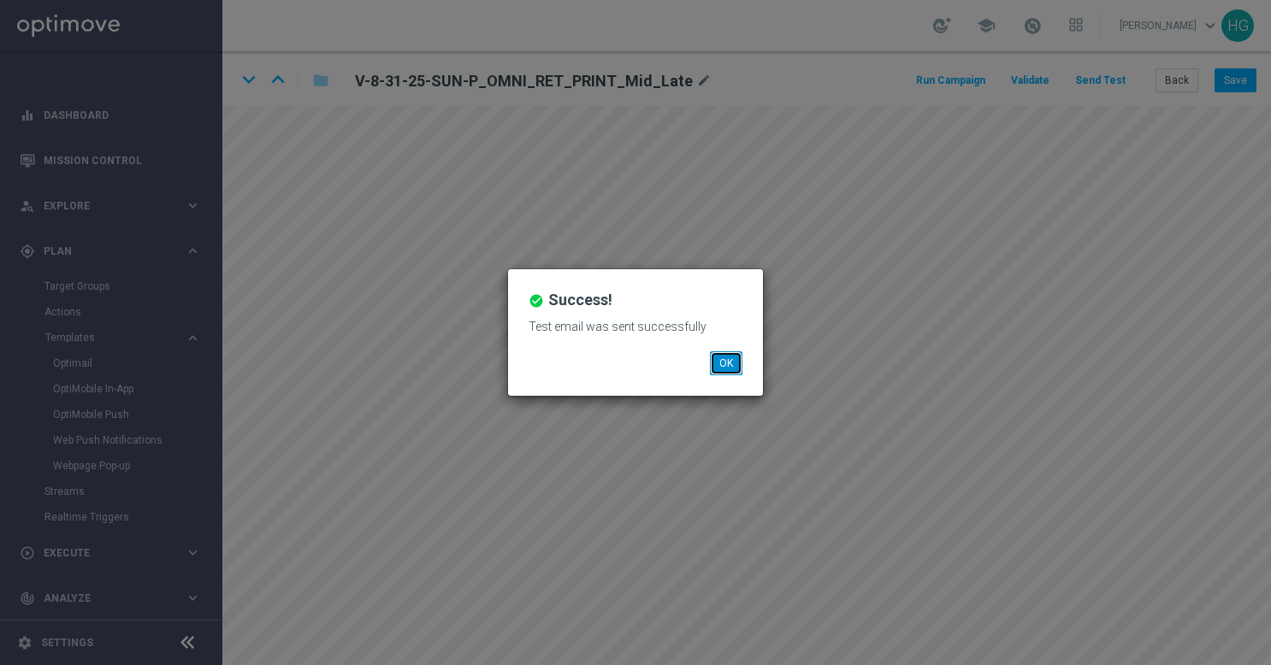
click at [720, 363] on button "OK" at bounding box center [726, 363] width 32 height 24
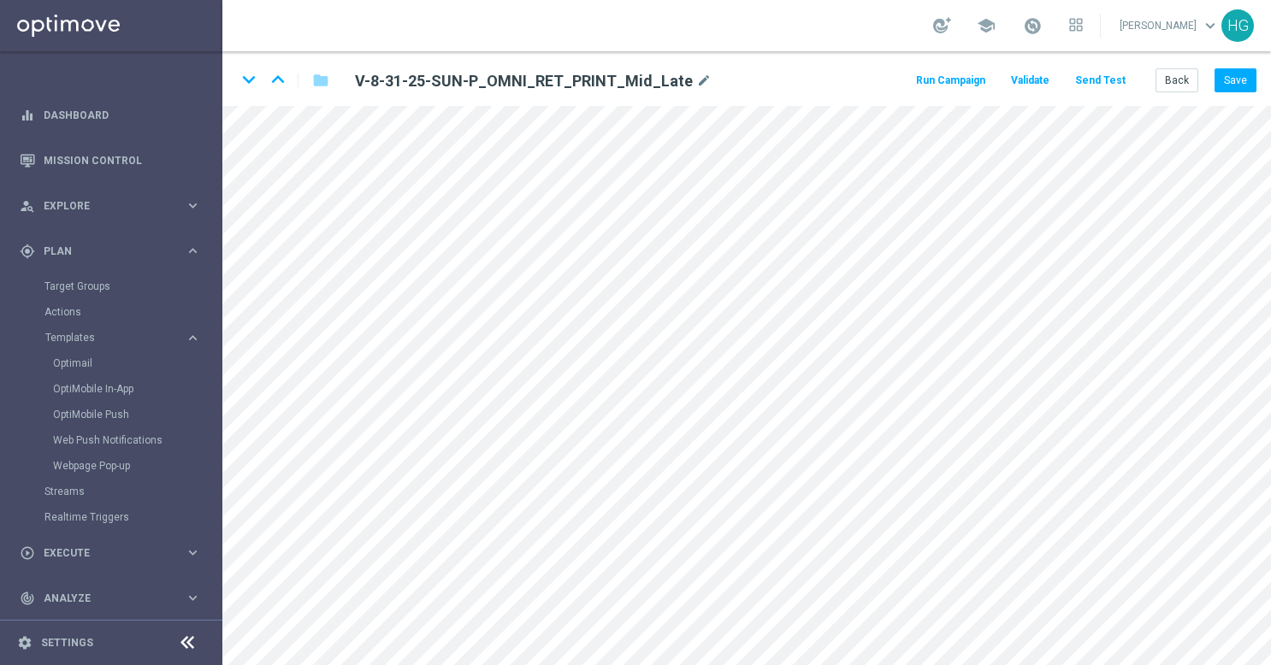
click at [1112, 78] on button "Send Test" at bounding box center [1100, 80] width 56 height 23
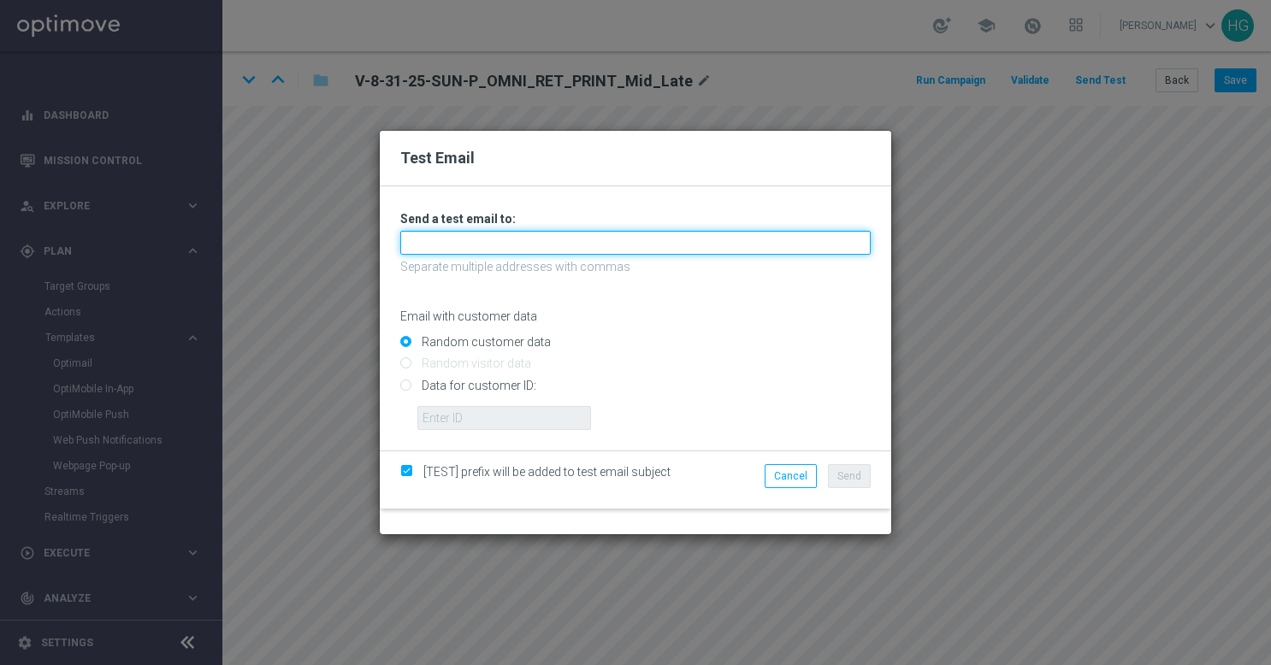
click at [588, 241] on input "text" at bounding box center [635, 243] width 470 height 24
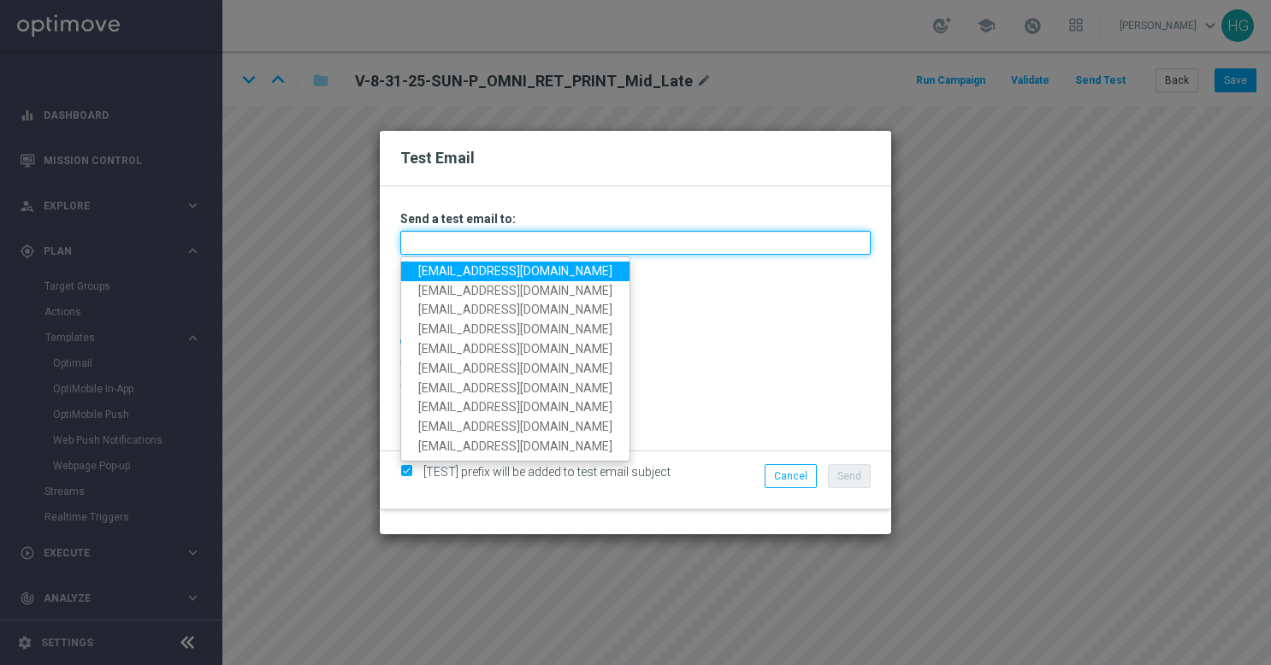
paste input "[EMAIL_ADDRESS][DOMAIN_NAME]"
type input "[EMAIL_ADDRESS][DOMAIN_NAME]"
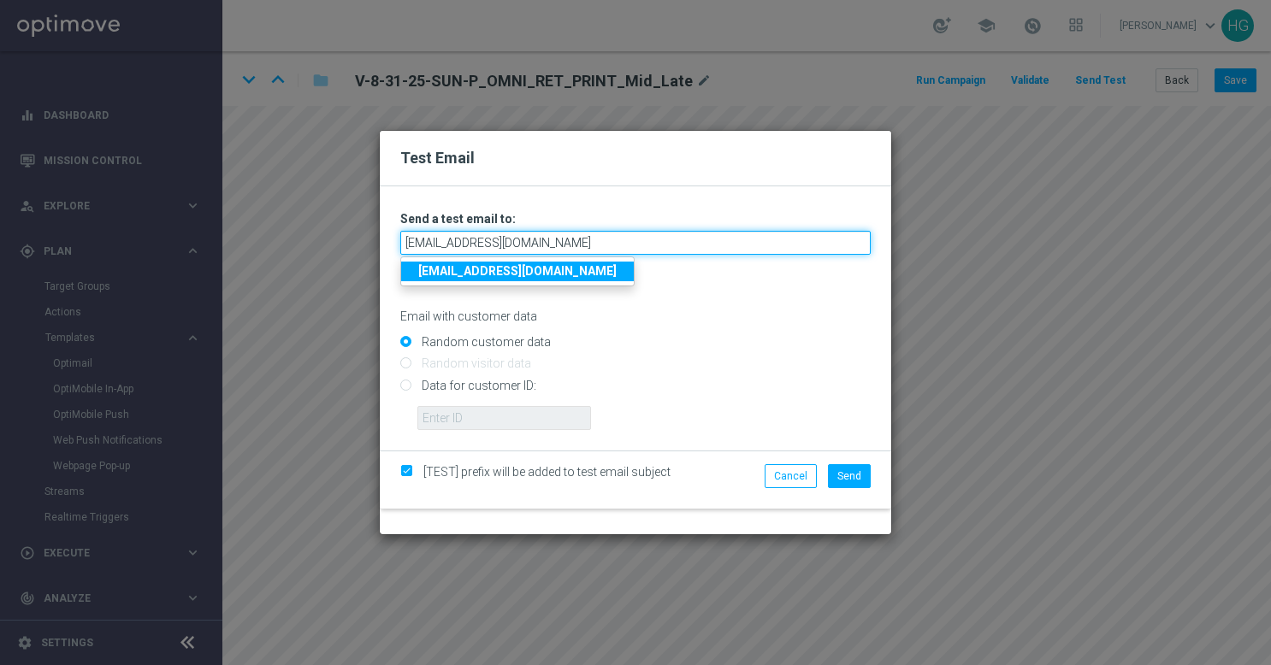
type input "[EMAIL_ADDRESS][DOMAIN_NAME]"
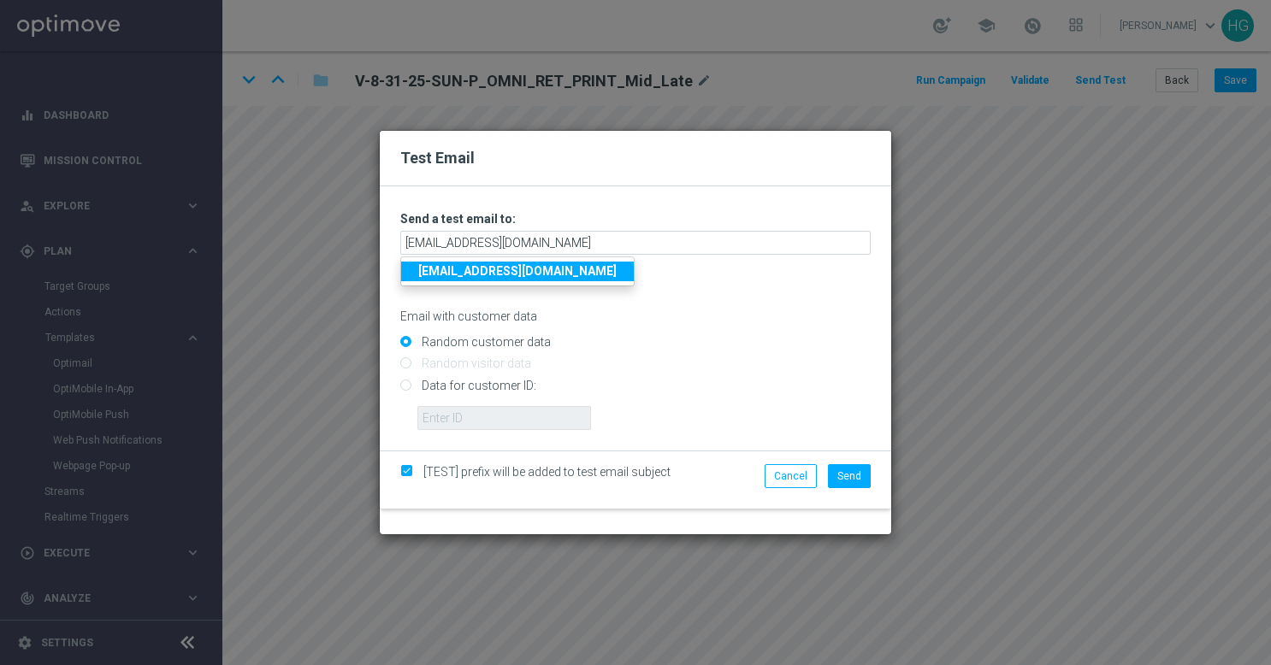
click at [509, 388] on input "Data for customer ID:" at bounding box center [635, 393] width 470 height 24
radio input "true"
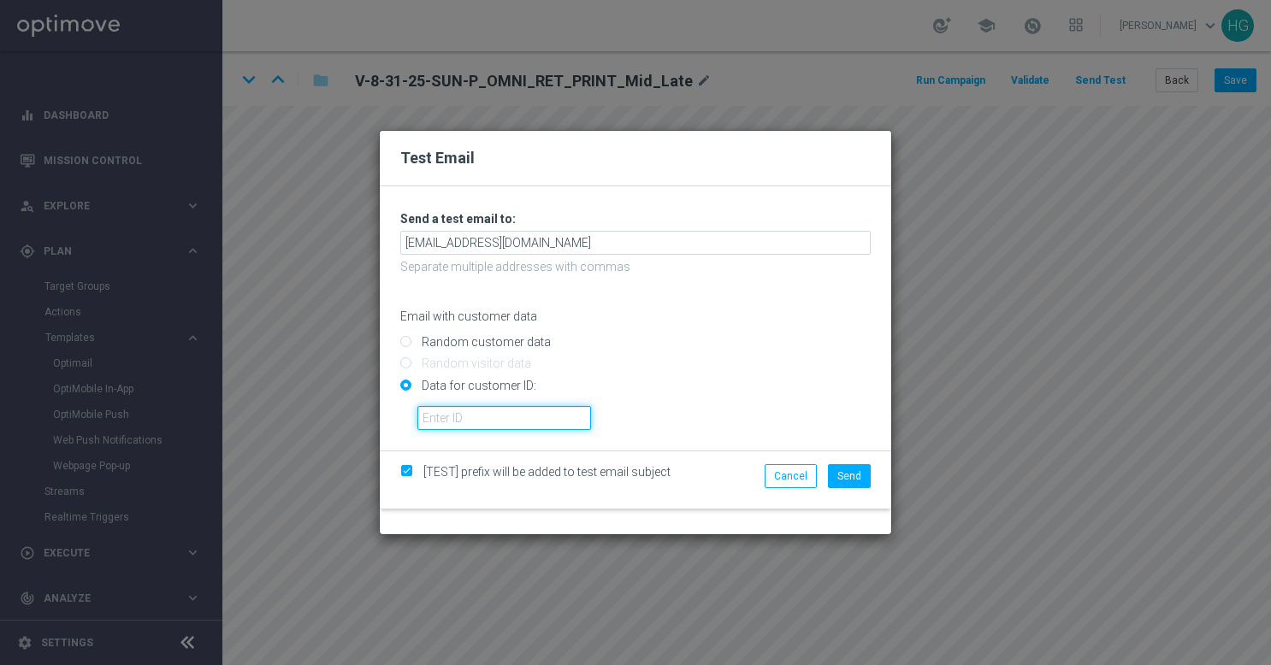
click at [532, 421] on input "text" at bounding box center [504, 418] width 174 height 24
paste input "10000024919"
type input "10000024919"
click at [849, 476] on span "Send" at bounding box center [849, 476] width 24 height 12
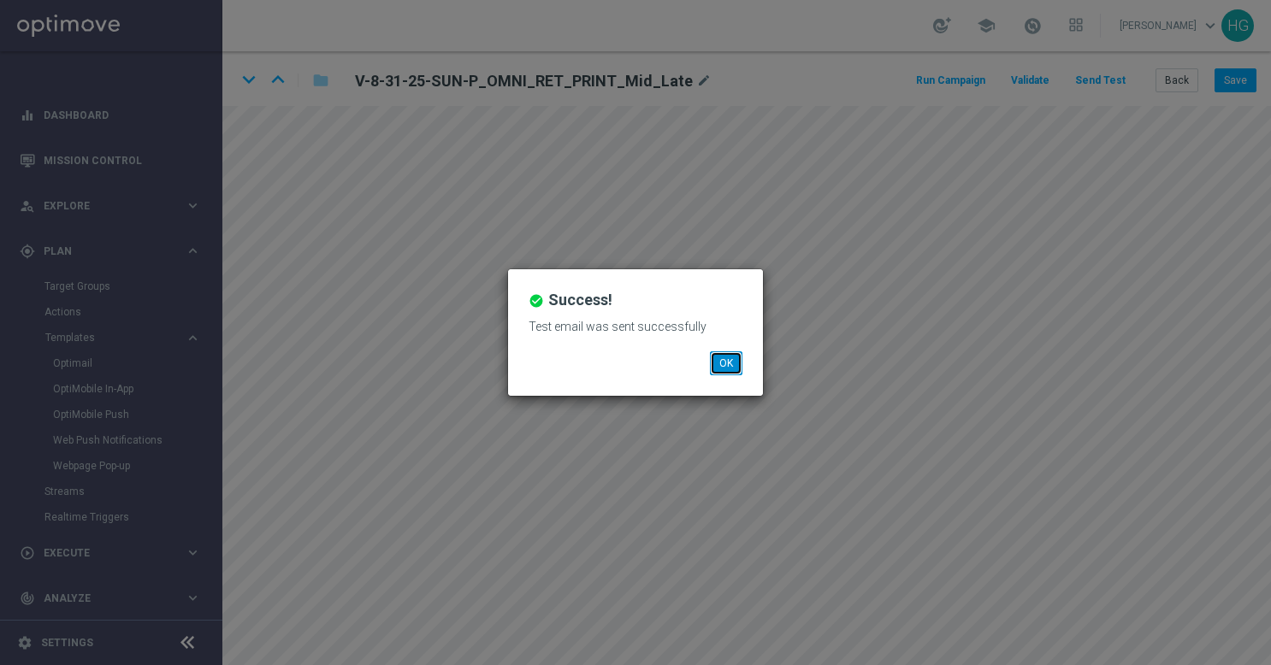
click at [729, 361] on button "OK" at bounding box center [726, 363] width 32 height 24
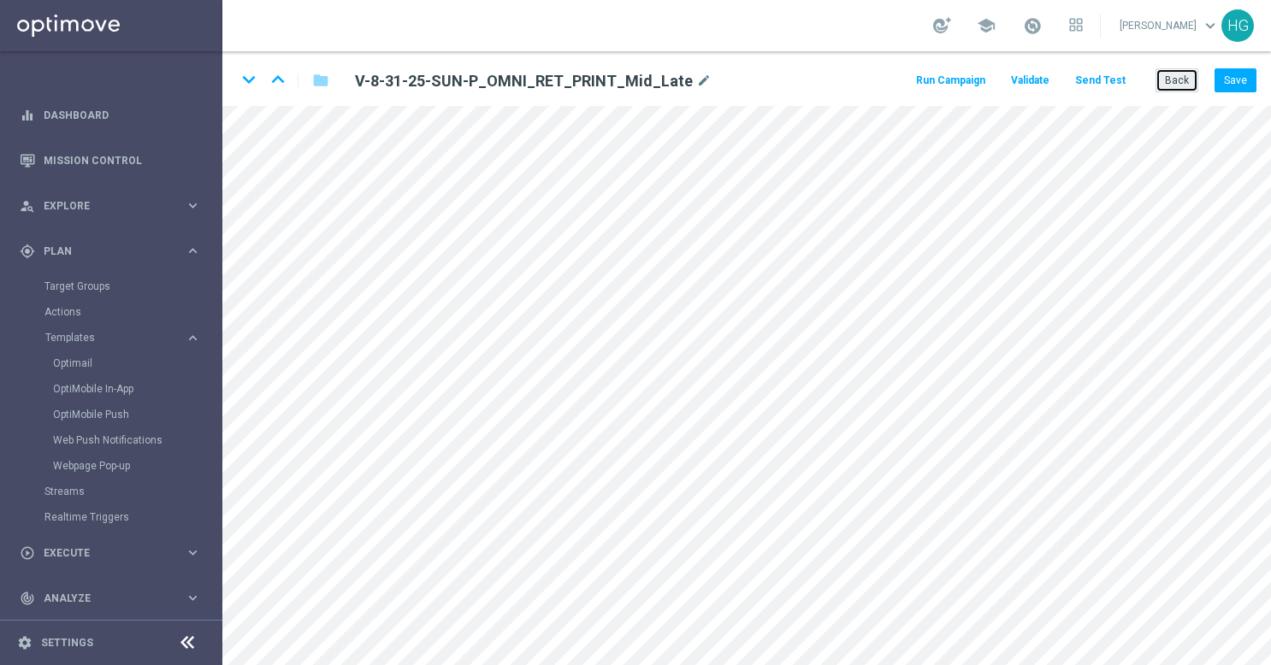
click at [1177, 80] on button "Back" at bounding box center [1176, 80] width 43 height 24
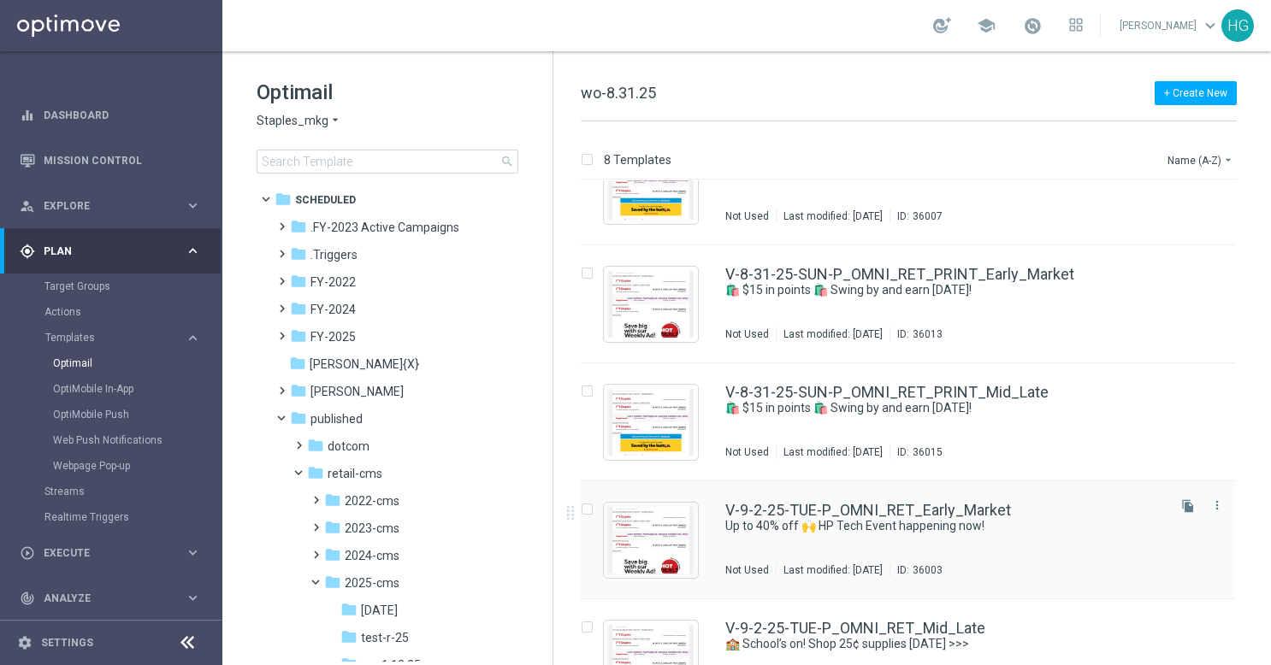
scroll to position [257, 0]
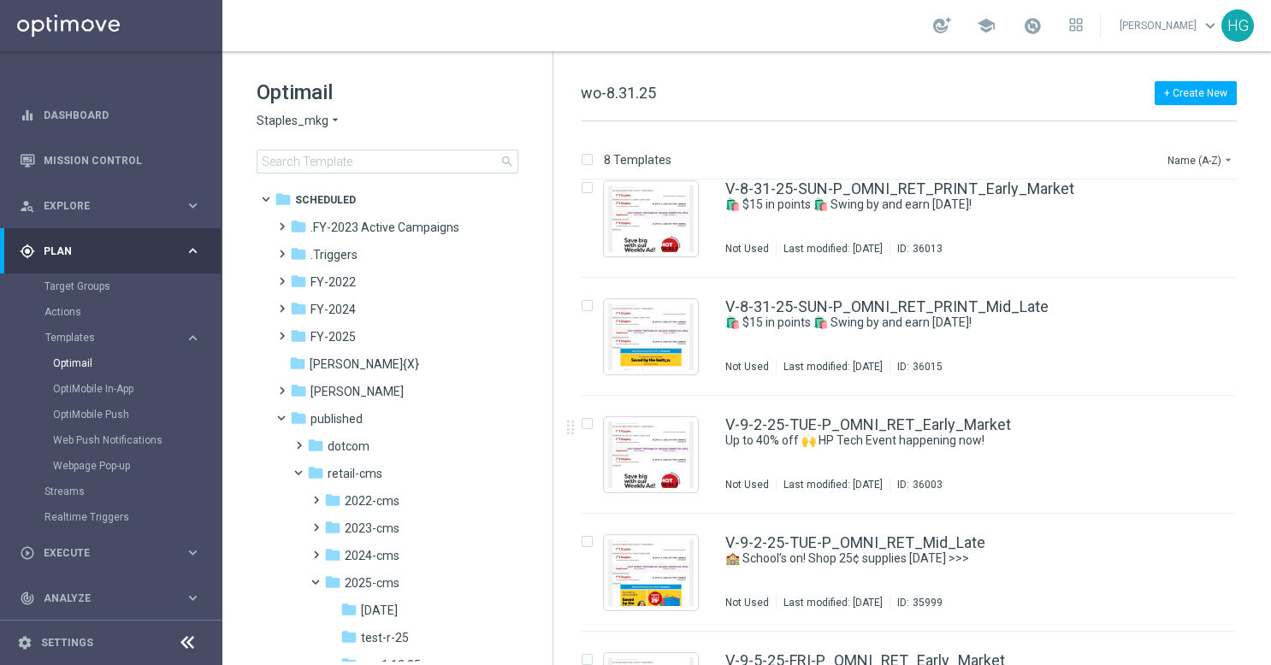
click at [1063, 450] on div "V-9-2-25-TUE-P_OMNI_RET_Early_Market Up to 40% off 🙌 HP Tech Event happening no…" at bounding box center [944, 454] width 438 height 74
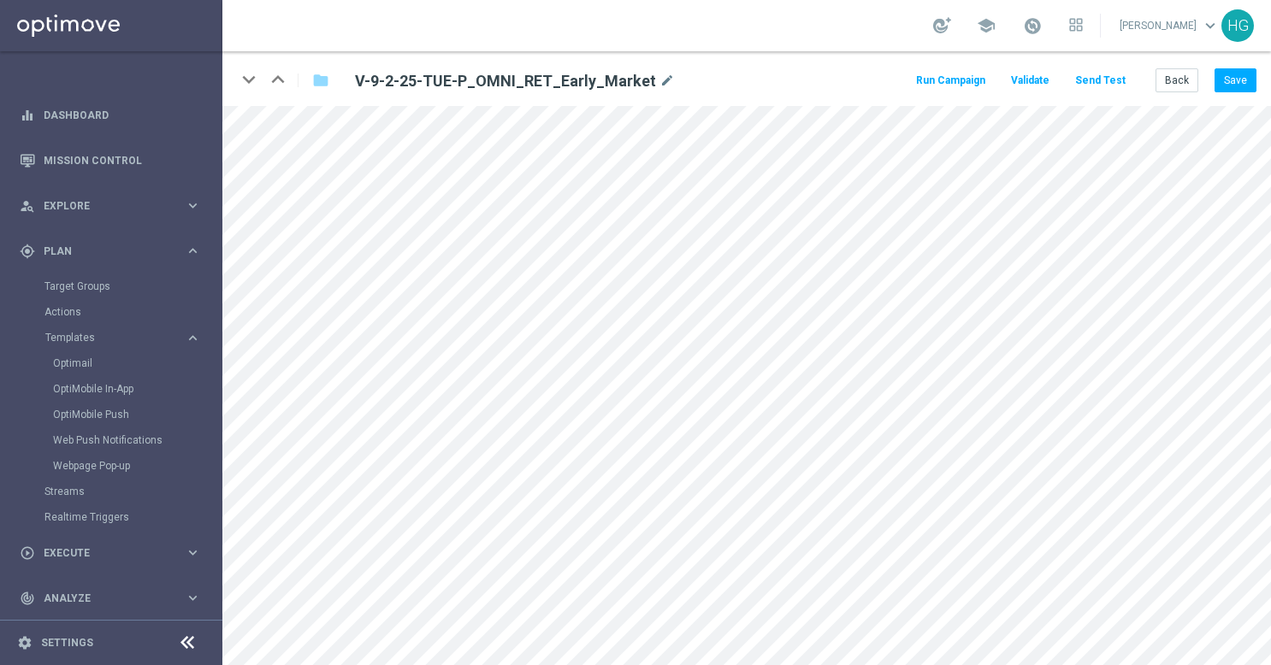
click at [1117, 82] on button "Send Test" at bounding box center [1100, 80] width 56 height 23
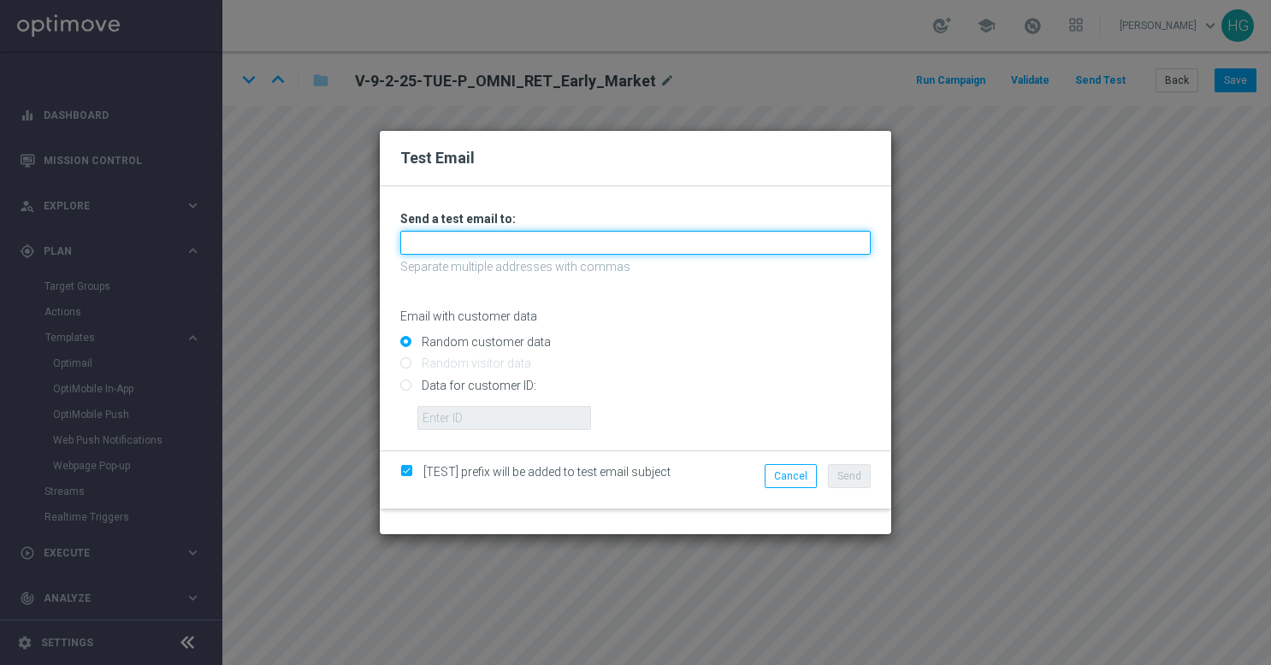
click at [624, 248] on input "text" at bounding box center [635, 243] width 470 height 24
paste input "[EMAIL_ADDRESS][DOMAIN_NAME]"
type input "[EMAIL_ADDRESS][DOMAIN_NAME]"
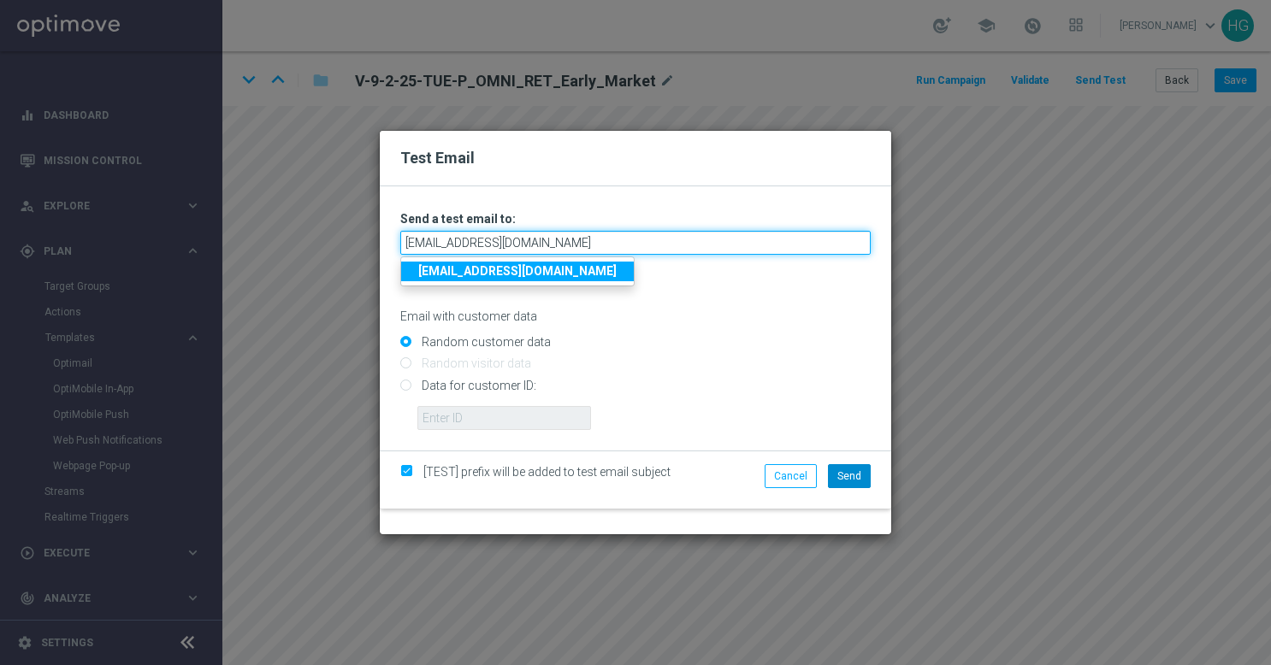
type input "[EMAIL_ADDRESS][DOMAIN_NAME]"
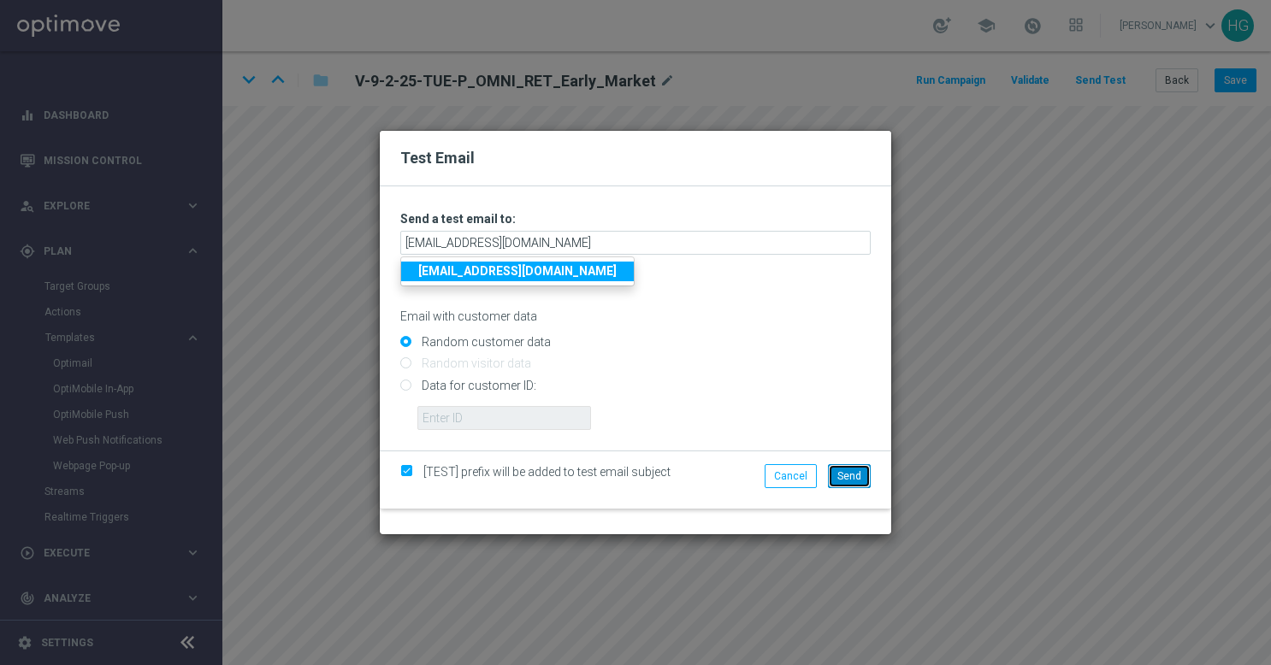
click at [855, 473] on span "Send" at bounding box center [849, 476] width 24 height 12
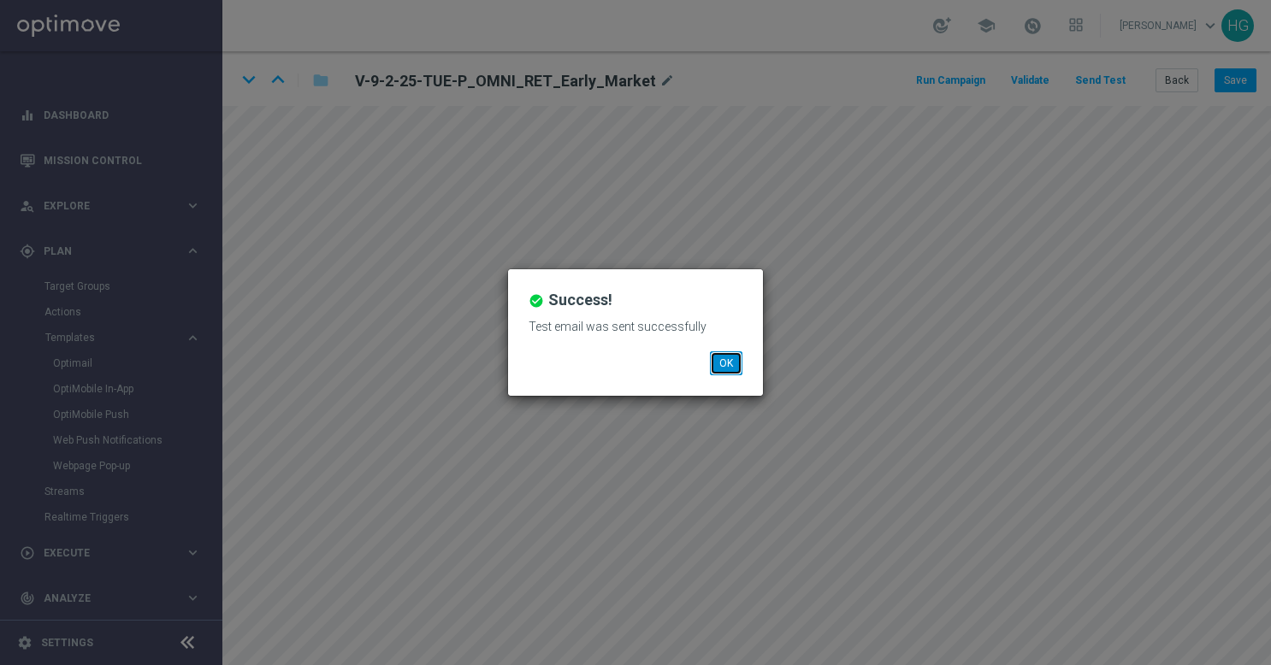
click at [737, 365] on button "OK" at bounding box center [726, 363] width 32 height 24
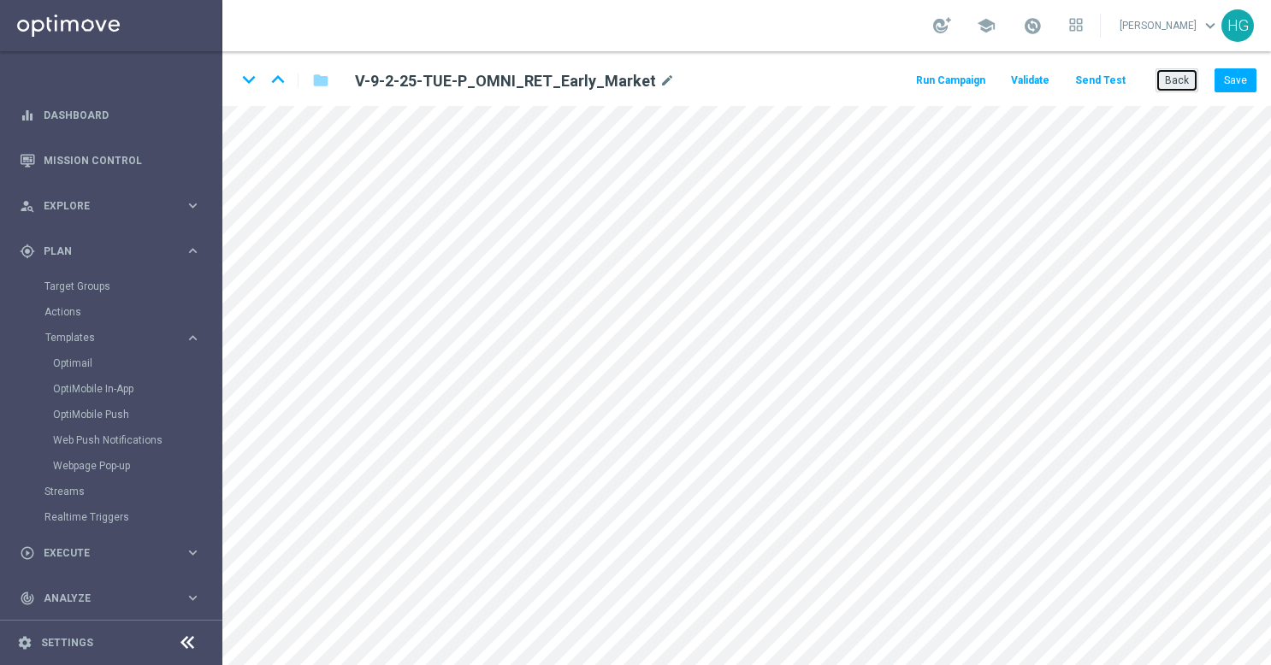
click at [1174, 84] on button "Back" at bounding box center [1176, 80] width 43 height 24
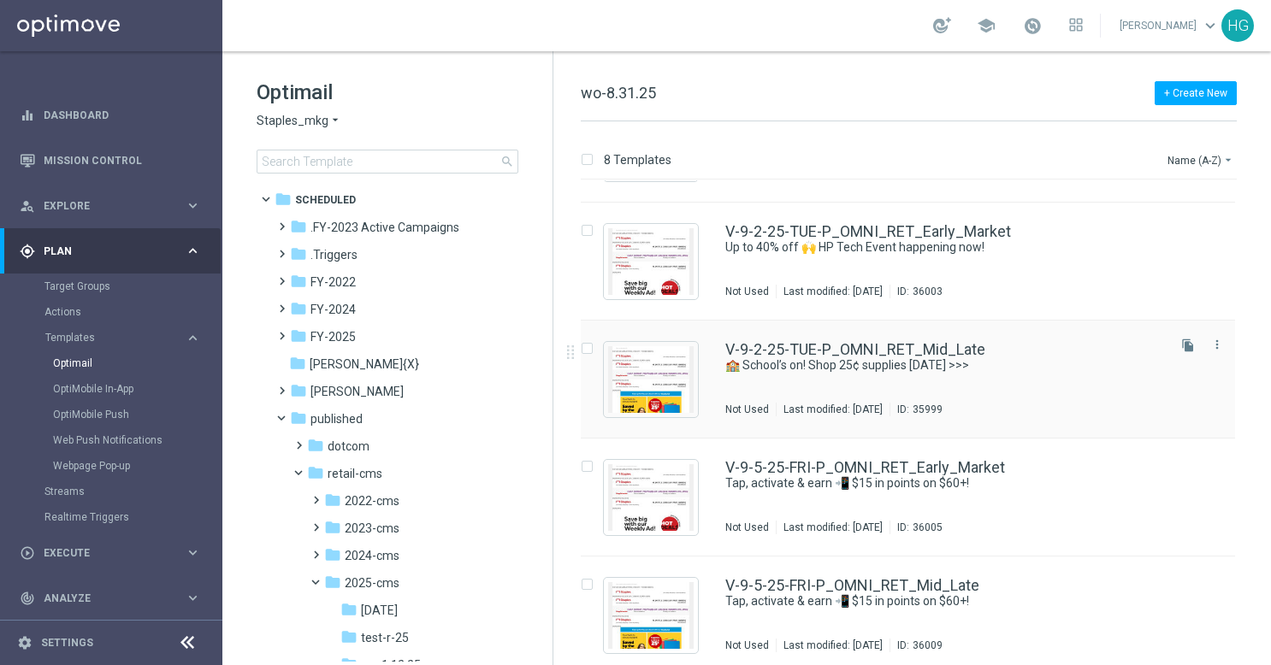
scroll to position [458, 0]
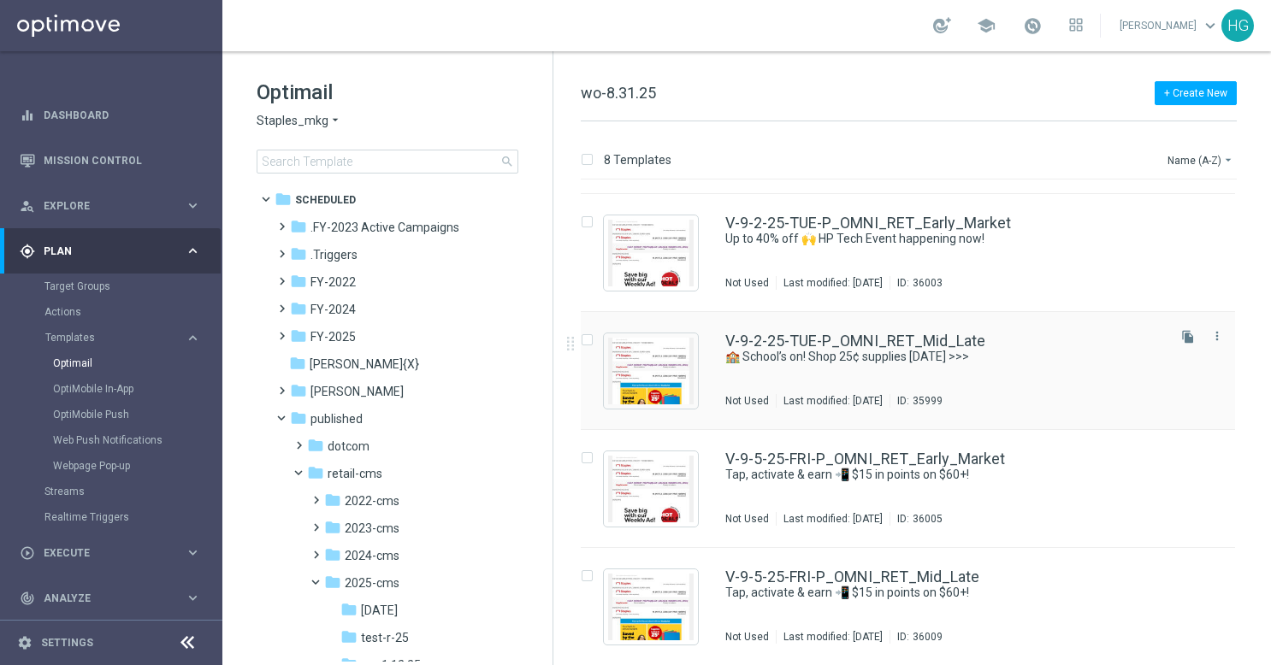
click at [1076, 372] on div "V-9-2-25-TUE-P_OMNI_RET_Mid_Late 🏫 School’s on! Shop 25¢ supplies [DATE] >>> No…" at bounding box center [944, 370] width 438 height 74
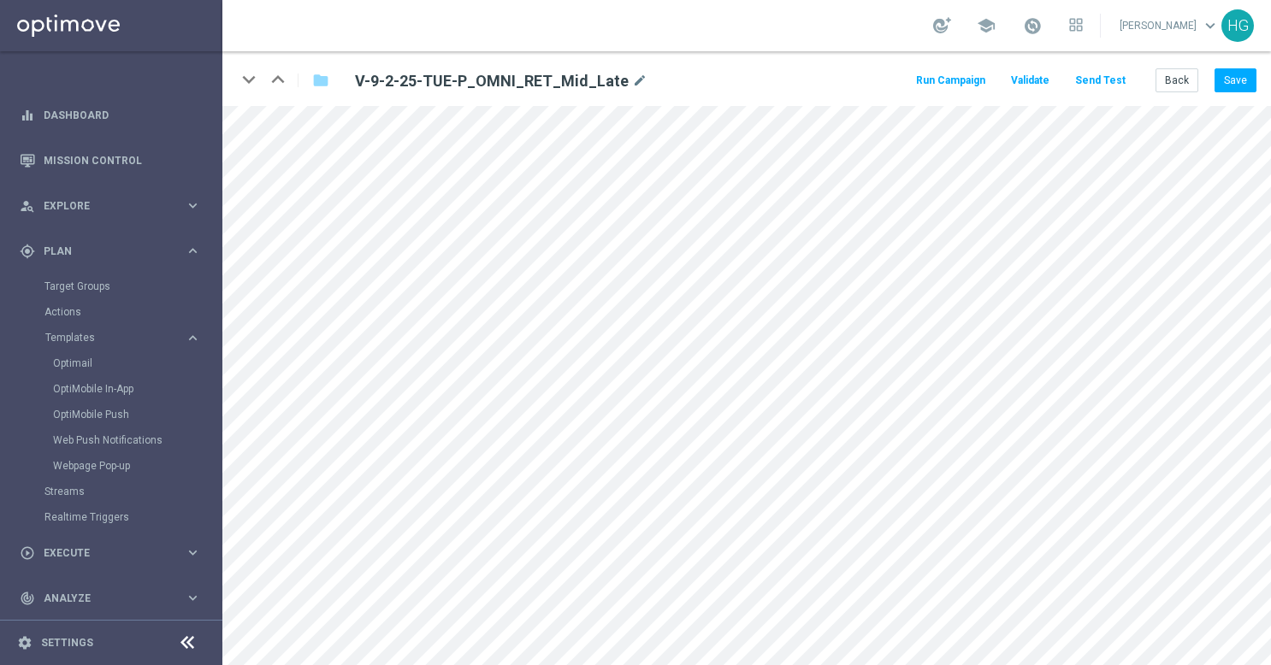
click at [1105, 77] on button "Send Test" at bounding box center [1100, 80] width 56 height 23
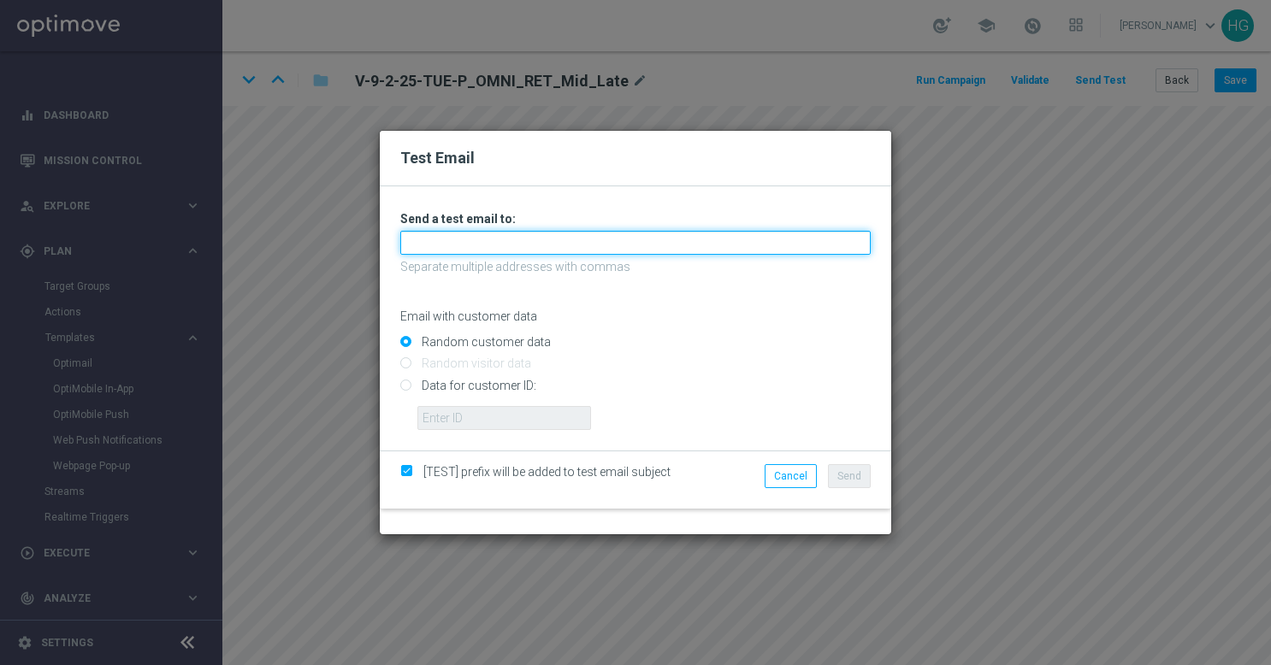
click at [667, 241] on input "text" at bounding box center [635, 243] width 470 height 24
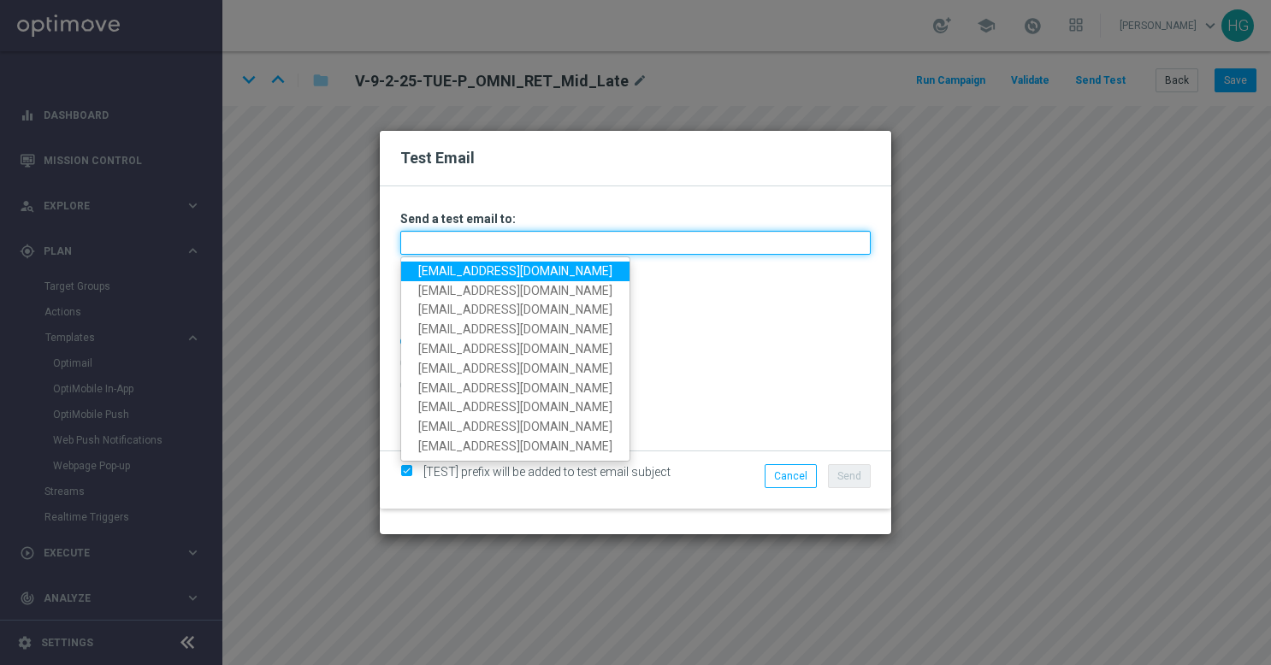
paste input "[EMAIL_ADDRESS][DOMAIN_NAME]"
type input "[EMAIL_ADDRESS][DOMAIN_NAME]"
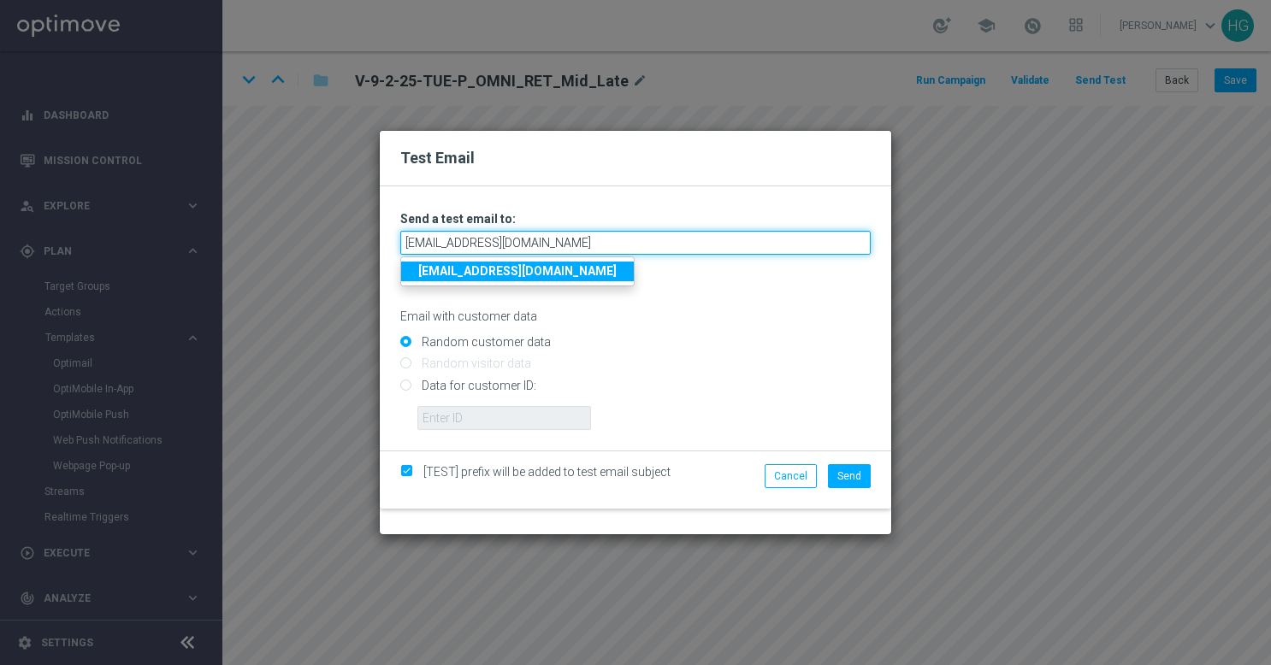
type input "[EMAIL_ADDRESS][DOMAIN_NAME]"
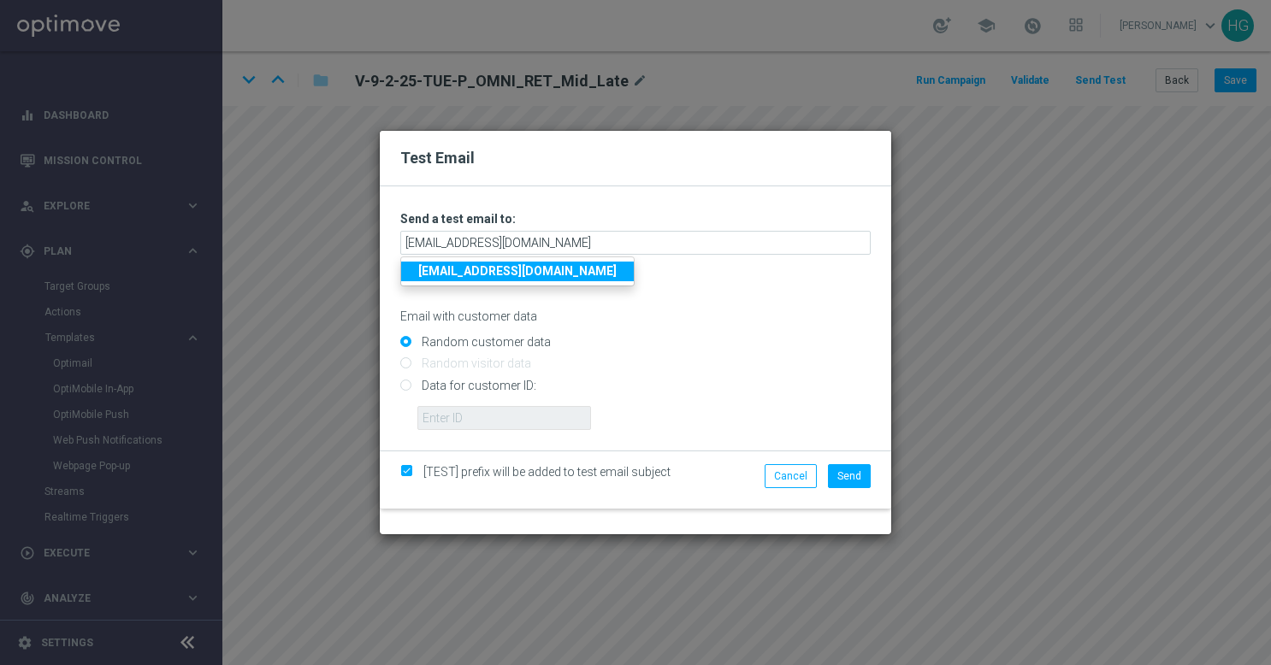
click at [510, 386] on input "Data for customer ID:" at bounding box center [635, 393] width 470 height 24
radio input "true"
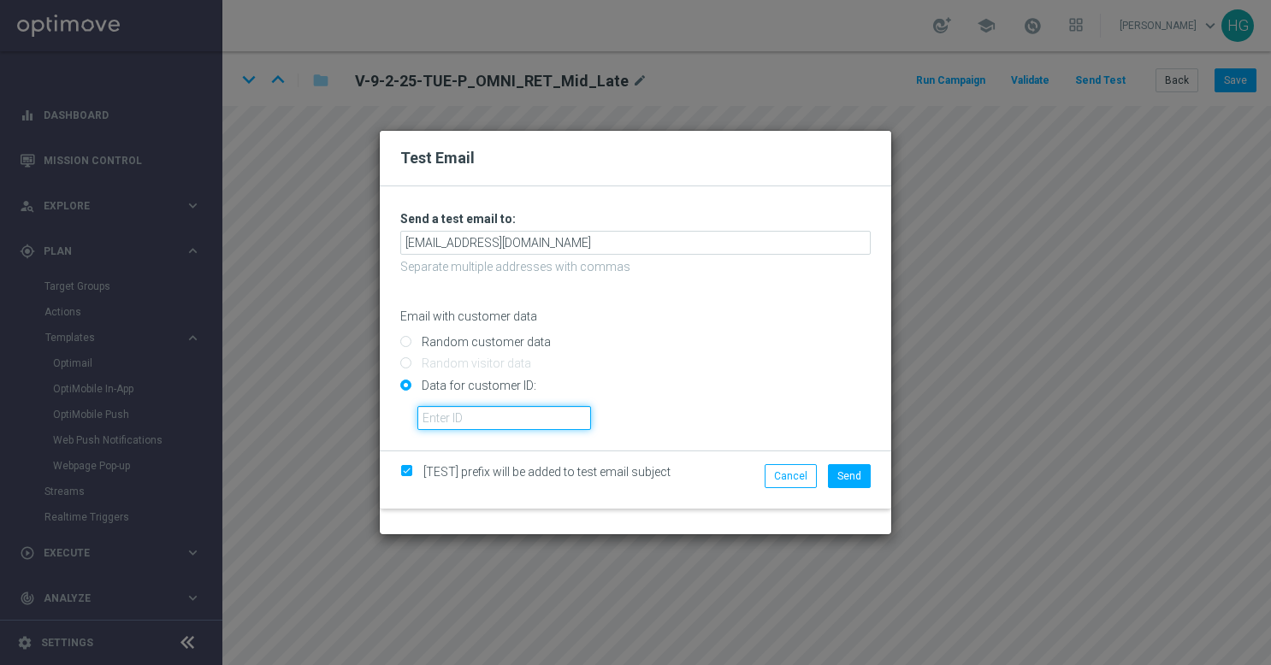
click at [502, 424] on input "text" at bounding box center [504, 418] width 174 height 24
paste input "10002564155"
type input "10002564155"
click at [864, 475] on button "Send" at bounding box center [849, 476] width 43 height 24
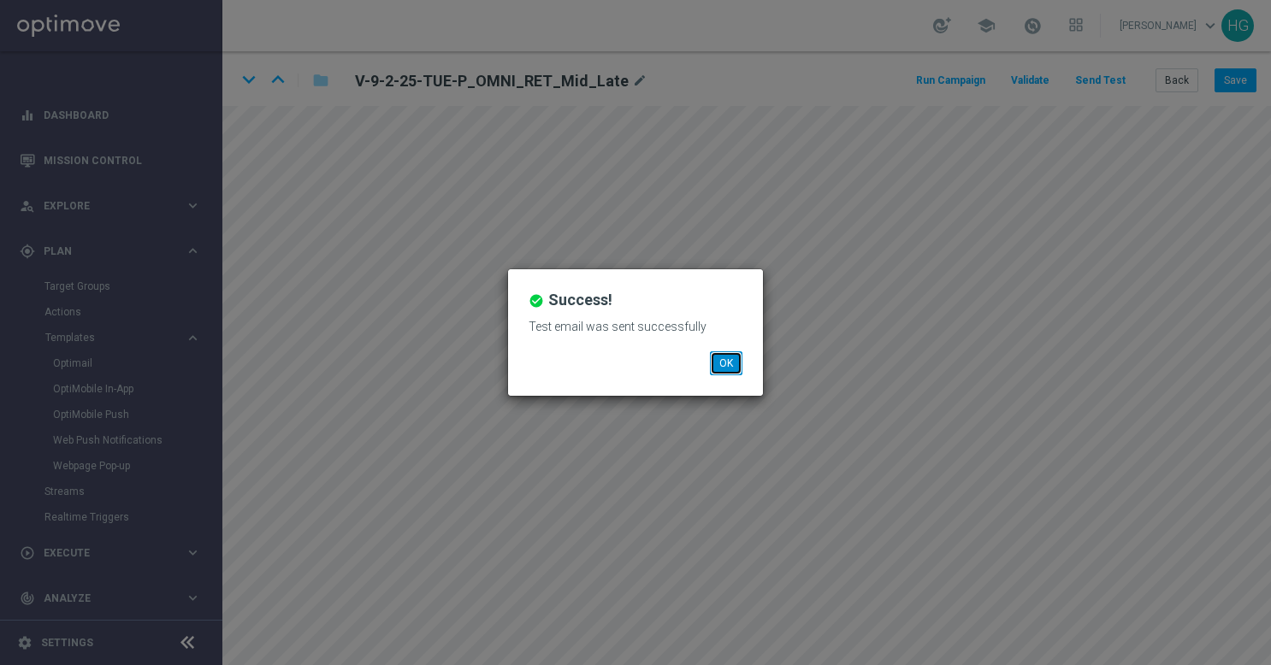
click at [738, 371] on button "OK" at bounding box center [726, 363] width 32 height 24
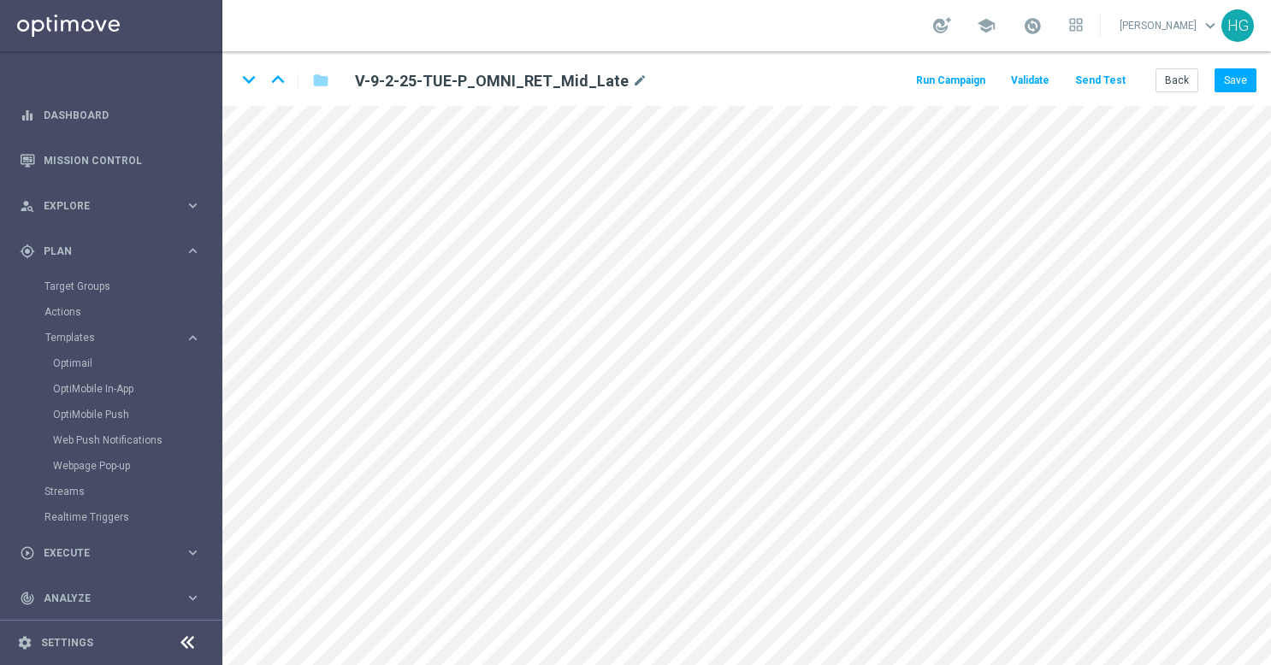
click at [1089, 83] on button "Send Test" at bounding box center [1100, 80] width 56 height 23
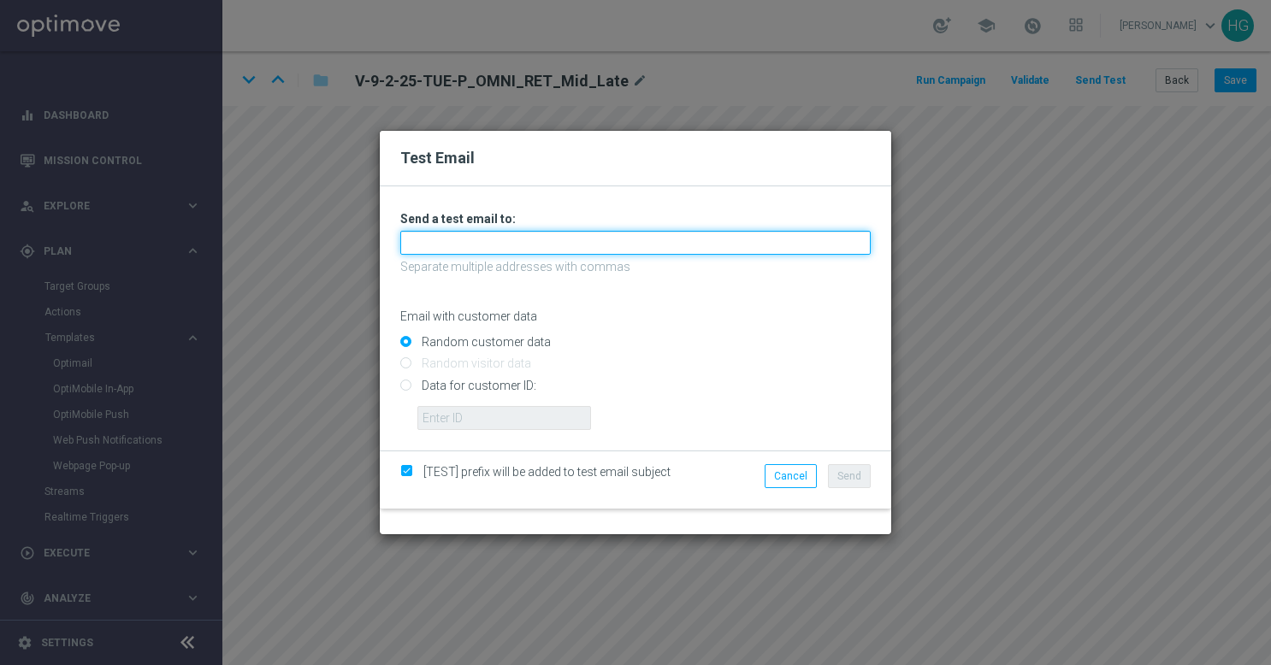
click at [635, 242] on input "text" at bounding box center [635, 243] width 470 height 24
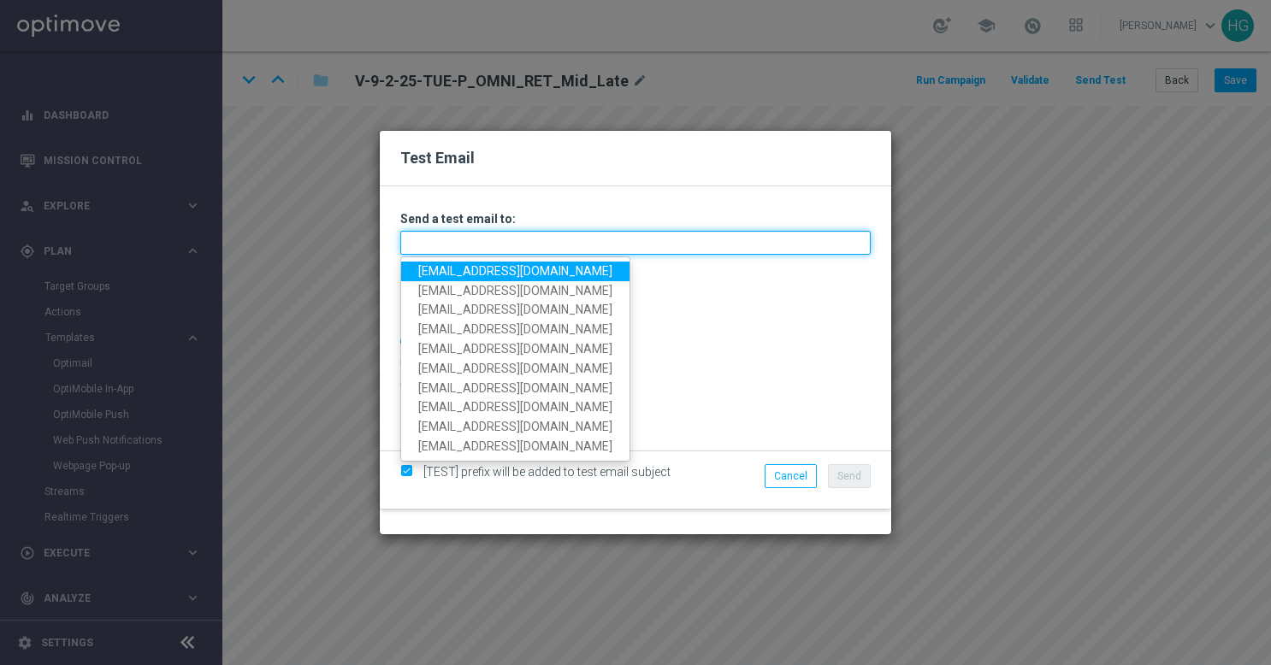
paste input "[EMAIL_ADDRESS][DOMAIN_NAME]"
type input "[EMAIL_ADDRESS][DOMAIN_NAME]"
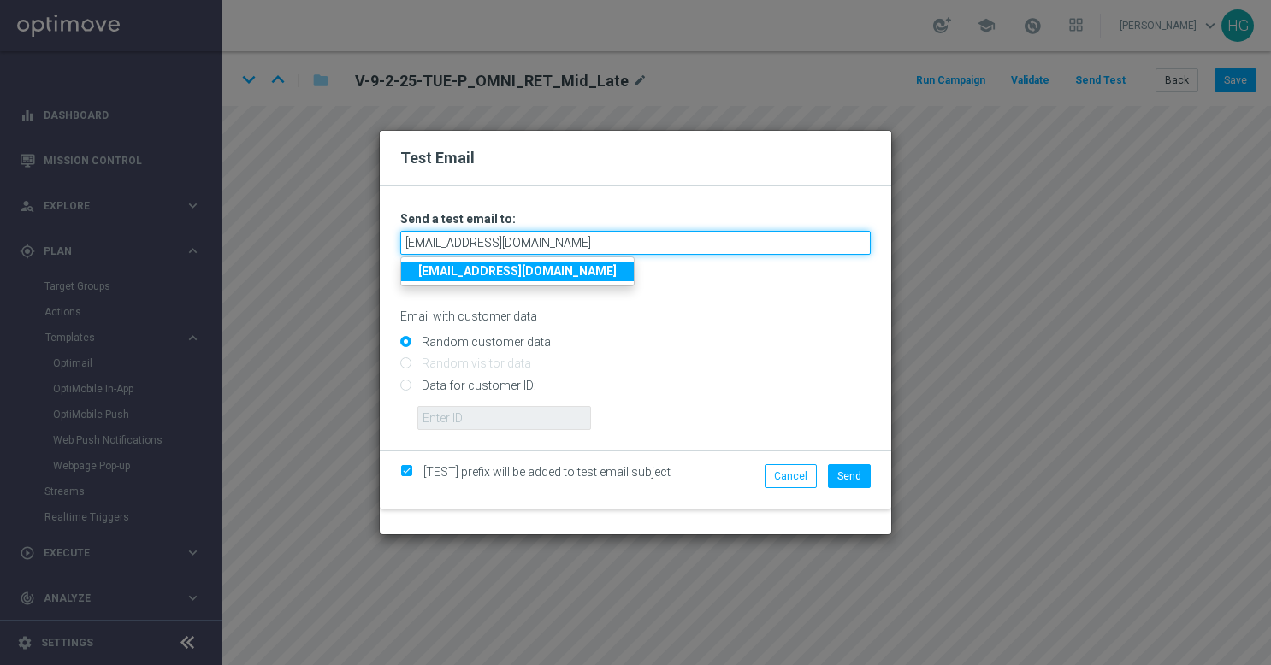
type input "[EMAIL_ADDRESS][DOMAIN_NAME]"
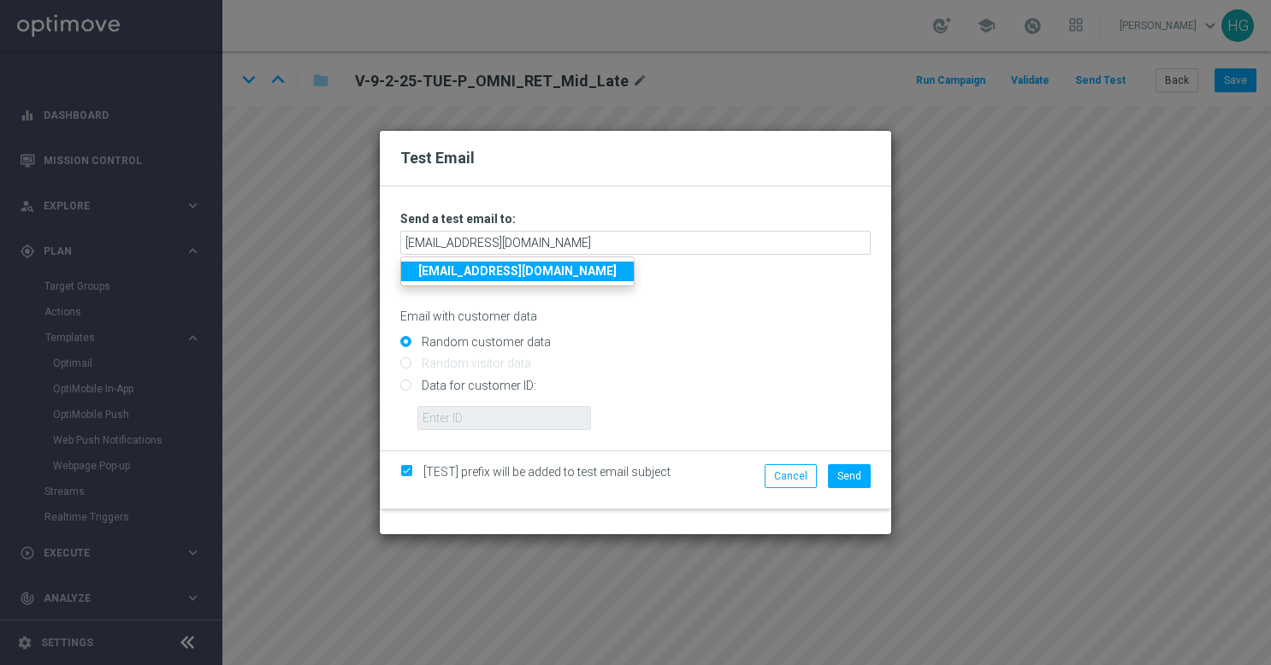
click at [510, 389] on input "Data for customer ID:" at bounding box center [635, 393] width 470 height 24
radio input "true"
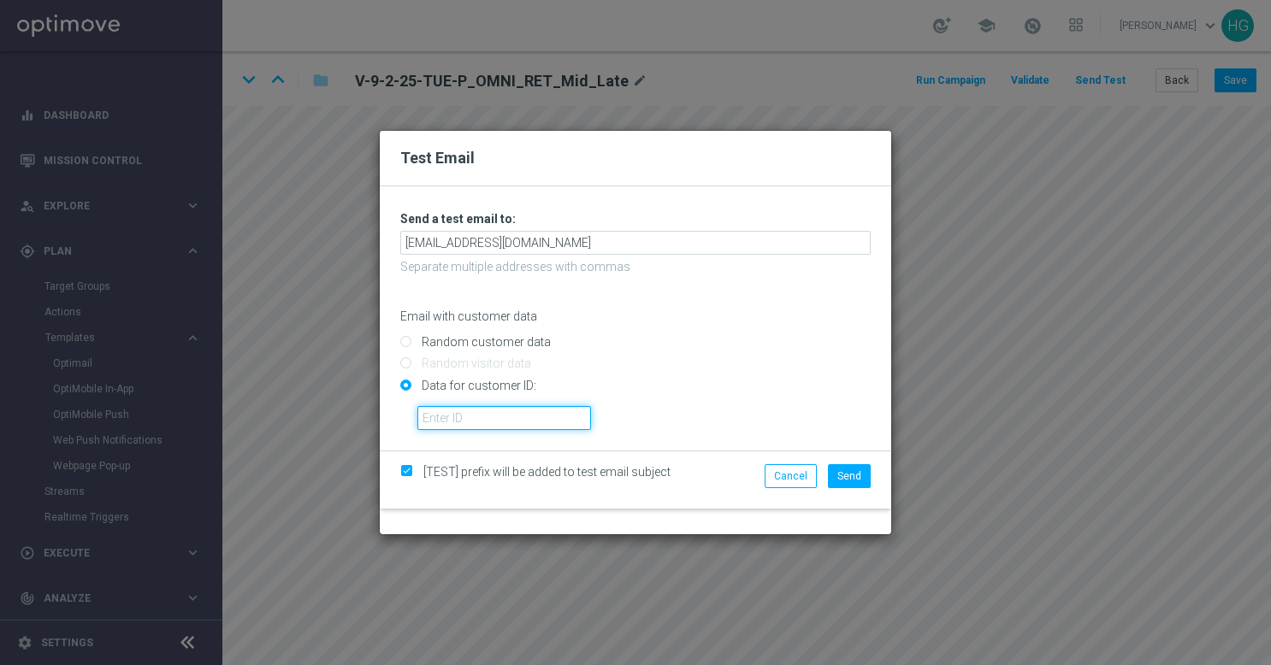
click at [513, 419] on input "text" at bounding box center [504, 418] width 174 height 24
paste input "10000024919"
type input "10000024919"
click at [866, 482] on button "Send" at bounding box center [849, 476] width 43 height 24
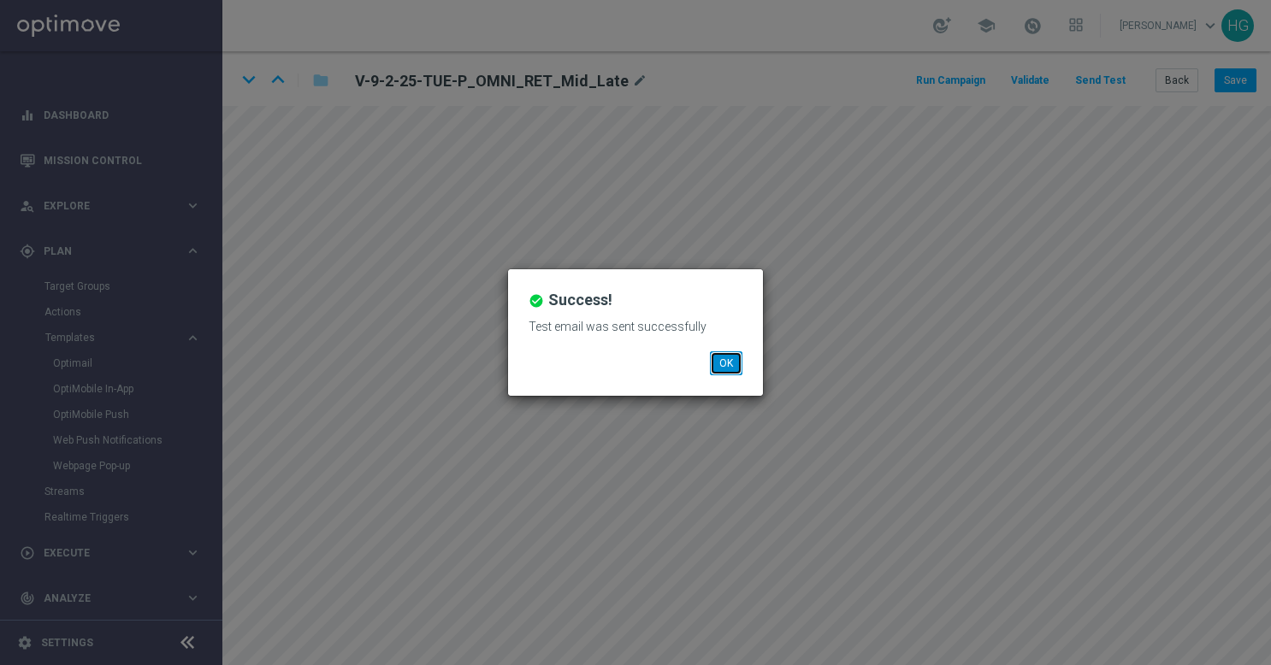
click at [739, 366] on button "OK" at bounding box center [726, 363] width 32 height 24
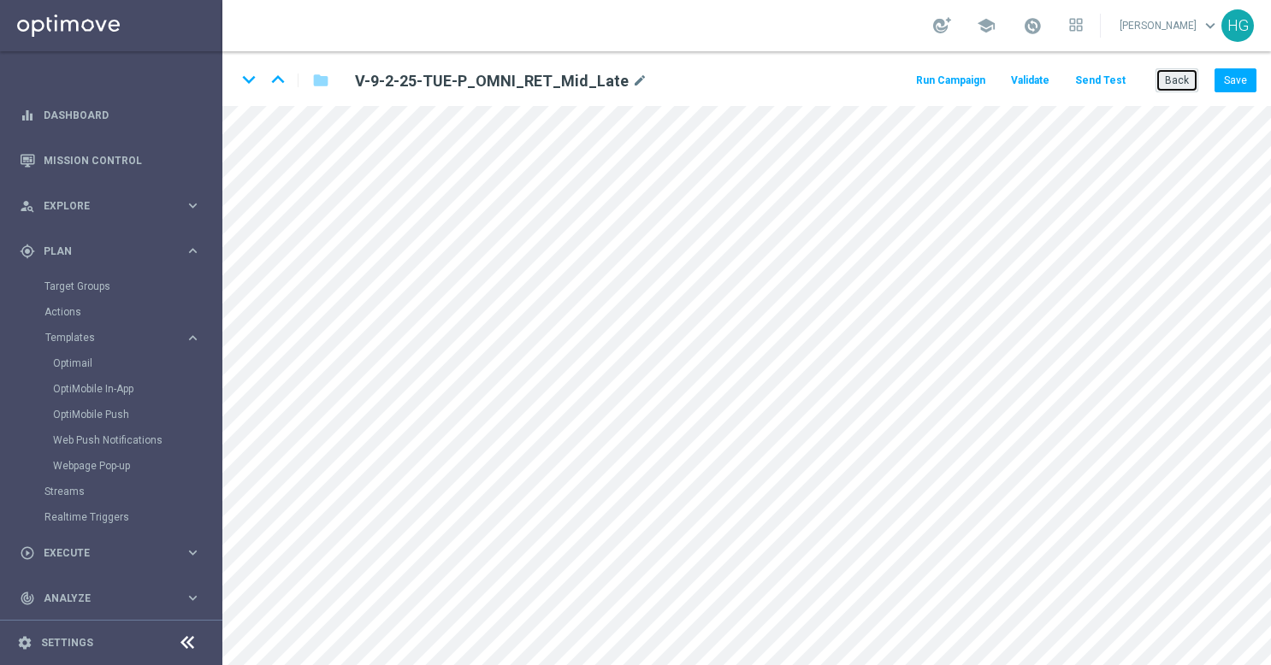
click at [1173, 79] on button "Back" at bounding box center [1176, 80] width 43 height 24
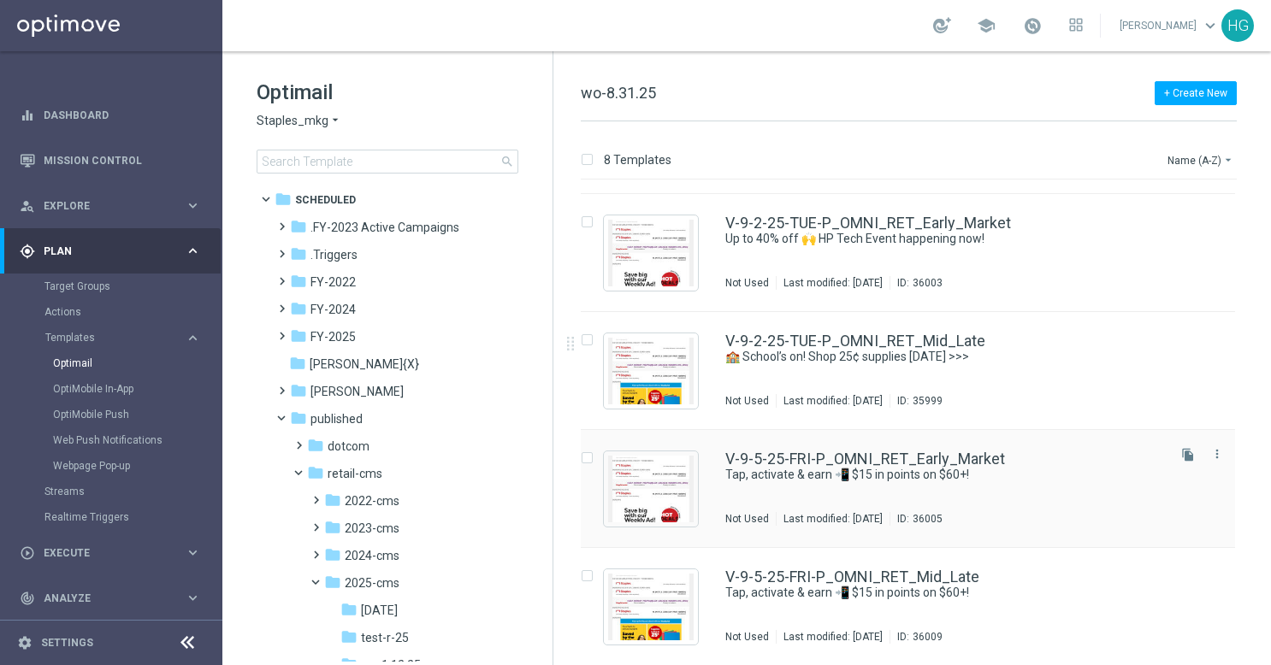
scroll to position [458, 0]
click at [1067, 477] on link "Tap, activate & earn 📲 $15 in points on $60+!" at bounding box center [924, 475] width 398 height 16
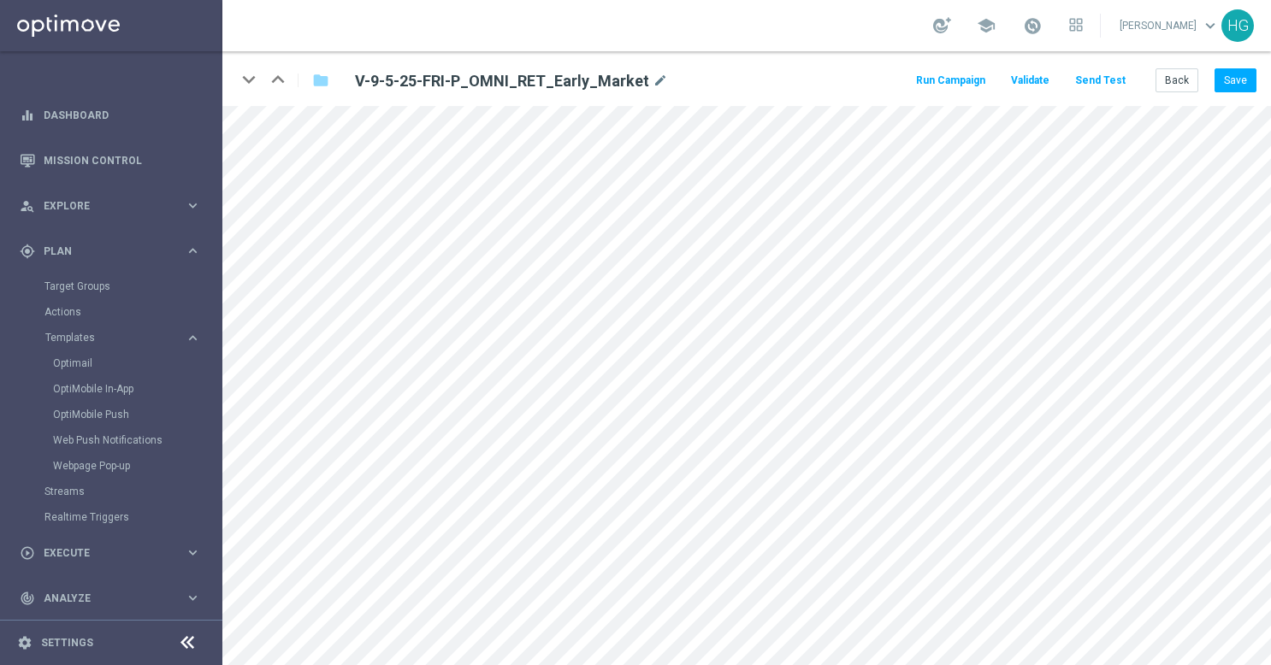
click at [1112, 84] on button "Send Test" at bounding box center [1100, 80] width 56 height 23
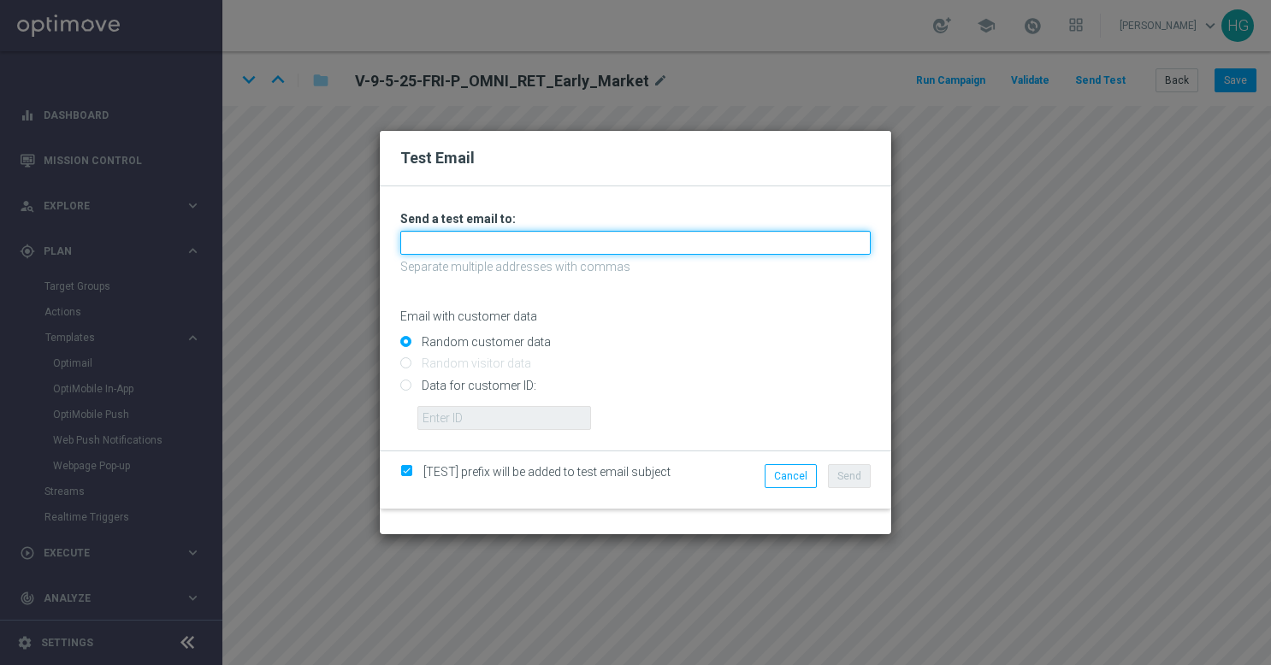
click at [511, 245] on input "text" at bounding box center [635, 243] width 470 height 24
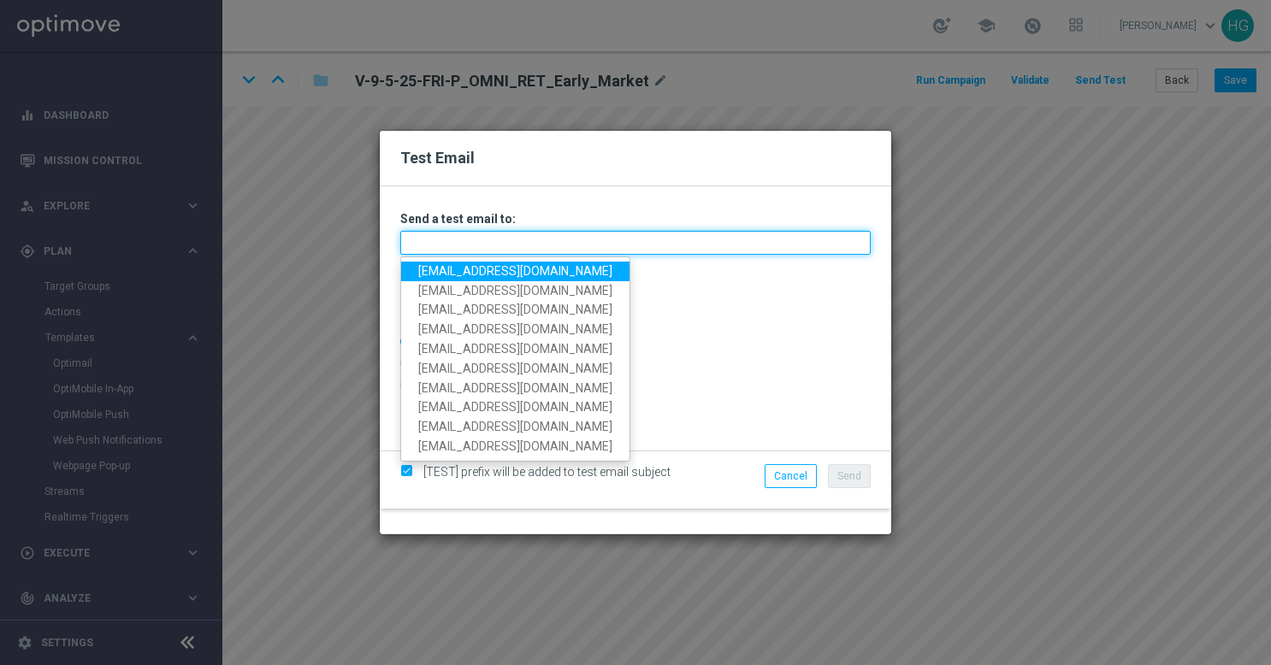
paste input "[EMAIL_ADDRESS][DOMAIN_NAME]"
type input "[EMAIL_ADDRESS][DOMAIN_NAME]"
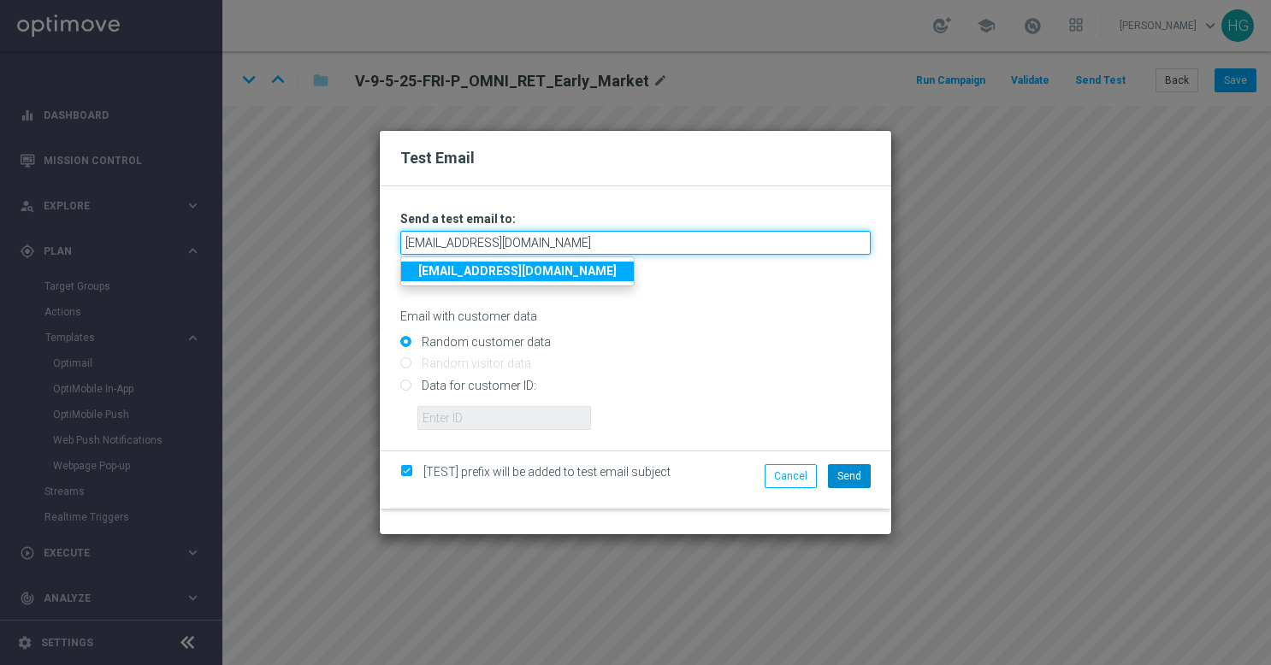
type input "[EMAIL_ADDRESS][DOMAIN_NAME]"
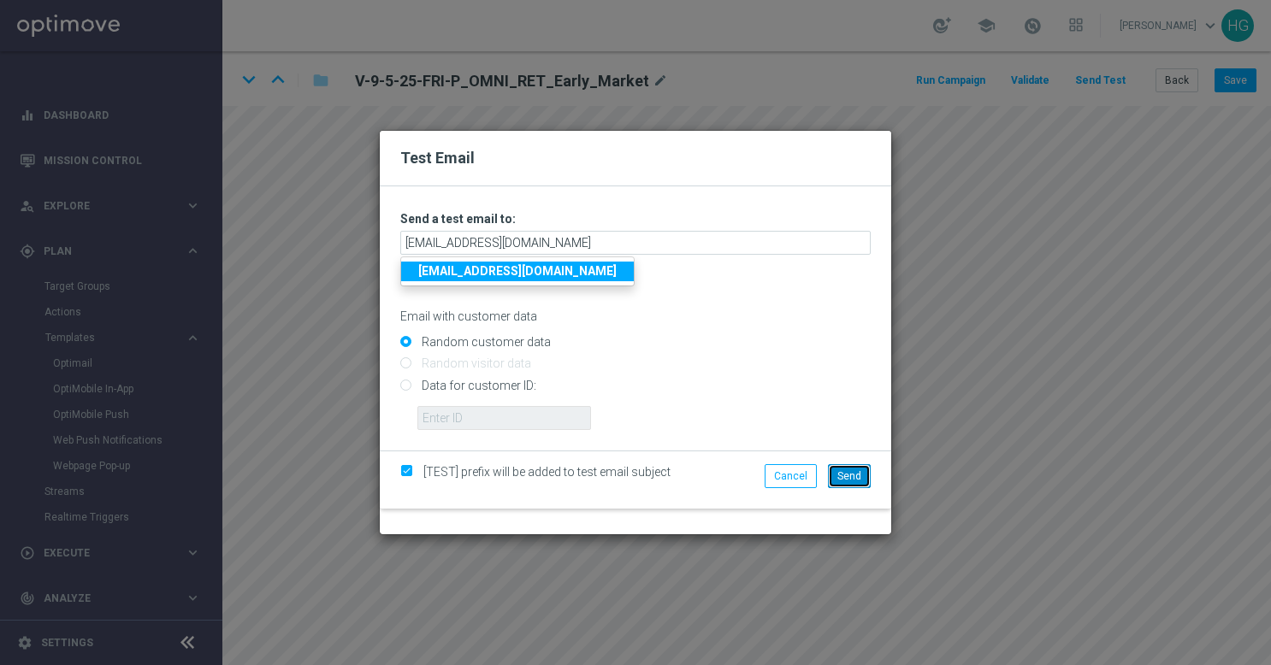
click at [855, 478] on span "Send" at bounding box center [849, 476] width 24 height 12
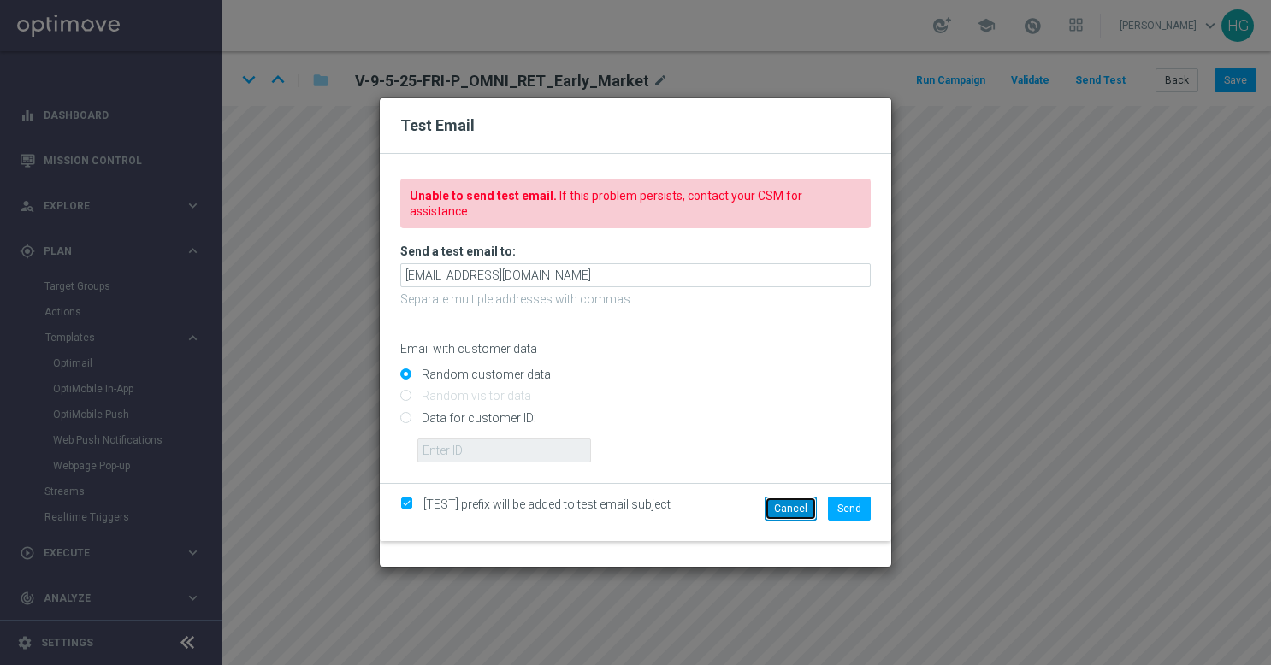
click at [799, 504] on button "Cancel" at bounding box center [790, 509] width 52 height 24
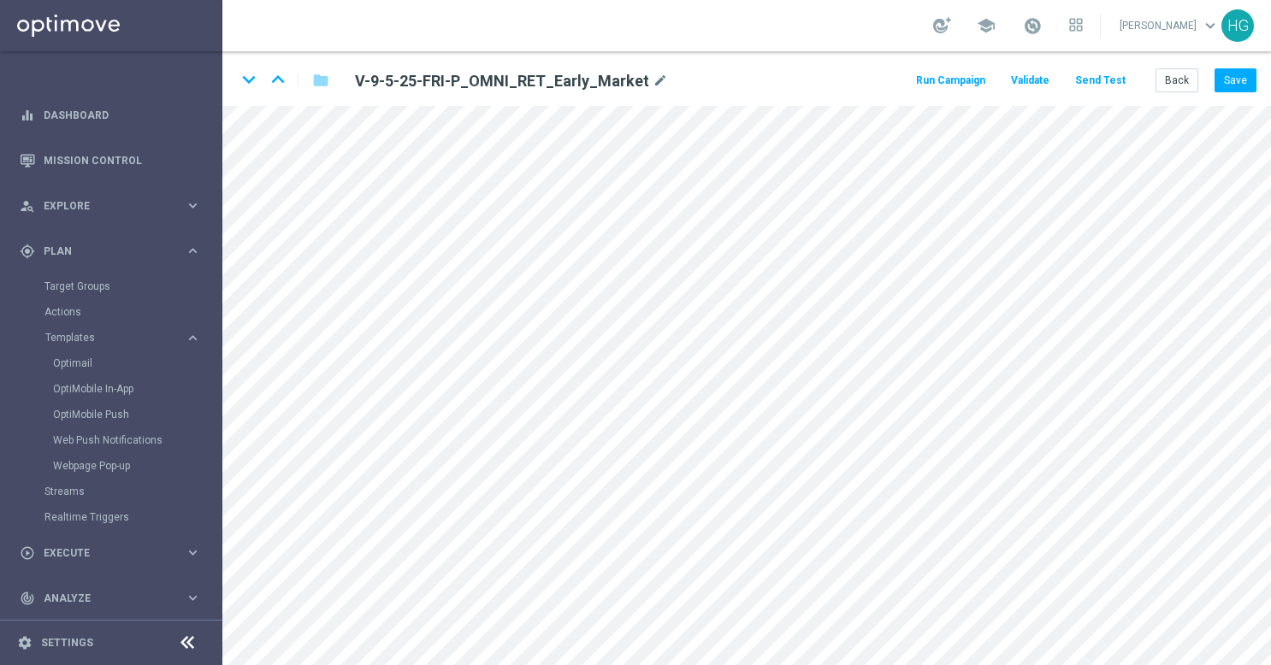
click at [1115, 80] on button "Send Test" at bounding box center [1100, 80] width 56 height 23
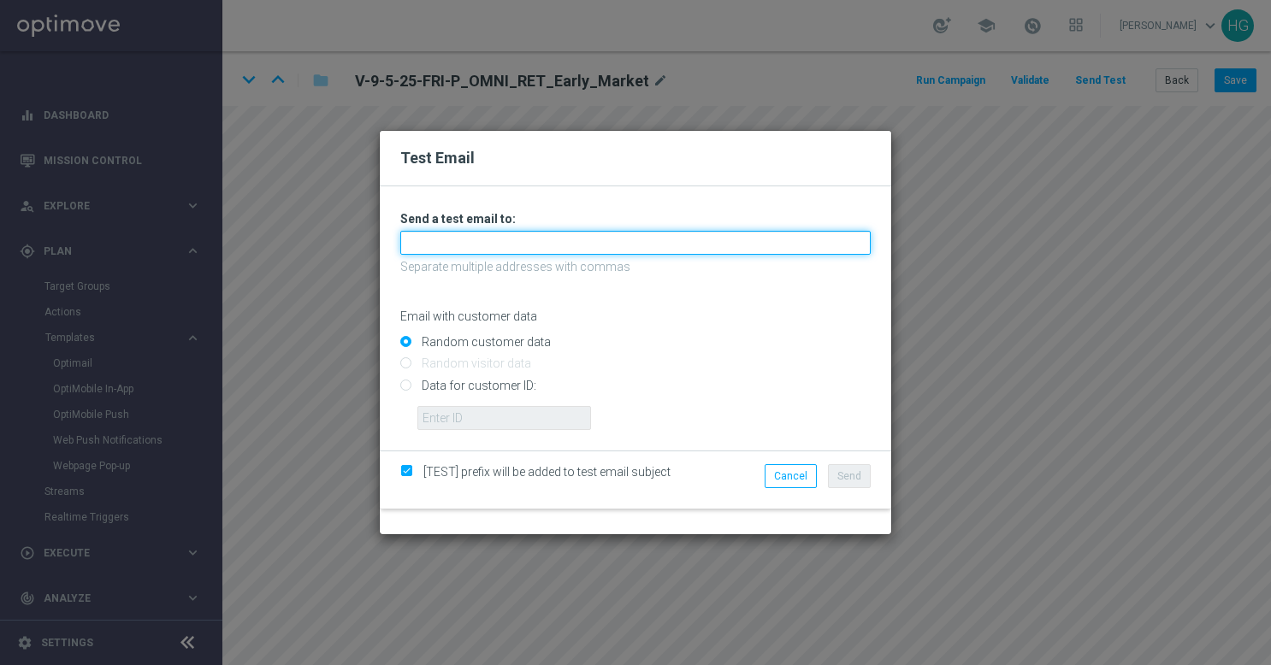
click at [664, 234] on input "text" at bounding box center [635, 243] width 470 height 24
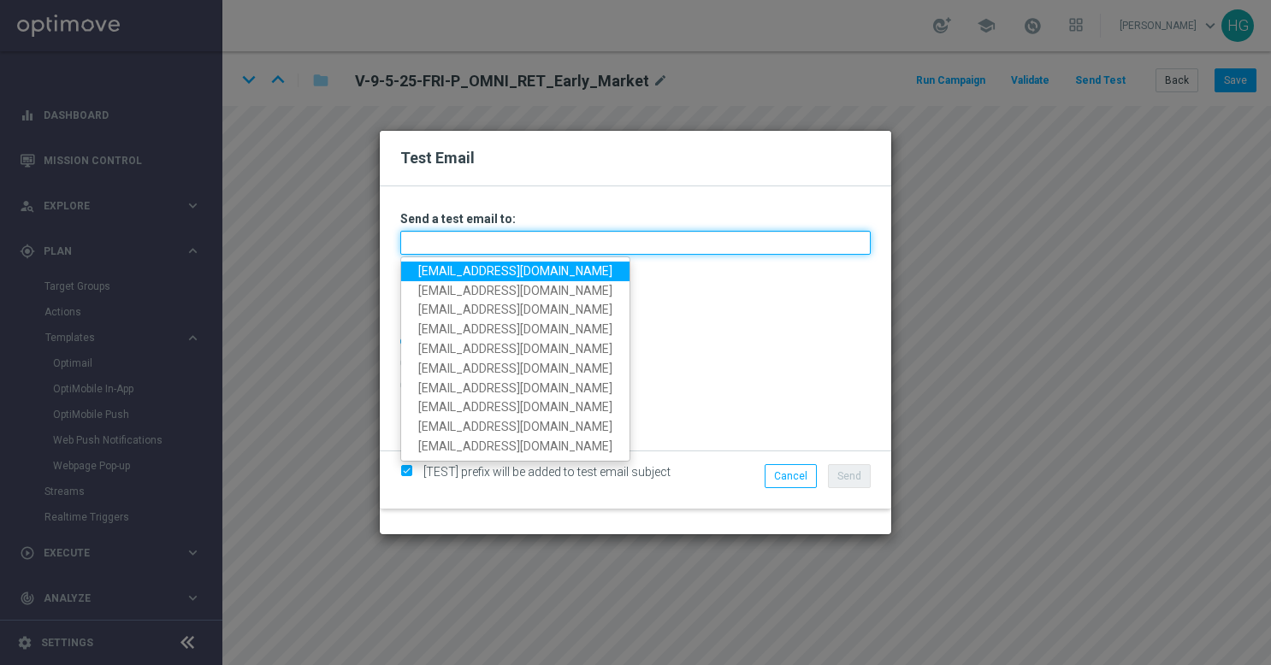
click at [658, 239] on input "text" at bounding box center [635, 243] width 470 height 24
paste input "[EMAIL_ADDRESS][DOMAIN_NAME]"
type input "[EMAIL_ADDRESS][DOMAIN_NAME]"
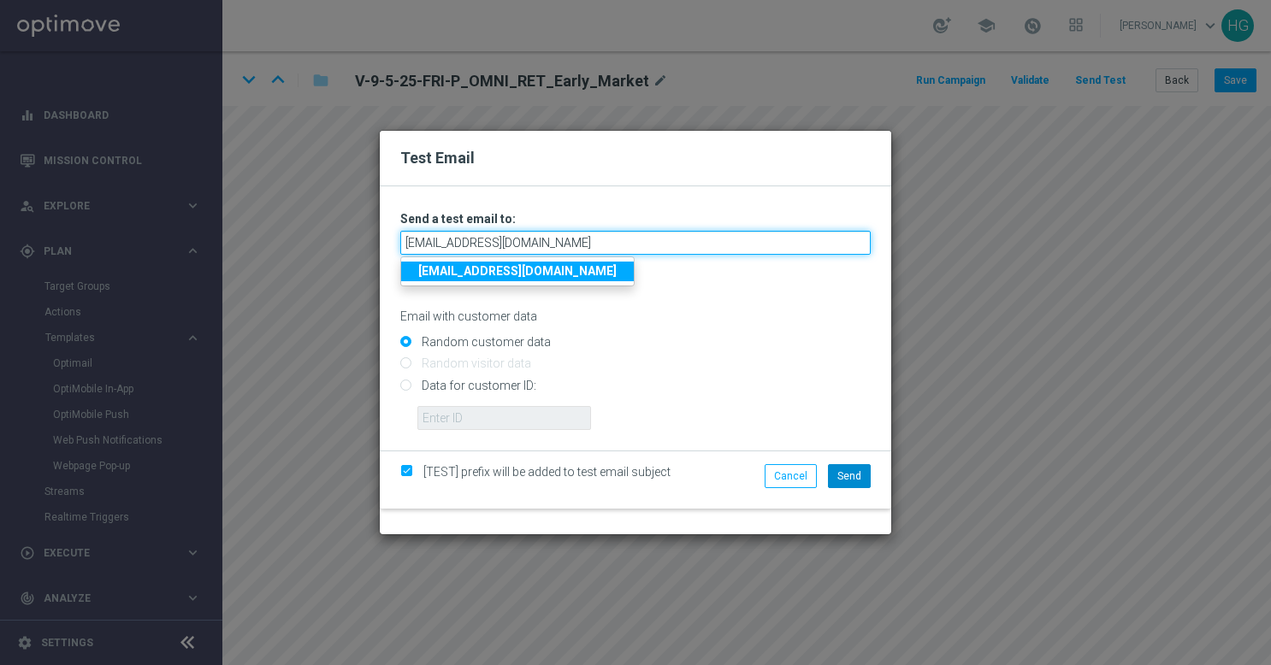
type input "[EMAIL_ADDRESS][DOMAIN_NAME]"
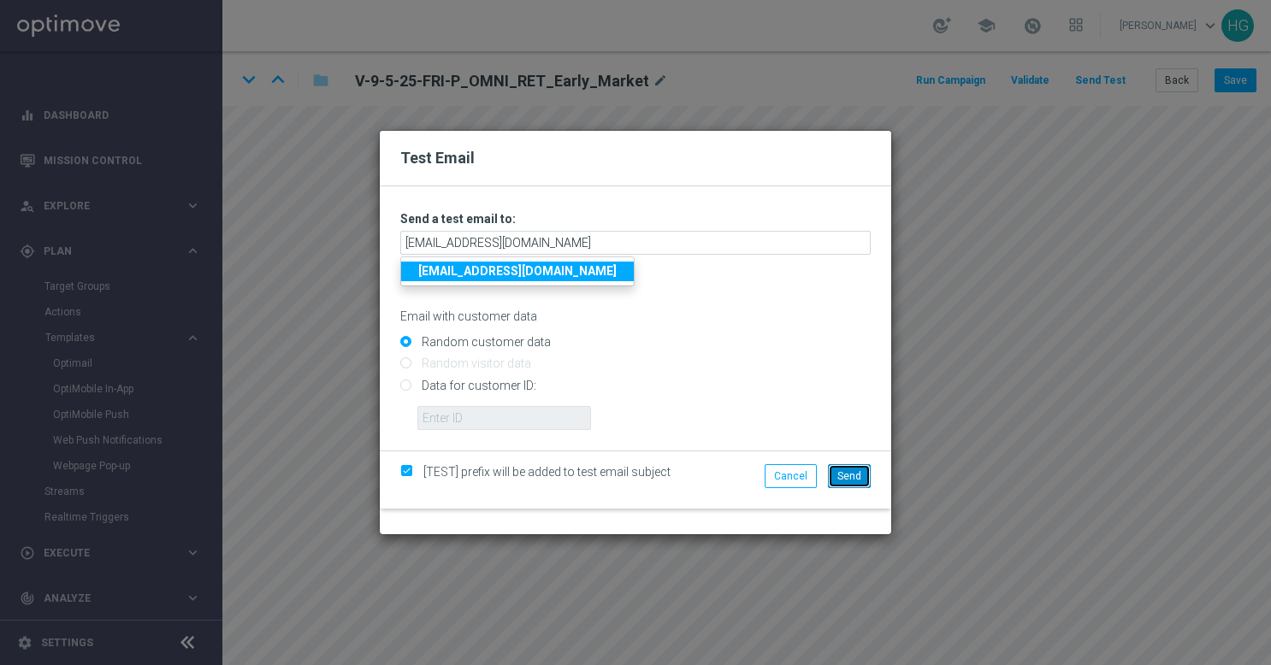
click at [844, 474] on span "Send" at bounding box center [849, 476] width 24 height 12
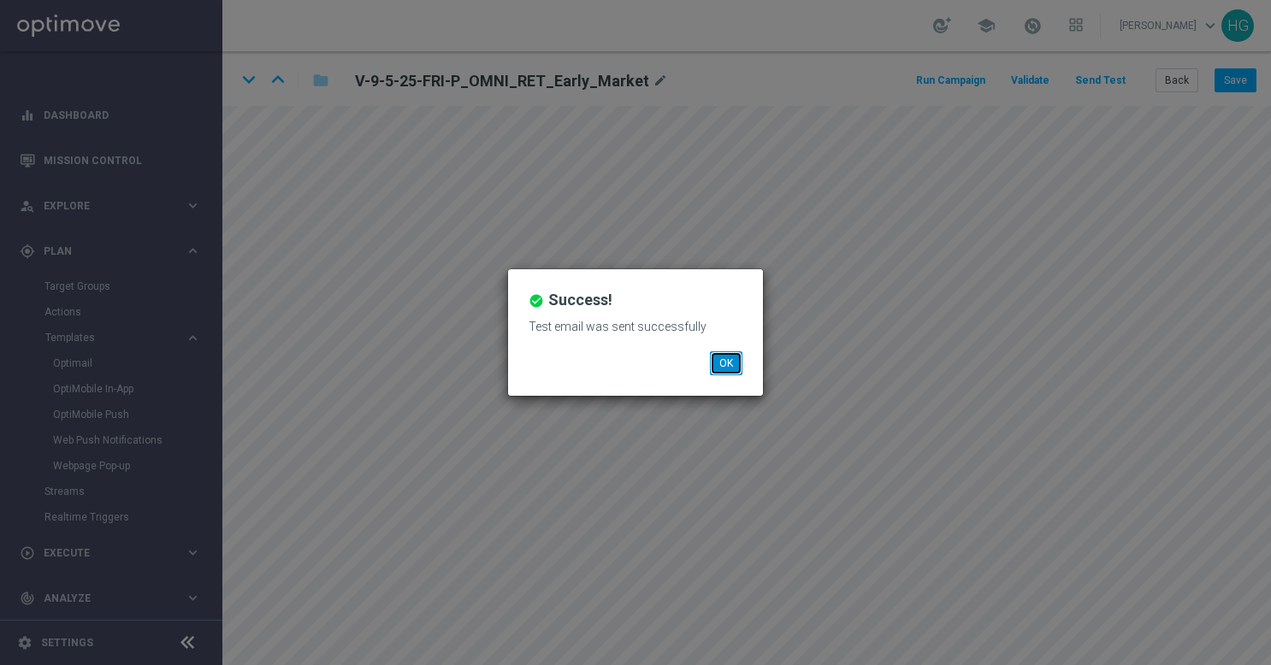
click at [728, 364] on button "OK" at bounding box center [726, 363] width 32 height 24
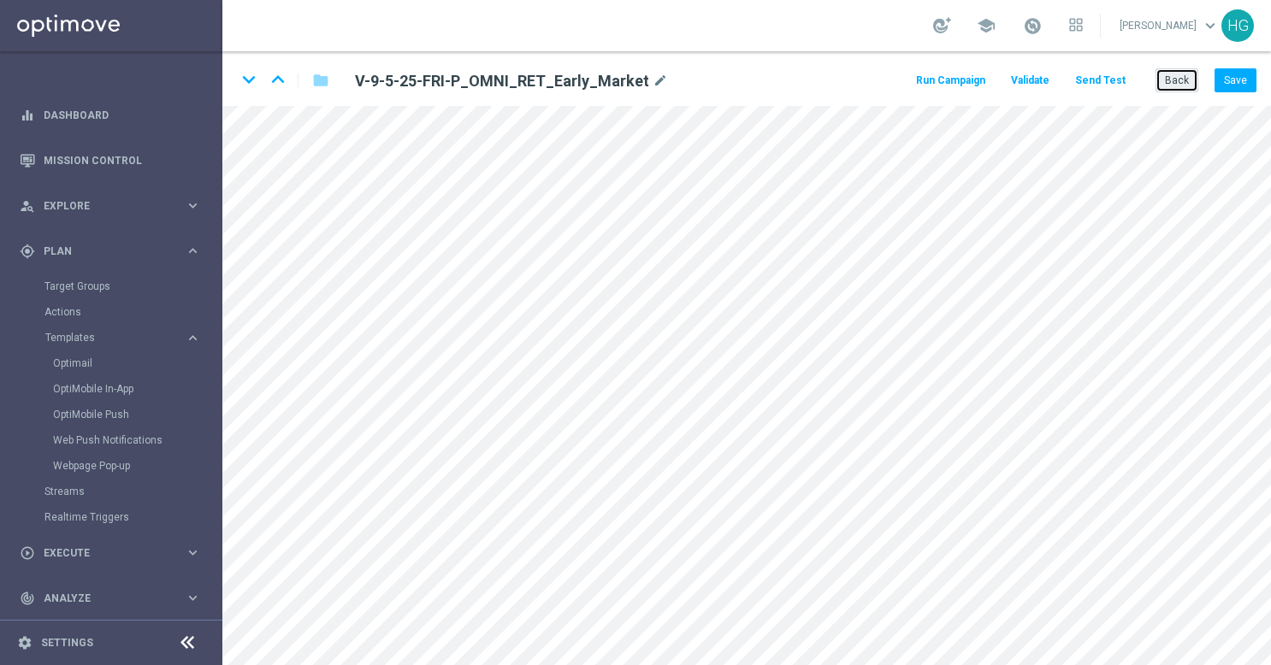
click at [1172, 82] on button "Back" at bounding box center [1176, 80] width 43 height 24
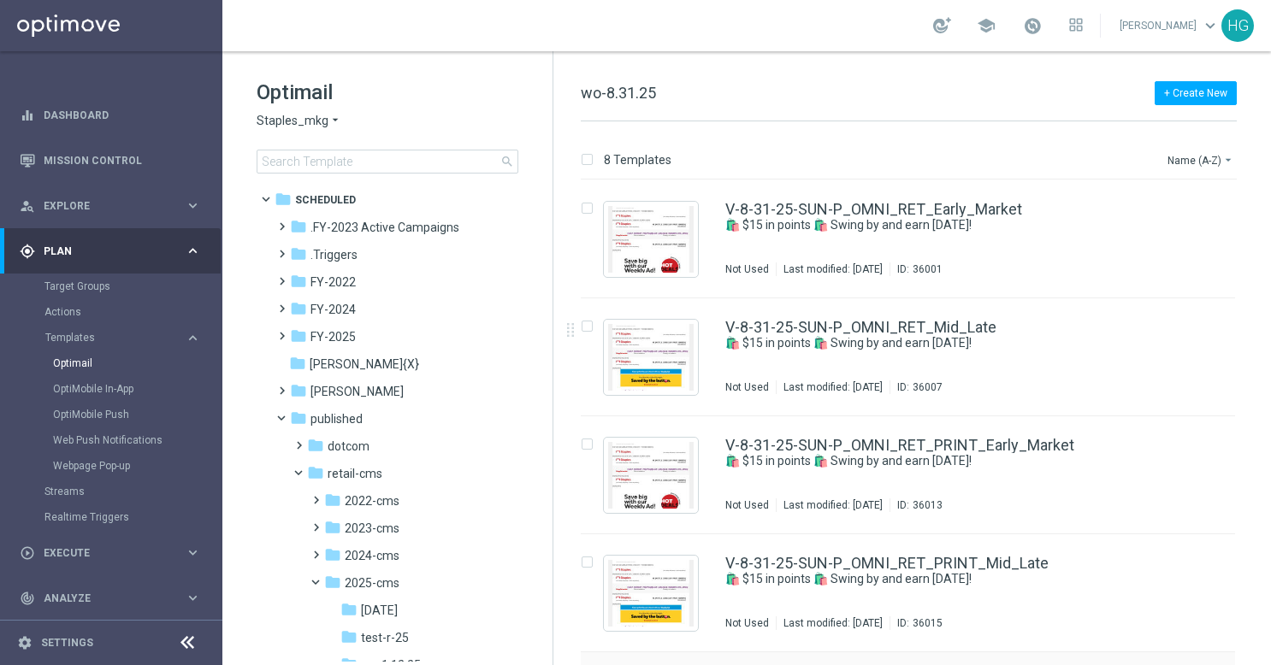
scroll to position [458, 0]
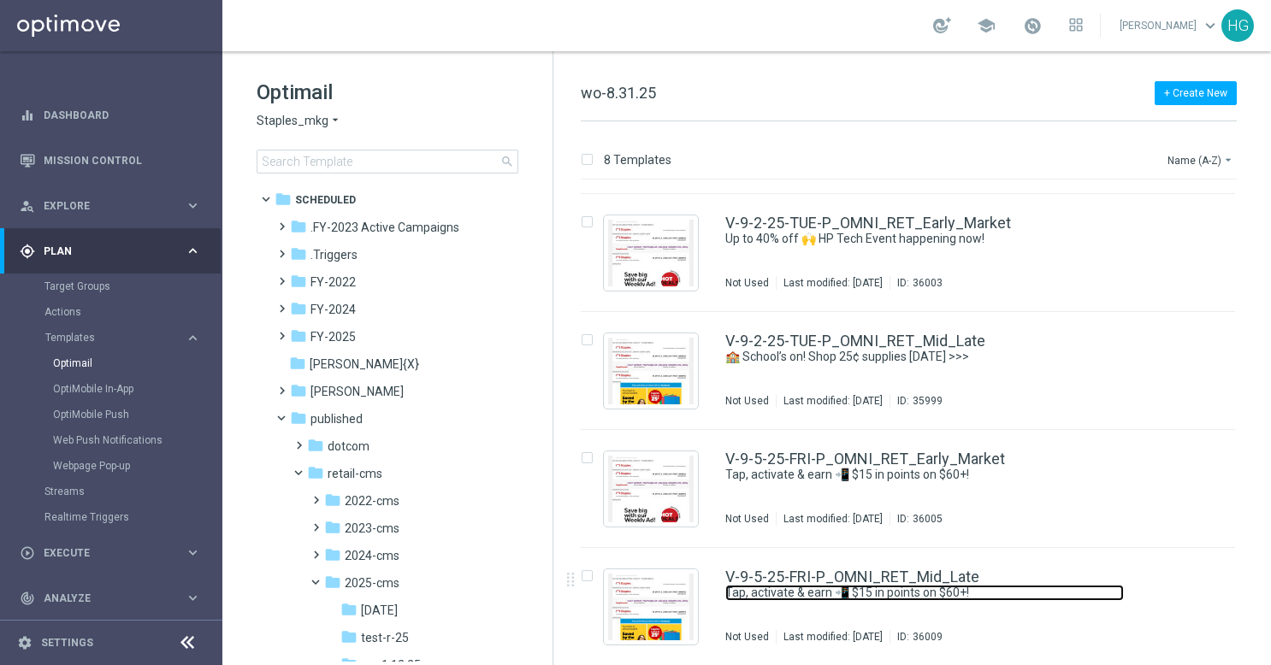
drag, startPoint x: 1059, startPoint y: 594, endPoint x: 1088, endPoint y: 541, distance: 60.5
click at [1059, 594] on link "Tap, activate & earn 📲 $15 in points on $60+!" at bounding box center [924, 593] width 398 height 16
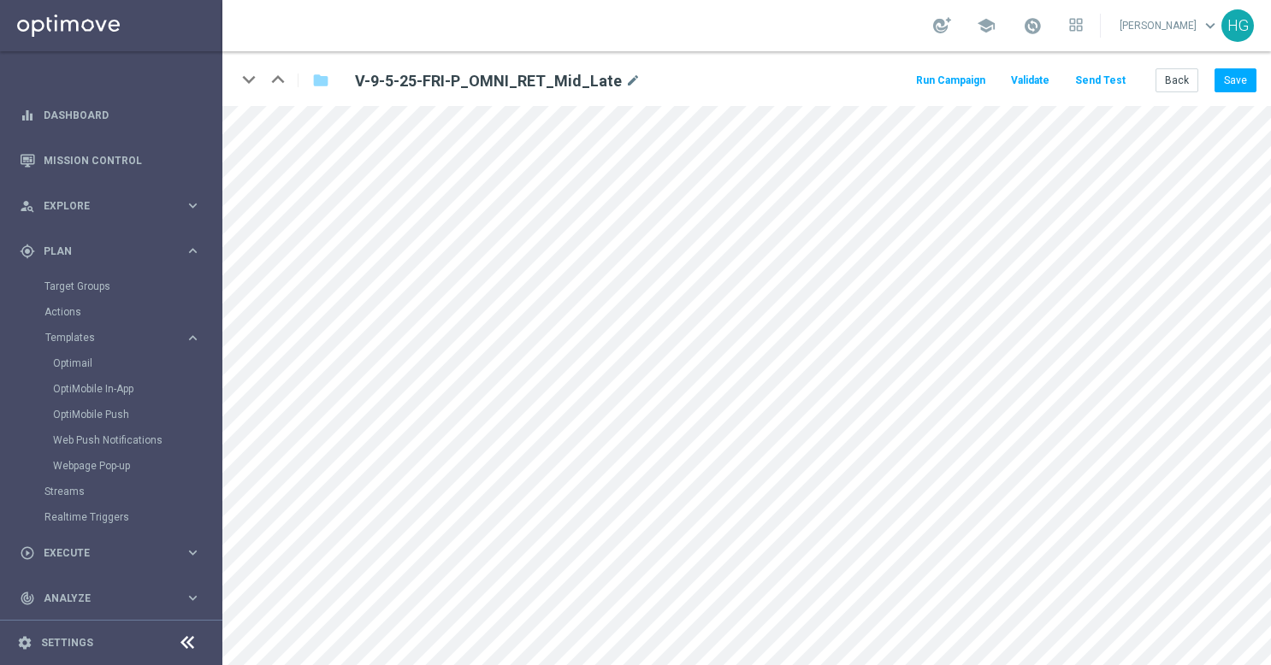
click at [1111, 78] on button "Send Test" at bounding box center [1100, 80] width 56 height 23
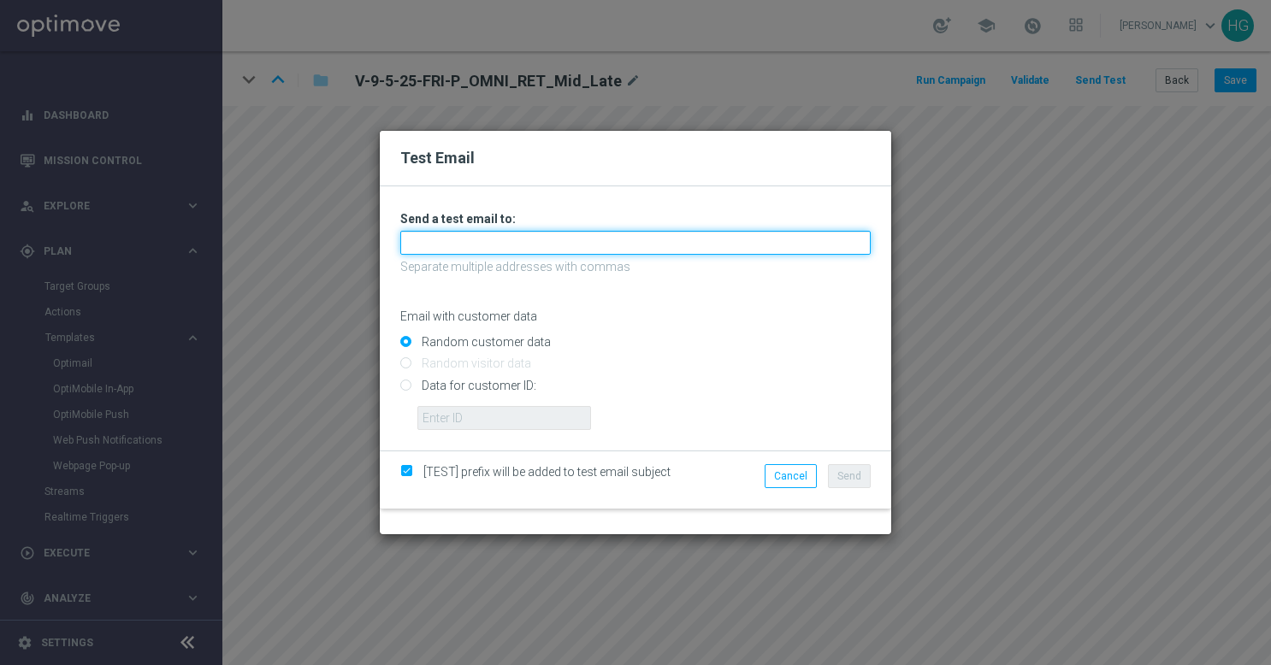
click at [748, 251] on input "text" at bounding box center [635, 243] width 470 height 24
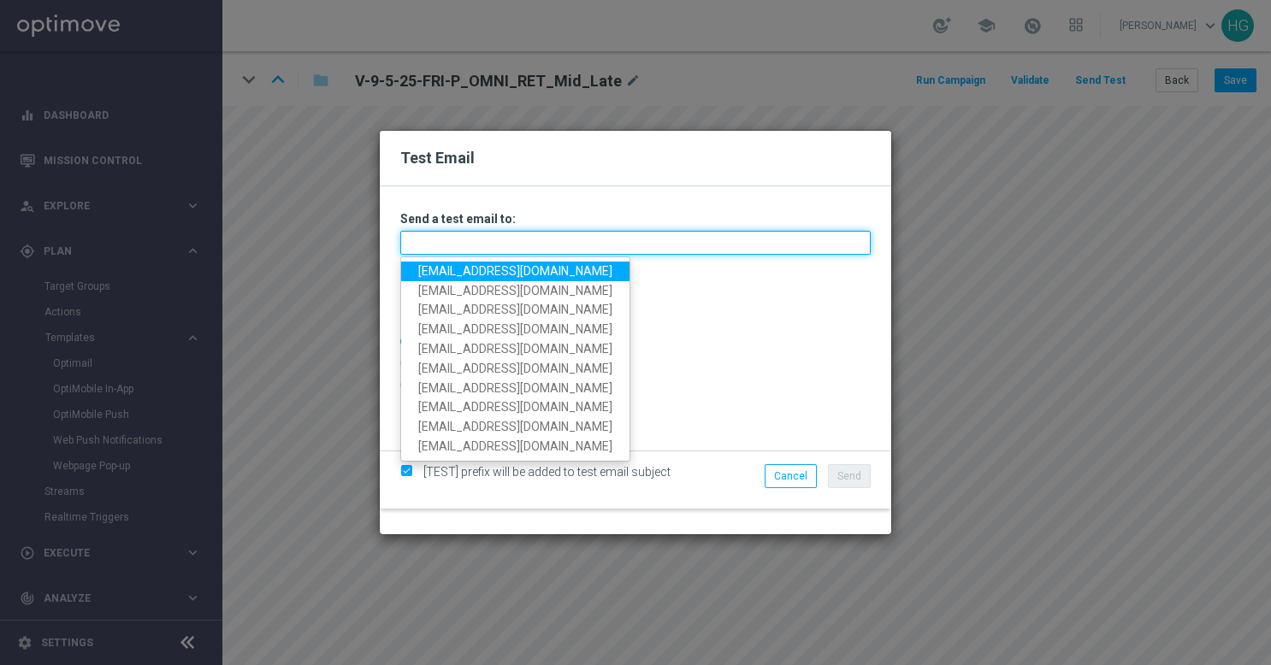
paste input "[EMAIL_ADDRESS][DOMAIN_NAME]"
type input "[EMAIL_ADDRESS][DOMAIN_NAME]"
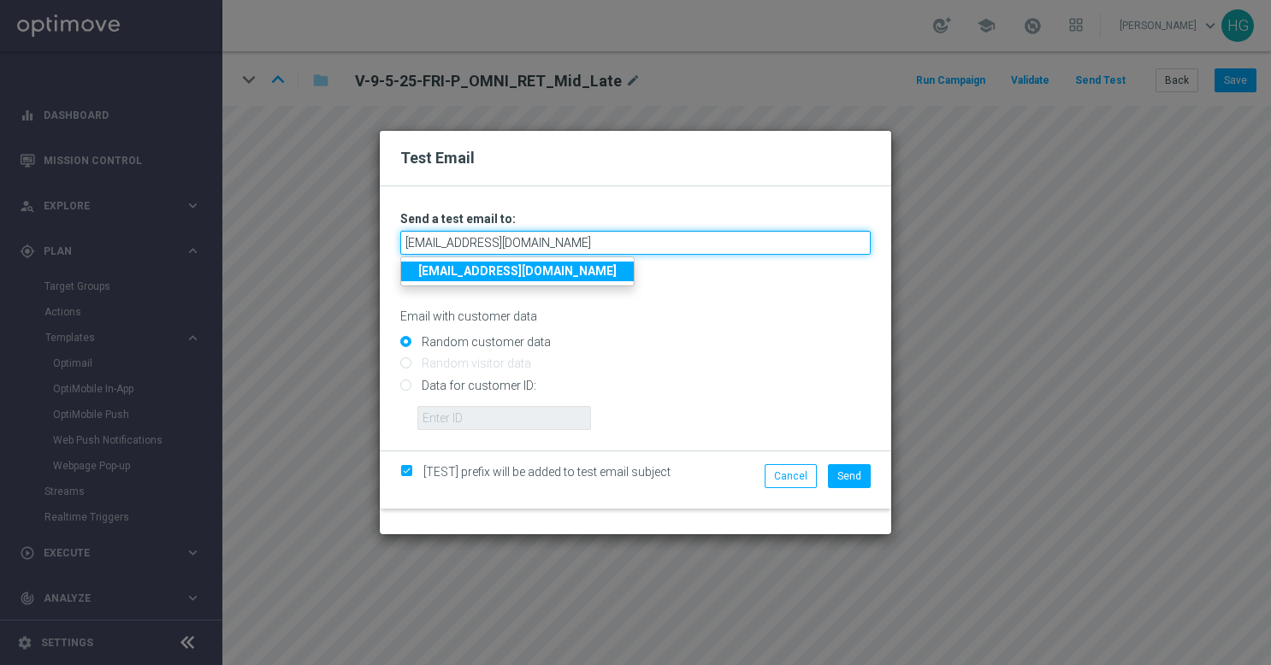
type input "[EMAIL_ADDRESS][DOMAIN_NAME]"
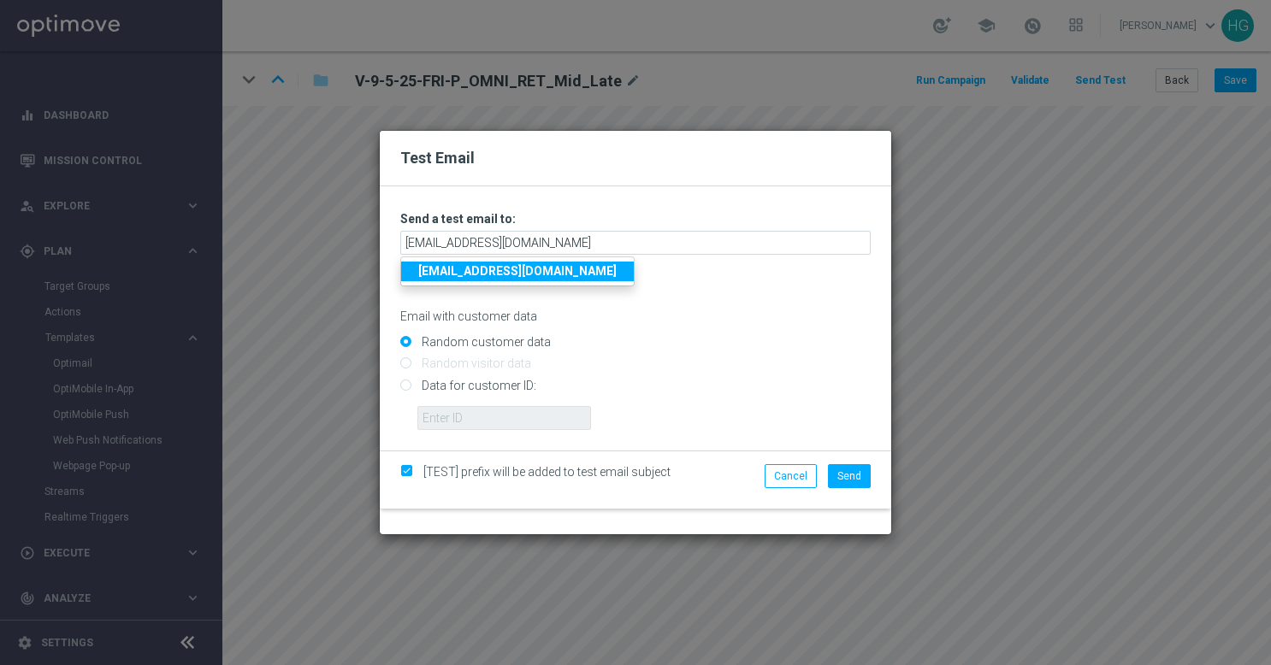
click at [506, 386] on input "Data for customer ID:" at bounding box center [635, 393] width 470 height 24
radio input "true"
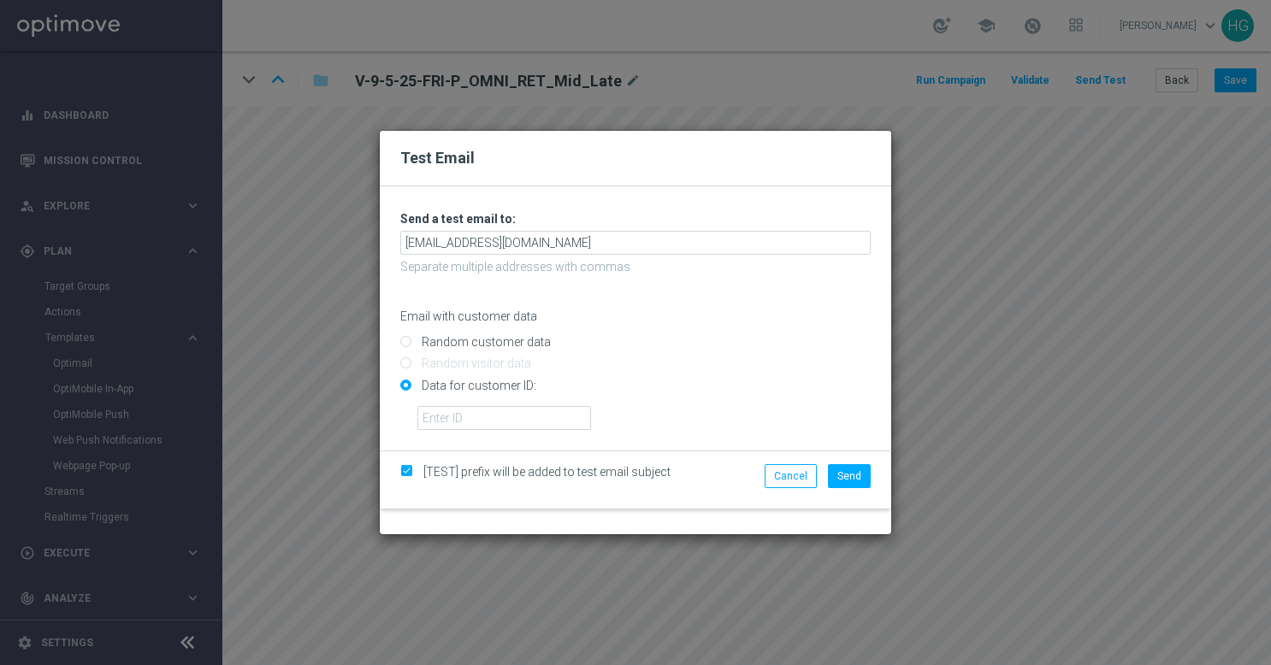
click at [467, 405] on div "ID not found" at bounding box center [643, 411] width 479 height 37
click at [466, 419] on input "text" at bounding box center [504, 418] width 174 height 24
paste input "10002564155"
type input "10002564155"
click at [858, 486] on button "Send" at bounding box center [849, 476] width 43 height 24
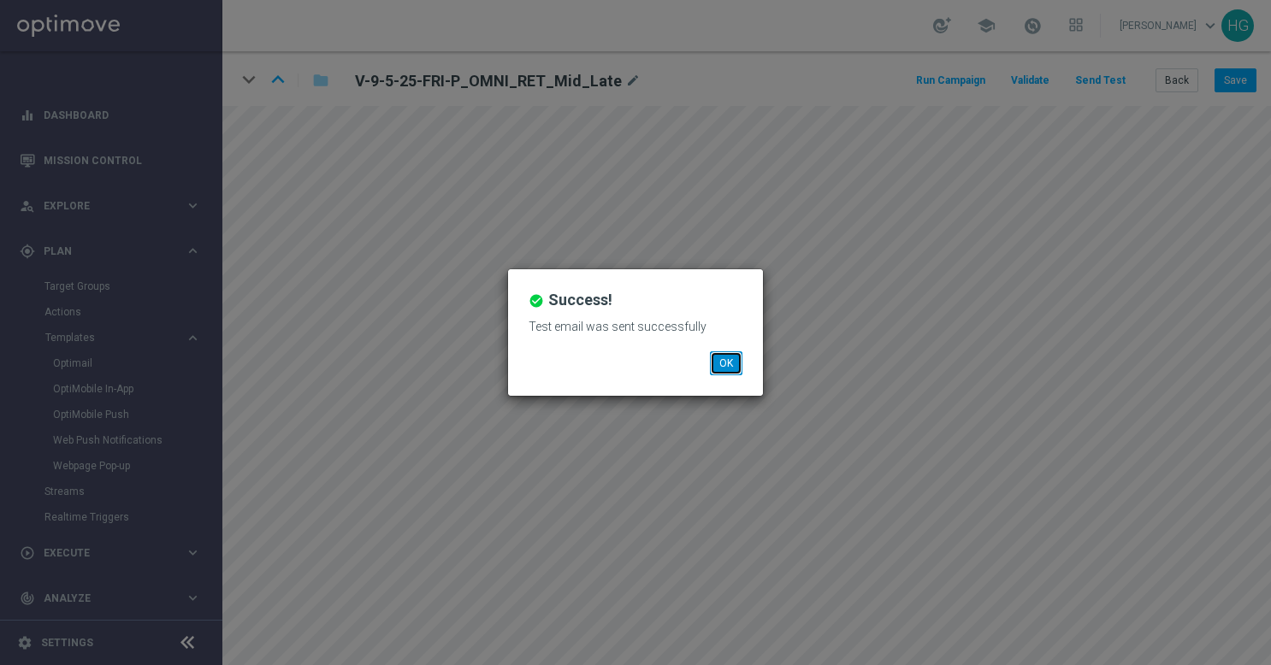
click at [727, 373] on button "OK" at bounding box center [726, 363] width 32 height 24
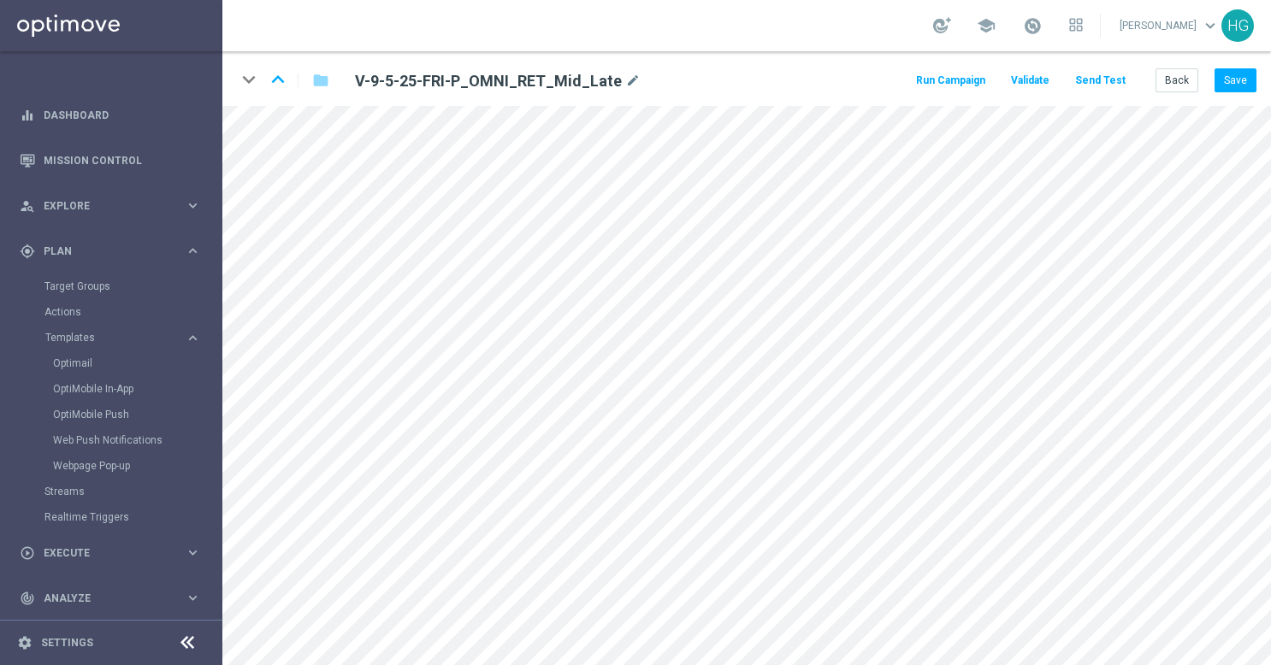
click at [1119, 80] on button "Send Test" at bounding box center [1100, 80] width 56 height 23
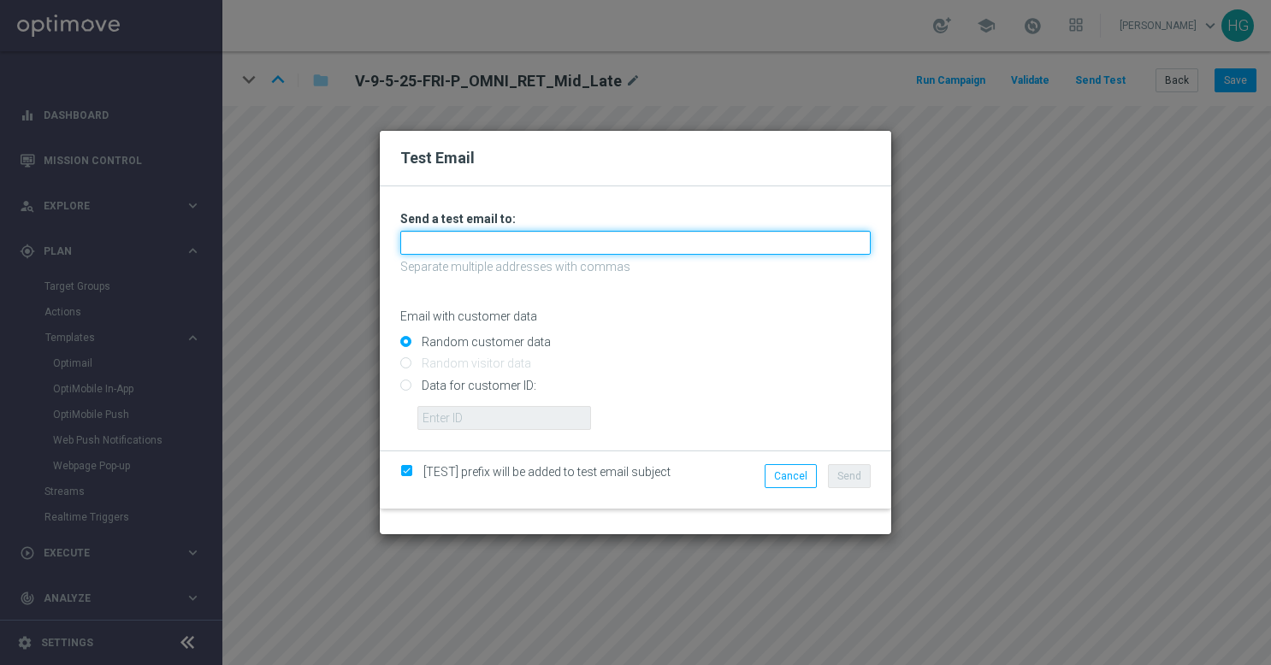
click at [652, 246] on input "text" at bounding box center [635, 243] width 470 height 24
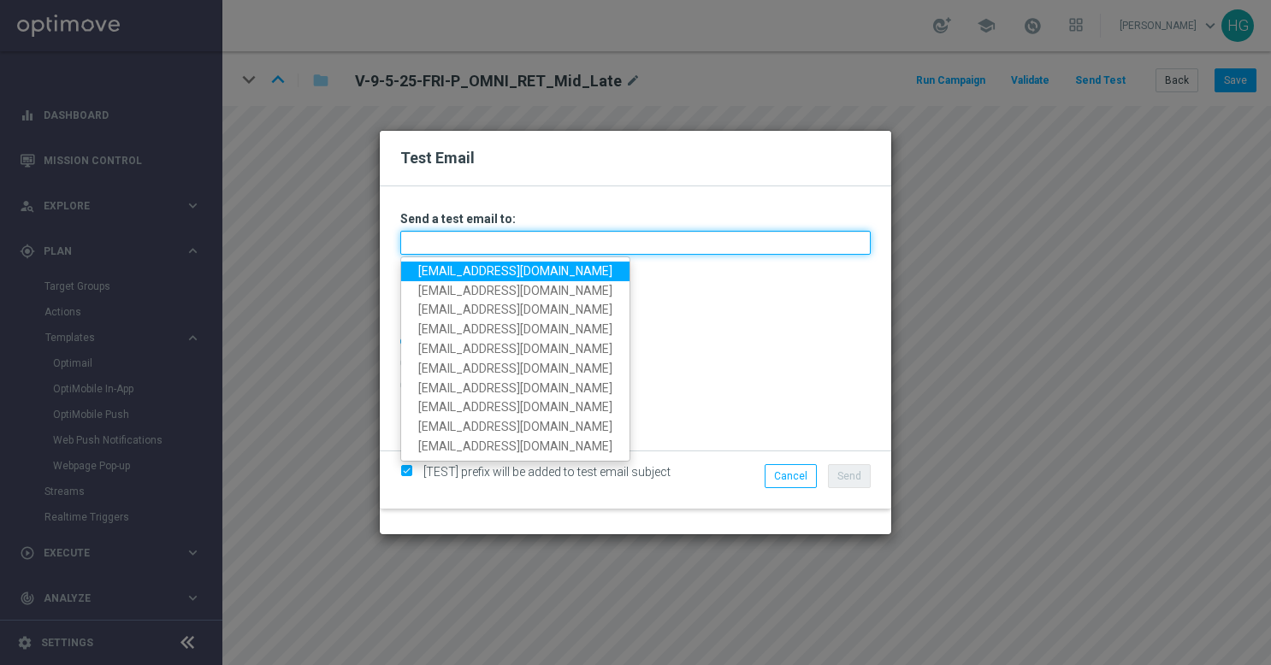
paste input "[EMAIL_ADDRESS][DOMAIN_NAME]"
type input "[EMAIL_ADDRESS][DOMAIN_NAME]"
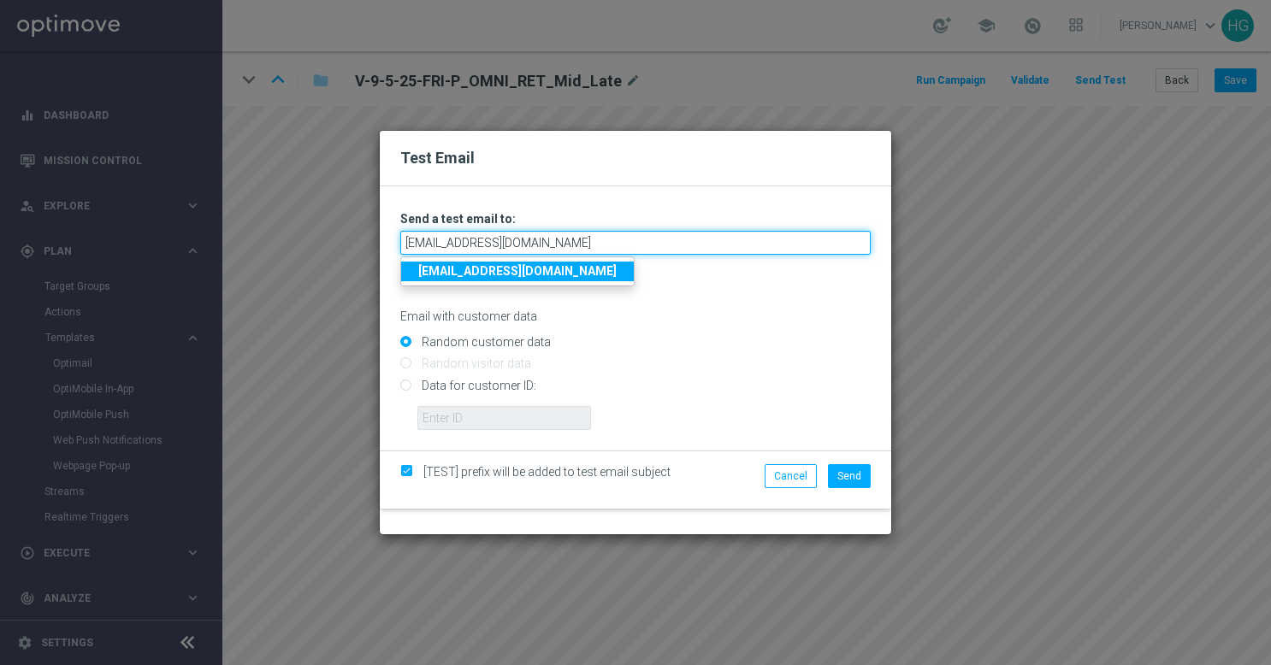
type input "[EMAIL_ADDRESS][DOMAIN_NAME]"
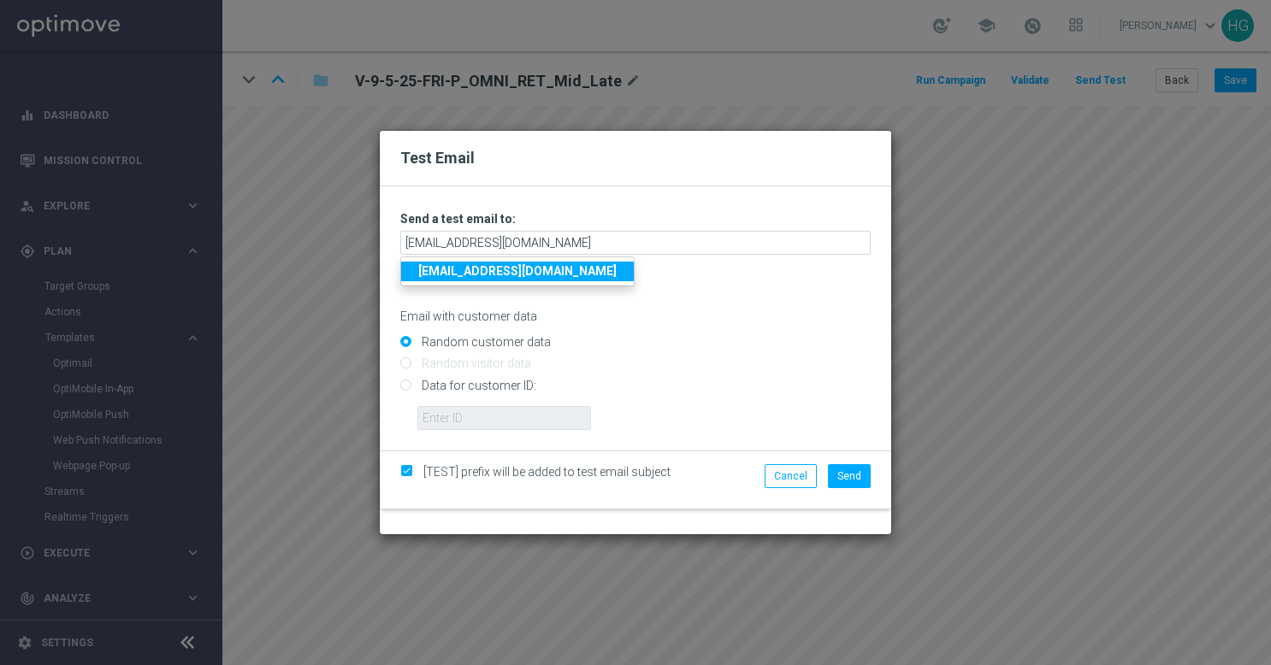
click at [506, 391] on input "Data for customer ID:" at bounding box center [635, 393] width 470 height 24
radio input "true"
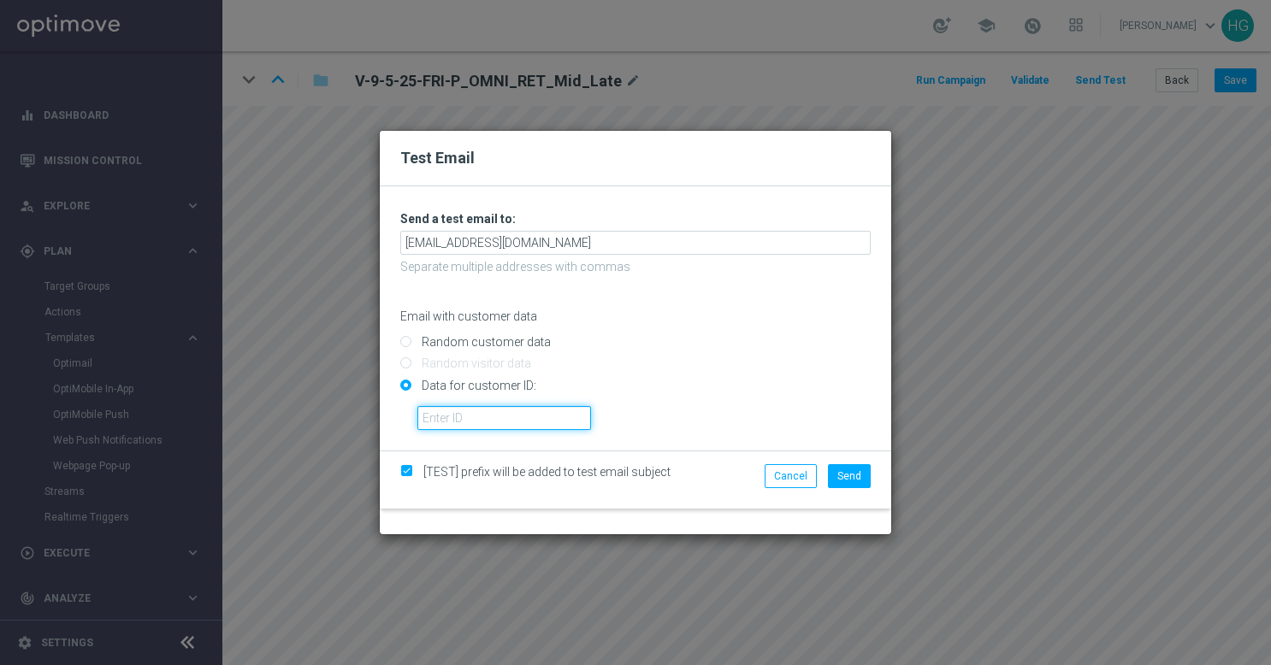
click at [513, 417] on input "text" at bounding box center [504, 418] width 174 height 24
paste input "10000024919"
type input "10000024919"
click at [848, 473] on span "Send" at bounding box center [849, 476] width 24 height 12
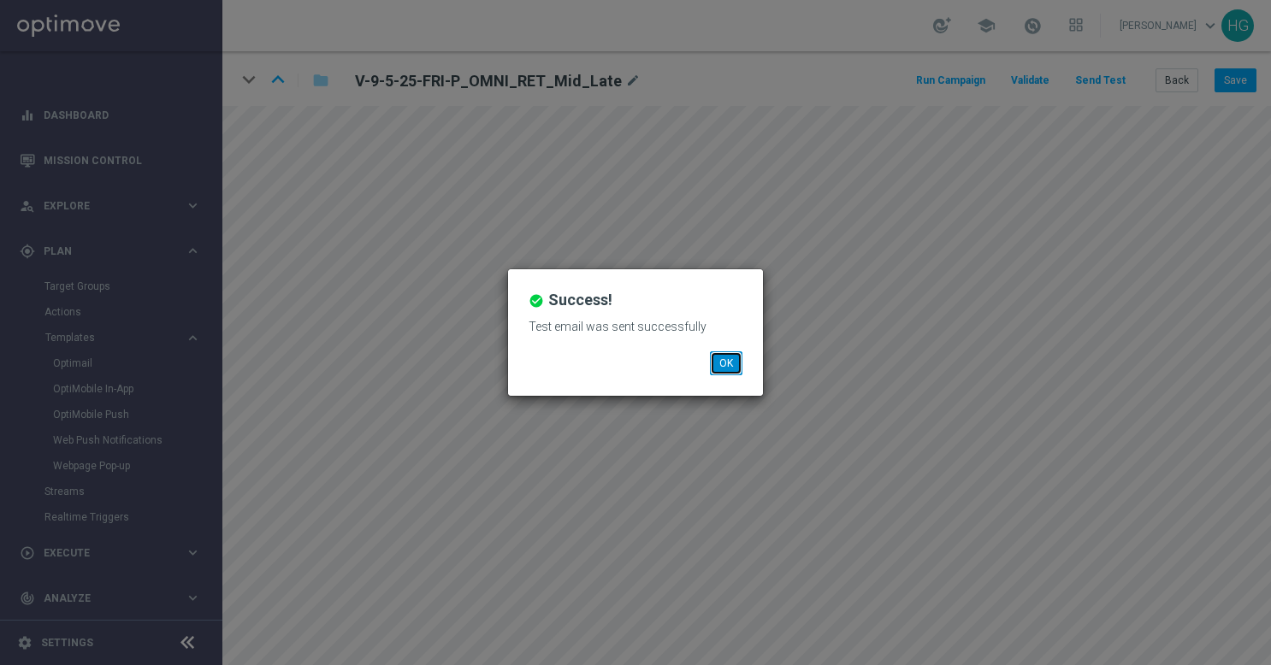
click at [735, 368] on button "OK" at bounding box center [726, 363] width 32 height 24
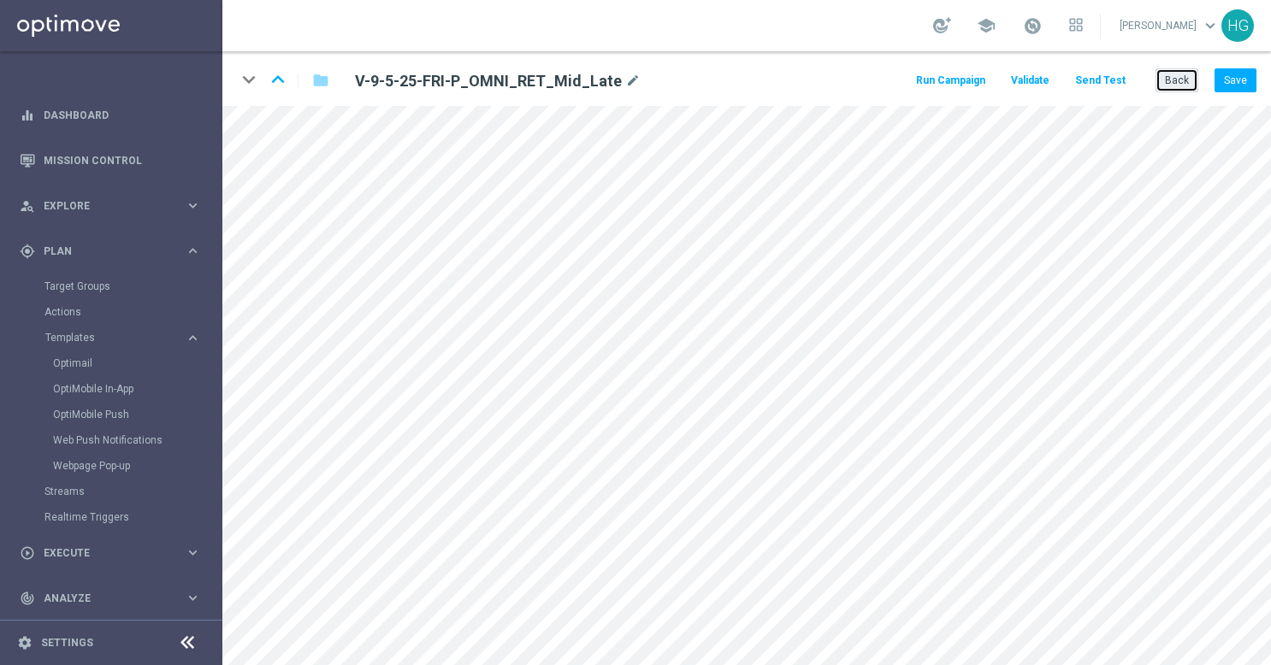
click at [1168, 74] on button "Back" at bounding box center [1176, 80] width 43 height 24
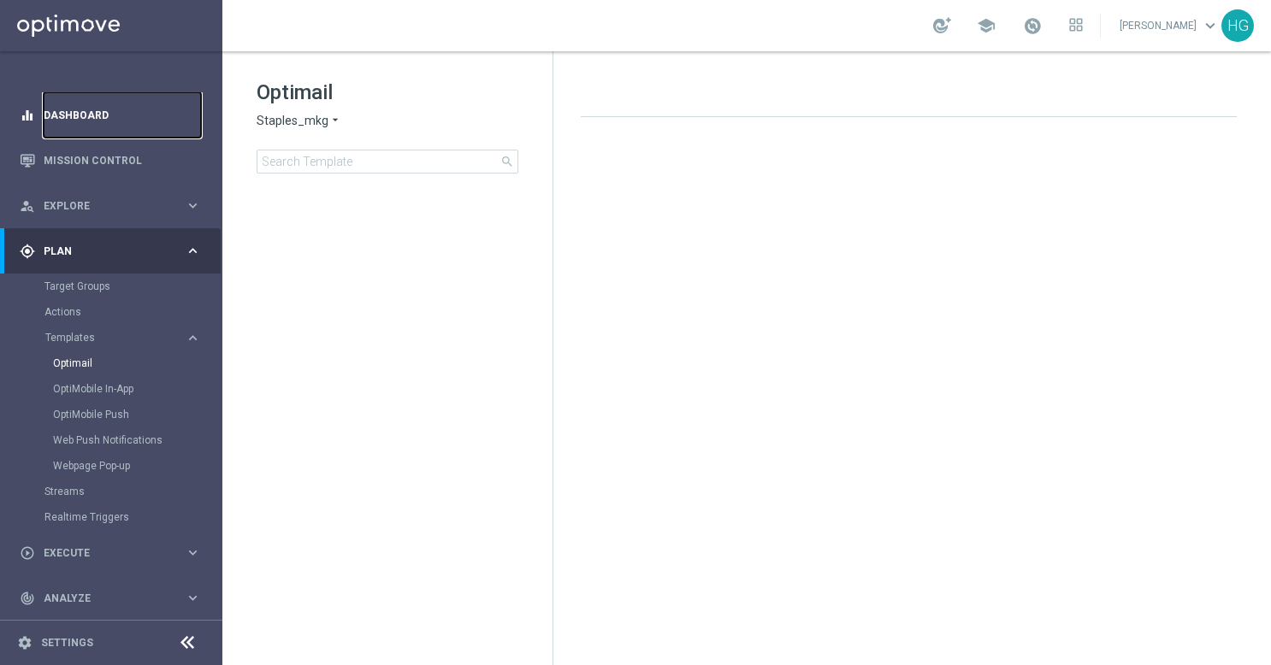
click at [58, 115] on link "Dashboard" at bounding box center [122, 114] width 157 height 45
